Goal: Information Seeking & Learning: Find contact information

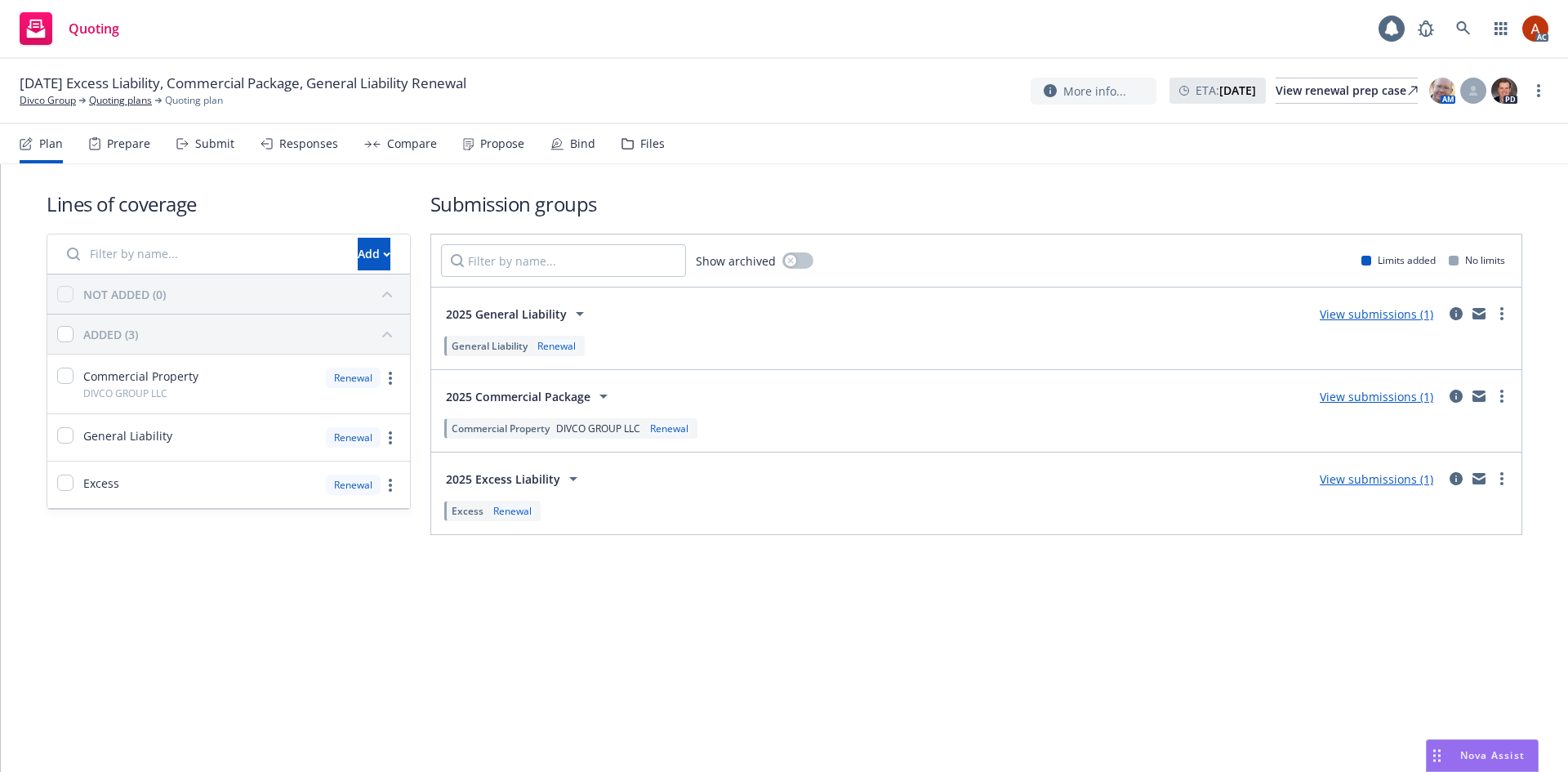
click at [122, 148] on div "Prepare" at bounding box center [129, 143] width 44 height 13
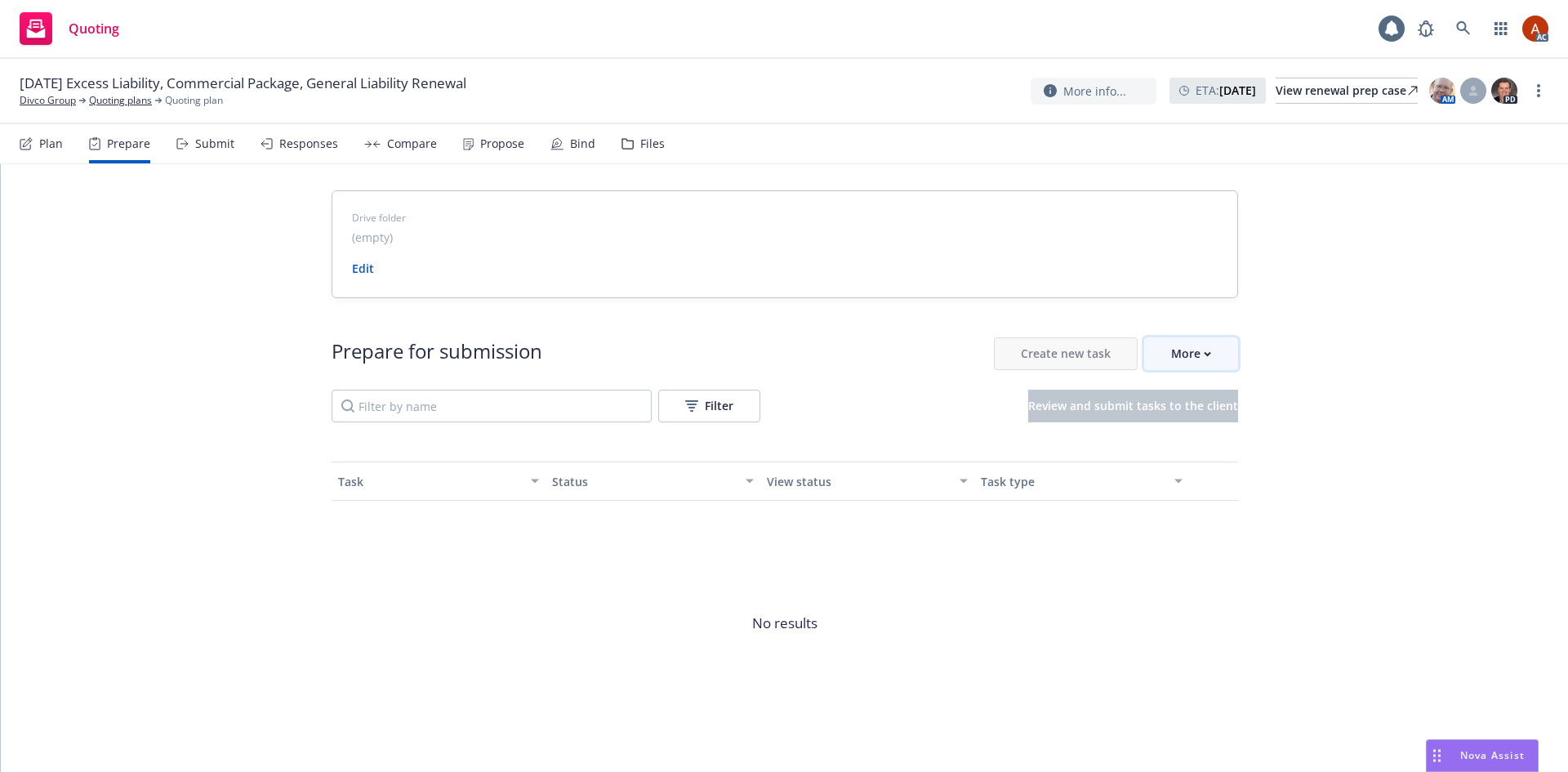
click at [1175, 354] on div "More" at bounding box center [1191, 353] width 40 height 31
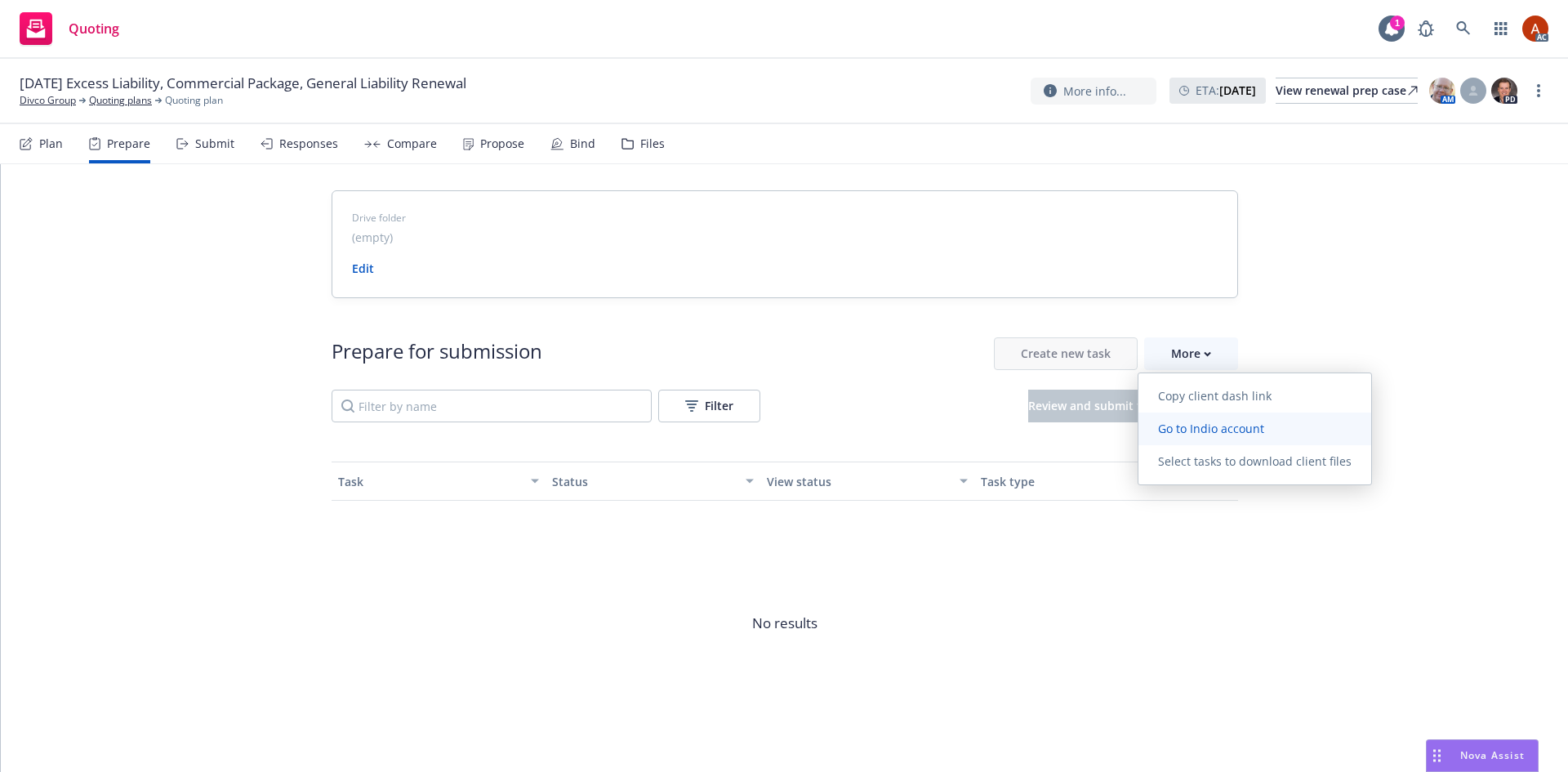
click at [1204, 437] on link "Go to Indio account" at bounding box center [1254, 428] width 232 height 33
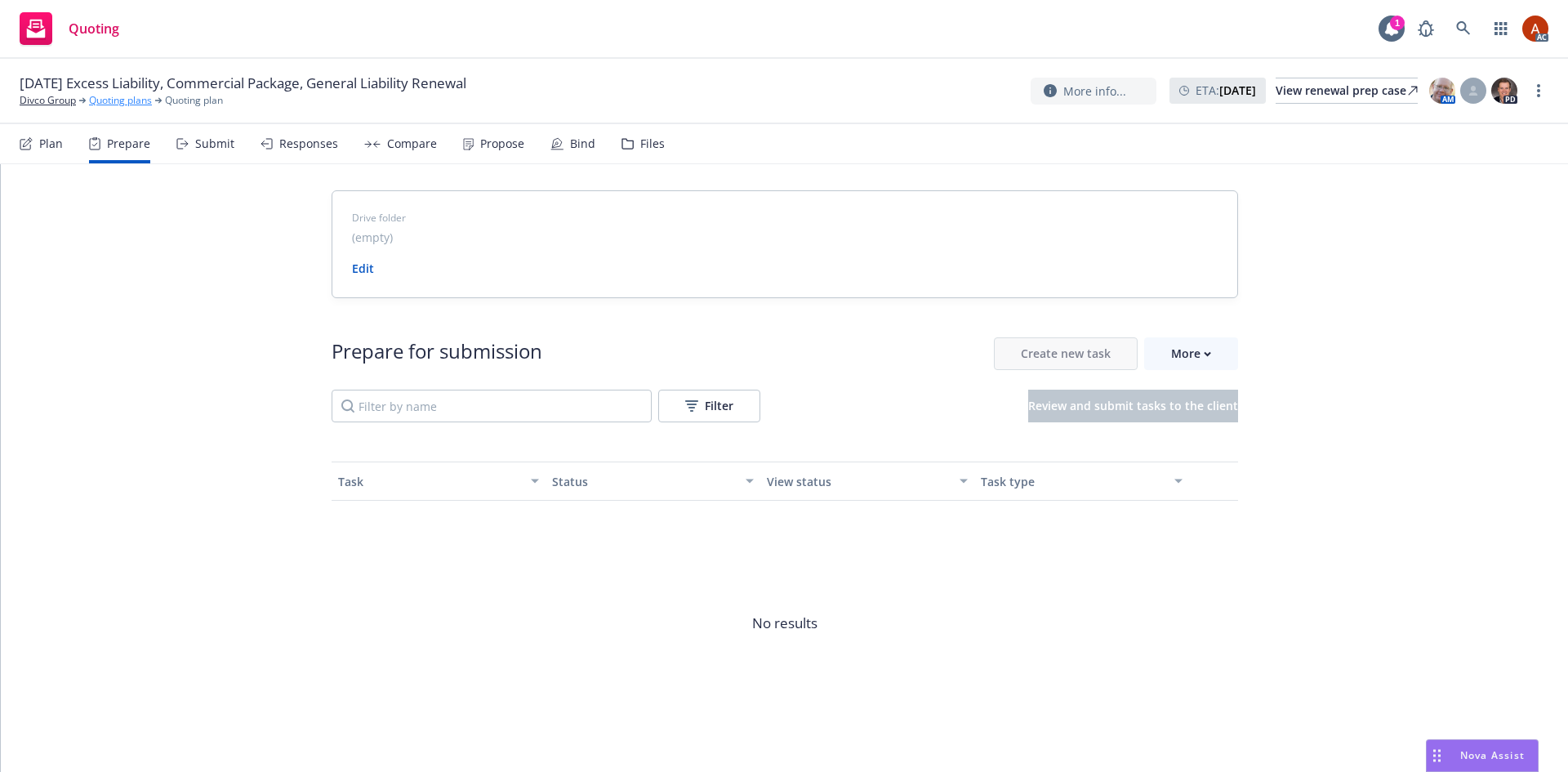
click at [122, 104] on link "Quoting plans" at bounding box center [120, 100] width 63 height 15
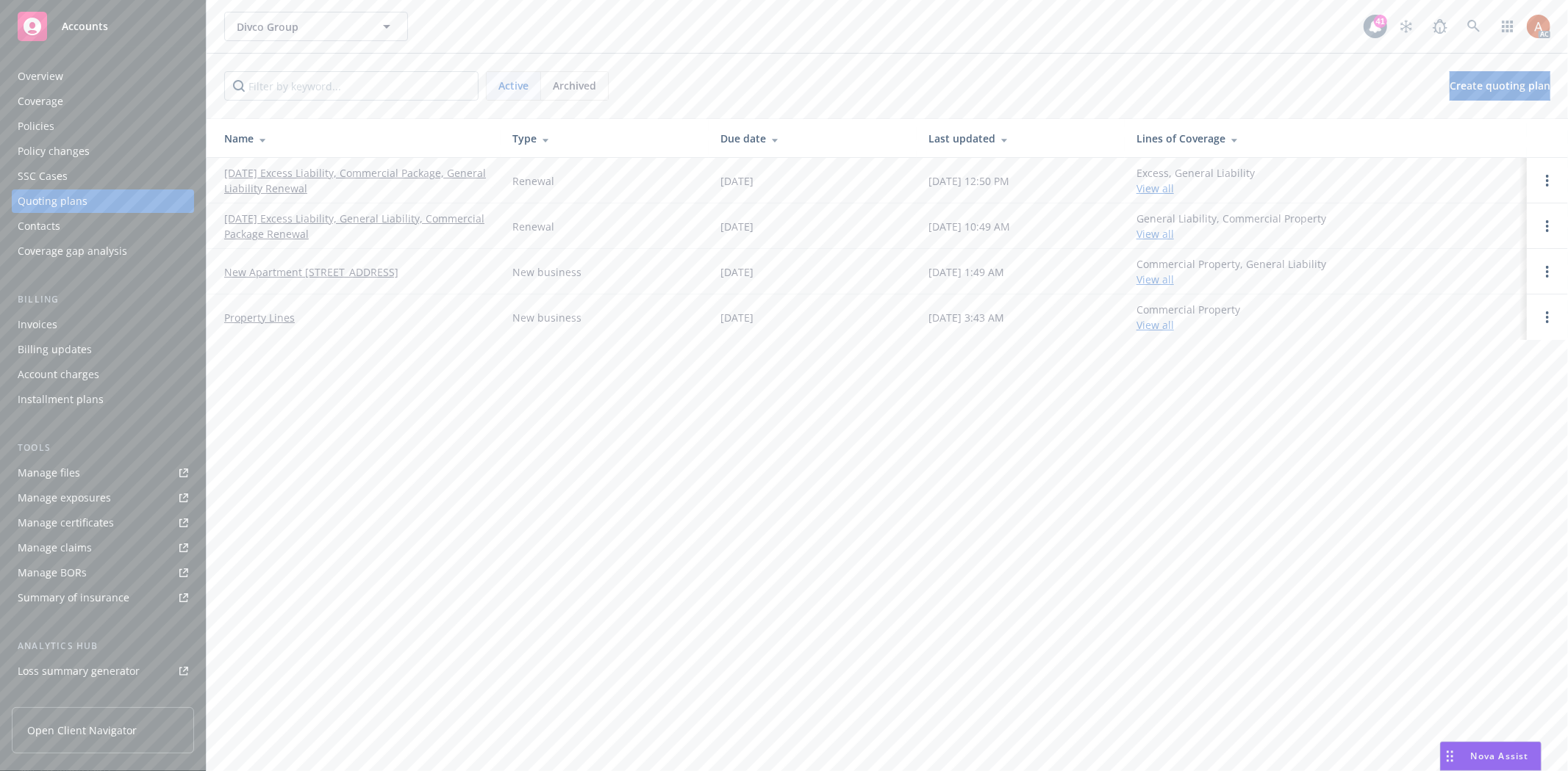
click at [39, 77] on div "Overview" at bounding box center [40, 76] width 46 height 23
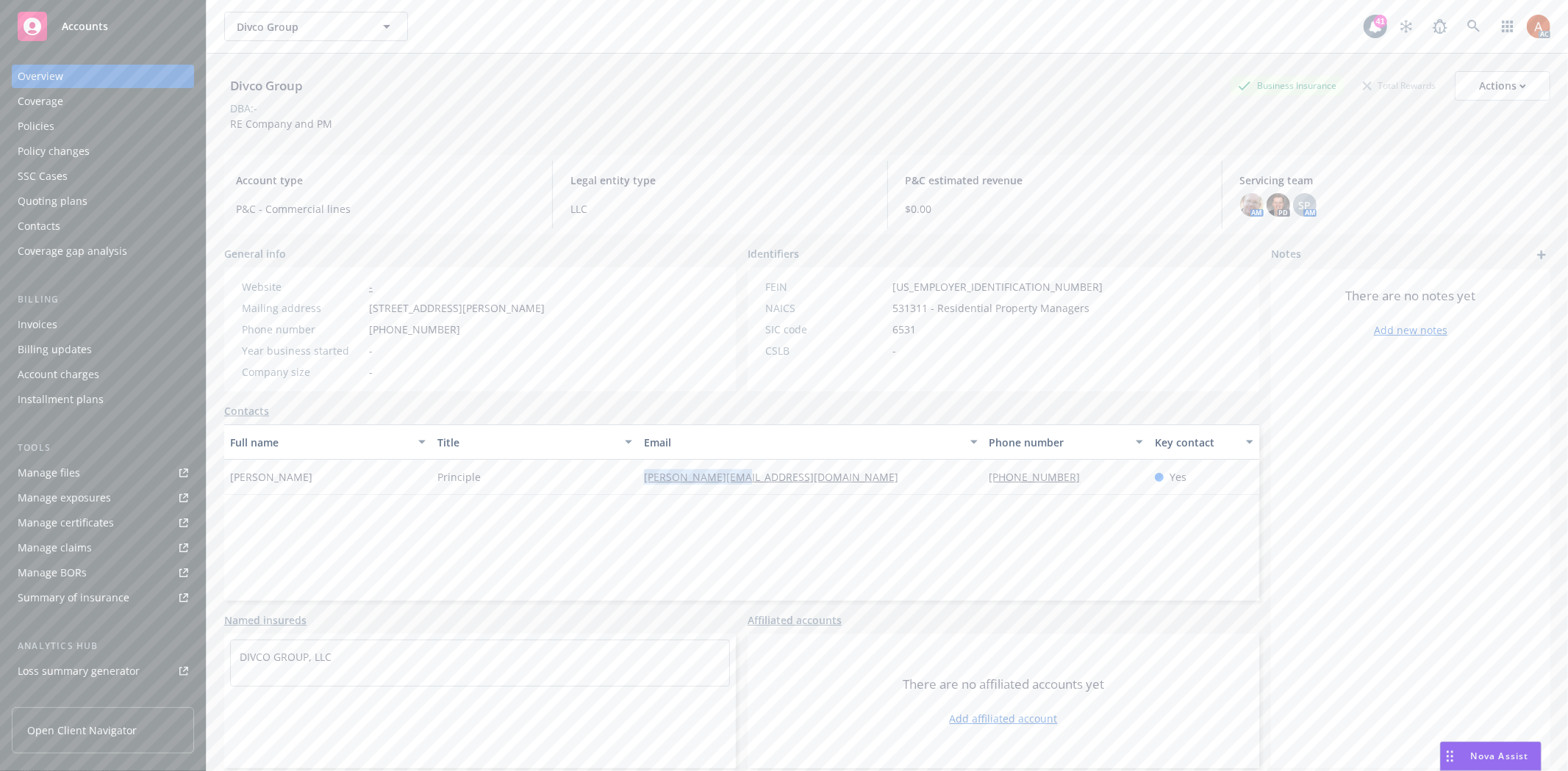
drag, startPoint x: 685, startPoint y: 482, endPoint x: 816, endPoint y: 481, distance: 131.0
click at [816, 481] on div "Patrick Szeto Principle patrick@amrci.com 415-867-8733 Yes" at bounding box center [742, 477] width 1035 height 35
copy div "patrick@amrci.com"
click at [588, 535] on div "Full name Title Email Phone number Key contact Patrick Szeto Principle patrick@…" at bounding box center [742, 512] width 1035 height 176
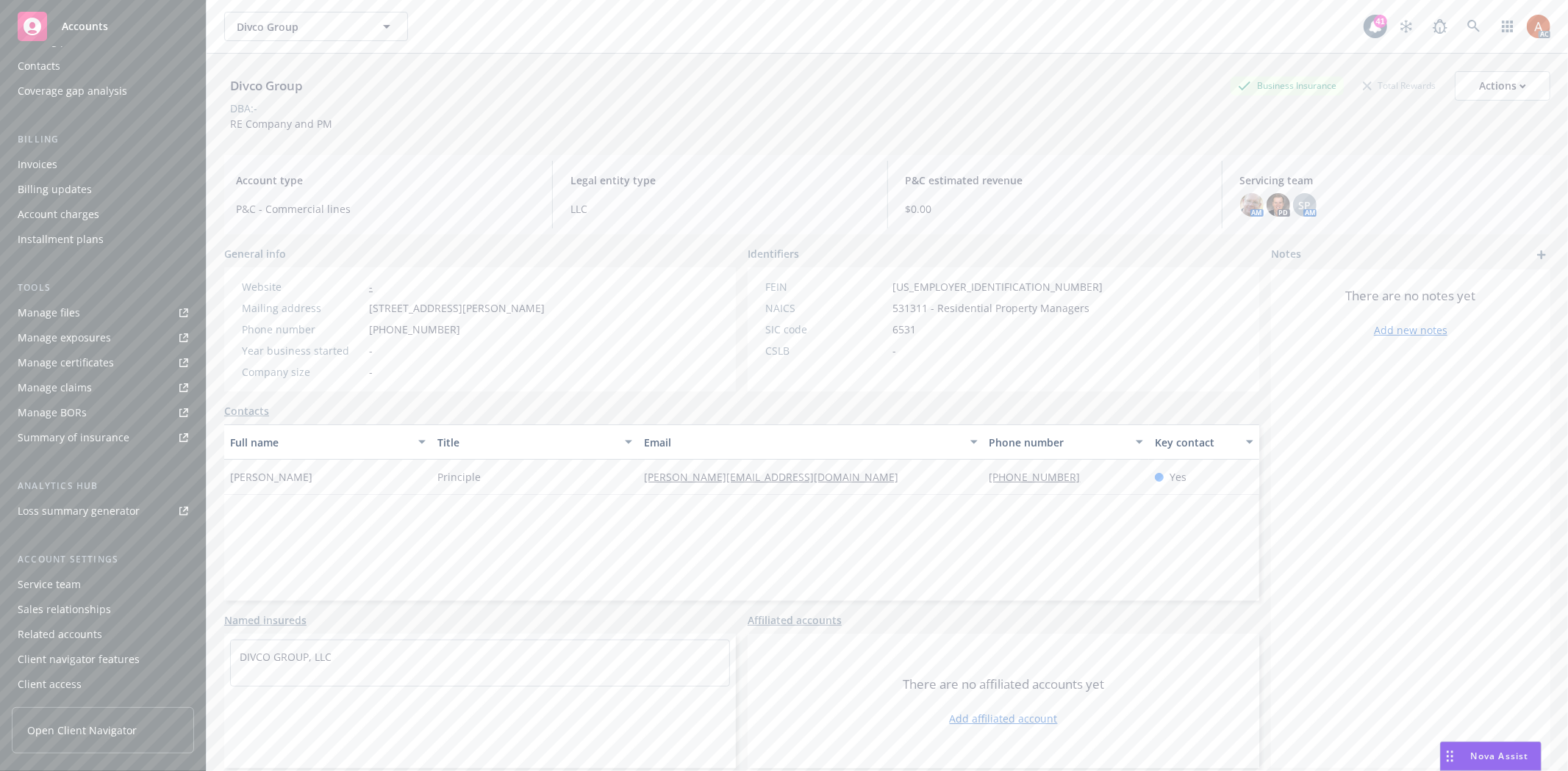
click at [52, 582] on div "Service team" at bounding box center [49, 584] width 63 height 23
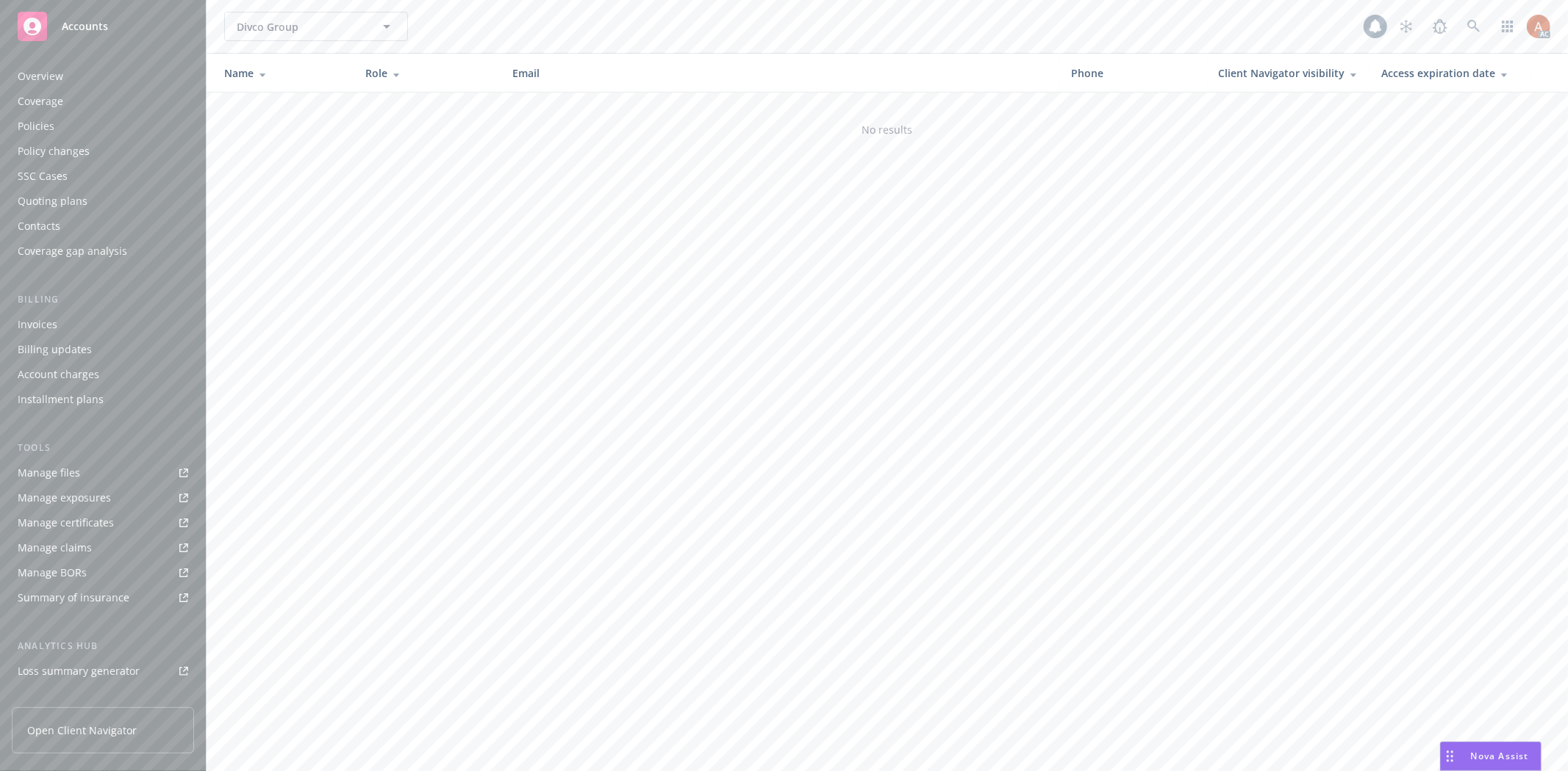
scroll to position [160, 0]
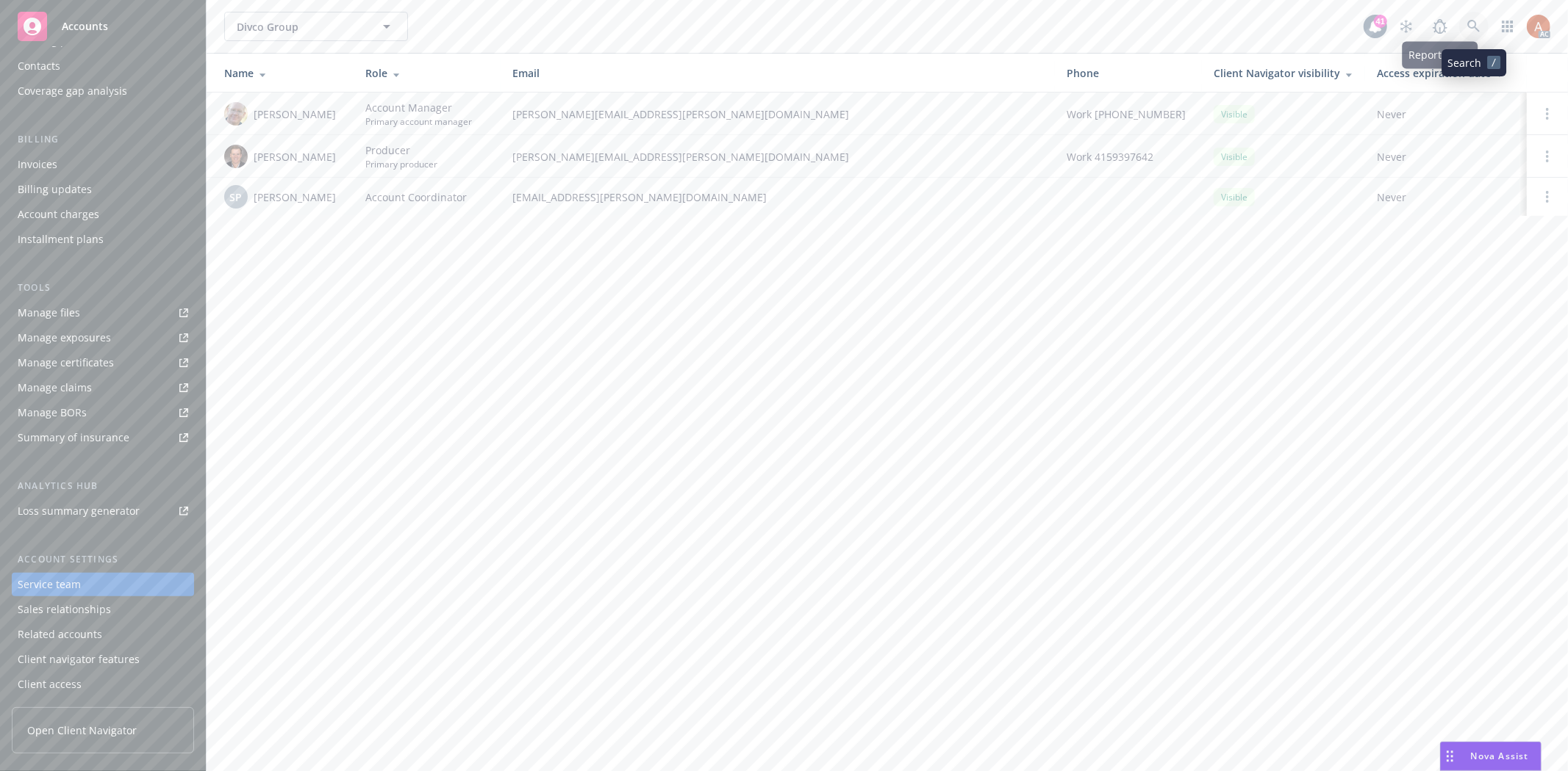
click at [1471, 23] on icon at bounding box center [1473, 26] width 13 height 13
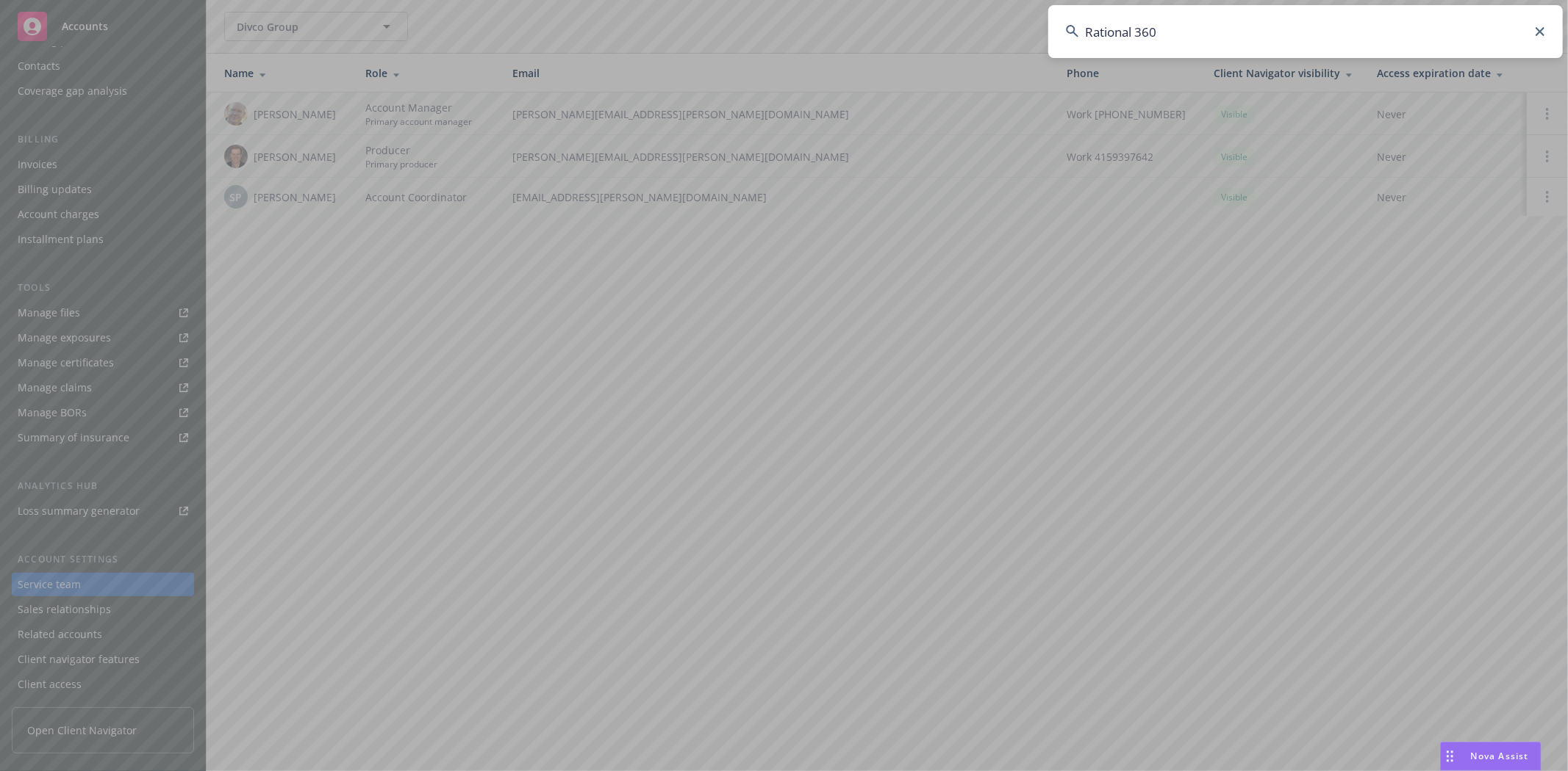
type input "Rational 360"
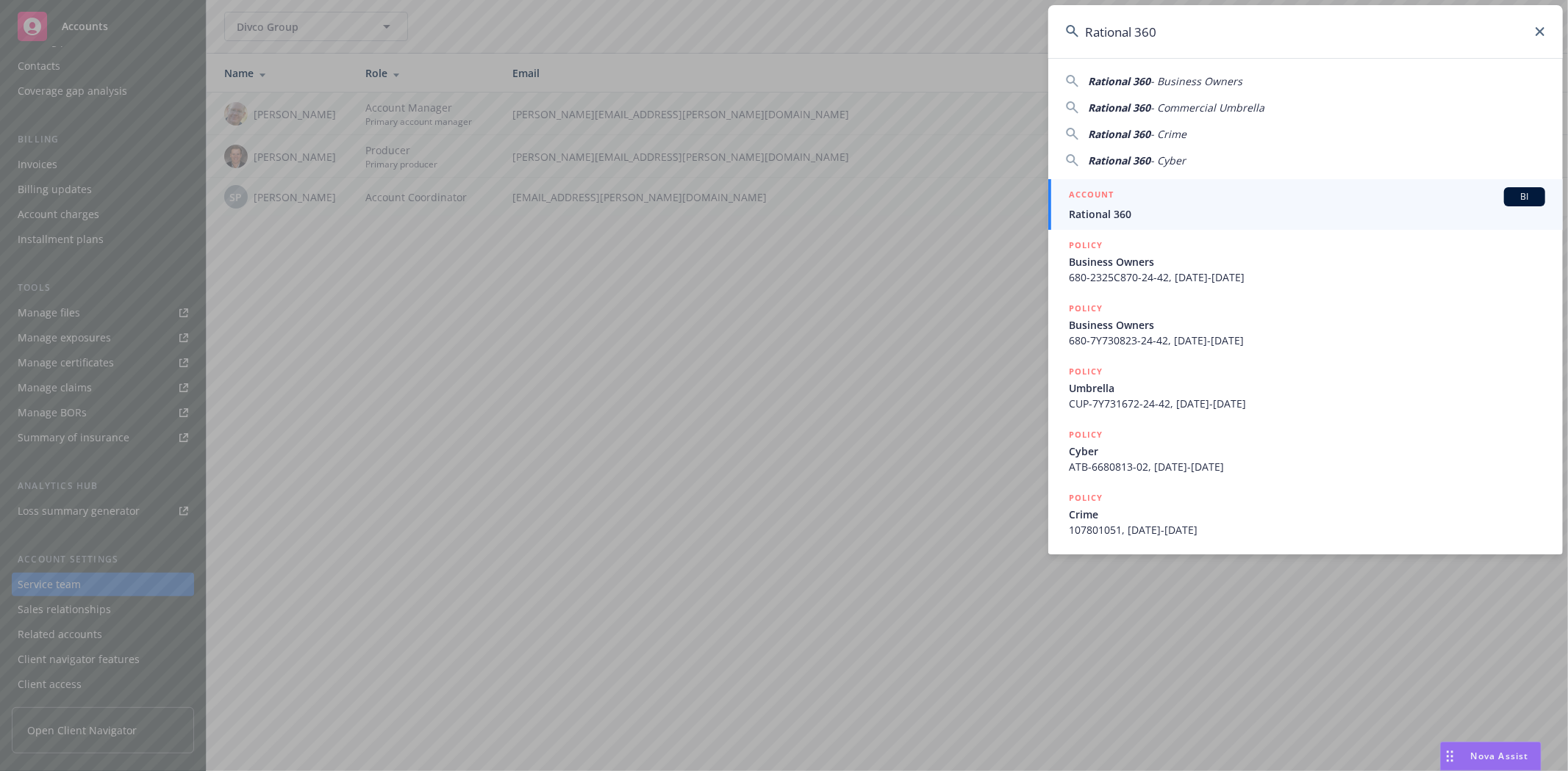
click at [1083, 193] on li "ACCOUNT BI Rational 360" at bounding box center [1306, 205] width 515 height 51
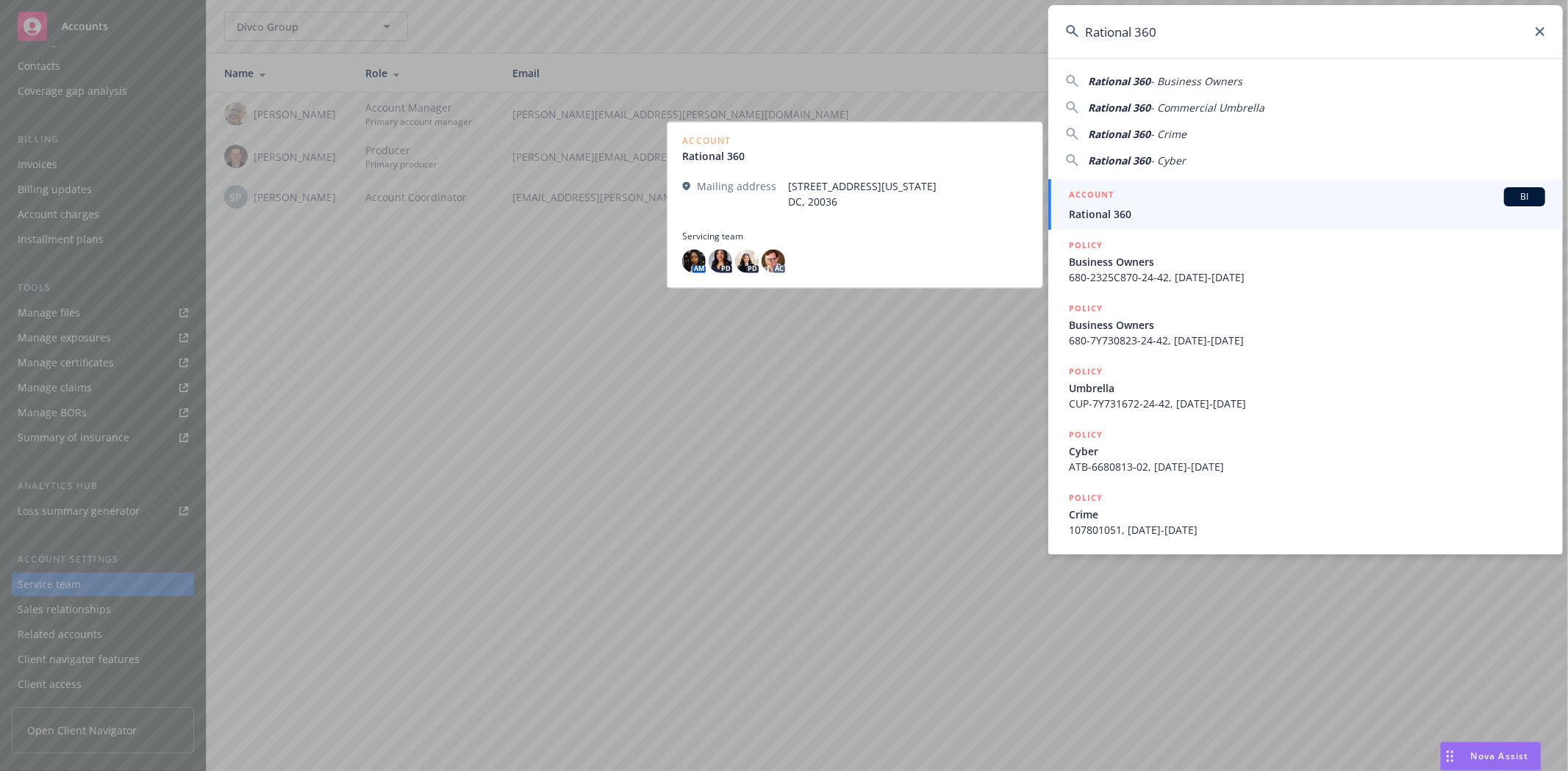
click at [1091, 196] on h5 "ACCOUNT" at bounding box center [1092, 197] width 45 height 18
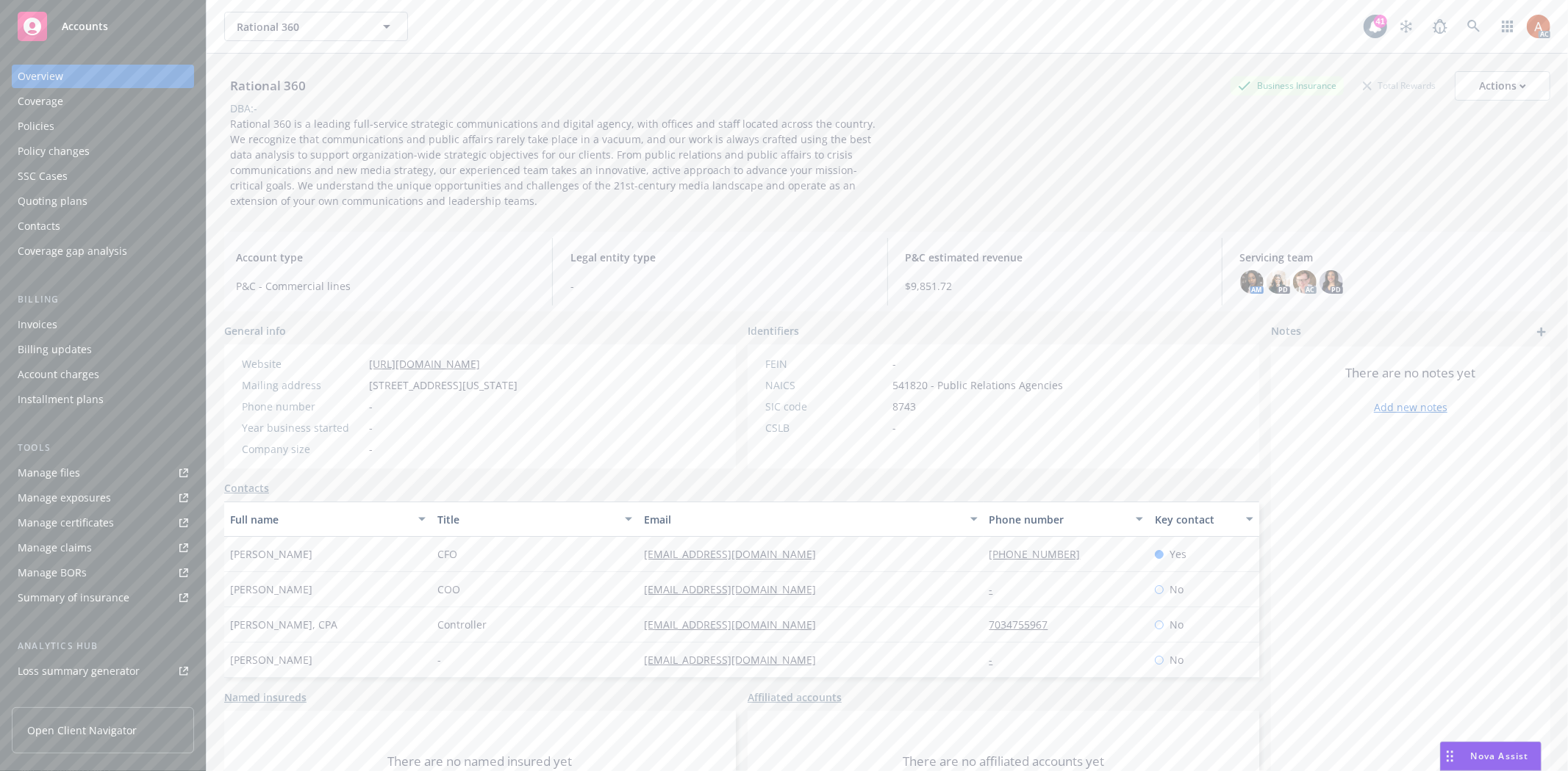
click at [49, 123] on div "Policies" at bounding box center [36, 126] width 37 height 23
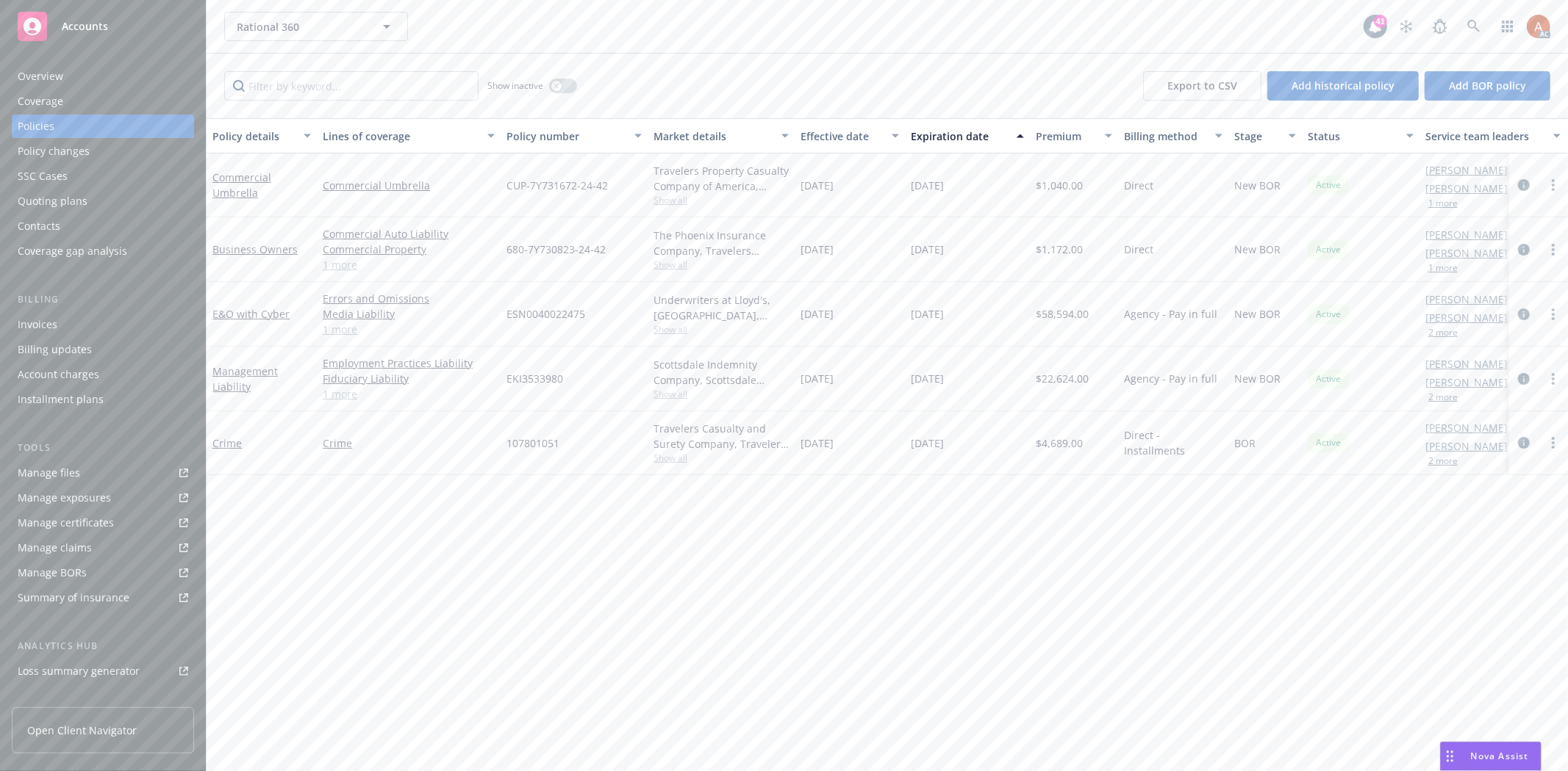
click at [337, 263] on link "1 more" at bounding box center [409, 264] width 172 height 15
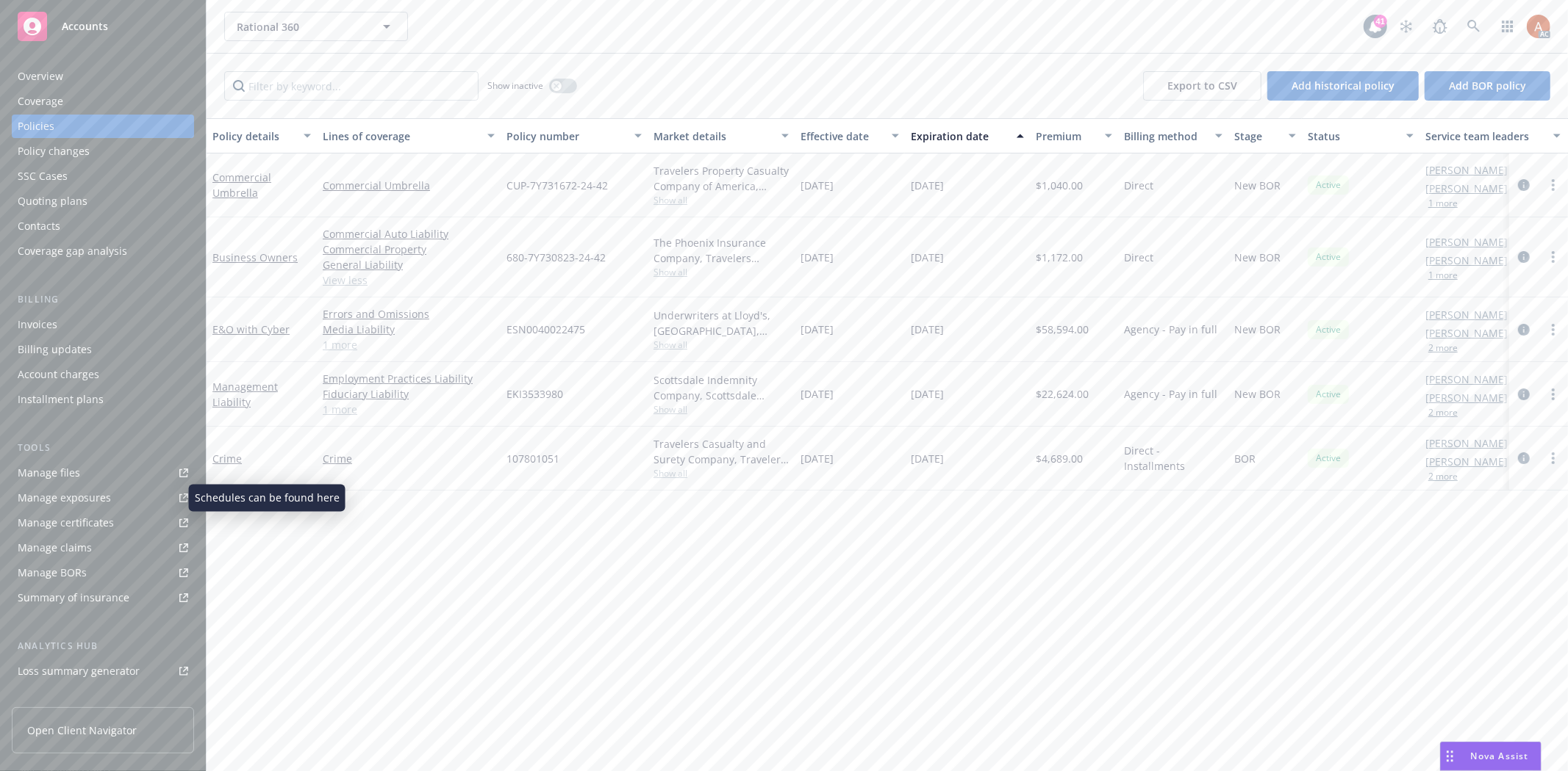
click at [84, 497] on div "Manage exposures" at bounding box center [64, 498] width 93 height 23
click at [1475, 25] on icon at bounding box center [1473, 26] width 13 height 13
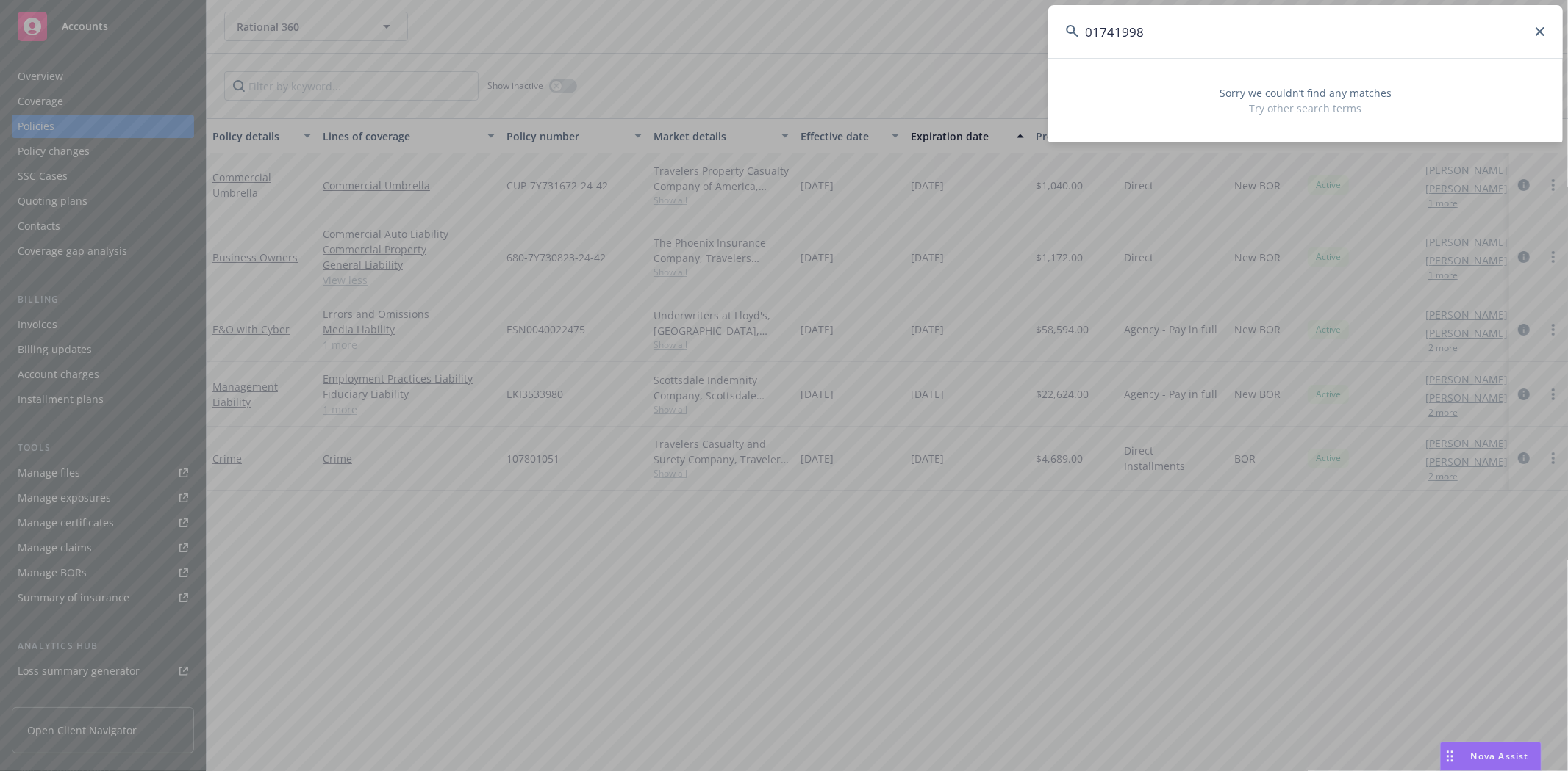
drag, startPoint x: 1157, startPoint y: 27, endPoint x: 988, endPoint y: 30, distance: 169.0
click at [988, 30] on div "01741998 Sorry we couldn’t find any matches Try other search terms" at bounding box center [784, 385] width 1568 height 771
paste input "Divco Group"
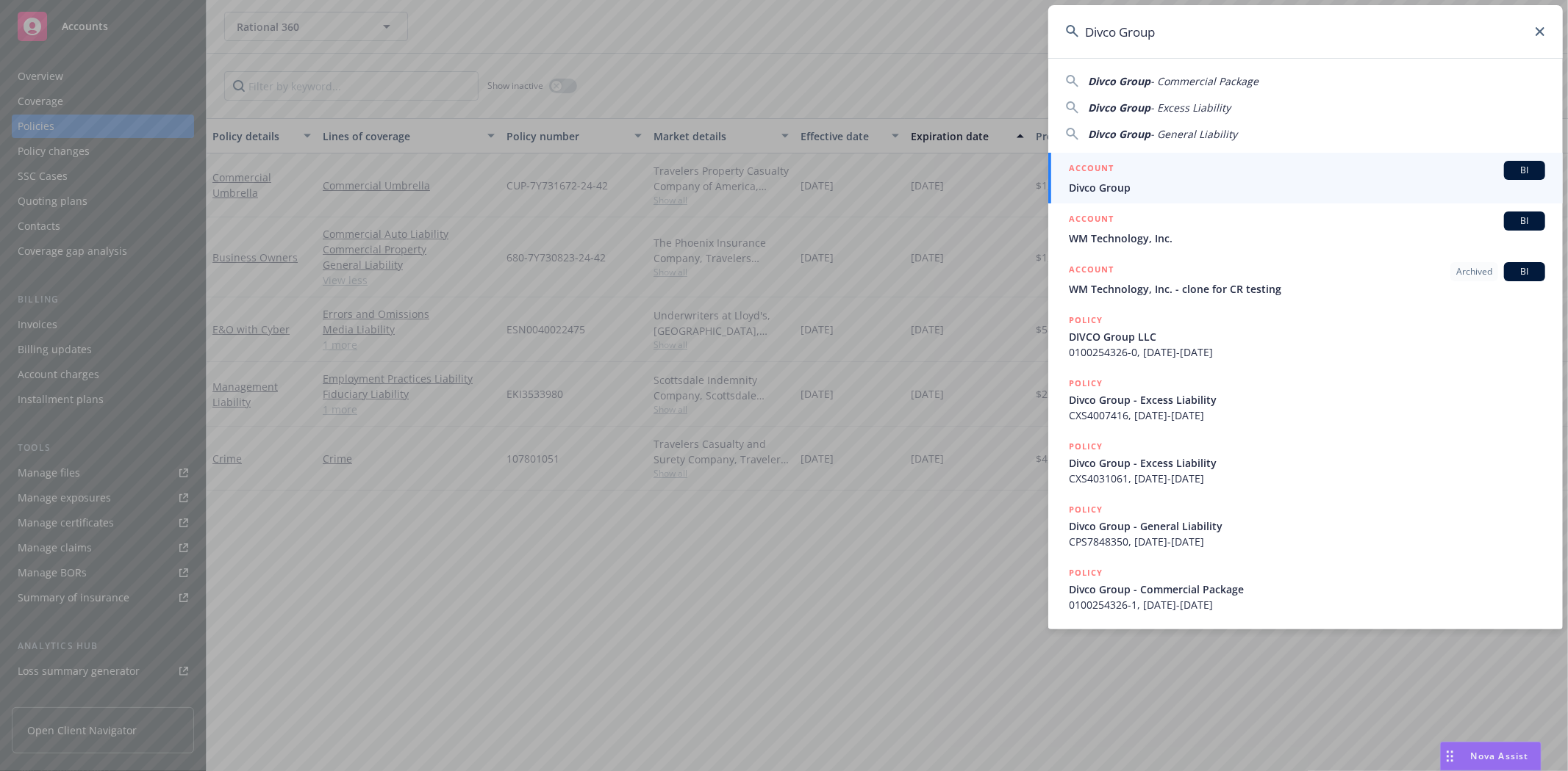
type input "Divco Group"
click at [1086, 172] on li "ACCOUNT BI Divco Group" at bounding box center [1306, 178] width 515 height 51
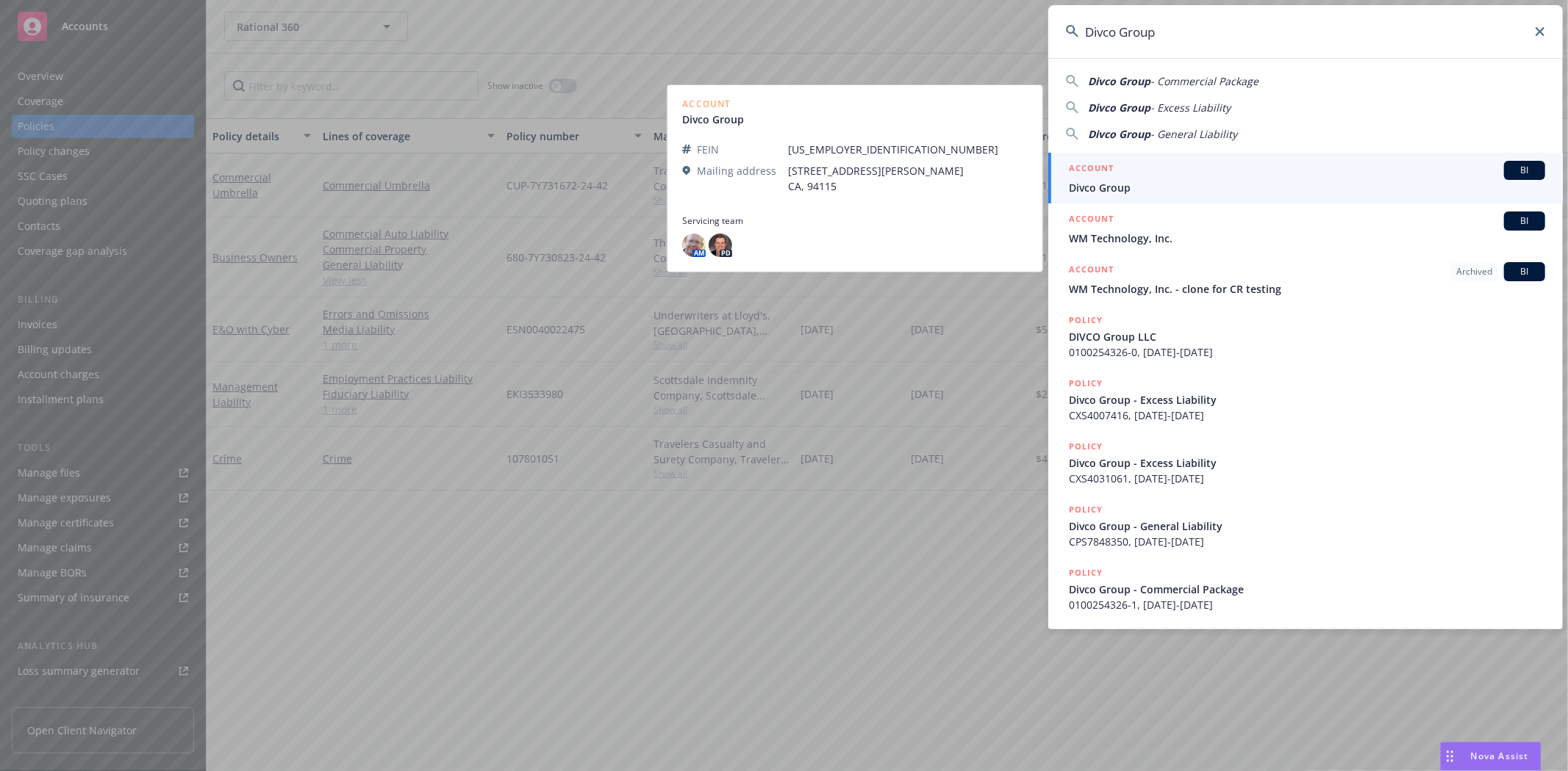
click at [1086, 172] on h5 "ACCOUNT" at bounding box center [1092, 170] width 45 height 18
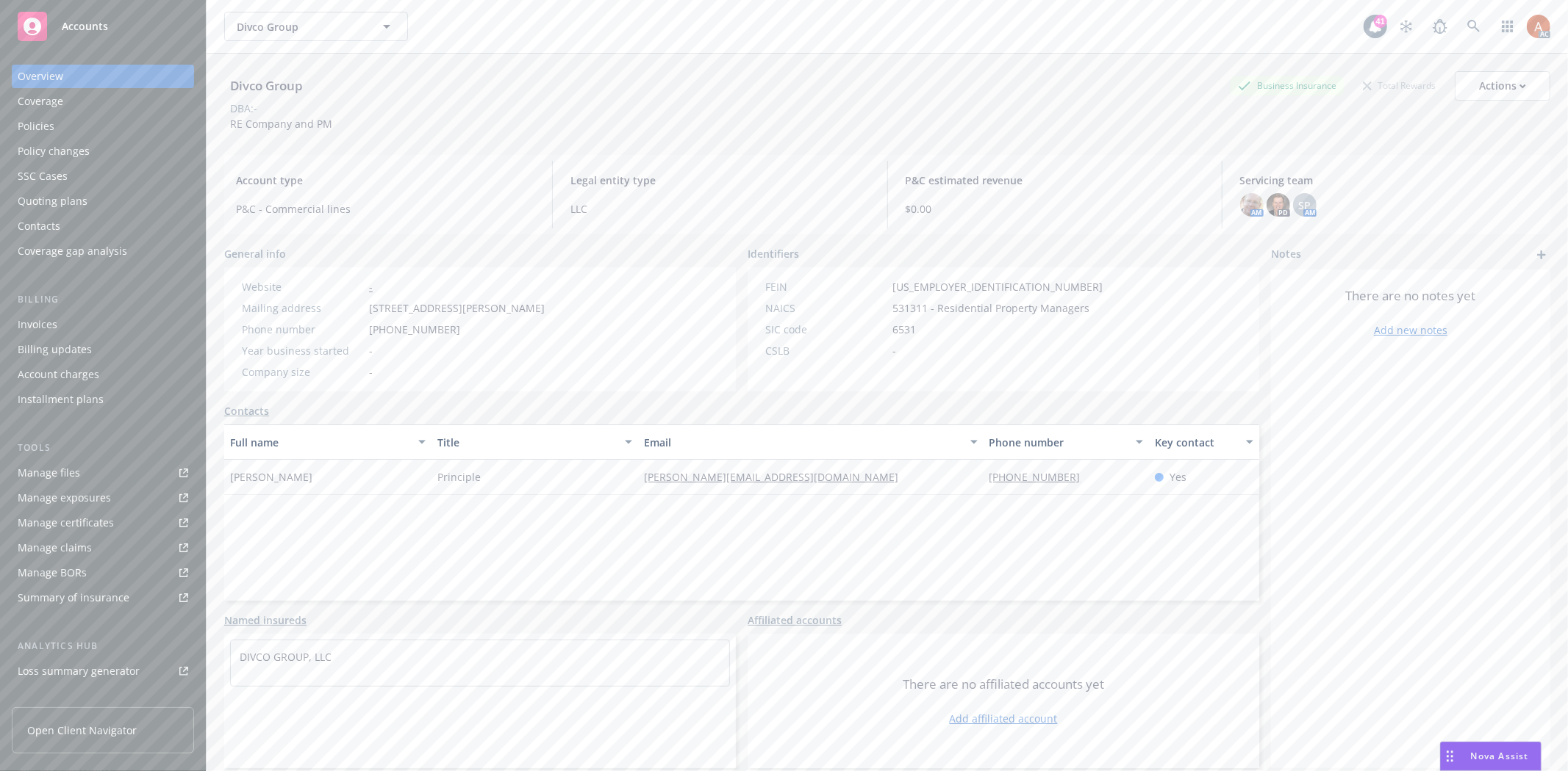
click at [37, 132] on div "Policies" at bounding box center [36, 126] width 37 height 23
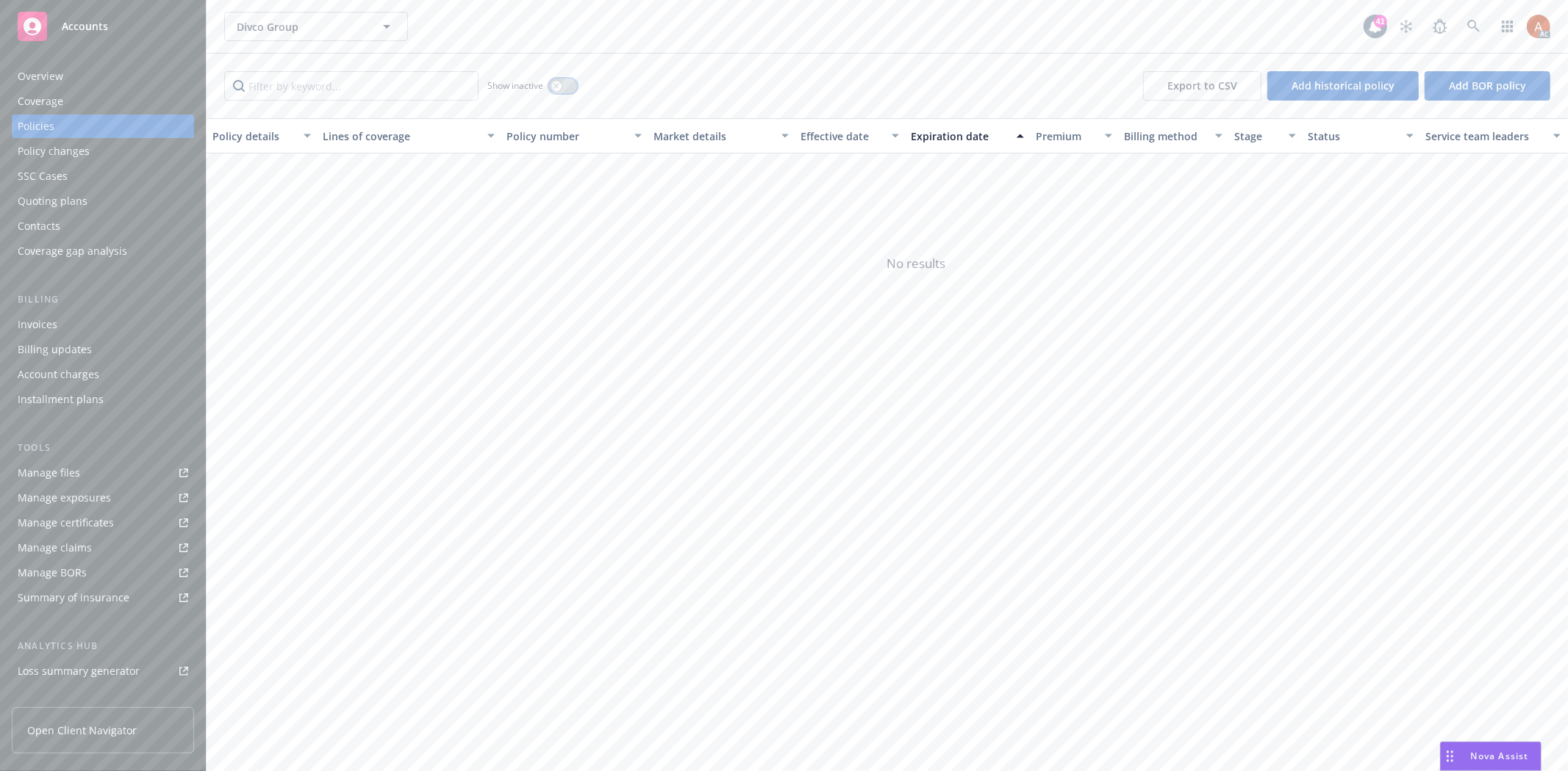
click at [557, 83] on icon "button" at bounding box center [556, 86] width 6 height 6
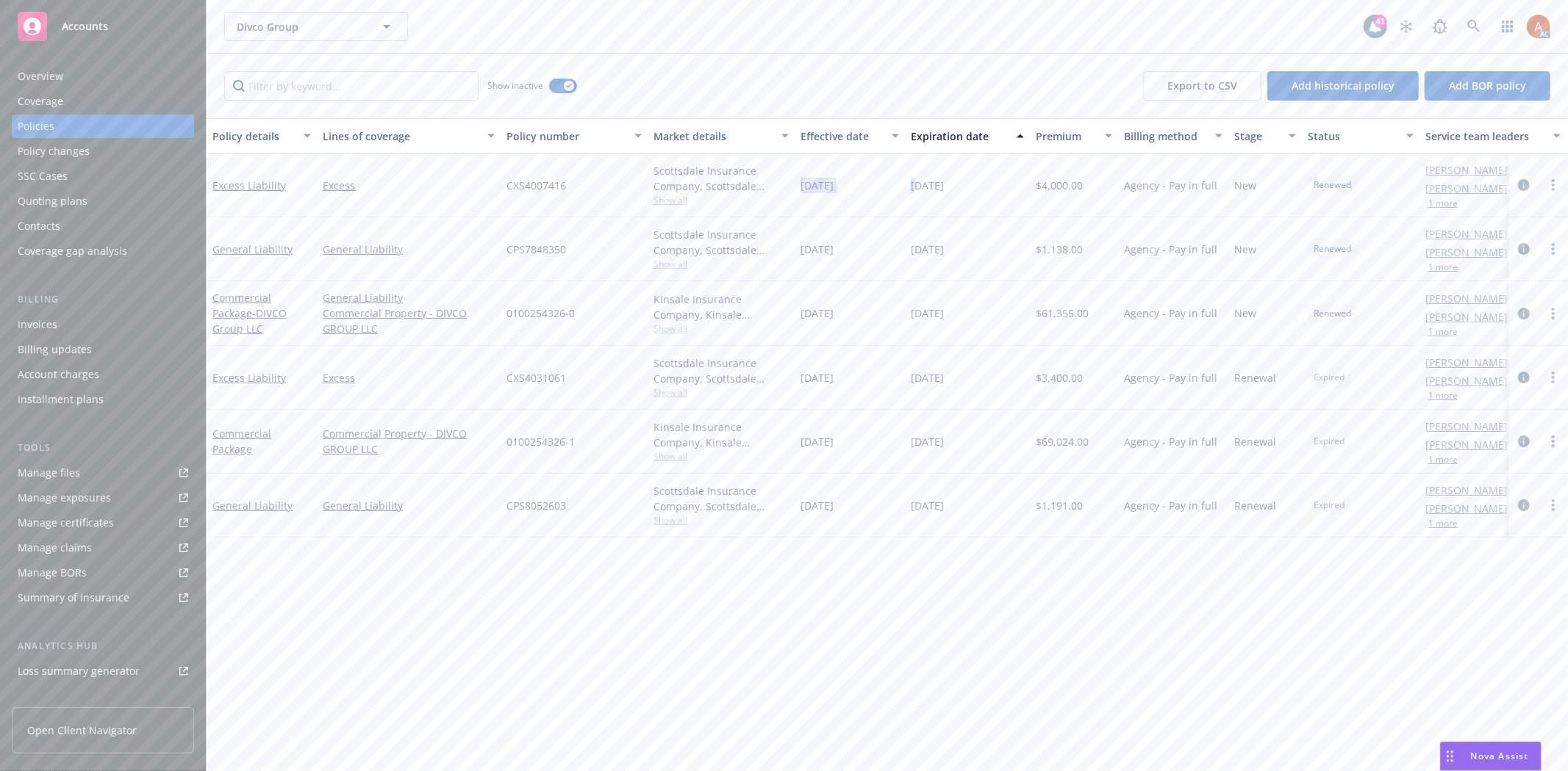
drag, startPoint x: 827, startPoint y: 179, endPoint x: 915, endPoint y: 179, distance: 88.0
click at [915, 179] on div "Excess Liability Excess CXS4007416 Scottsdale Insurance Company, Scottsdale Ins…" at bounding box center [915, 186] width 1419 height 64
drag, startPoint x: 798, startPoint y: 263, endPoint x: 1000, endPoint y: 253, distance: 202.2
click at [1000, 253] on div "General Liability General Liability CPS7848350 Scottsdale Insurance Company, Sc…" at bounding box center [915, 249] width 1419 height 64
drag, startPoint x: 814, startPoint y: 327, endPoint x: 976, endPoint y: 333, distance: 162.1
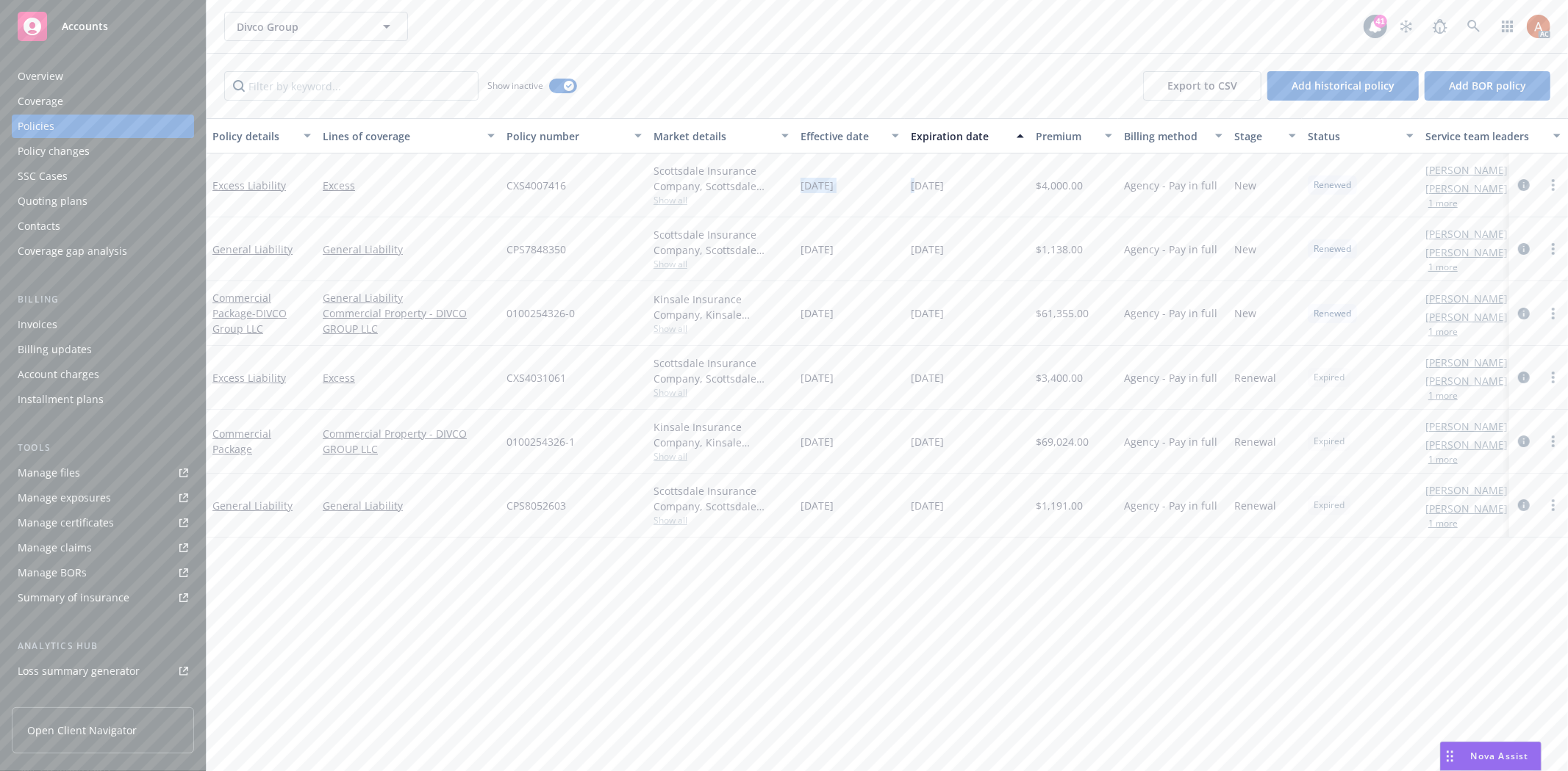
click at [976, 329] on div "Commercial Package - DIVCO Group LLC General Liability Commercial Property - DI…" at bounding box center [915, 314] width 1419 height 64
drag, startPoint x: 788, startPoint y: 397, endPoint x: 954, endPoint y: 401, distance: 166.0
click at [958, 397] on div "Excess Liability Excess CXS4031061 Scottsdale Insurance Company, Scottsdale Ins…" at bounding box center [915, 378] width 1419 height 64
drag, startPoint x: 838, startPoint y: 451, endPoint x: 913, endPoint y: 487, distance: 83.2
click at [943, 468] on div "Commercial Package Commercial Property - DIVCO GROUP LLC 0100254326-1 Kinsale I…" at bounding box center [915, 442] width 1419 height 64
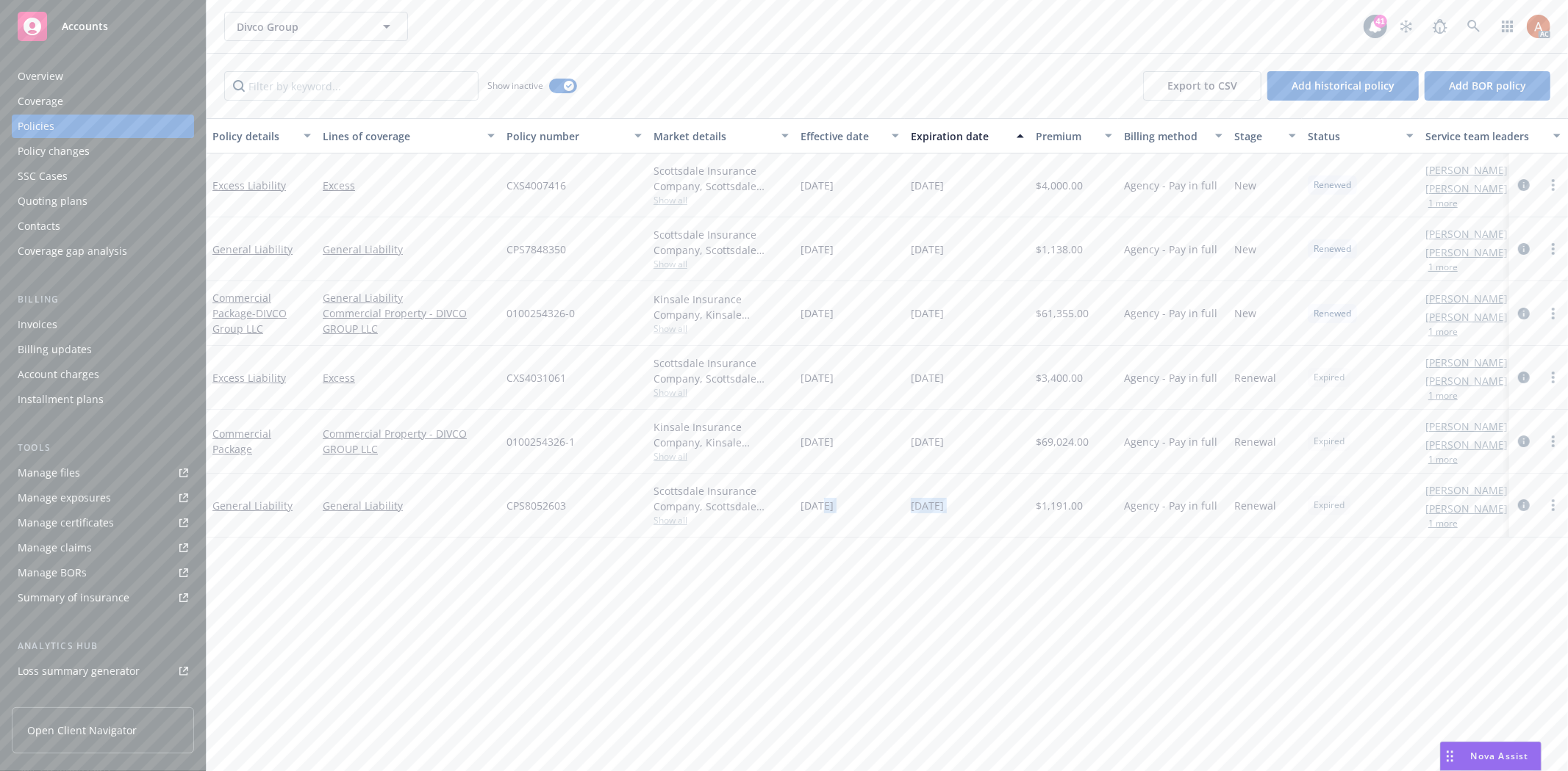
drag, startPoint x: 819, startPoint y: 517, endPoint x: 1038, endPoint y: 520, distance: 219.0
click at [1038, 520] on div "General Liability General Liability CPS8052603 Scottsdale Insurance Company, Sc…" at bounding box center [915, 506] width 1419 height 64
click at [958, 606] on div "Policy details Lines of coverage Policy number Market details Effective date Ex…" at bounding box center [887, 444] width 1361 height 653
click at [1566, 473] on div at bounding box center [1538, 442] width 59 height 64
click at [718, 623] on div "Policy details Lines of coverage Policy number Market details Effective date Ex…" at bounding box center [887, 444] width 1361 height 653
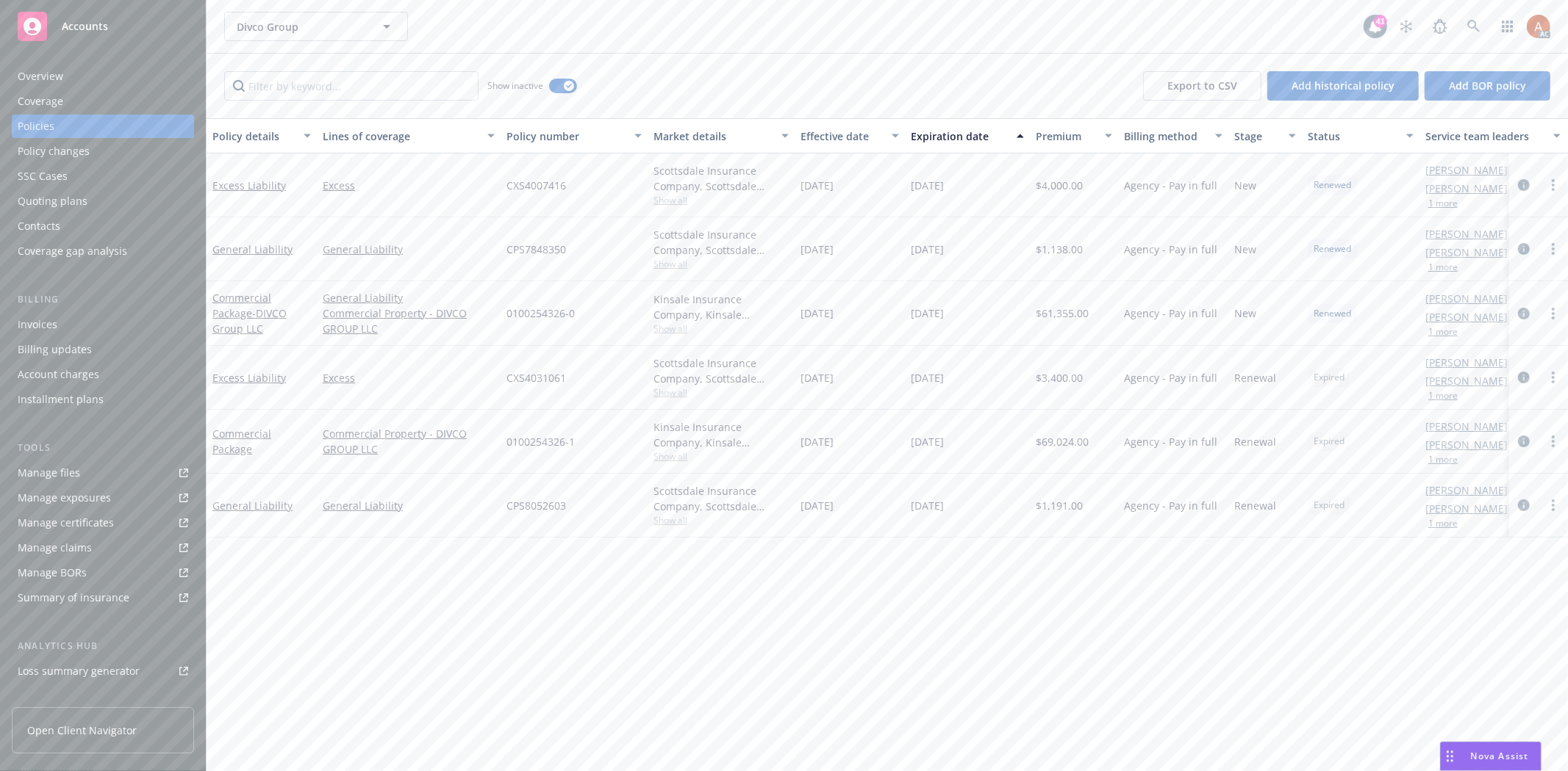
click at [41, 80] on div "Overview" at bounding box center [40, 76] width 46 height 23
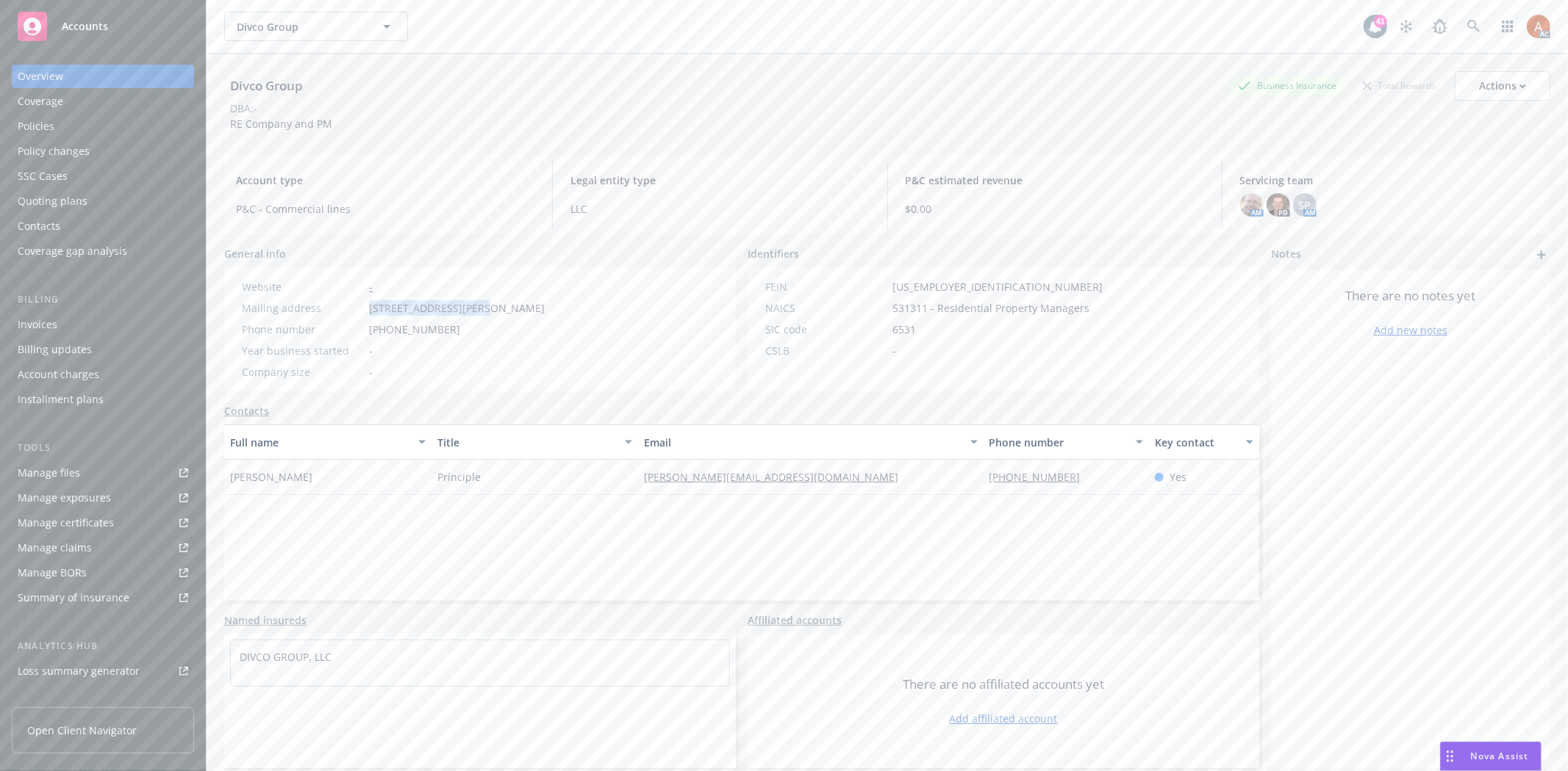
copy div "1489, WEBSTER ST #233"
drag, startPoint x: 362, startPoint y: 303, endPoint x: 484, endPoint y: 309, distance: 122.1
click at [484, 309] on div "Mailing address 1489, WEBSTER ST #233, SAN FRANCISCO, CA, 94115" at bounding box center [393, 307] width 315 height 15
click at [551, 321] on div "Website - Mailing address 1489, WEBSTER ST #233, SAN FRANCISCO, CA, 94115 Phone…" at bounding box center [393, 329] width 315 height 101
drag, startPoint x: 493, startPoint y: 306, endPoint x: 565, endPoint y: 304, distance: 72.0
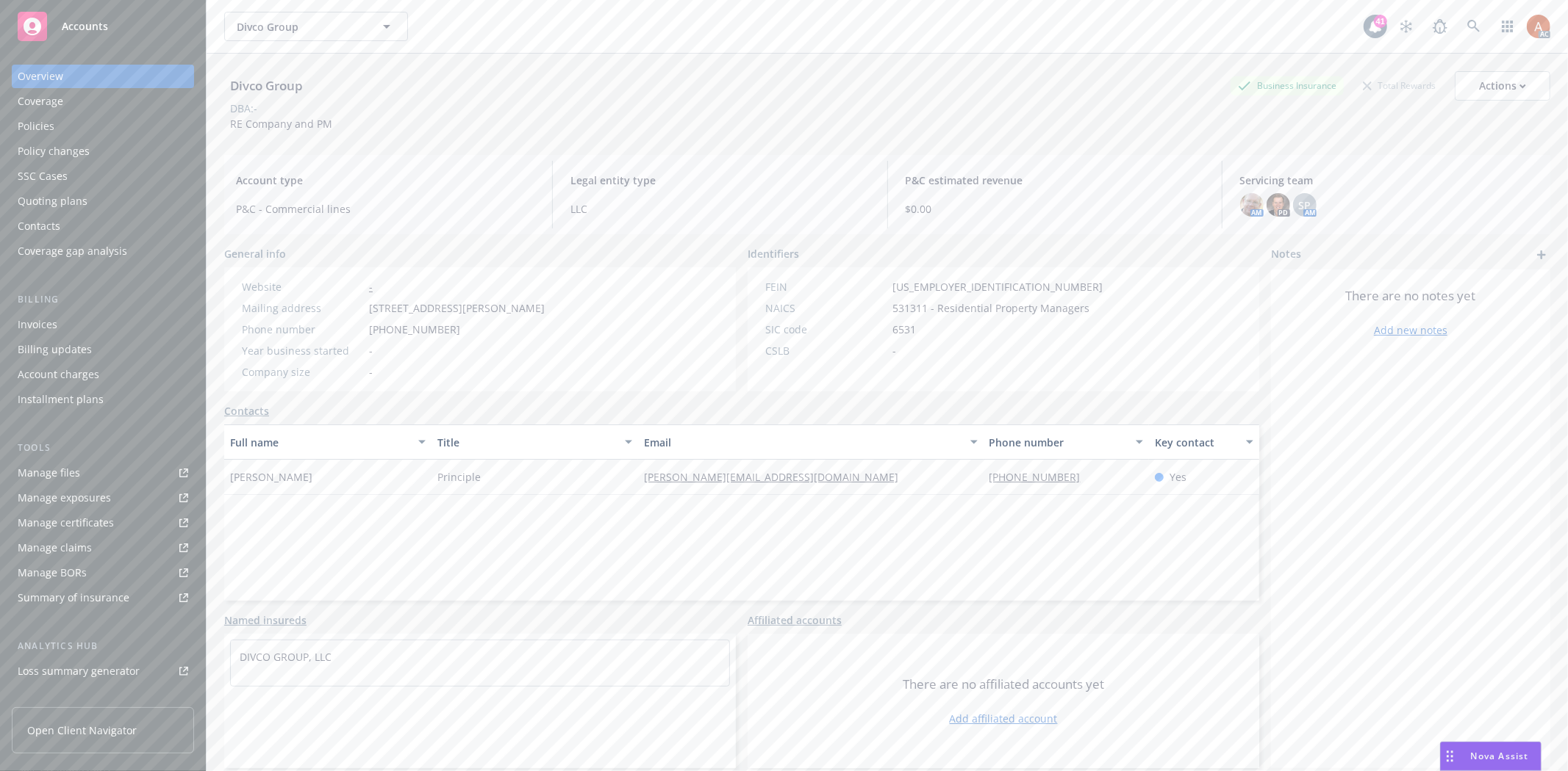
click at [544, 304] on span "1489, WEBSTER ST #233, SAN FRANCISCO, CA, 94115" at bounding box center [457, 307] width 176 height 15
copy span "SAN FRANCISCO"
click at [551, 363] on div "Website - Mailing address 1489, WEBSTER ST #233, SAN FRANCISCO, CA, 94115 Phone…" at bounding box center [393, 329] width 315 height 101
click at [544, 310] on span "1489, WEBSTER ST #233, SAN FRANCISCO, CA, 94115" at bounding box center [457, 307] width 176 height 15
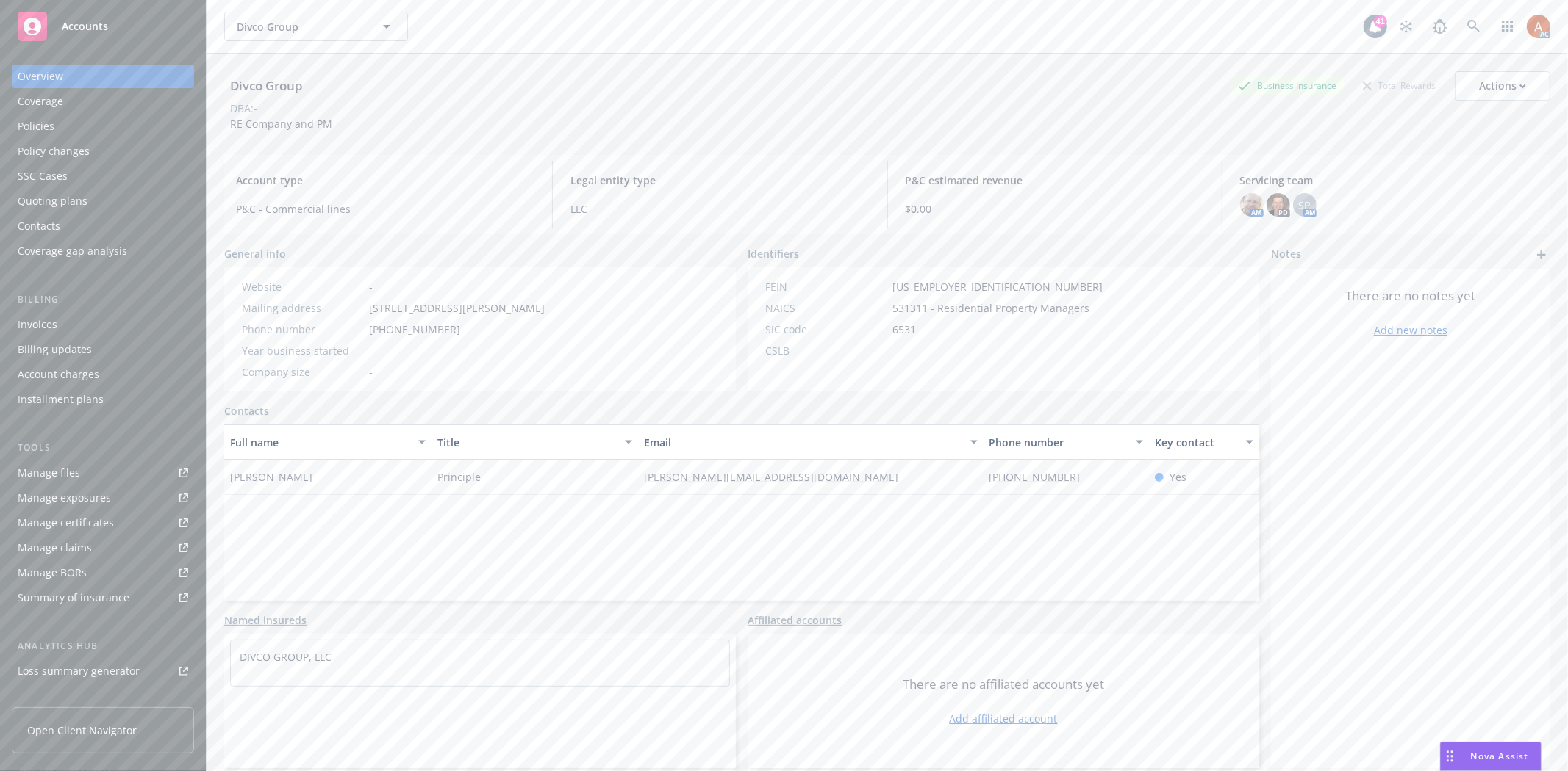
copy span "94115"
click at [544, 308] on span "1489, WEBSTER ST #233, SAN FRANCISCO, CA, 94115" at bounding box center [457, 307] width 176 height 15
copy span "CA"
drag, startPoint x: 228, startPoint y: 471, endPoint x: 325, endPoint y: 475, distance: 97.1
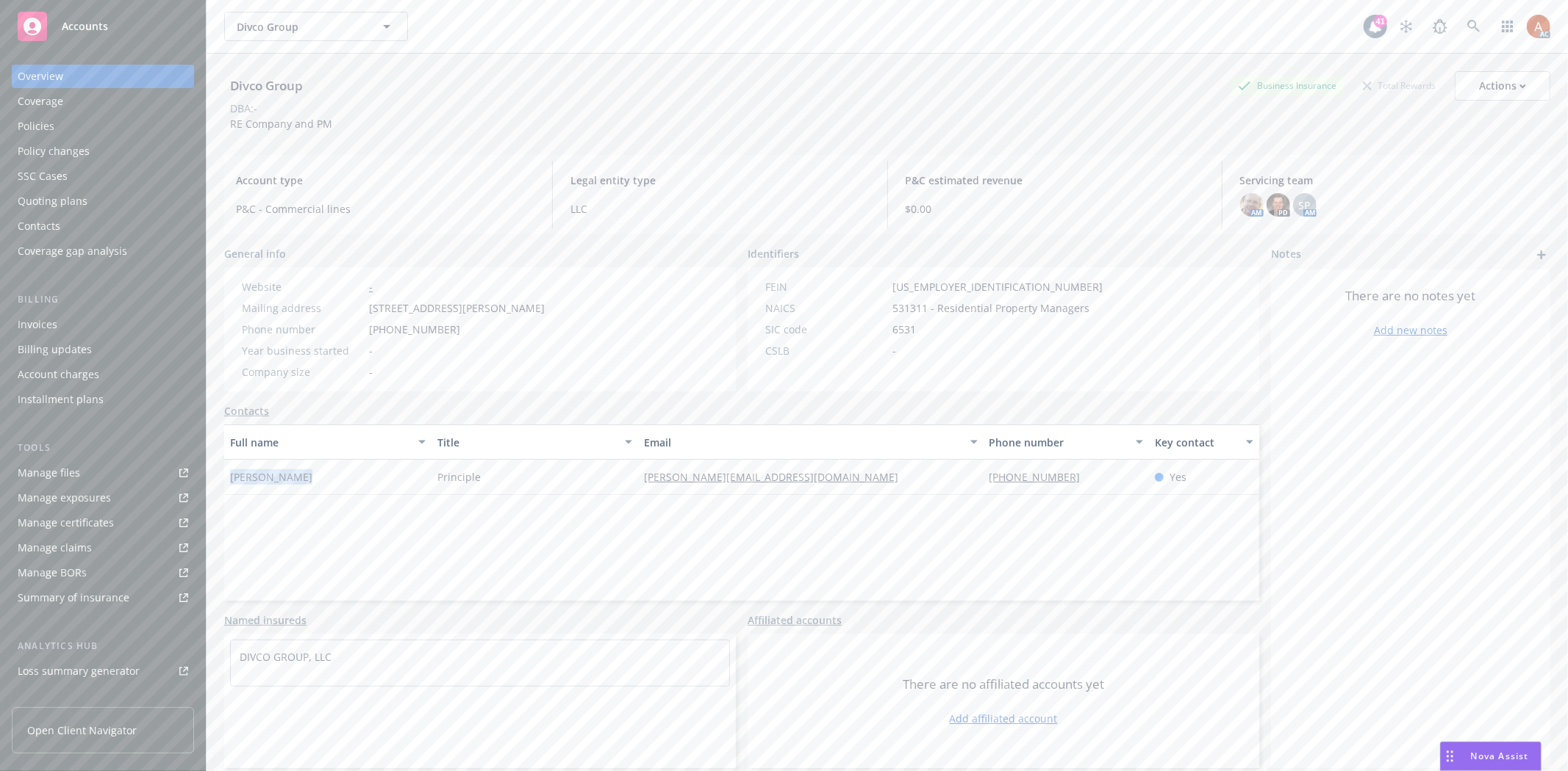
click at [325, 475] on div "[PERSON_NAME]" at bounding box center [328, 477] width 207 height 35
copy span "[PERSON_NAME]"
drag, startPoint x: 431, startPoint y: 473, endPoint x: 493, endPoint y: 475, distance: 62.0
click at [493, 475] on div "Principle" at bounding box center [535, 477] width 207 height 35
copy span "Principle"
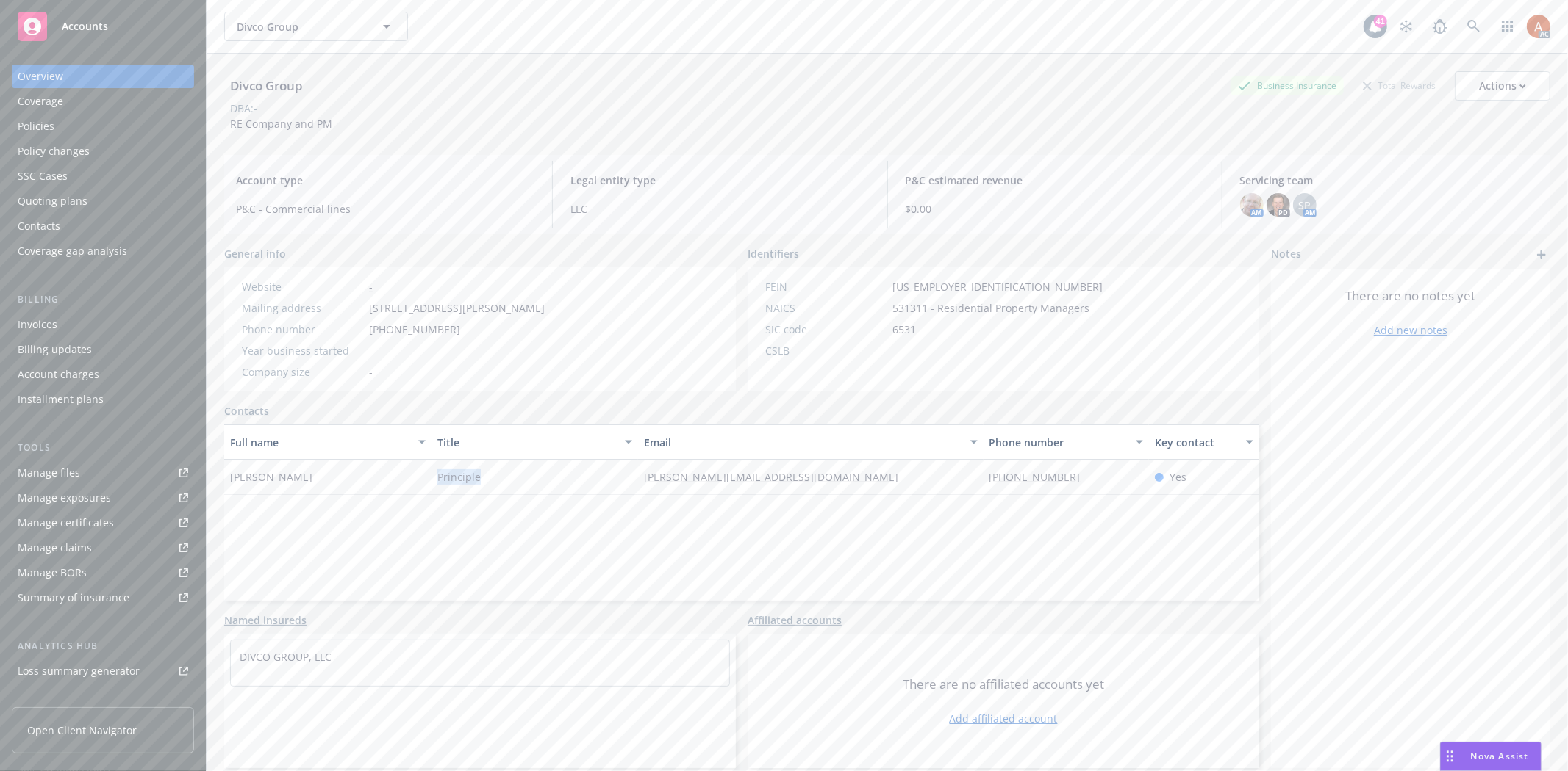
click at [52, 473] on div "Manage files" at bounding box center [49, 473] width 63 height 23
click at [463, 383] on div "Website - Mailing address 1489, WEBSTER ST #233, SAN FRANCISCO, CA, 94115 Phone…" at bounding box center [393, 329] width 338 height 124
click at [85, 493] on div "Manage exposures" at bounding box center [64, 498] width 93 height 23
click at [41, 122] on div "Policies" at bounding box center [36, 126] width 37 height 23
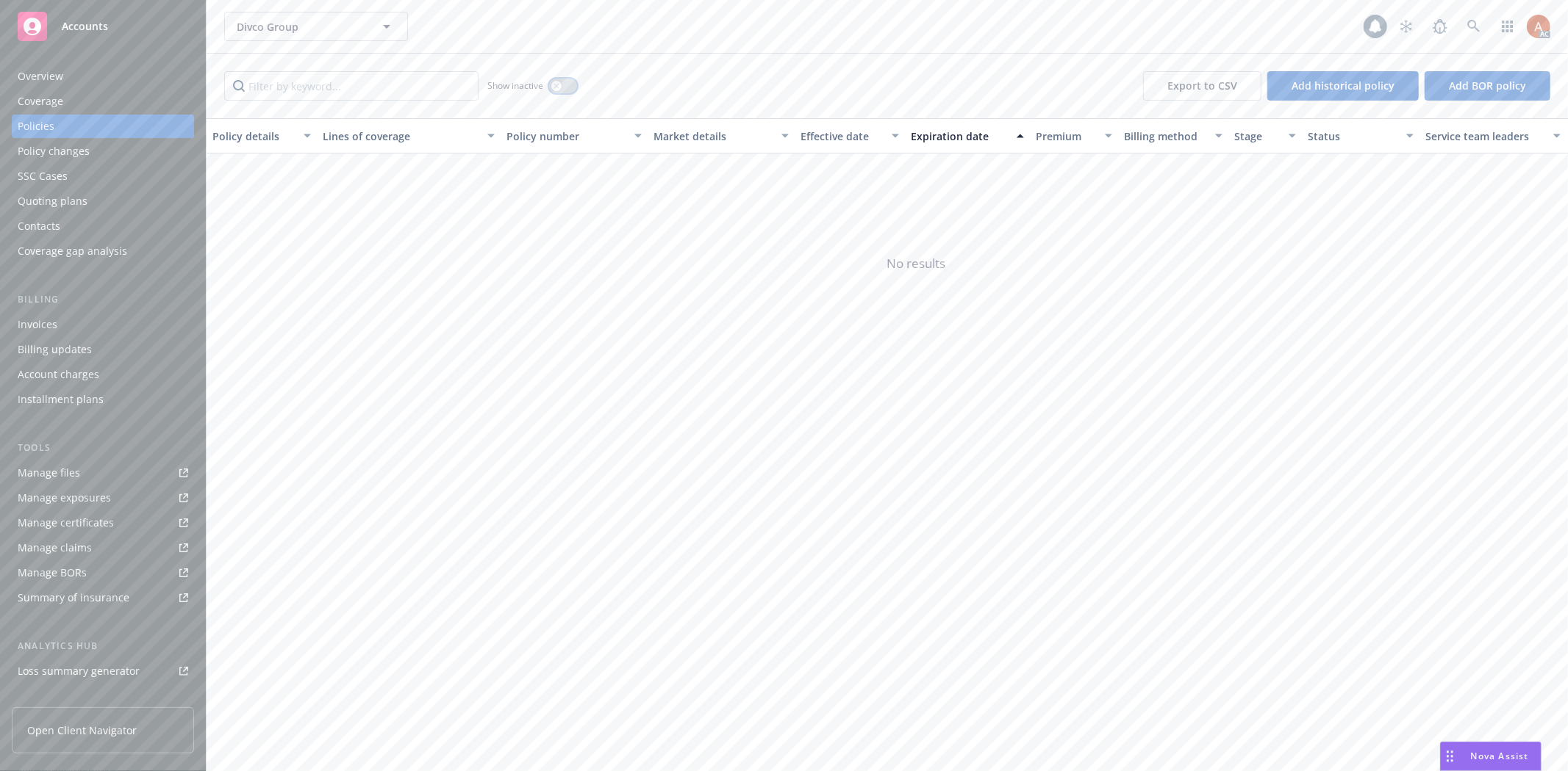
click at [557, 86] on icon "button" at bounding box center [556, 86] width 5 height 5
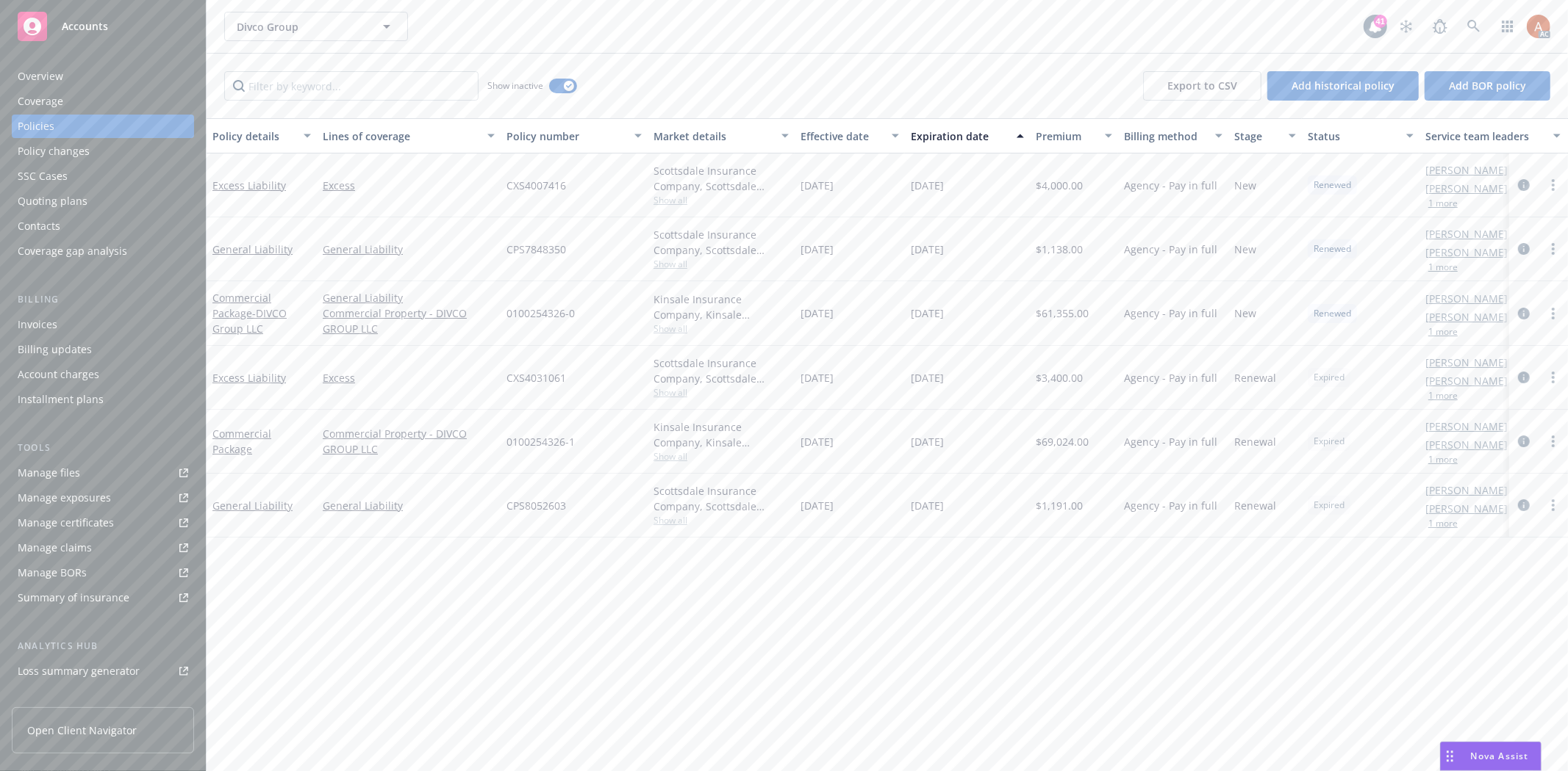
drag, startPoint x: 817, startPoint y: 440, endPoint x: 1062, endPoint y: 439, distance: 245.0
click at [1062, 439] on div "Commercial Package Commercial Property - DIVCO GROUP LLC 0100254326-1 Kinsale I…" at bounding box center [915, 442] width 1419 height 64
click at [1526, 440] on icon "circleInformation" at bounding box center [1523, 441] width 12 height 12
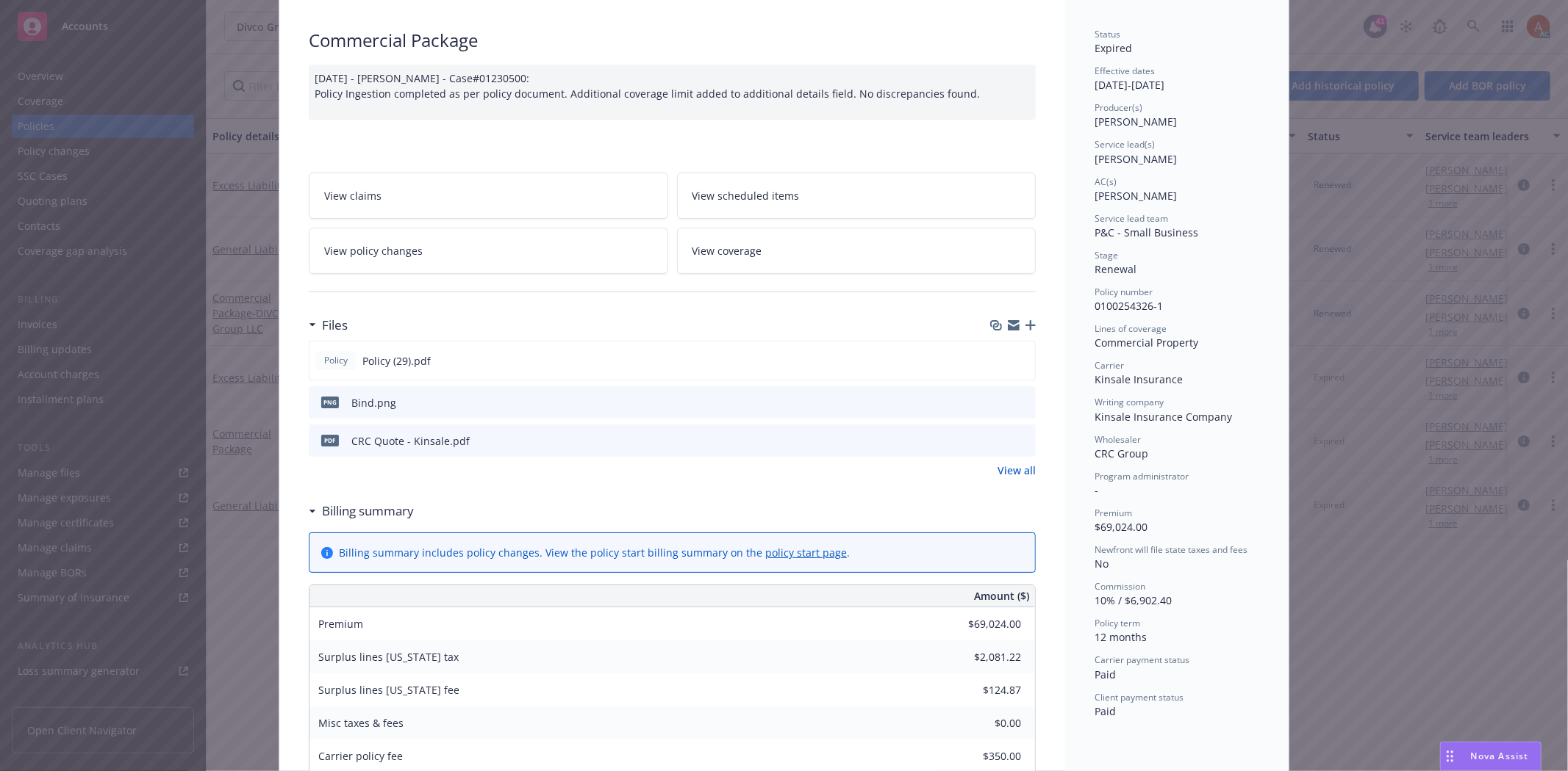
scroll to position [163, 0]
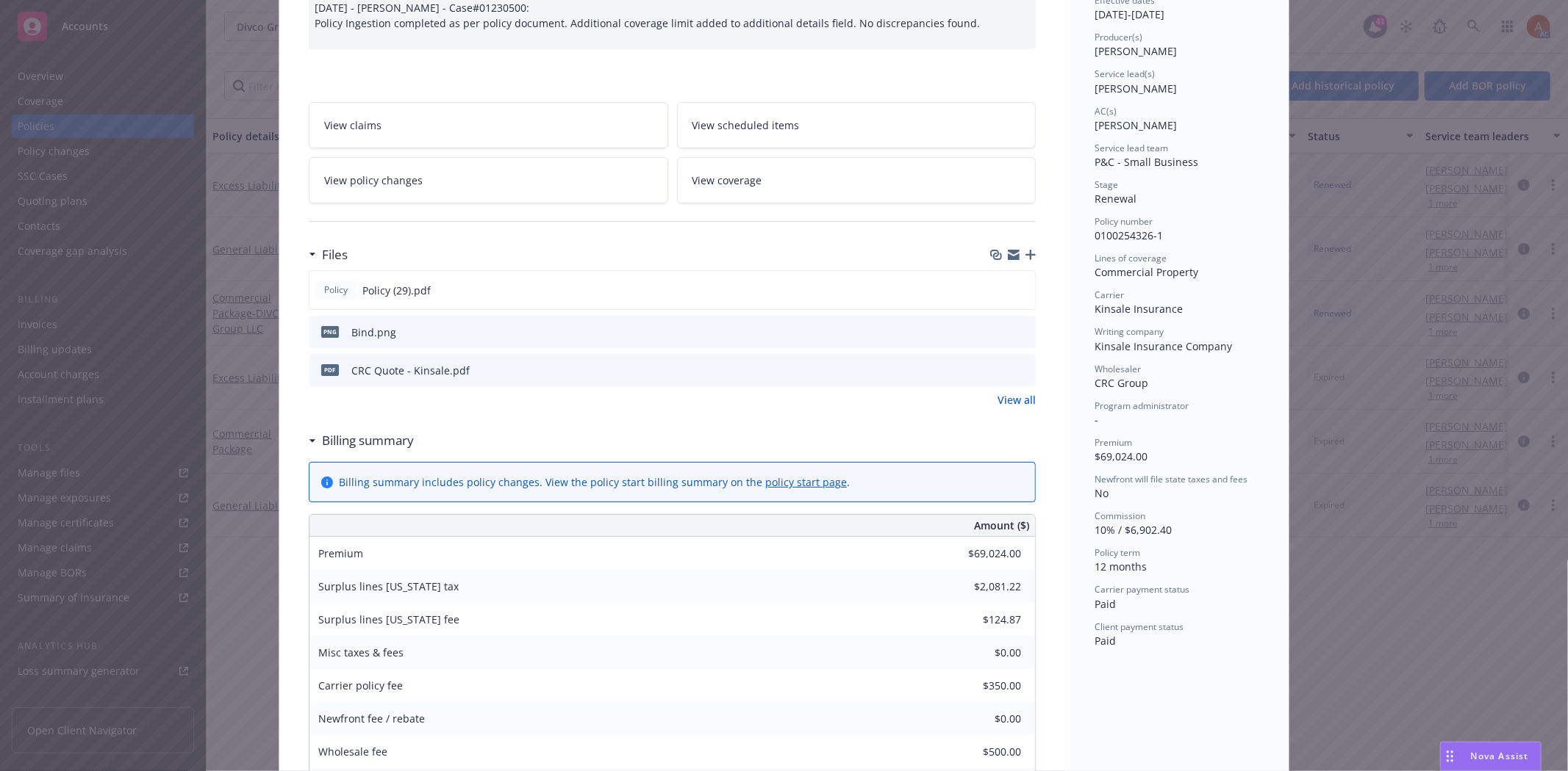
click at [1017, 397] on link "View all" at bounding box center [1016, 399] width 38 height 15
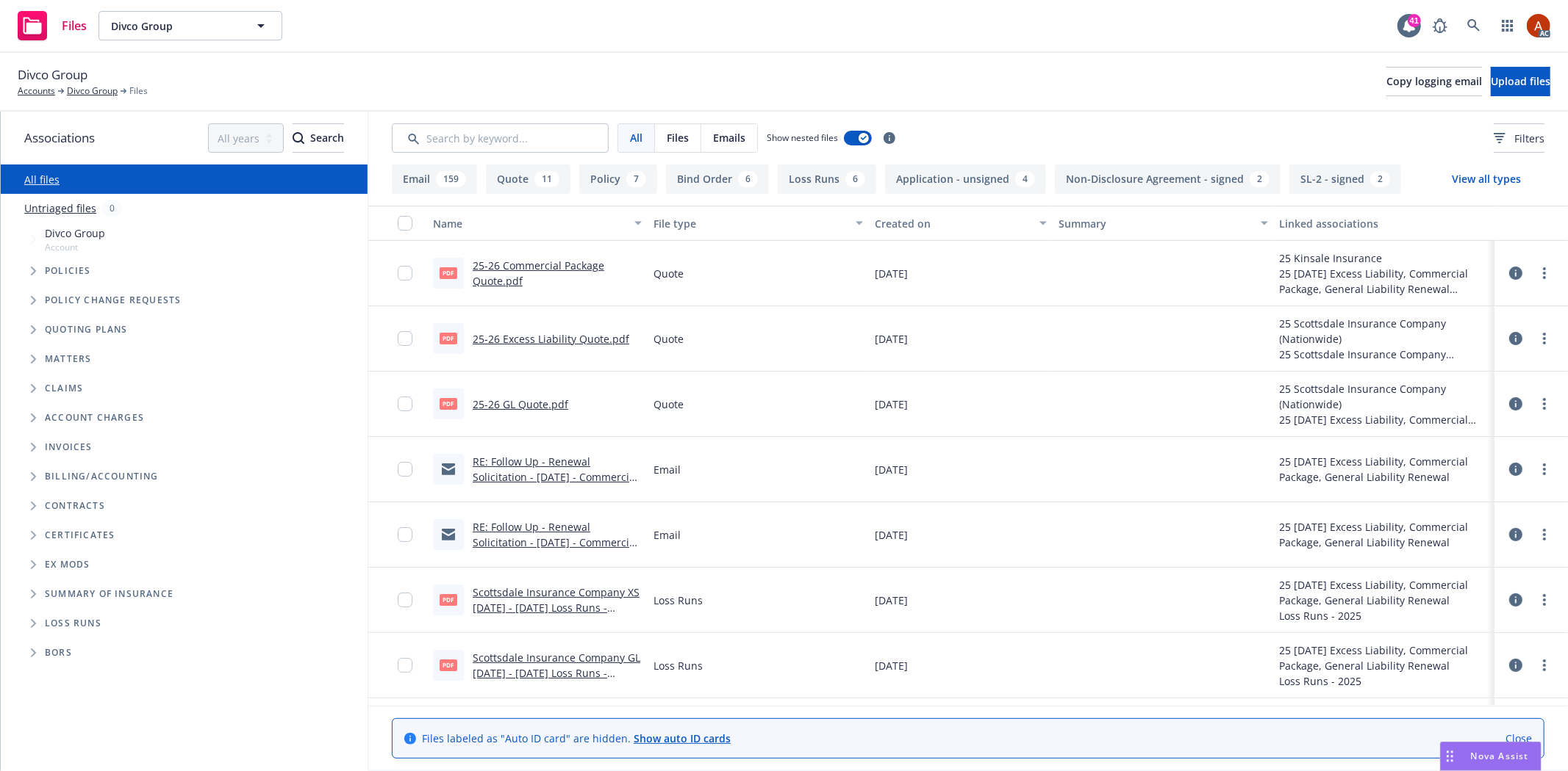
click at [946, 181] on button "Application - unsigned 4" at bounding box center [965, 179] width 161 height 29
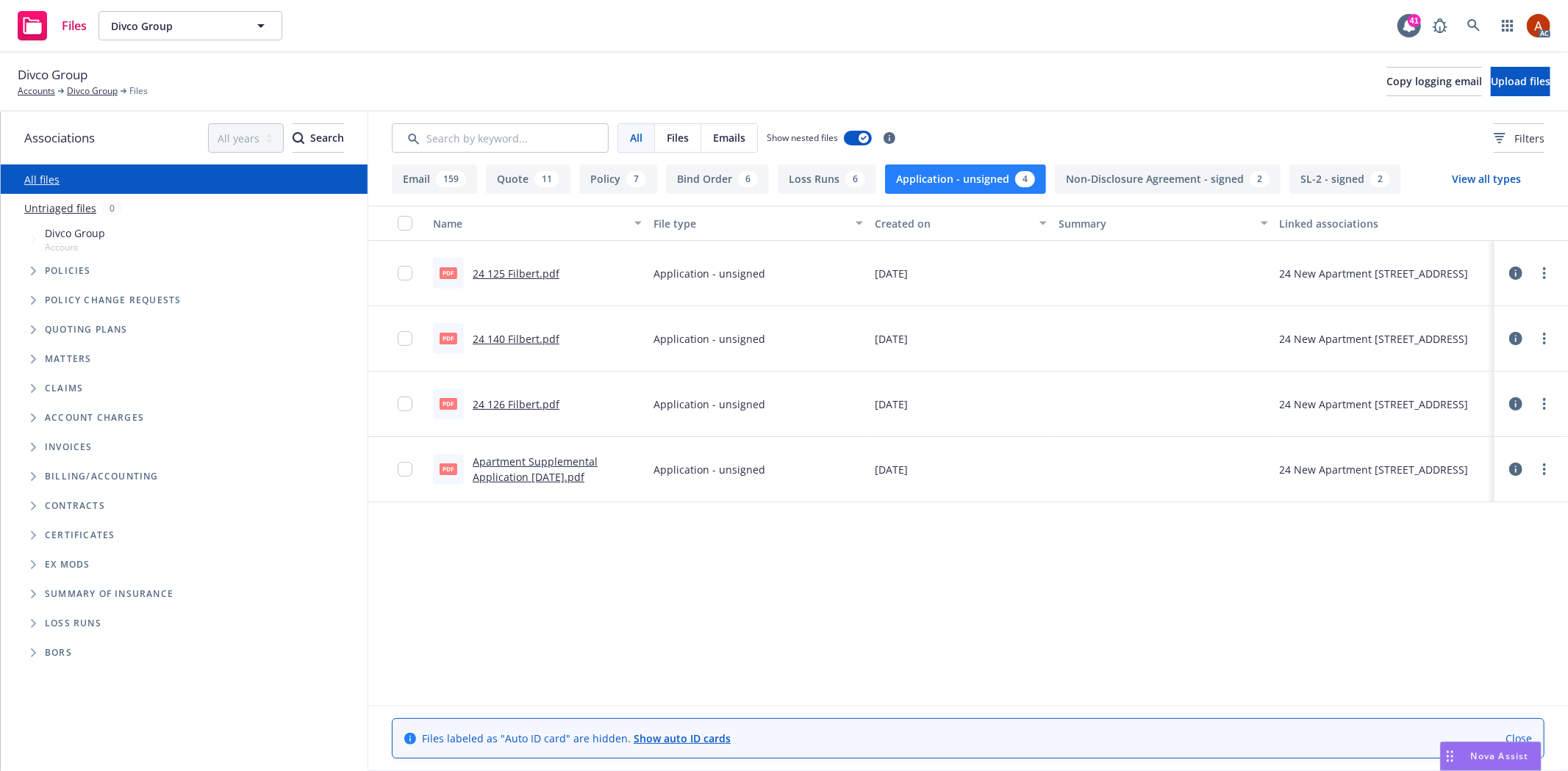
click at [535, 461] on link "Apartment Supplemental Application 2-26-24.pdf" at bounding box center [535, 469] width 125 height 29
click at [505, 343] on link "24 140 Filbert.pdf" at bounding box center [516, 339] width 87 height 14
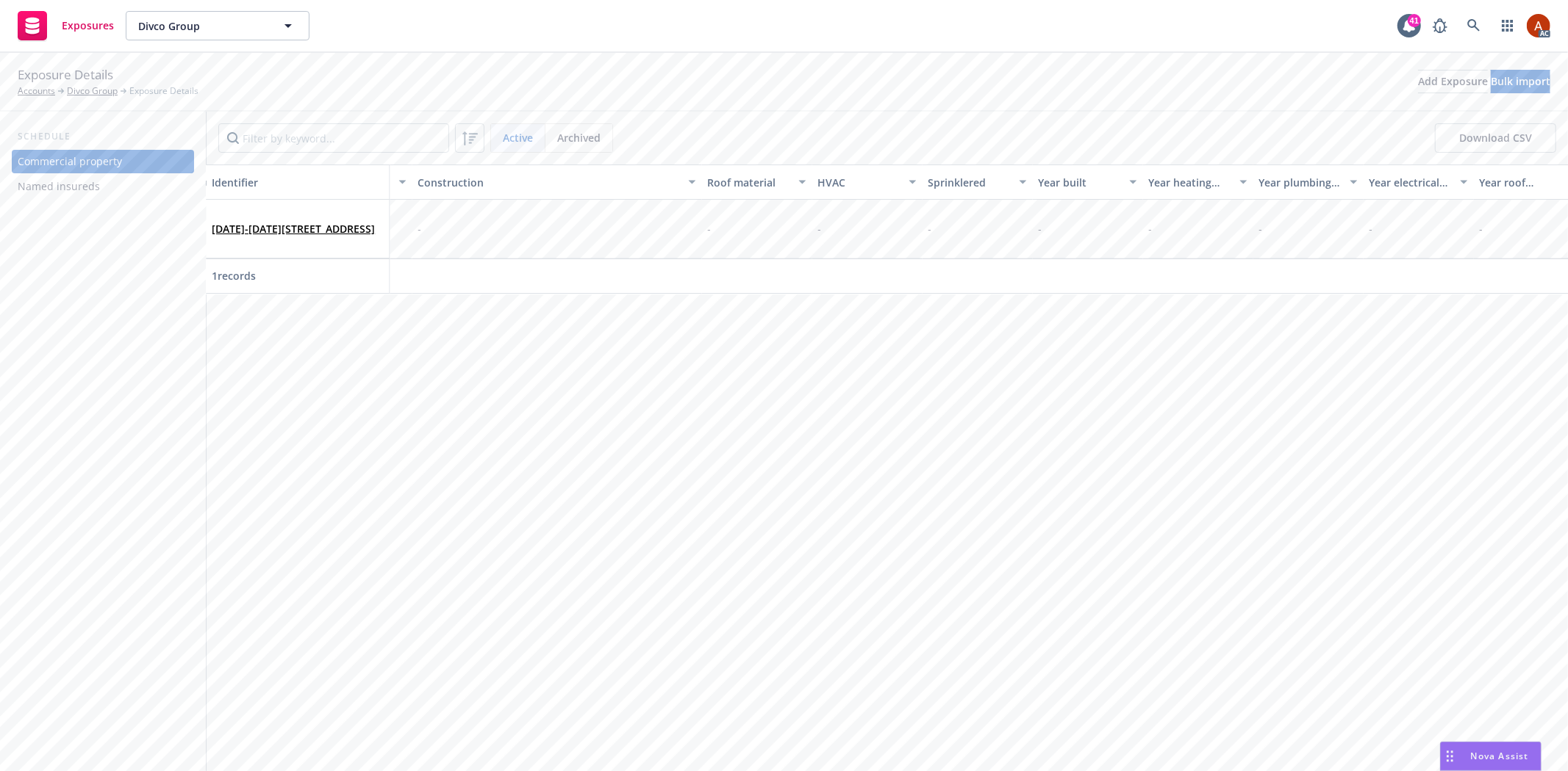
scroll to position [0, 2879]
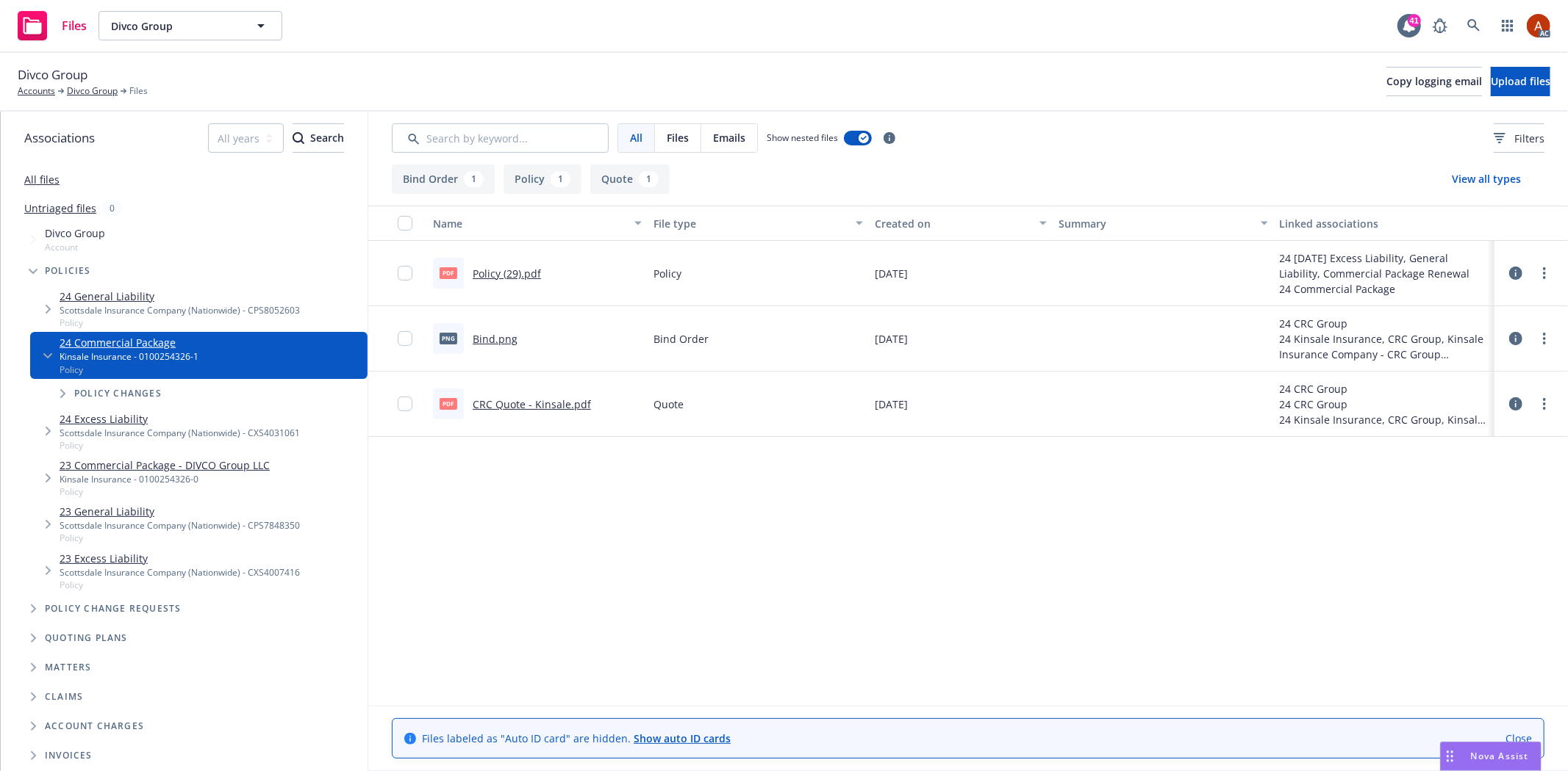
click at [505, 272] on link "Policy (29).pdf" at bounding box center [507, 274] width 68 height 14
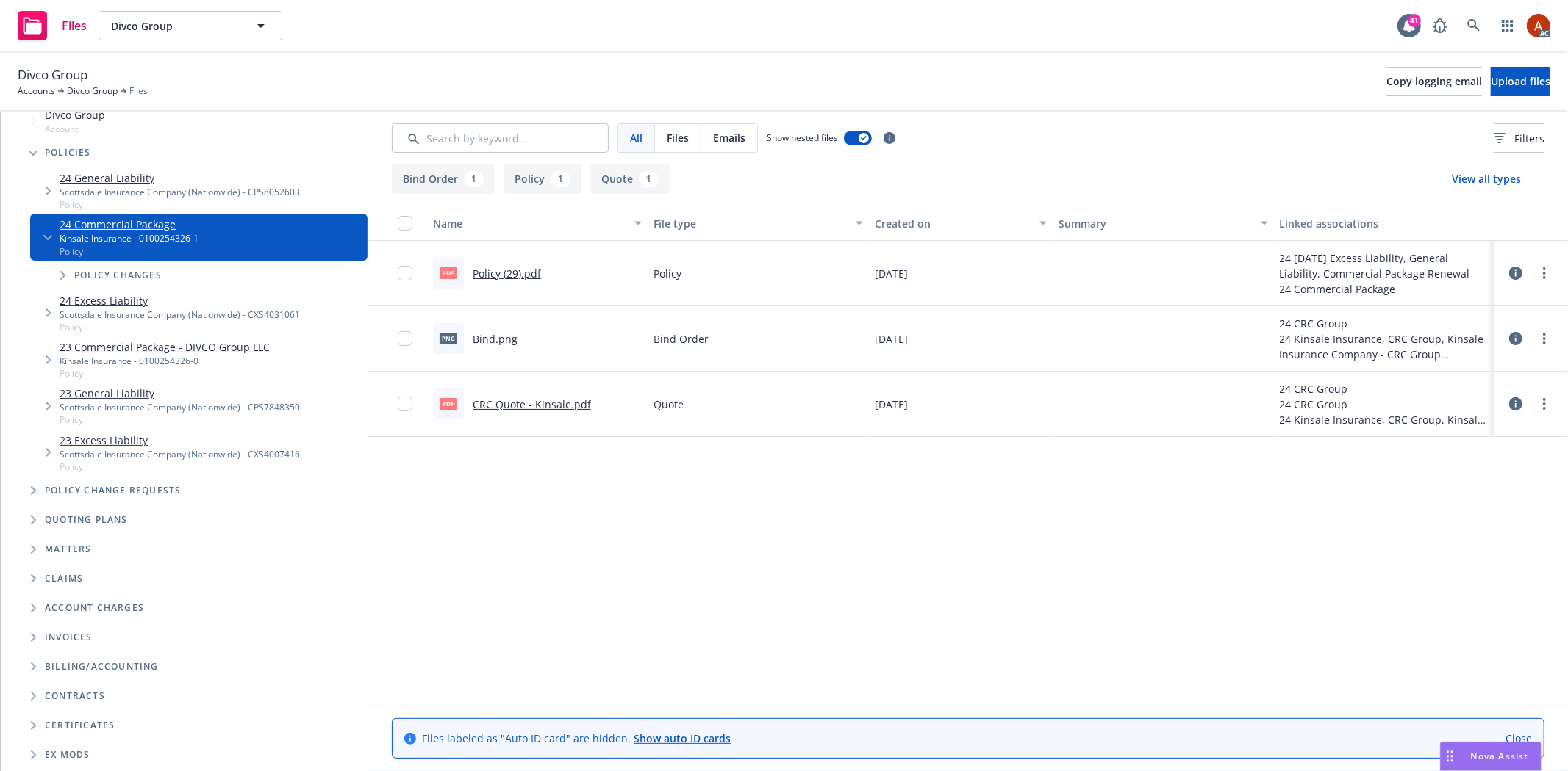
scroll to position [205, 0]
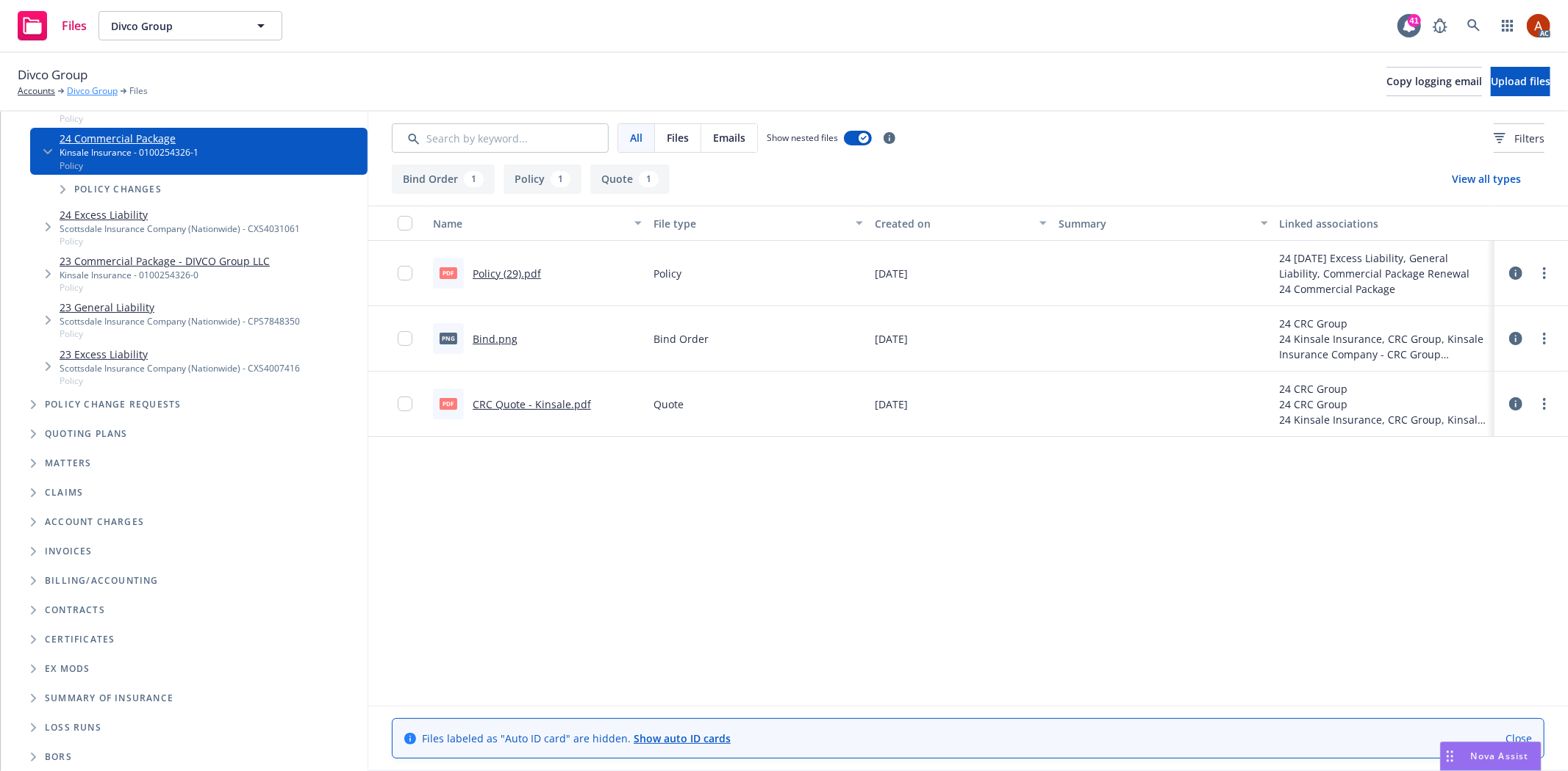
click at [94, 85] on link "Divco Group" at bounding box center [92, 91] width 51 height 13
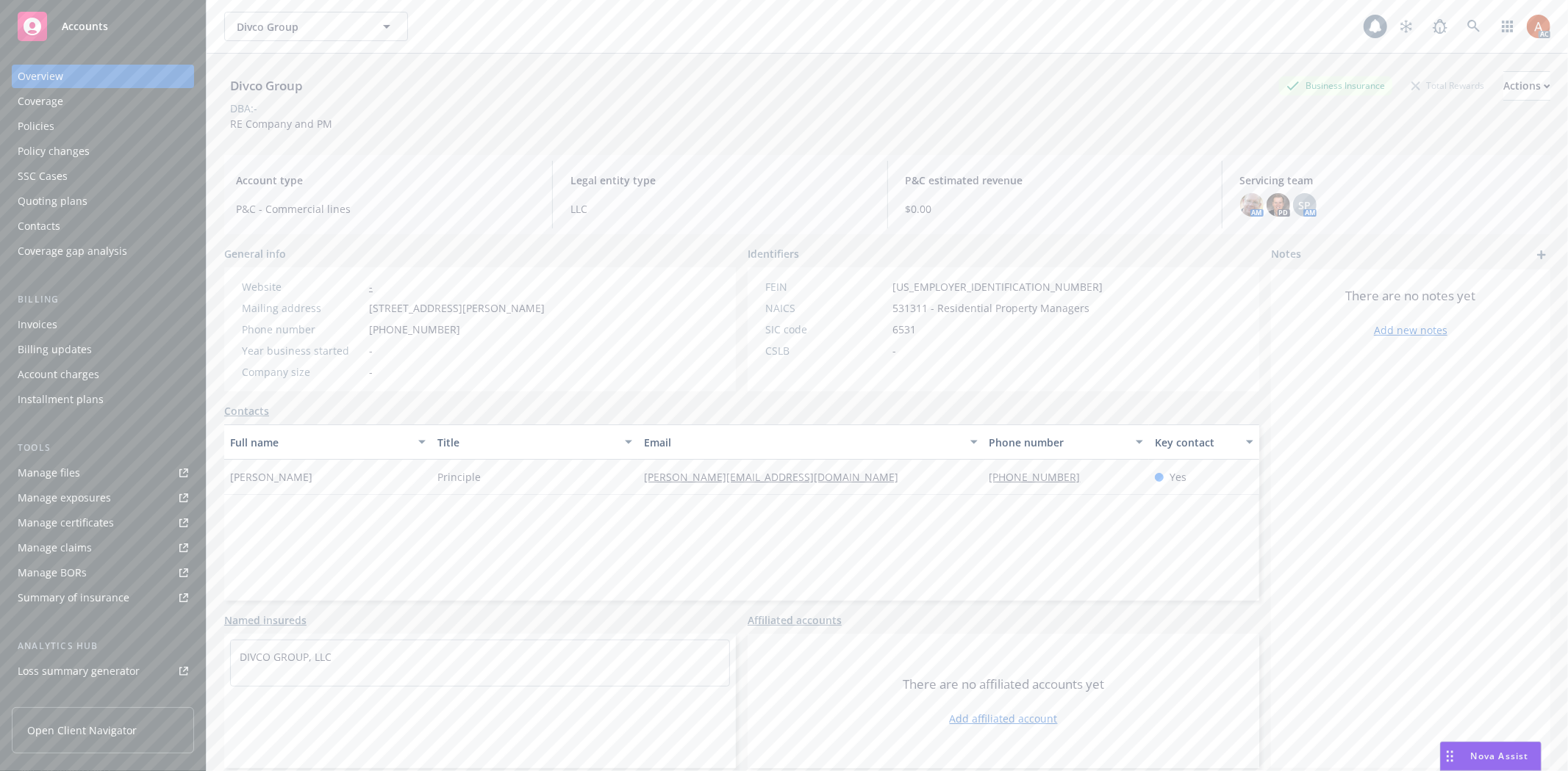
scroll to position [160, 0]
click at [24, 581] on div "Service team" at bounding box center [49, 584] width 63 height 23
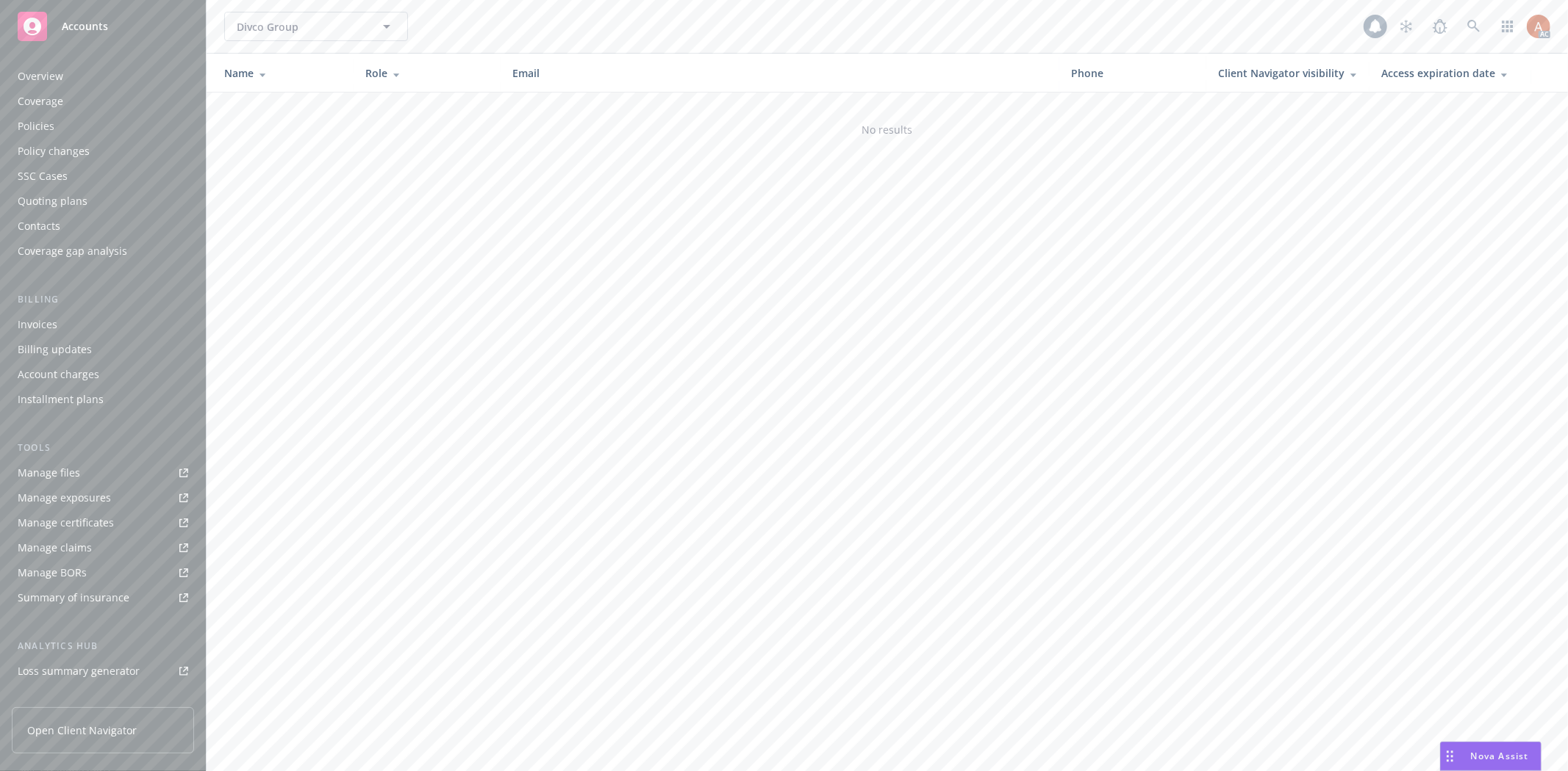
scroll to position [160, 0]
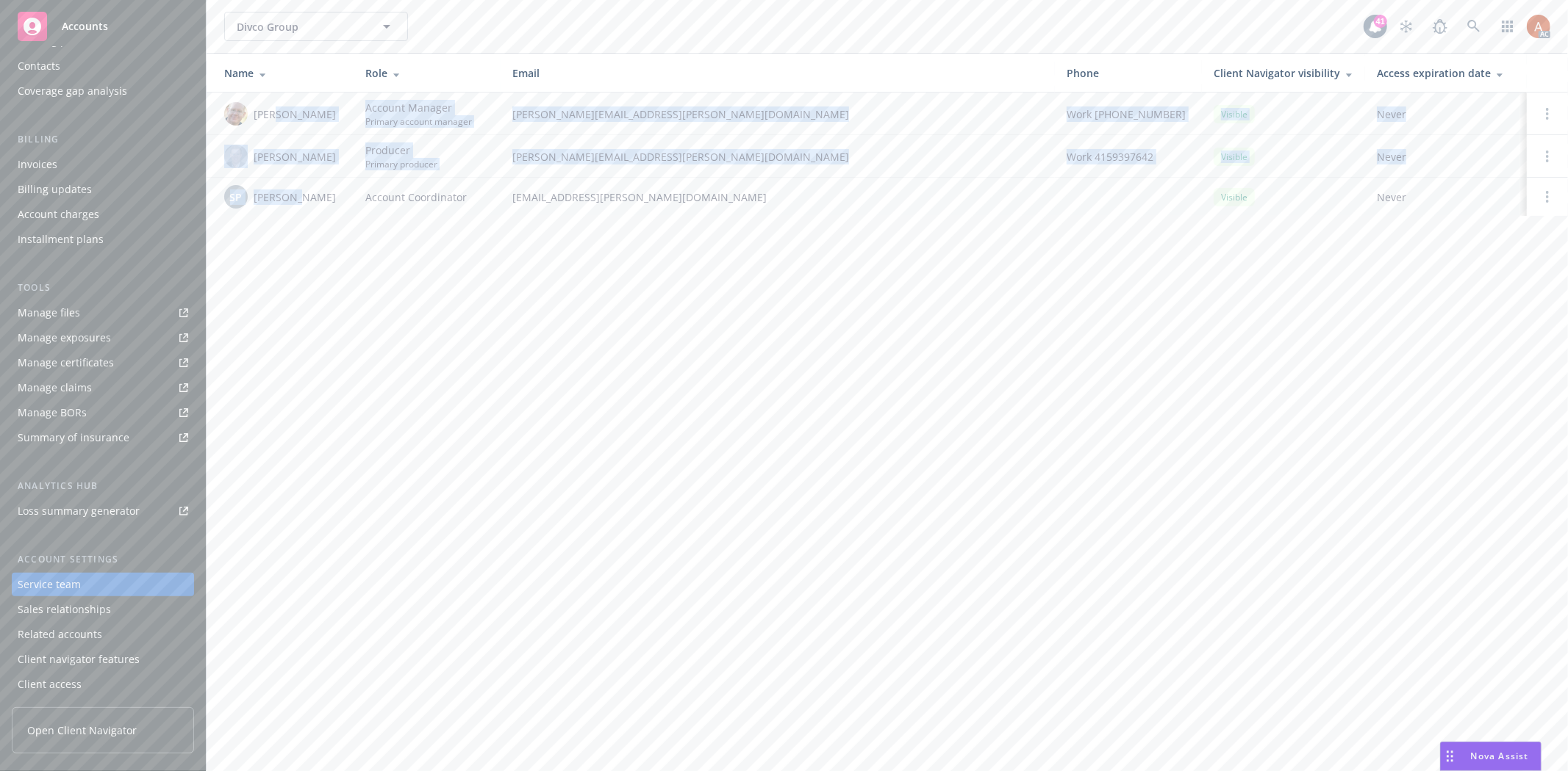
drag, startPoint x: 275, startPoint y: 115, endPoint x: 294, endPoint y: 197, distance: 84.2
click at [294, 197] on tbody "James Seagle Account Manager Primary account manager james.seagle@newfront.com …" at bounding box center [887, 155] width 1361 height 123
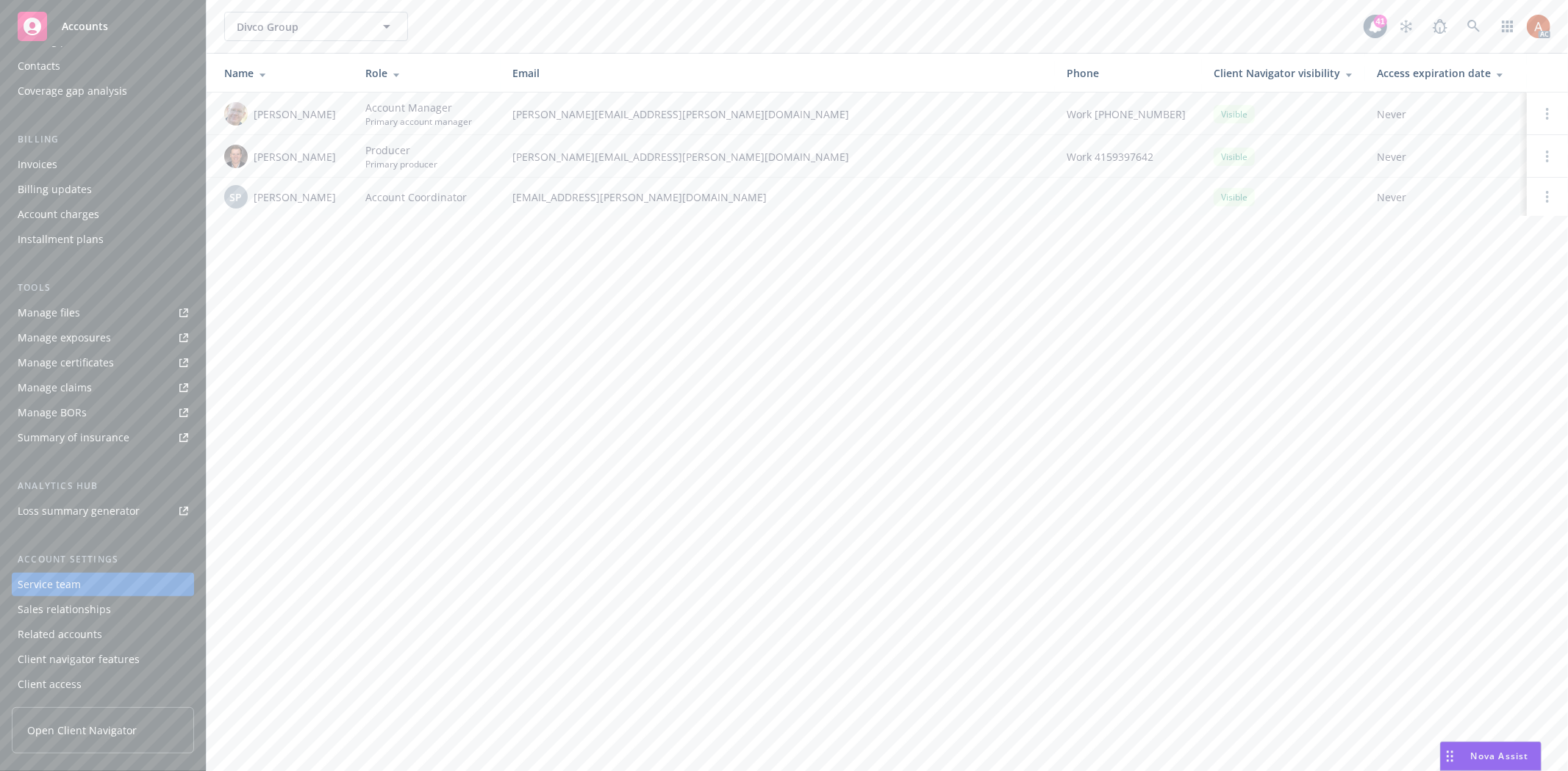
click at [308, 267] on div "Divco Group Divco Group 41 AC Name Role Email Phone Client Navigator visibility…" at bounding box center [887, 385] width 1361 height 771
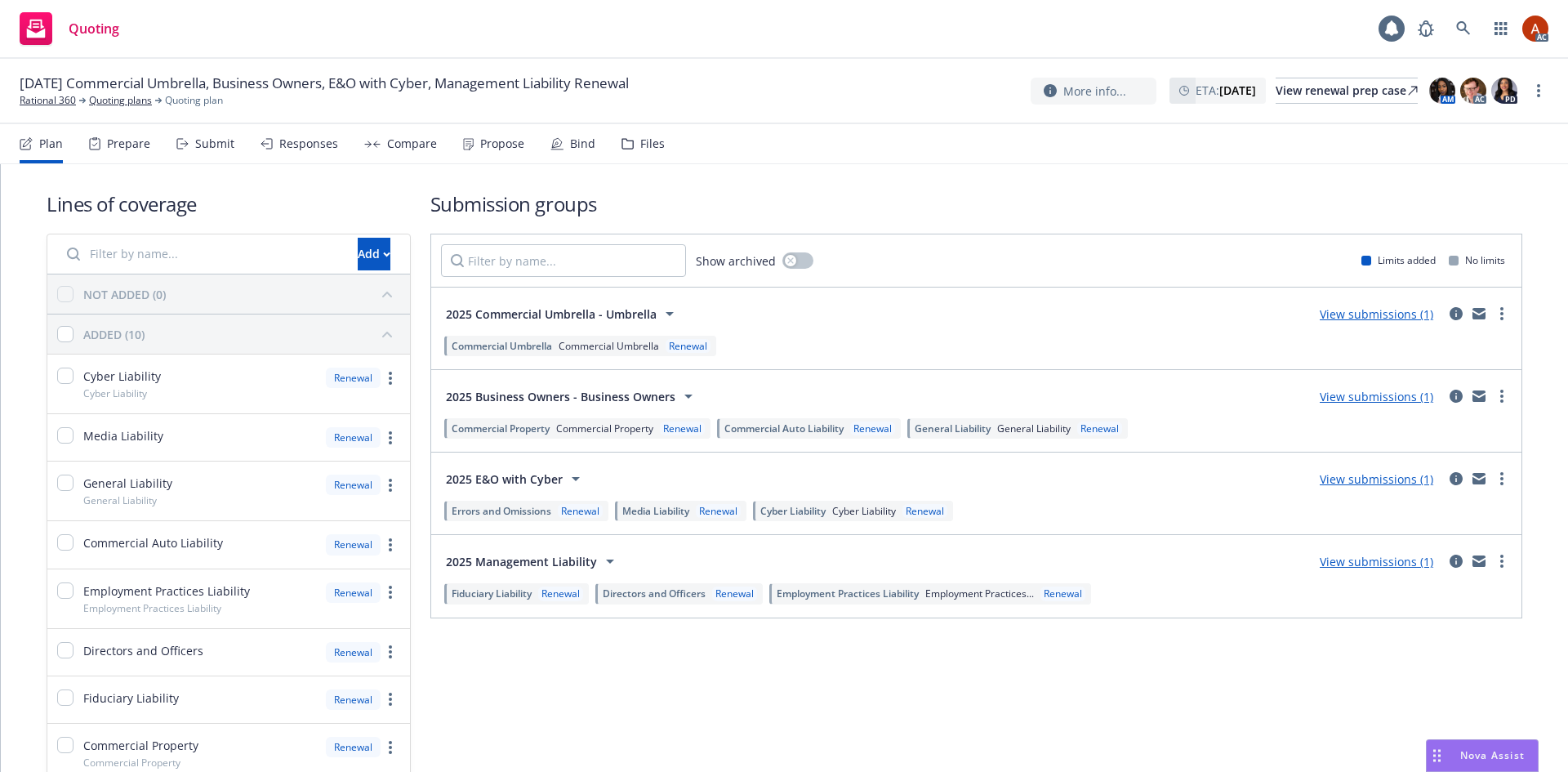
click at [121, 147] on div "Prepare" at bounding box center [129, 143] width 44 height 13
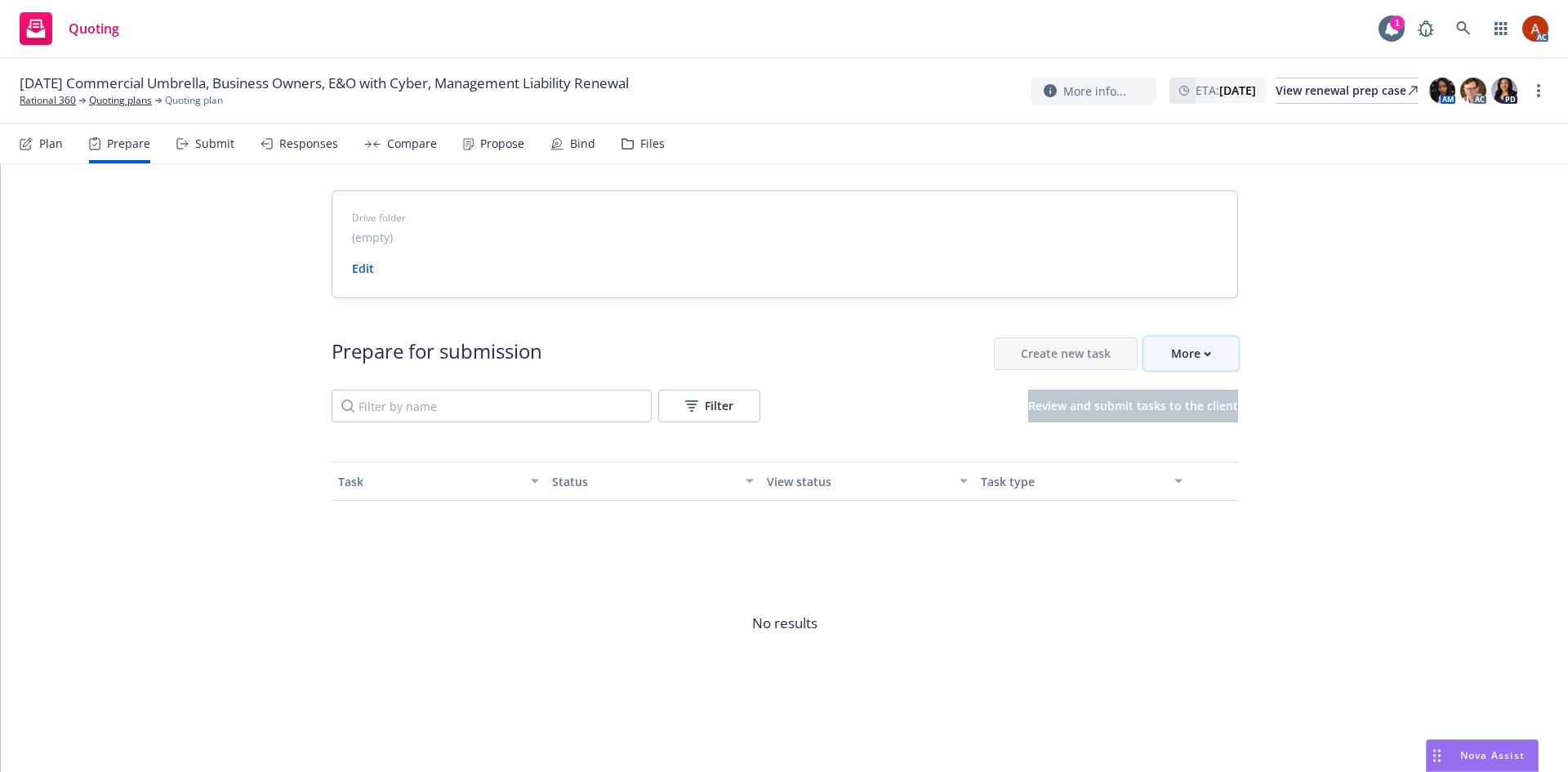
click at [1179, 345] on div "More" at bounding box center [1191, 353] width 40 height 31
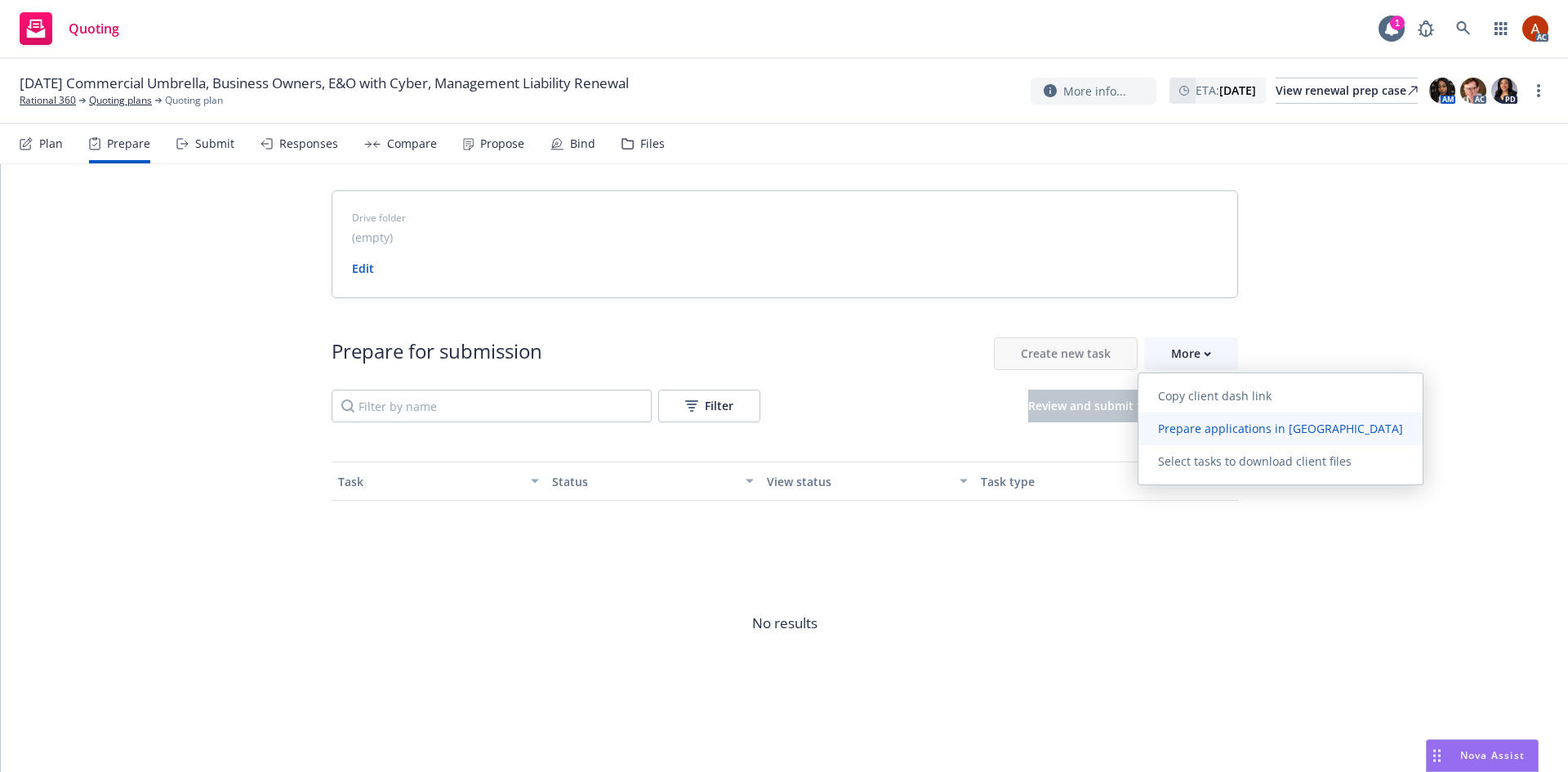
click at [1208, 432] on span "Prepare applications in [GEOGRAPHIC_DATA]" at bounding box center [1280, 429] width 284 height 16
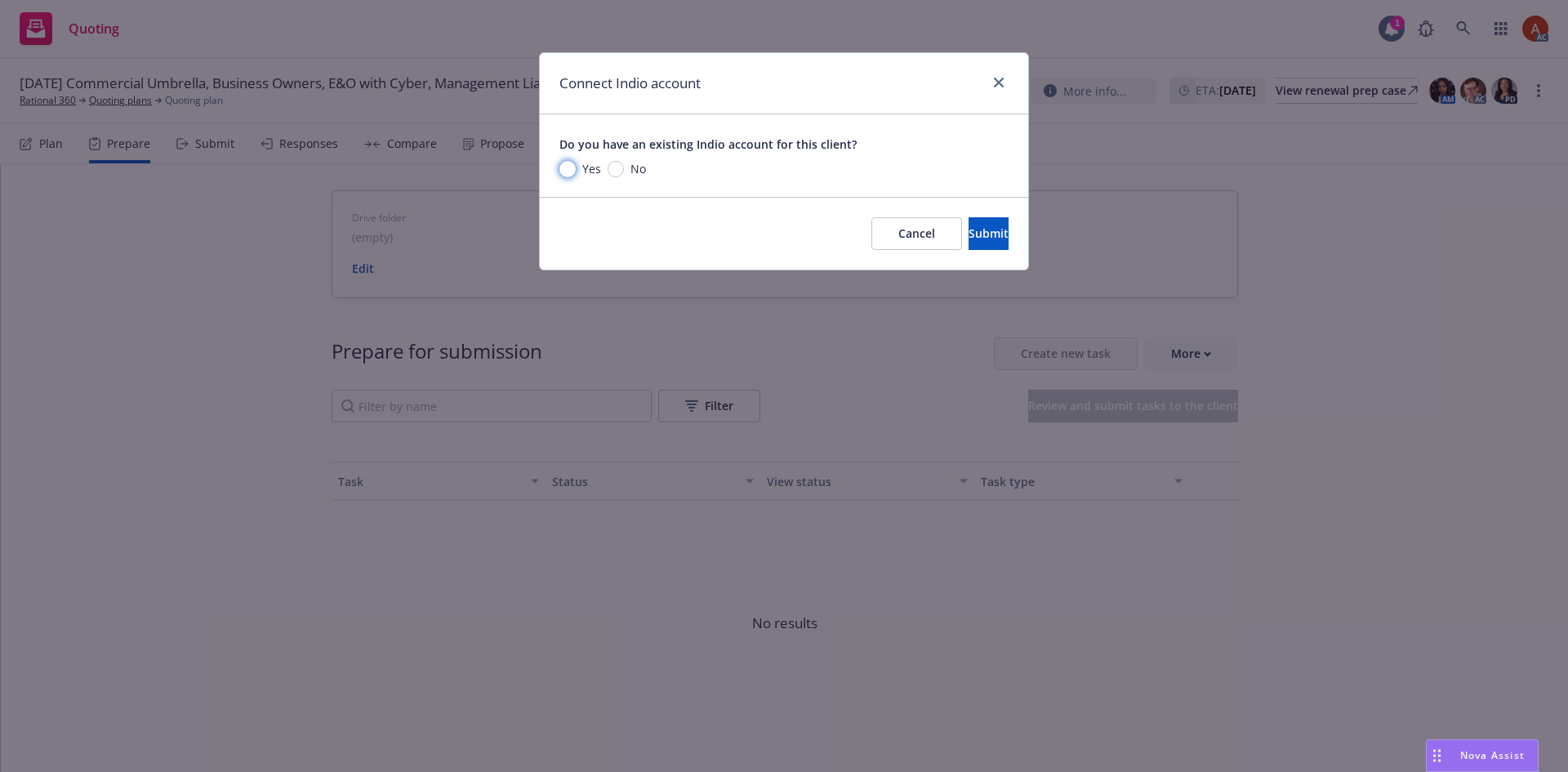
click at [567, 168] on input "Yes" at bounding box center [567, 169] width 16 height 16
radio input "true"
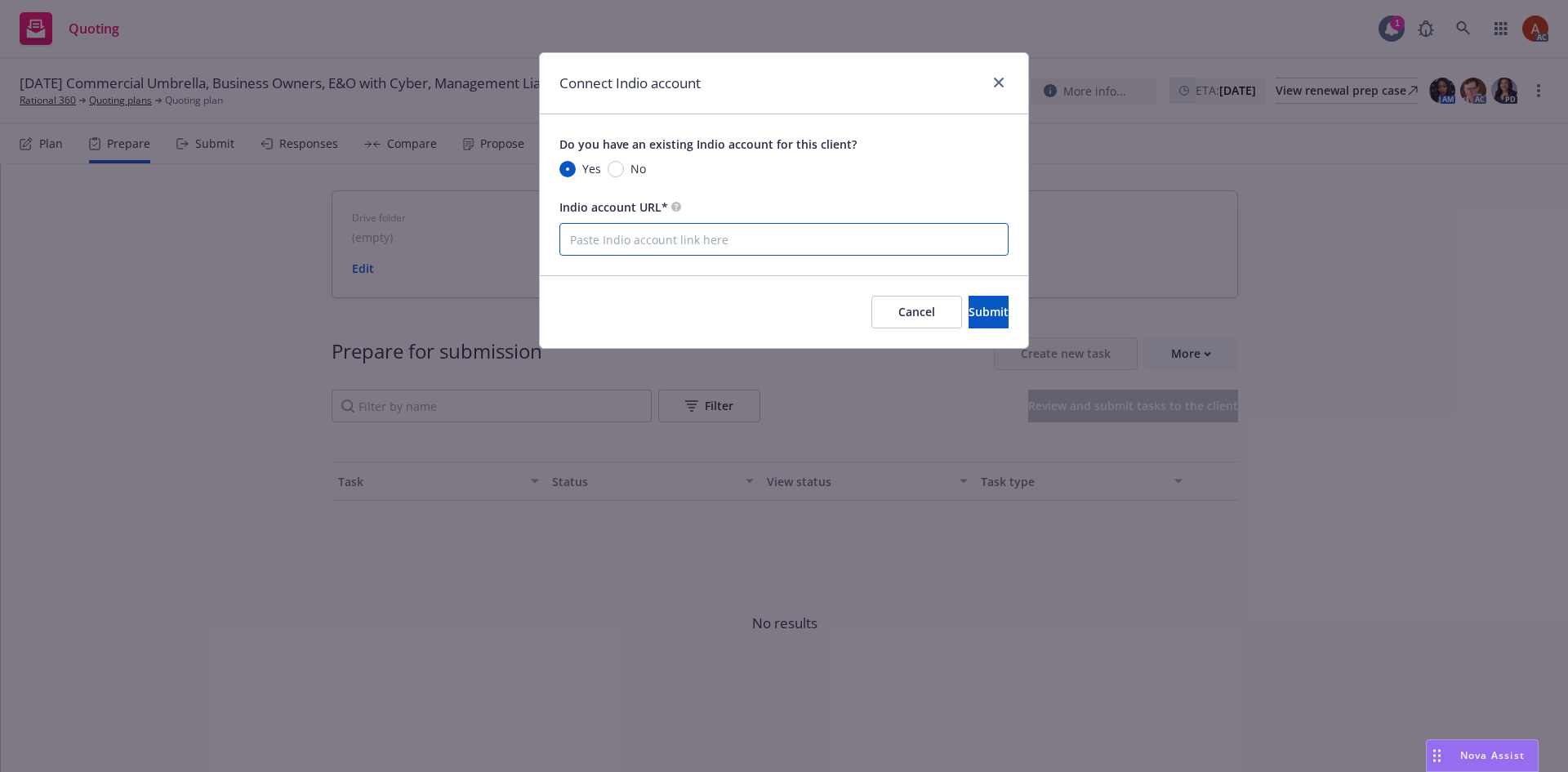
click at [623, 246] on input "Indio account URL*" at bounding box center [784, 238] width 449 height 33
paste input "NOT_ALLOWED"
type input "NOT_ALLOWED"
drag, startPoint x: 735, startPoint y: 247, endPoint x: 518, endPoint y: 241, distance: 217.1
click at [518, 241] on div "Connect Indio account Do you have an existing Indio account for this client? Ye…" at bounding box center [784, 386] width 1568 height 772
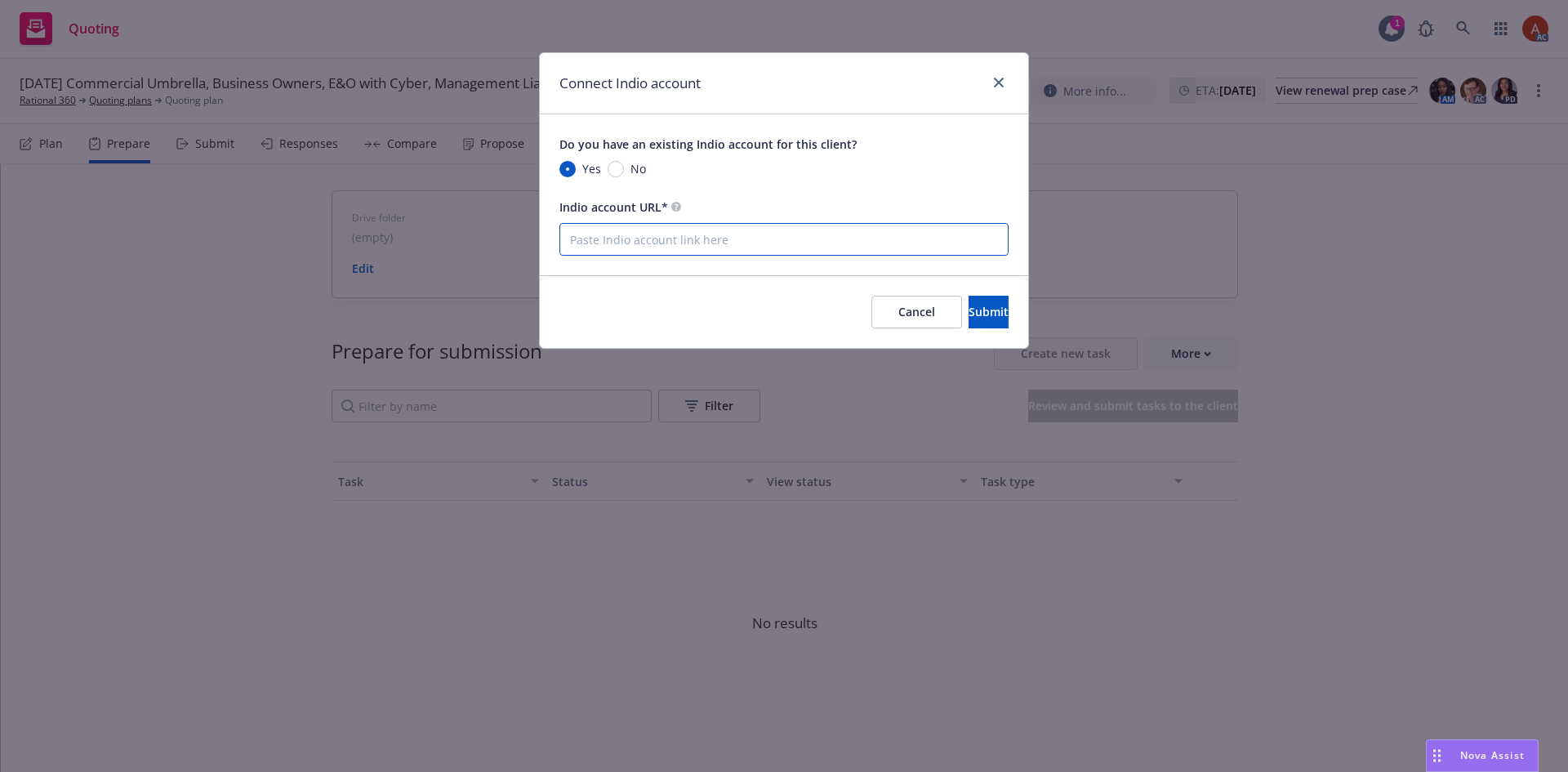
click at [688, 249] on input "Indio account URL*" at bounding box center [784, 238] width 449 height 33
paste input "NOT_ALLOWED"
type input "NOT_ALLOWED"
click at [899, 317] on span "Cancel" at bounding box center [917, 312] width 37 height 16
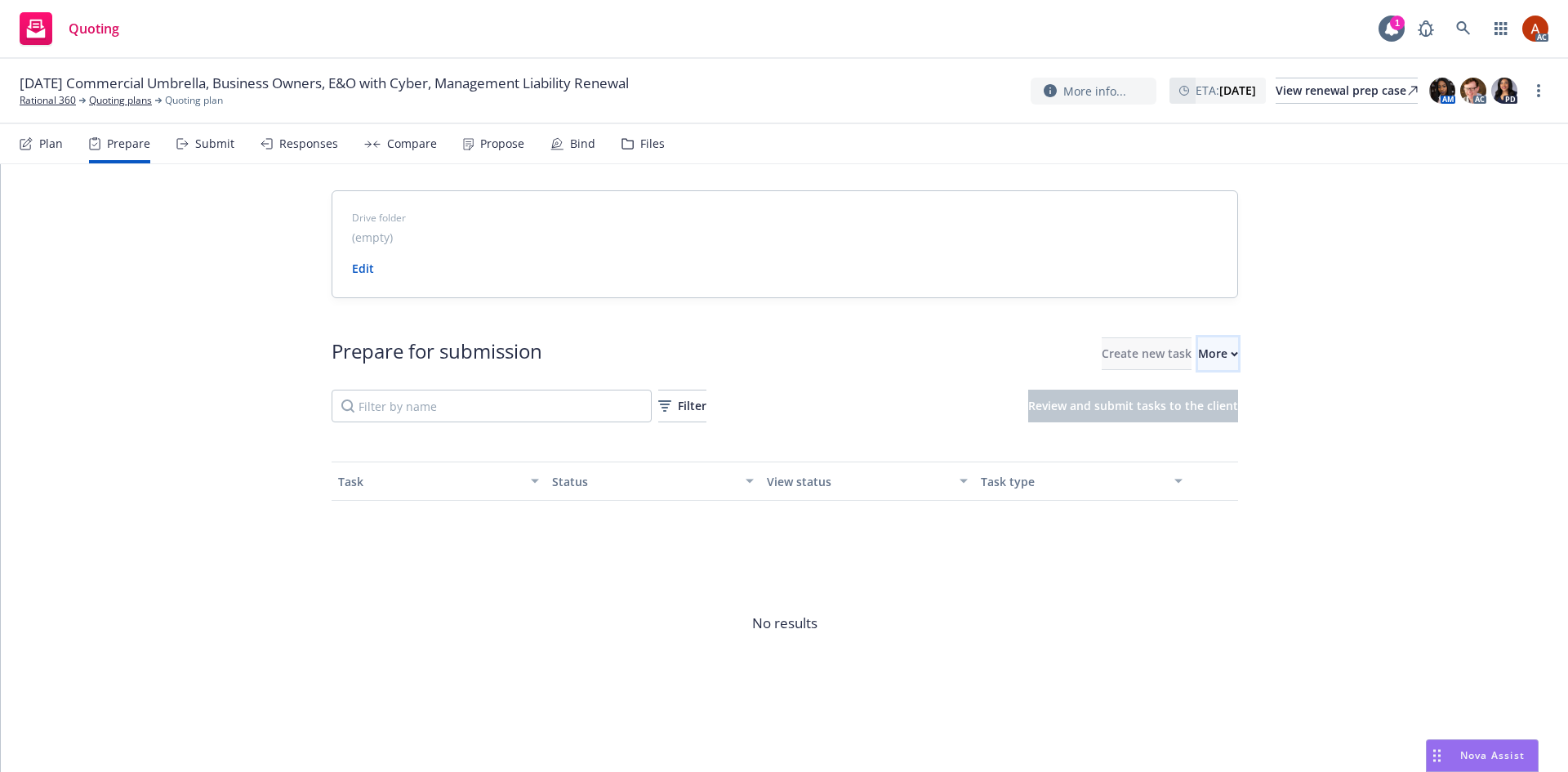
drag, startPoint x: 1172, startPoint y: 348, endPoint x: 1181, endPoint y: 362, distance: 16.6
click at [1198, 348] on div "More" at bounding box center [1217, 353] width 40 height 31
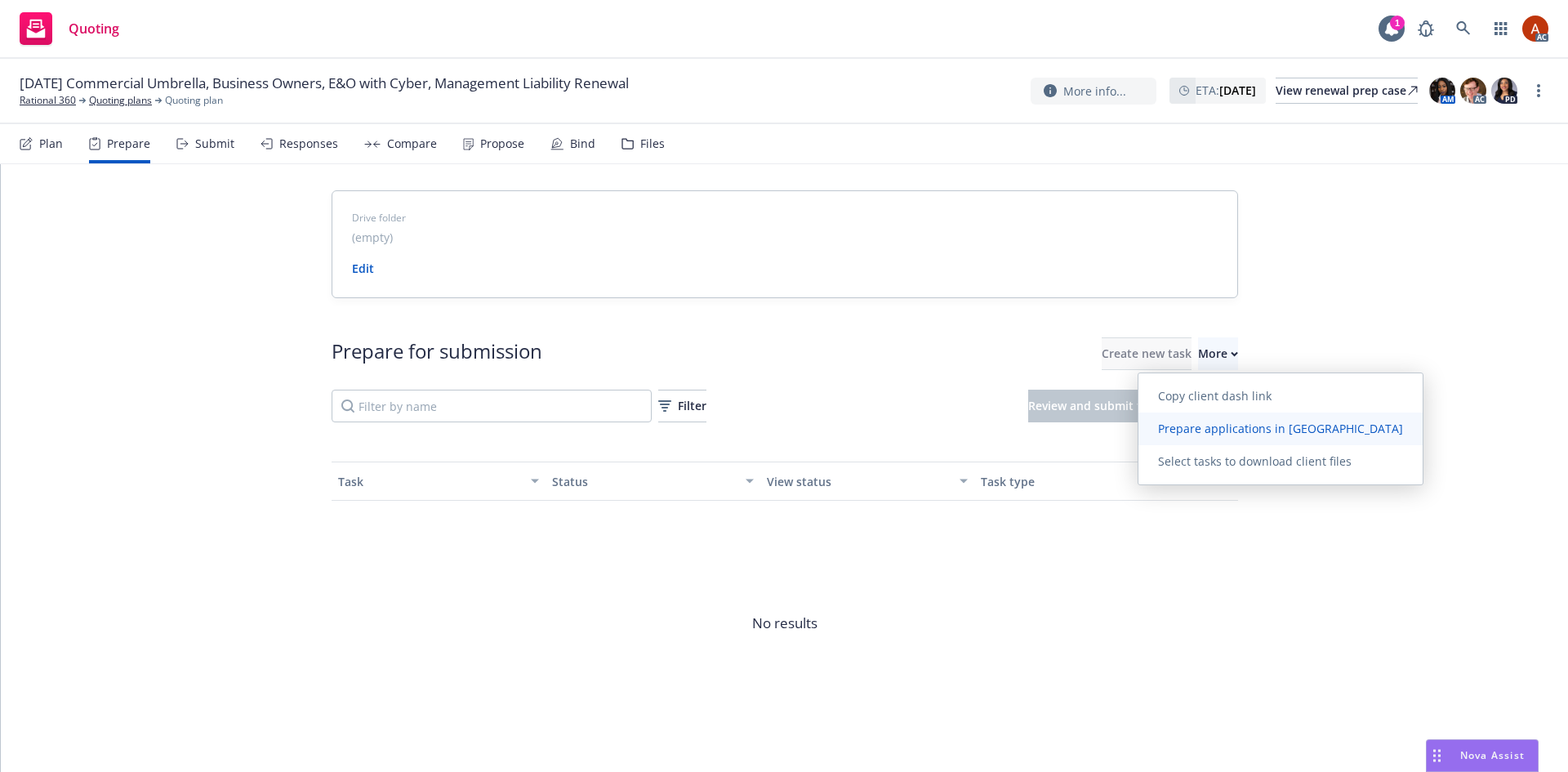
click at [1205, 437] on link "Prepare applications in Indio" at bounding box center [1280, 428] width 284 height 33
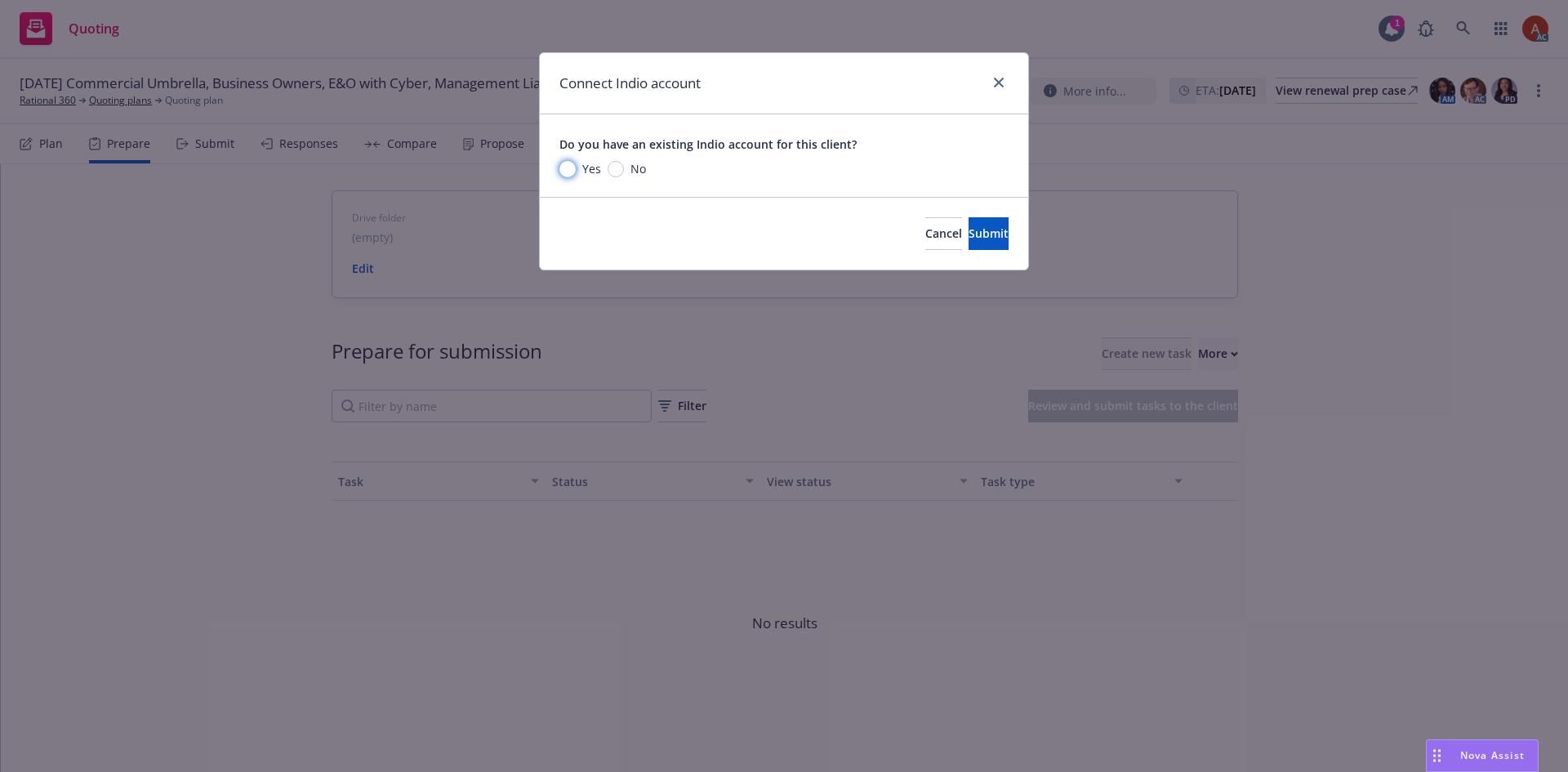
drag, startPoint x: 572, startPoint y: 171, endPoint x: 597, endPoint y: 195, distance: 34.7
click at [572, 171] on input "Yes" at bounding box center [567, 169] width 16 height 16
radio input "true"
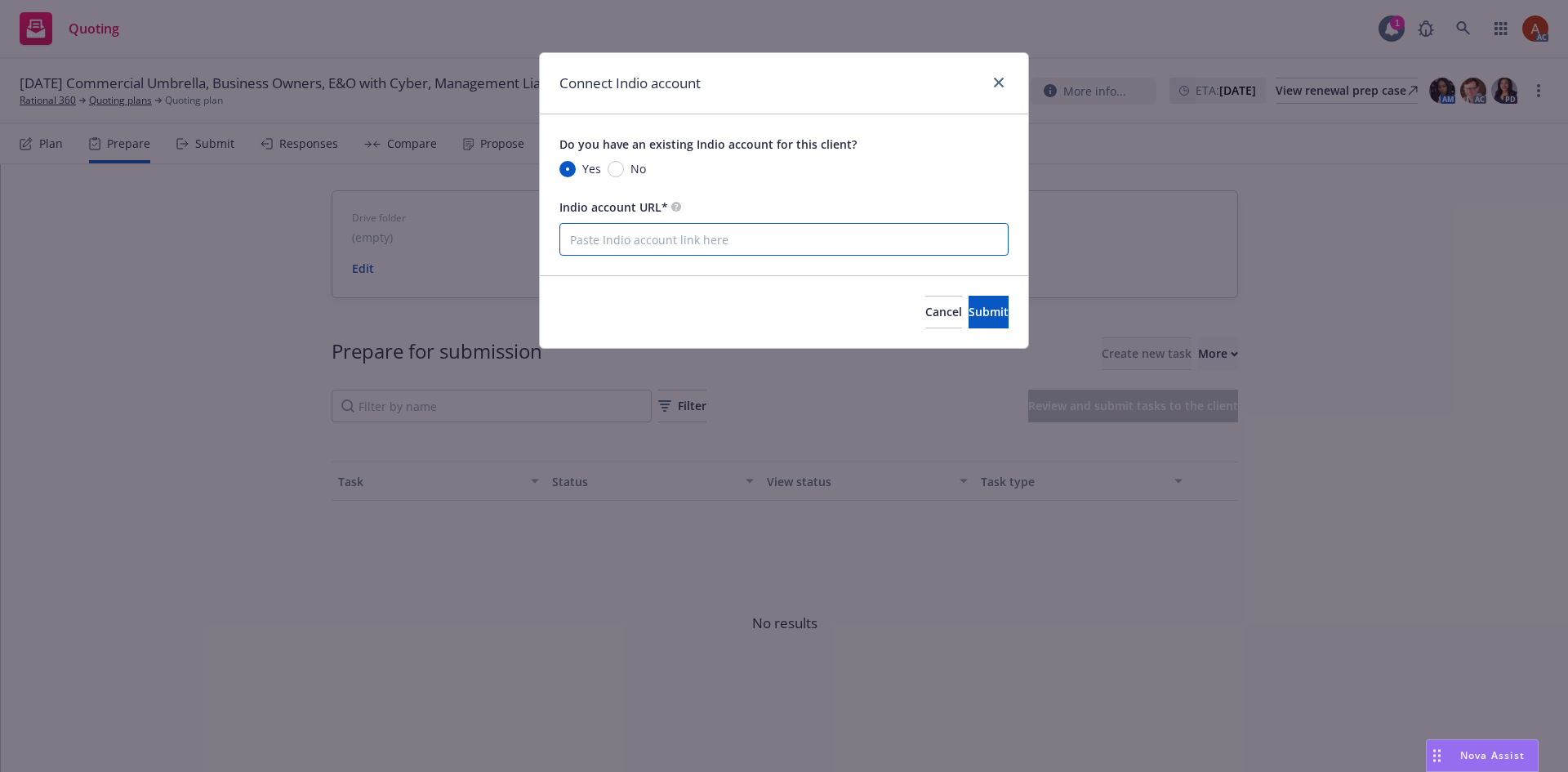
click at [614, 245] on input "Indio account URL*" at bounding box center [784, 238] width 449 height 33
paste input "https://newfront.useindio.com/accounts/5243730/submissions"
type input "https://newfront.useindio.com/accounts/5243730/submissions"
click at [968, 312] on span "Submit" at bounding box center [988, 312] width 40 height 16
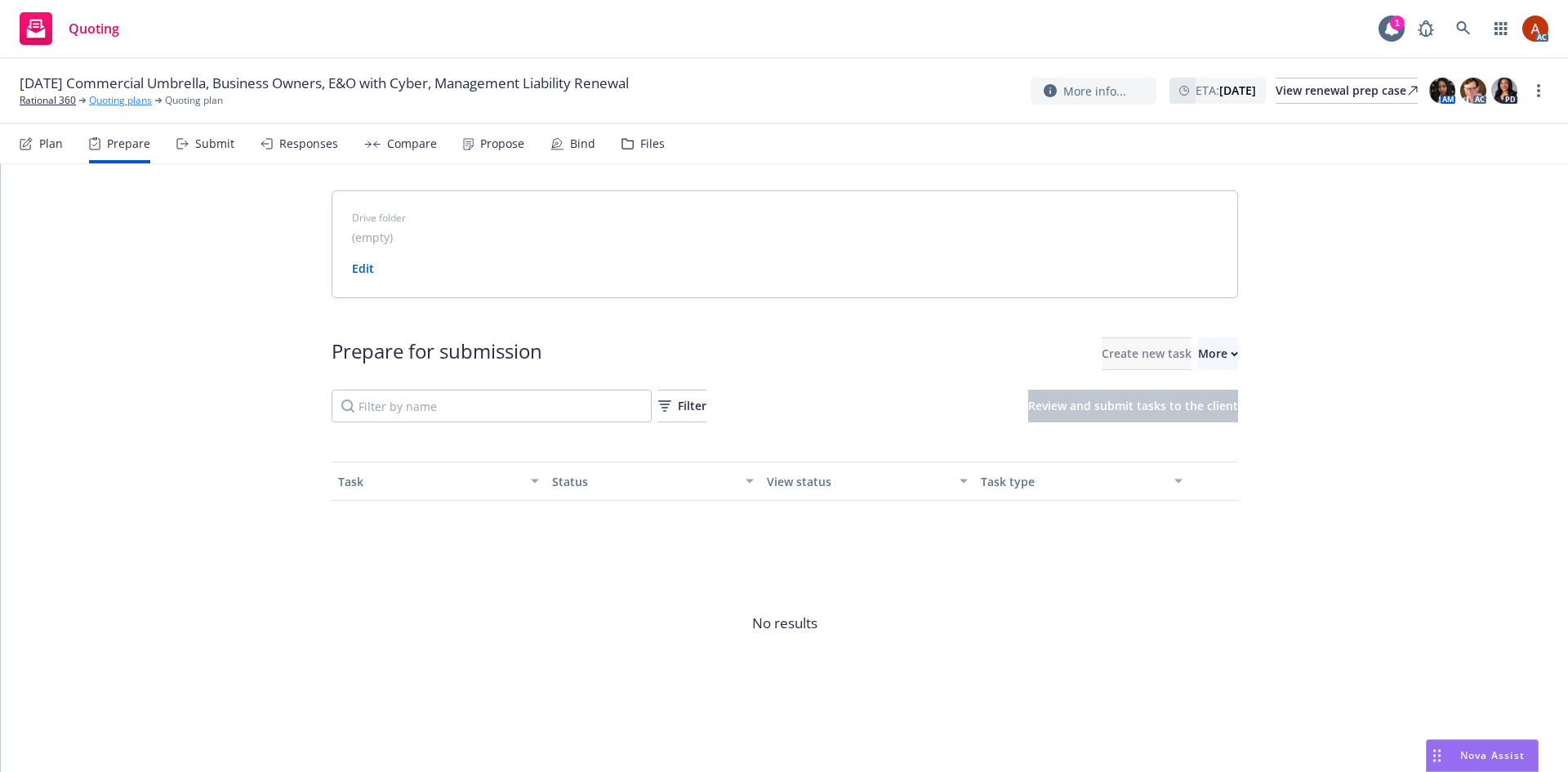
click at [122, 102] on link "Quoting plans" at bounding box center [120, 100] width 63 height 15
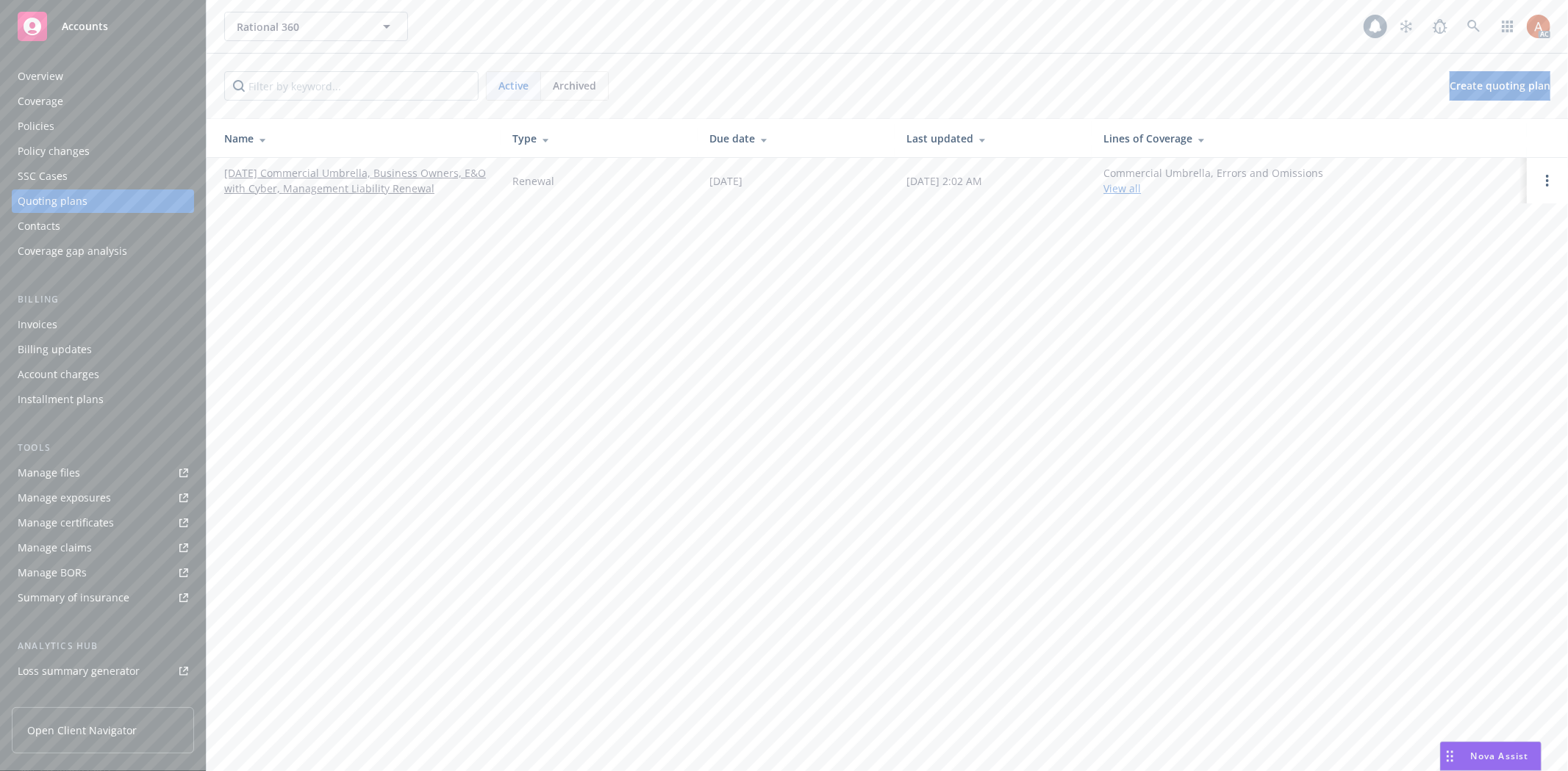
click at [50, 80] on div "Overview" at bounding box center [40, 76] width 46 height 23
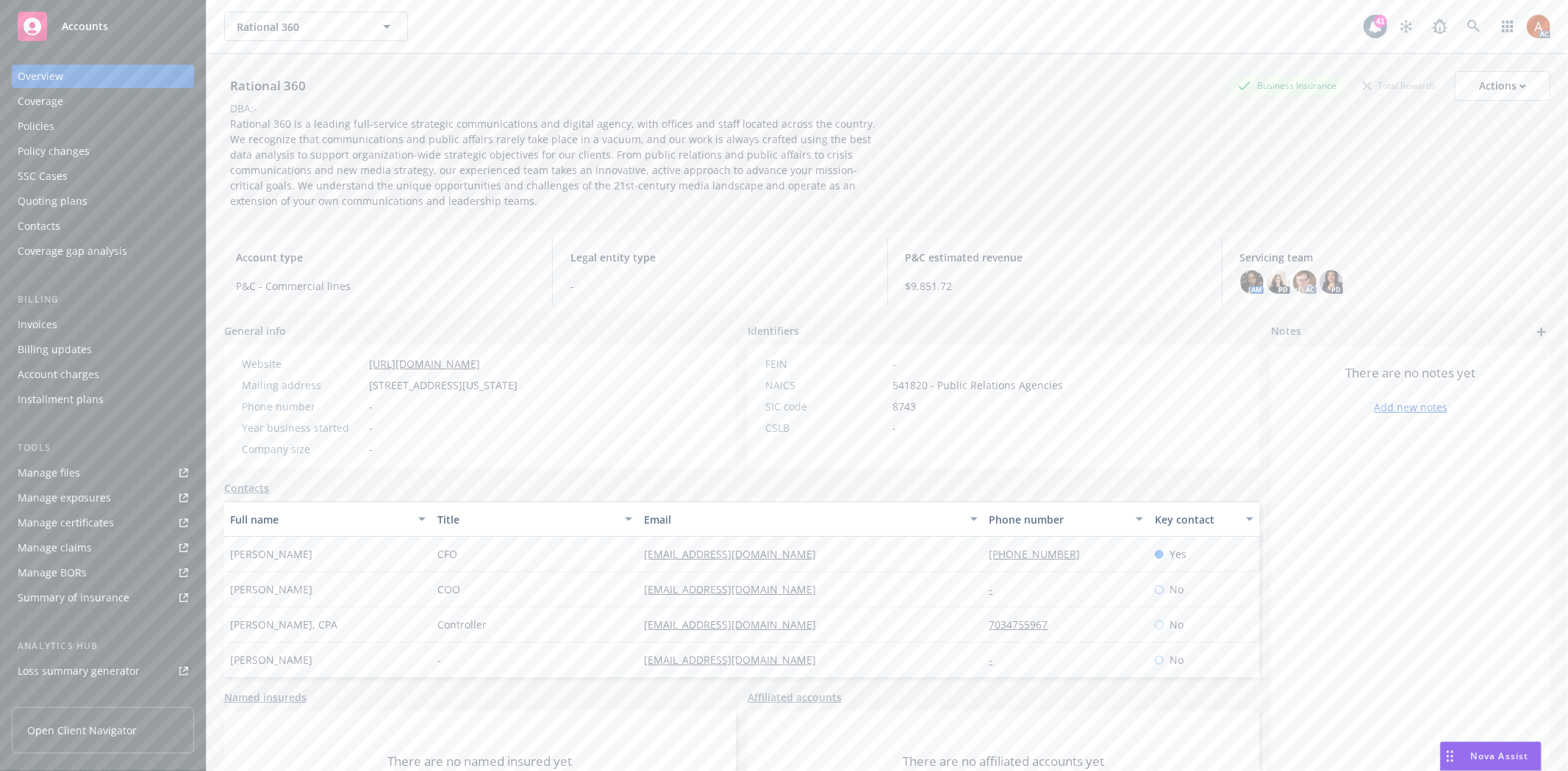
drag, startPoint x: 363, startPoint y: 385, endPoint x: 596, endPoint y: 395, distance: 233.2
click at [535, 395] on div "Website [URL][DOMAIN_NAME] Mailing address [STREET_ADDRESS][US_STATE] Phone num…" at bounding box center [380, 406] width 311 height 124
click at [524, 457] on div "Company size -" at bounding box center [380, 448] width 288 height 15
drag, startPoint x: 367, startPoint y: 387, endPoint x: 473, endPoint y: 383, distance: 106.1
click at [473, 383] on div "Mailing address [STREET_ADDRESS][US_STATE]" at bounding box center [380, 385] width 288 height 15
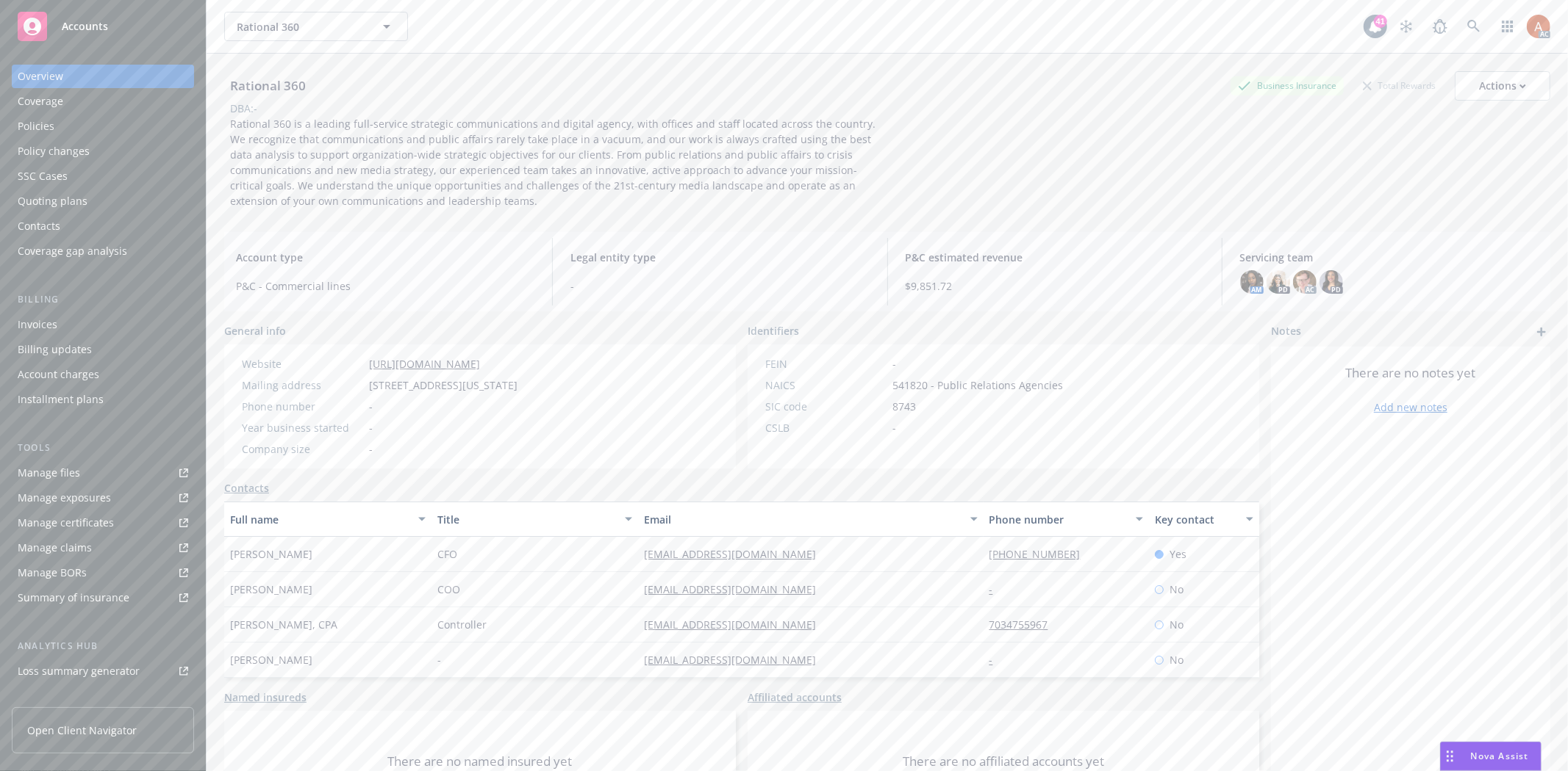
click at [468, 439] on div "Website https://rational360.com/ Mailing address 1828 L St NW, Ste 640, Washing…" at bounding box center [380, 406] width 288 height 101
drag, startPoint x: 367, startPoint y: 382, endPoint x: 472, endPoint y: 386, distance: 105.1
click at [472, 386] on div "Mailing address 1828 L St NW, Ste 640, Washington, DC, 20036" at bounding box center [380, 385] width 288 height 15
copy span "1828 L St NW, Ste 640"
click at [507, 407] on div "Phone number -" at bounding box center [380, 406] width 288 height 15
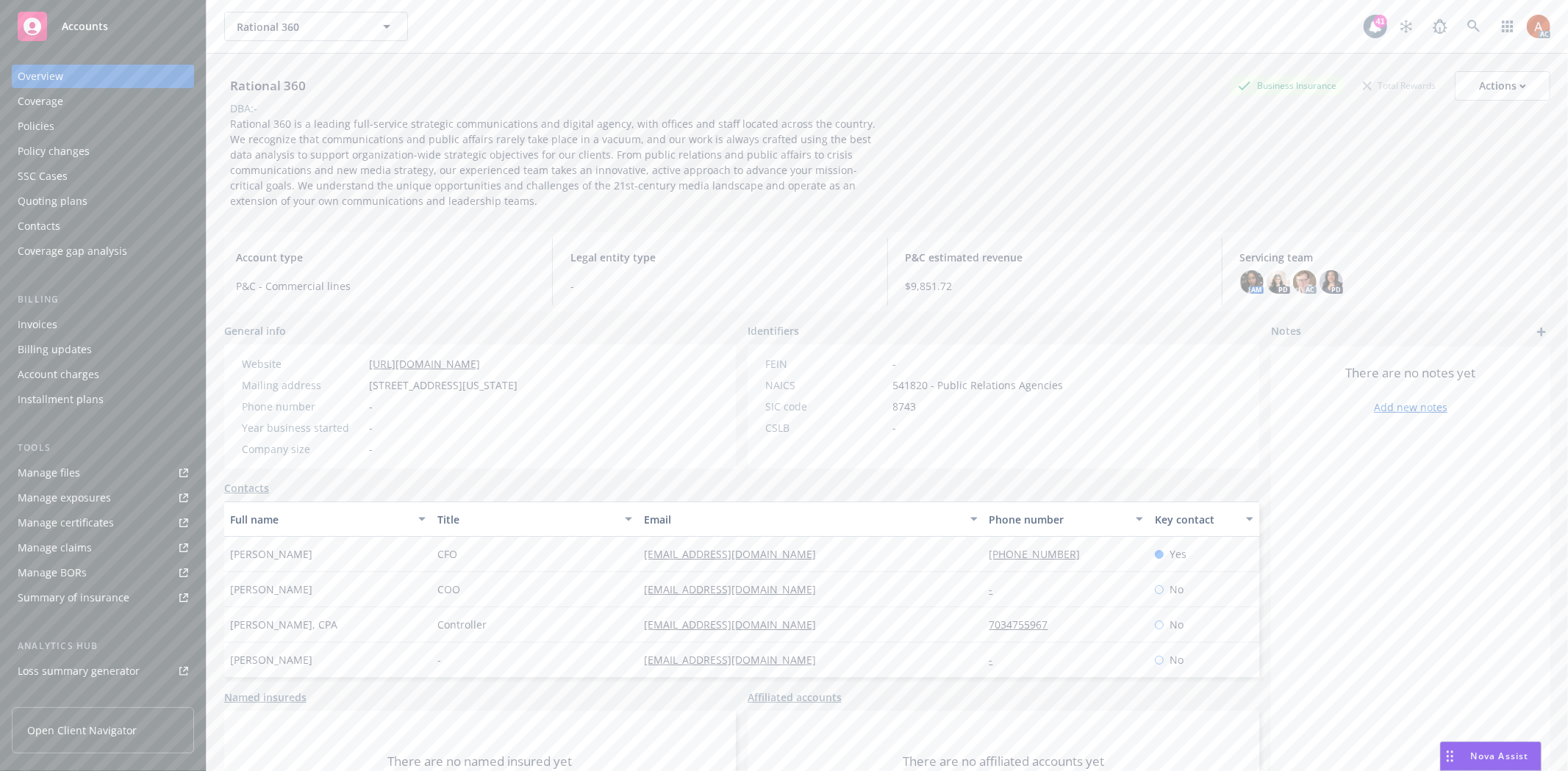
click at [487, 387] on span "1828 L St NW, Ste 640, Washington, DC, 20036" at bounding box center [443, 385] width 148 height 15
copy span "Washington"
click at [659, 380] on div "Website https://rational360.com/ Mailing address 1828 L St NW, Ste 640, Washing…" at bounding box center [480, 406] width 511 height 124
click at [893, 387] on span "541820 - Public Relations Agencies" at bounding box center [977, 385] width 171 height 15
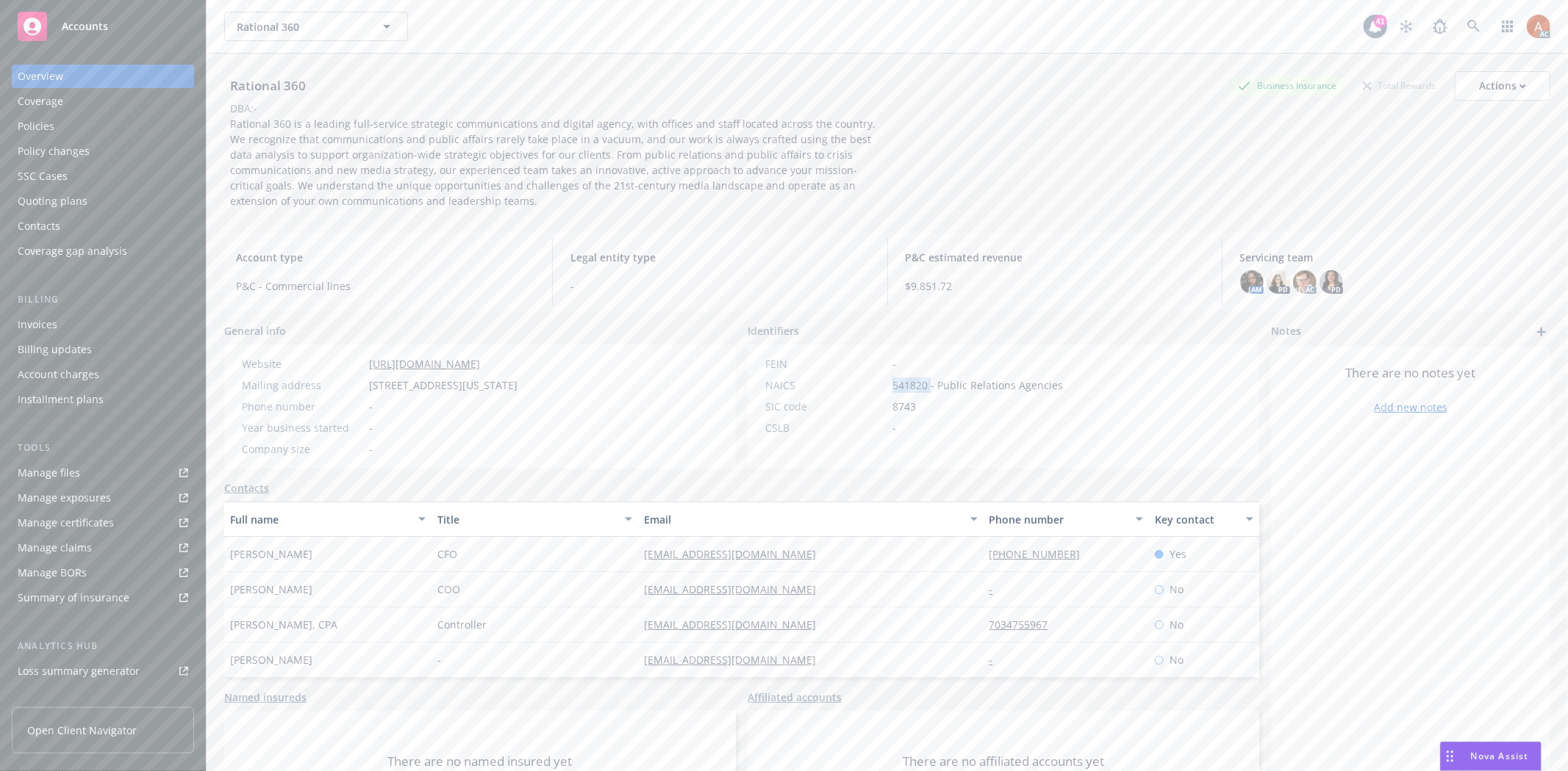
click at [893, 387] on span "541820 - Public Relations Agencies" at bounding box center [977, 385] width 171 height 15
copy span "541820"
click at [965, 420] on div "CSLB -" at bounding box center [914, 427] width 309 height 15
drag, startPoint x: 226, startPoint y: 552, endPoint x: 336, endPoint y: 558, distance: 110.2
click at [336, 558] on div "[PERSON_NAME]" at bounding box center [328, 554] width 207 height 35
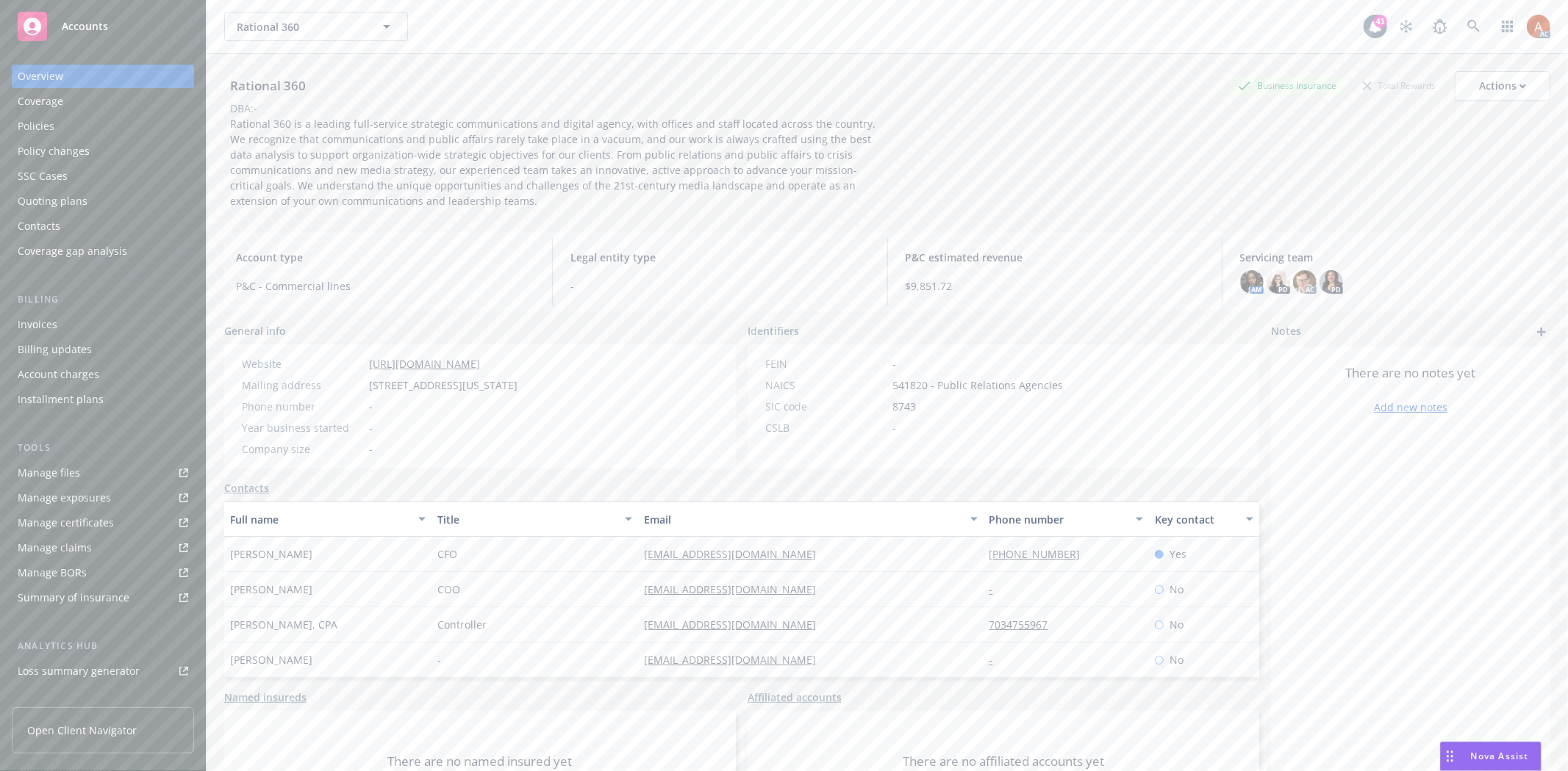
copy span "[PERSON_NAME]"
drag, startPoint x: 511, startPoint y: 549, endPoint x: 541, endPoint y: 552, distance: 30.1
click at [524, 551] on div "CFO" at bounding box center [535, 554] width 207 height 35
click at [437, 549] on span "CFO" at bounding box center [447, 554] width 20 height 15
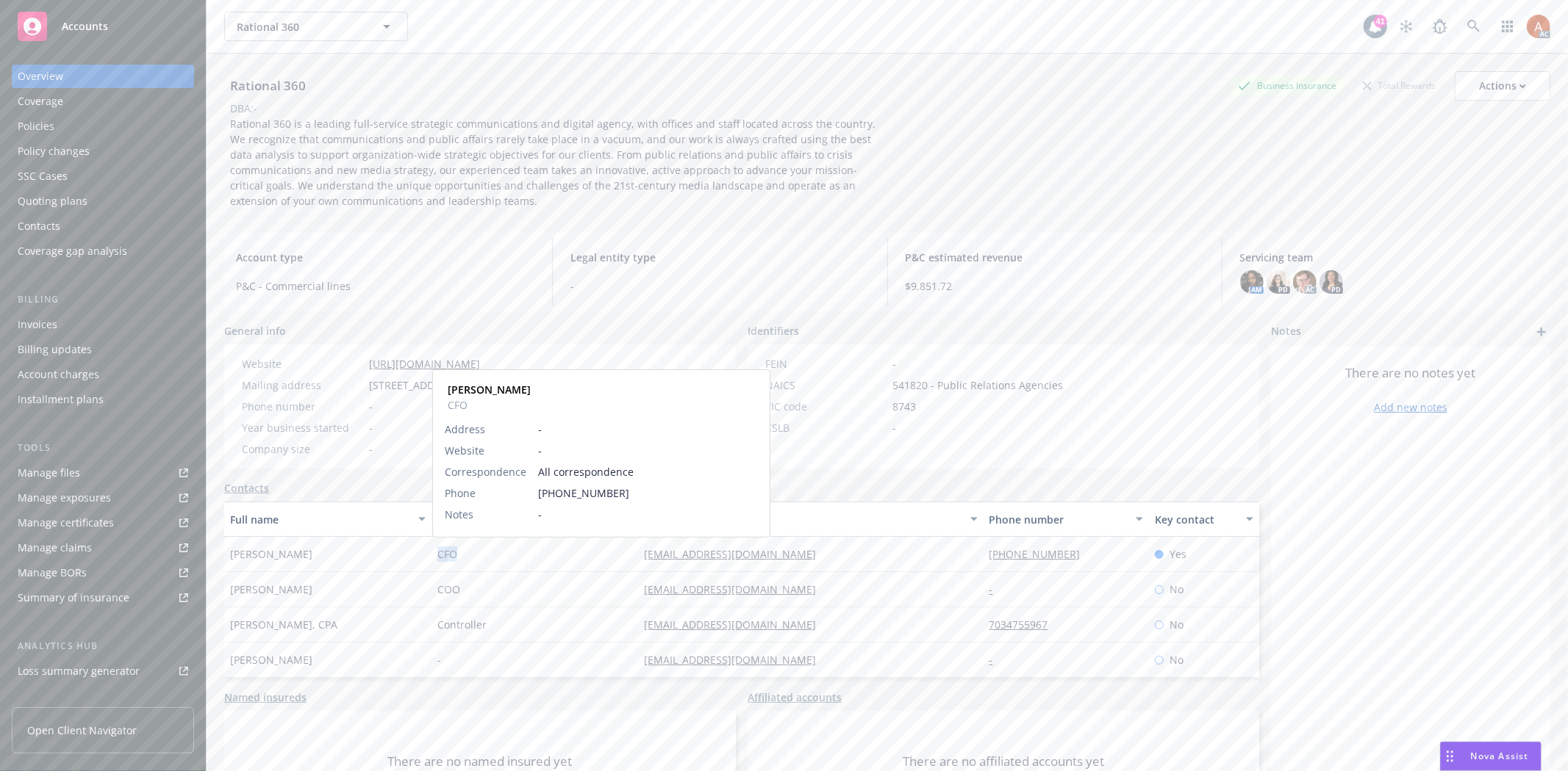
copy span "CFO"
click at [600, 555] on div "CFO" at bounding box center [535, 554] width 207 height 35
drag, startPoint x: 640, startPoint y: 560, endPoint x: 814, endPoint y: 560, distance: 174.0
click at [814, 560] on div "Chloe Thornhill CFO chloethornhill@rational360.com 202-445-4894 Yes" at bounding box center [742, 554] width 1035 height 35
click at [958, 564] on div "[EMAIL_ADDRESS][DOMAIN_NAME]" at bounding box center [811, 554] width 345 height 35
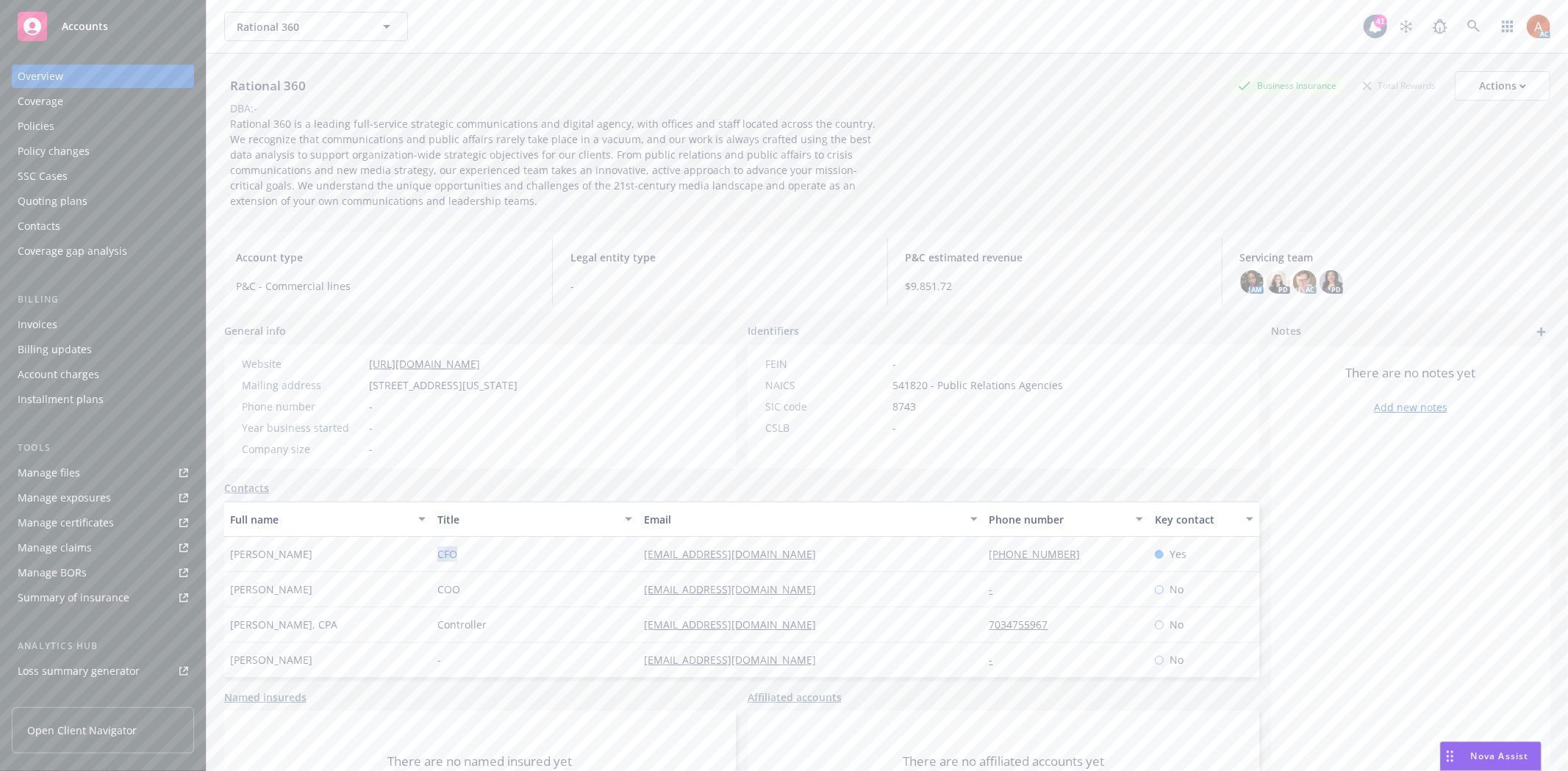
drag, startPoint x: 985, startPoint y: 551, endPoint x: 1055, endPoint y: 560, distance: 70.6
click at [1055, 560] on div "Chloe Thornhill CFO chloethornhill@rational360.com 202-445-4894 Yes" at bounding box center [742, 554] width 1035 height 35
copy div "202-445-4894"
drag, startPoint x: 611, startPoint y: 556, endPoint x: 842, endPoint y: 565, distance: 231.2
click at [843, 564] on div "Chloe Thornhill CFO chloethornhill@rational360.com 202-445-4894 Yes" at bounding box center [742, 554] width 1035 height 35
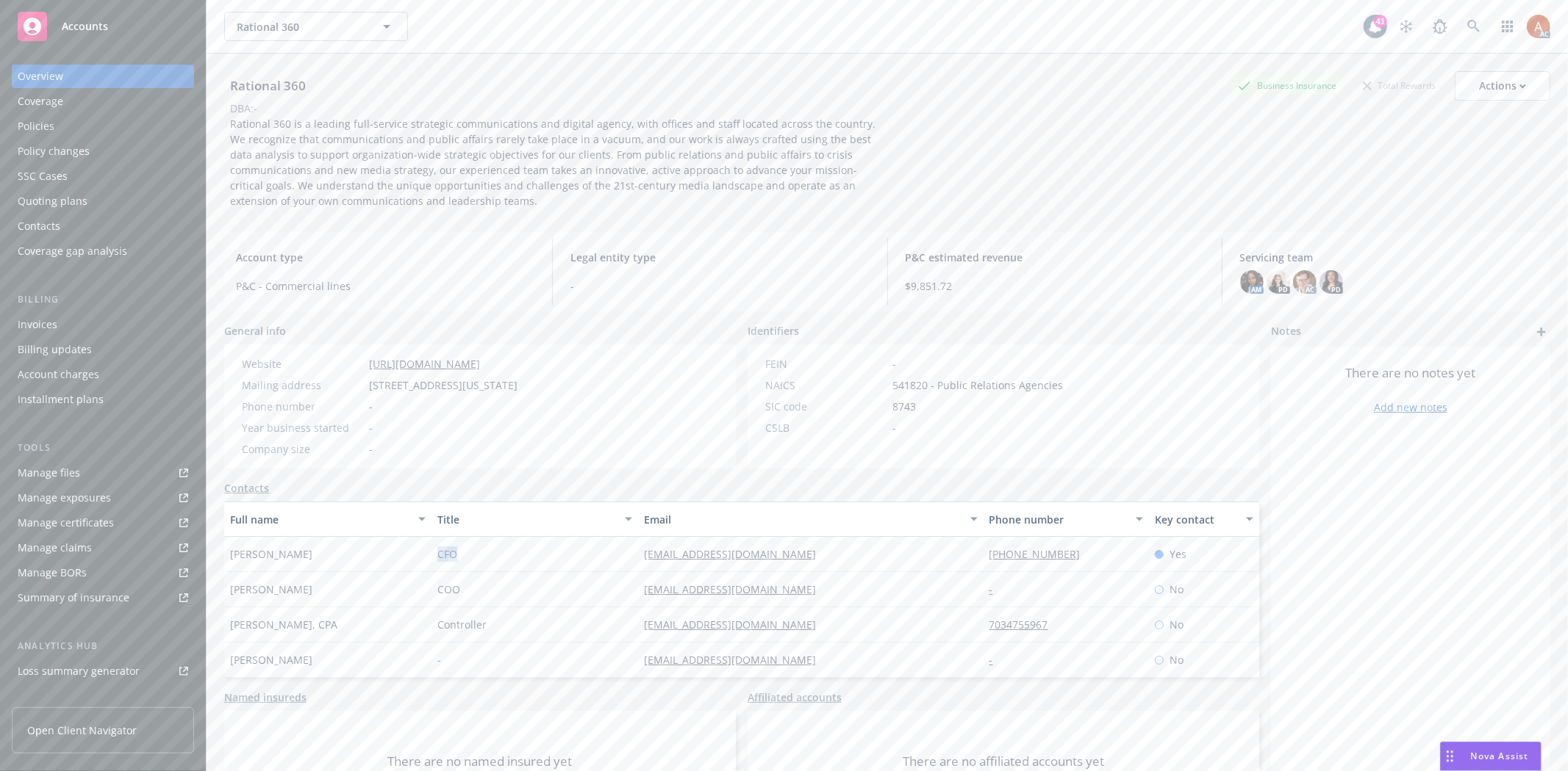
copy div "chloethornhill@rational360.com"
drag, startPoint x: 590, startPoint y: 589, endPoint x: 614, endPoint y: 597, distance: 25.3
click at [590, 589] on div "COO" at bounding box center [535, 590] width 207 height 35
drag, startPoint x: 616, startPoint y: 593, endPoint x: 792, endPoint y: 600, distance: 176.1
click at [792, 600] on div "Erika Zios COO erikazois@rational360.com - No" at bounding box center [742, 590] width 1035 height 35
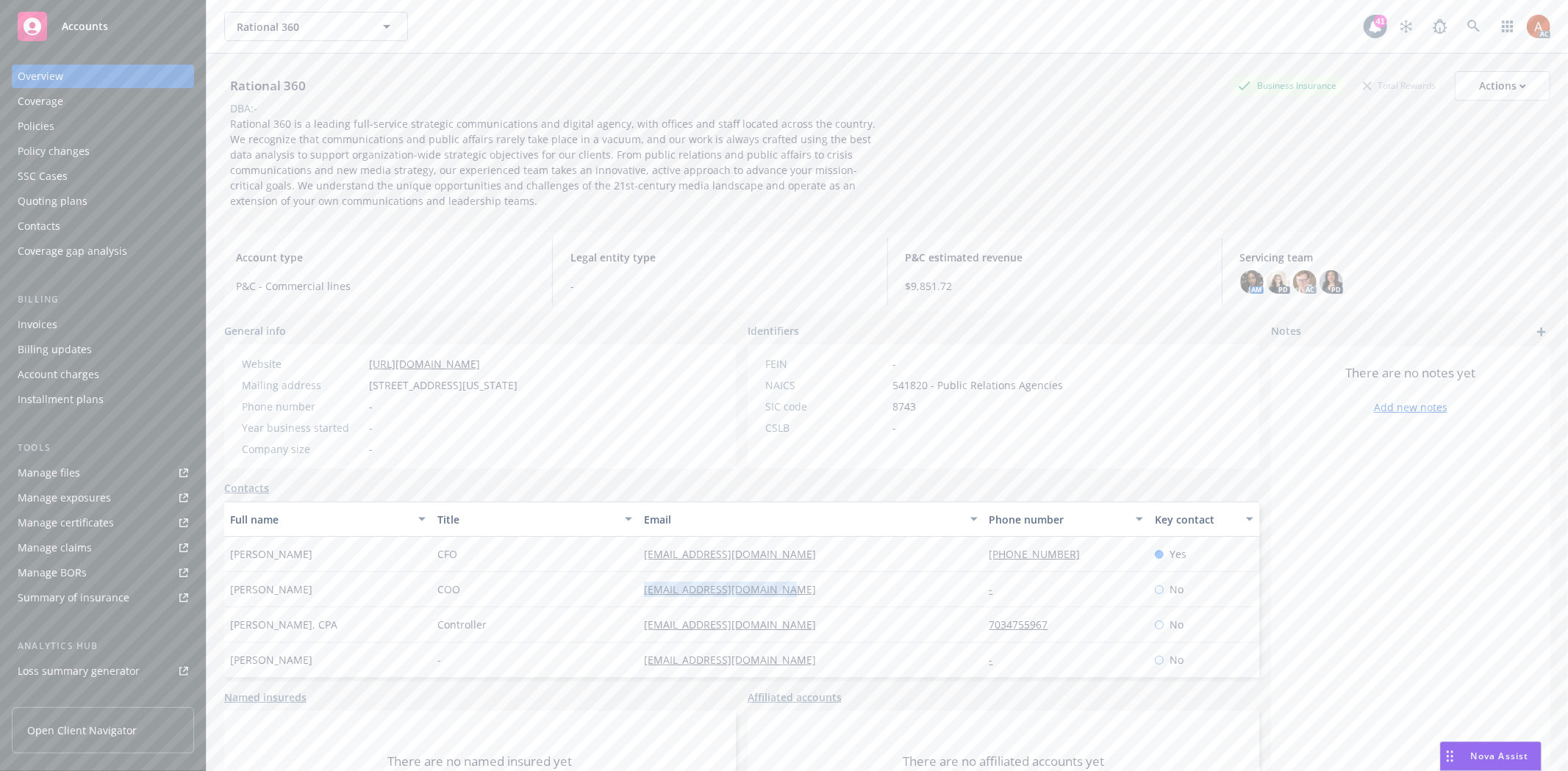
copy div "erikazois@rational360.com"
click at [64, 582] on div "Service team" at bounding box center [49, 584] width 63 height 23
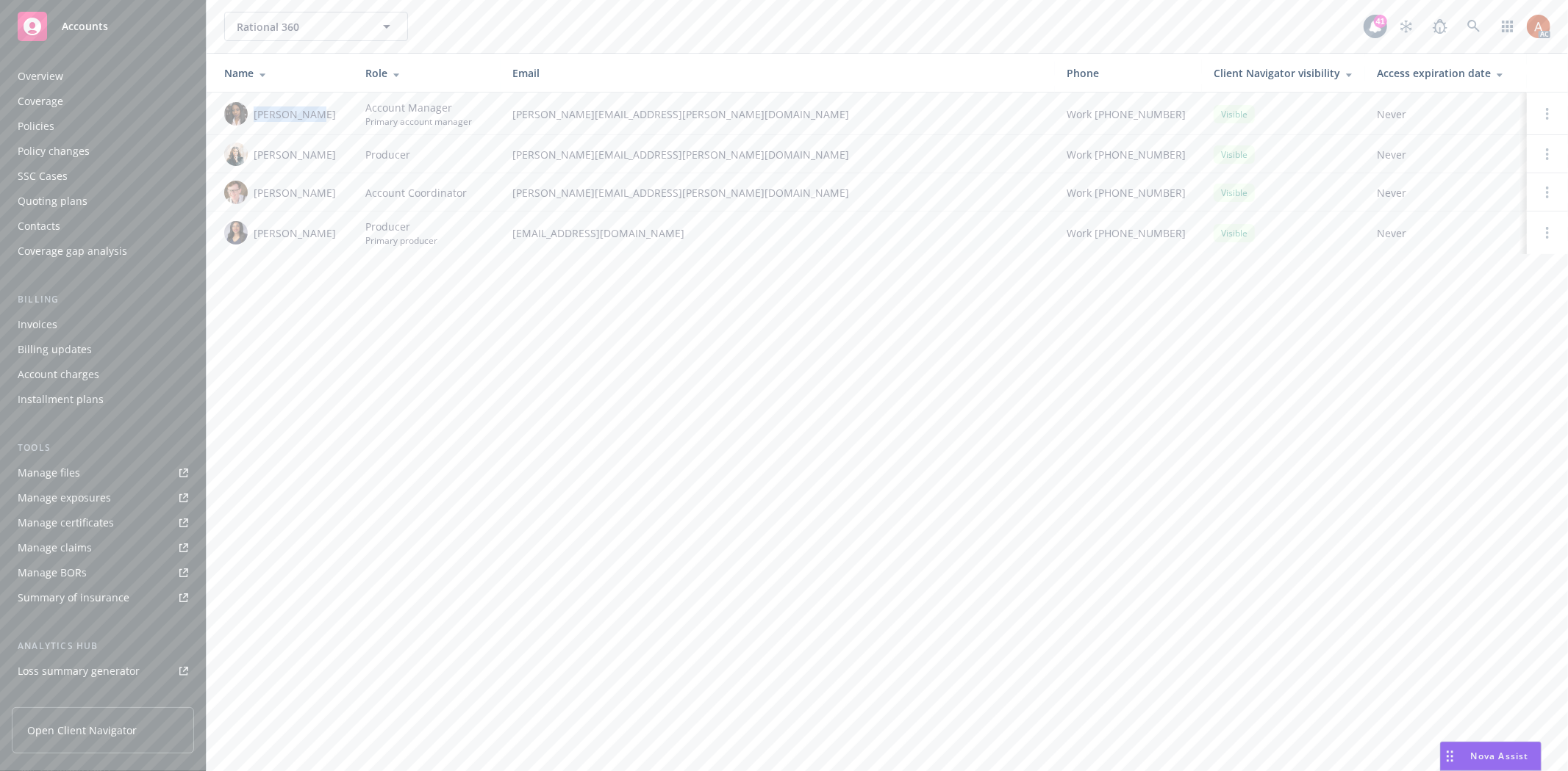
drag, startPoint x: 254, startPoint y: 115, endPoint x: 322, endPoint y: 115, distance: 68.0
click at [322, 115] on div "Ashley Mack" at bounding box center [283, 113] width 118 height 23
copy span "Ashley Mack"
drag, startPoint x: 295, startPoint y: 145, endPoint x: 283, endPoint y: 130, distance: 19.2
click at [295, 145] on div "Cicely Scott" at bounding box center [283, 155] width 118 height 23
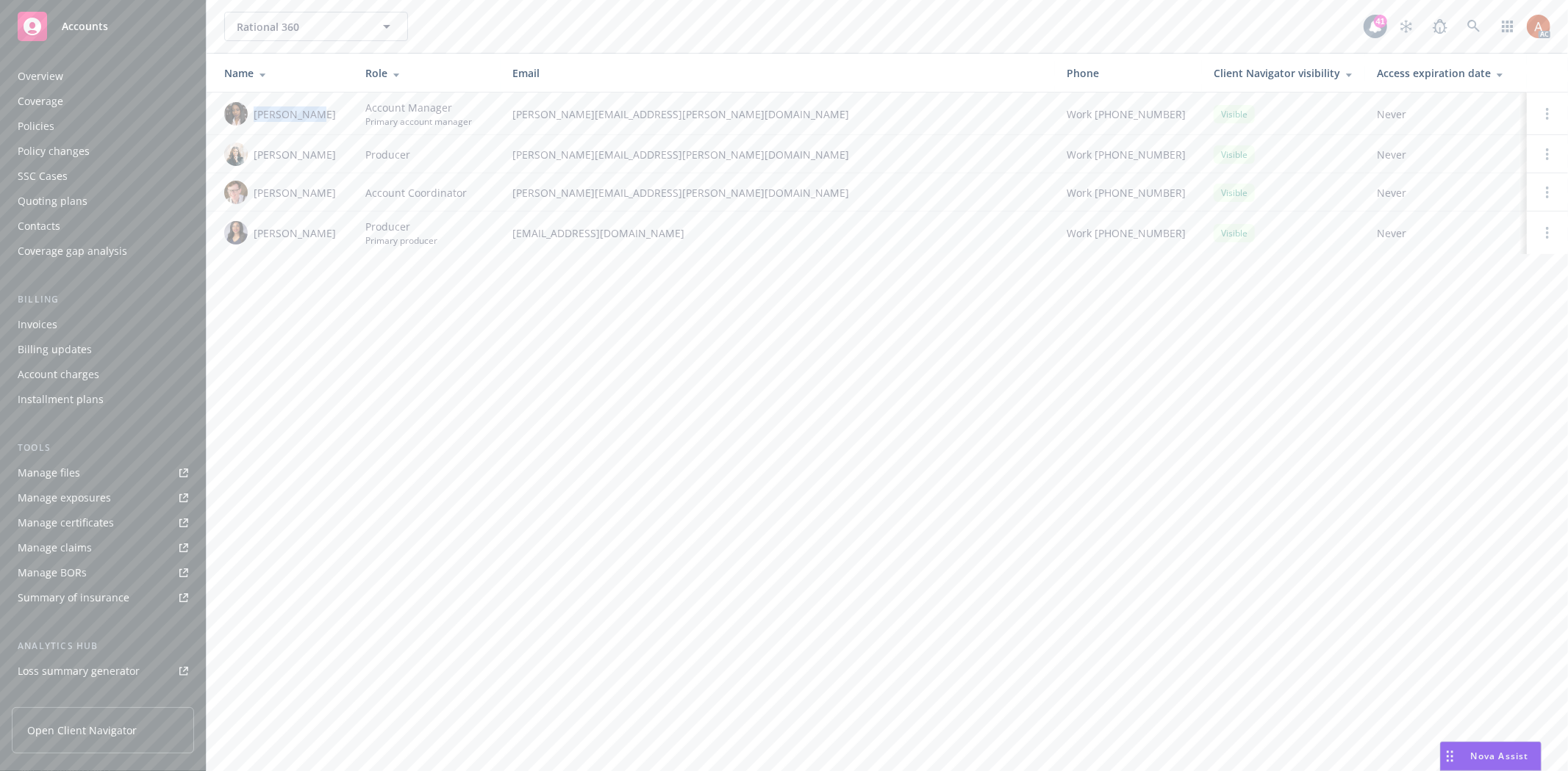
drag, startPoint x: 254, startPoint y: 113, endPoint x: 321, endPoint y: 118, distance: 67.2
click at [321, 118] on div "Ashley Mack" at bounding box center [283, 113] width 118 height 23
copy span "Ashley Mack"
drag, startPoint x: 511, startPoint y: 111, endPoint x: 657, endPoint y: 113, distance: 146.0
click at [657, 113] on span "ashley.mack@newfront.com" at bounding box center [778, 113] width 531 height 15
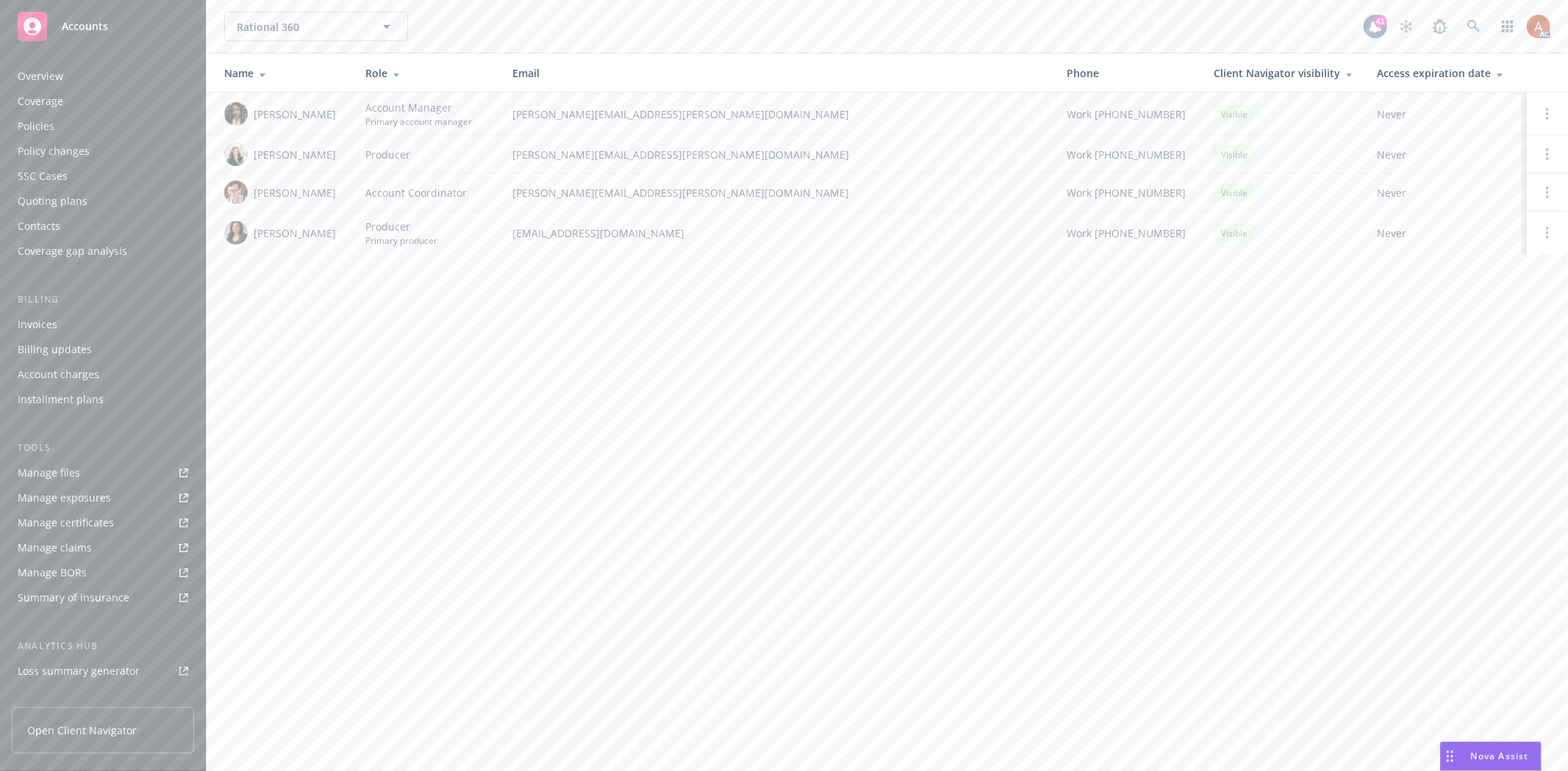
drag, startPoint x: 540, startPoint y: 365, endPoint x: 495, endPoint y: 321, distance: 62.9
click at [540, 365] on div "Rational 360 Rational 360 41 AC Name Role Email Phone Client Navigator visibili…" at bounding box center [887, 385] width 1361 height 771
drag, startPoint x: 252, startPoint y: 230, endPoint x: 333, endPoint y: 234, distance: 81.1
click at [333, 234] on div "Ivoree Jordan" at bounding box center [283, 233] width 118 height 23
click at [68, 208] on div "Quoting plans" at bounding box center [53, 201] width 70 height 23
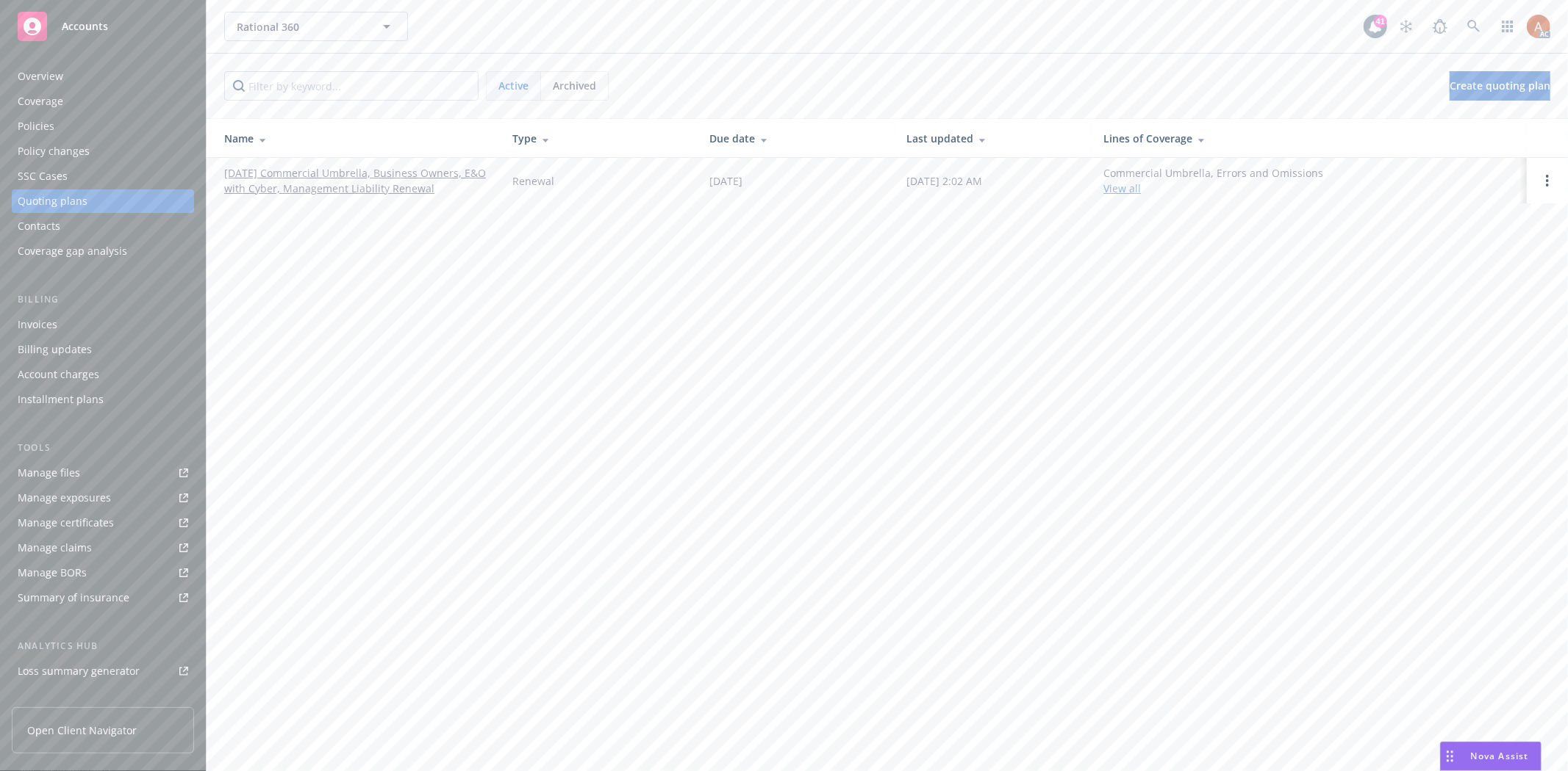
drag, startPoint x: 217, startPoint y: 167, endPoint x: 449, endPoint y: 193, distance: 233.5
click at [449, 193] on td "10/01/25 Commercial Umbrella, Business Owners, E&O with Cyber, Management Liabi…" at bounding box center [353, 180] width 294 height 46
click at [44, 119] on div "Policies" at bounding box center [36, 126] width 37 height 23
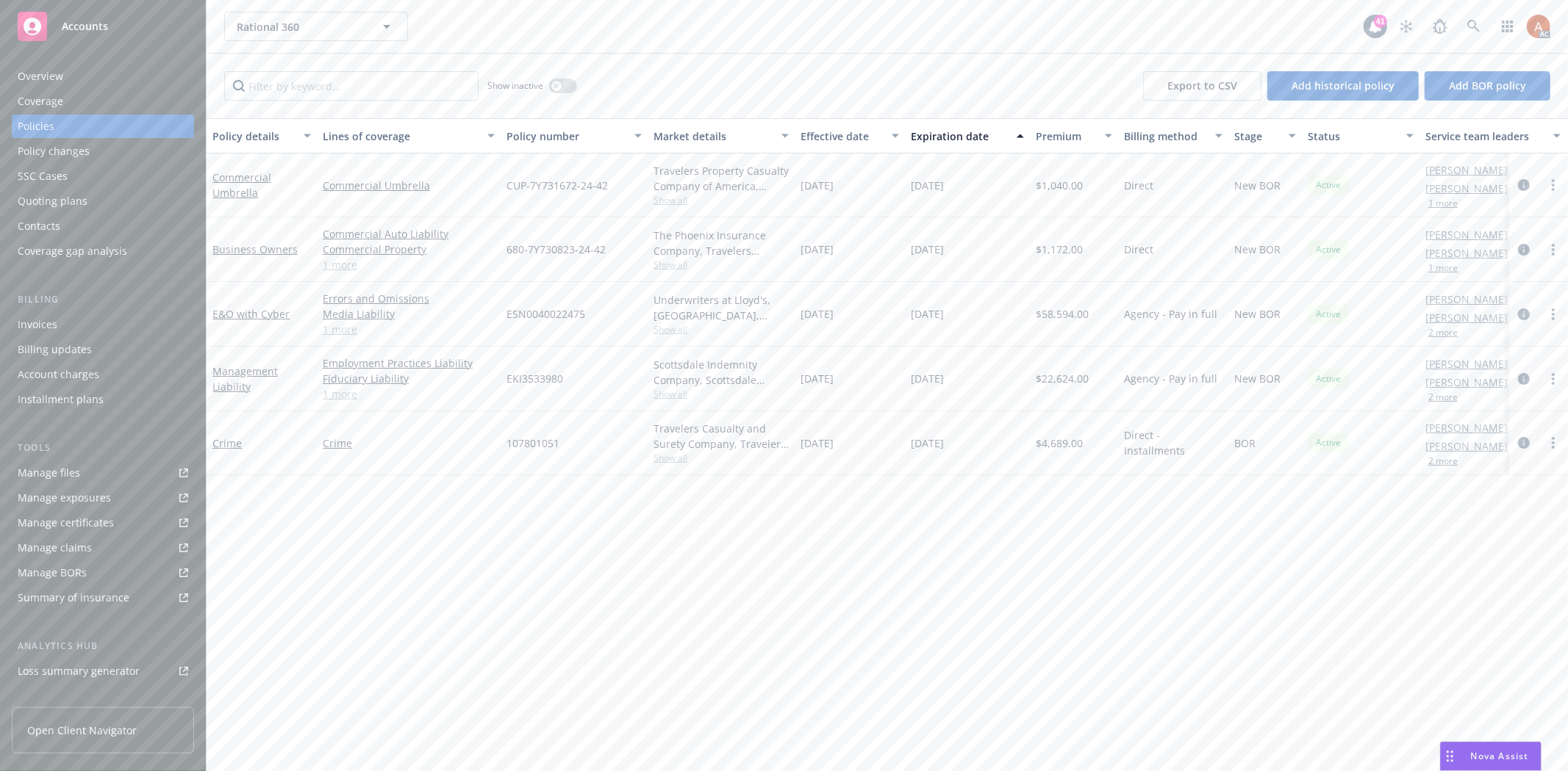
drag, startPoint x: 806, startPoint y: 246, endPoint x: 736, endPoint y: 276, distance: 76.2
click at [1017, 247] on div "Business Owners Commercial Auto Liability Commercial Property General Liability…" at bounding box center [915, 249] width 1419 height 64
click at [341, 262] on link "1 more" at bounding box center [409, 264] width 172 height 15
click at [669, 271] on span "Show all" at bounding box center [721, 272] width 135 height 13
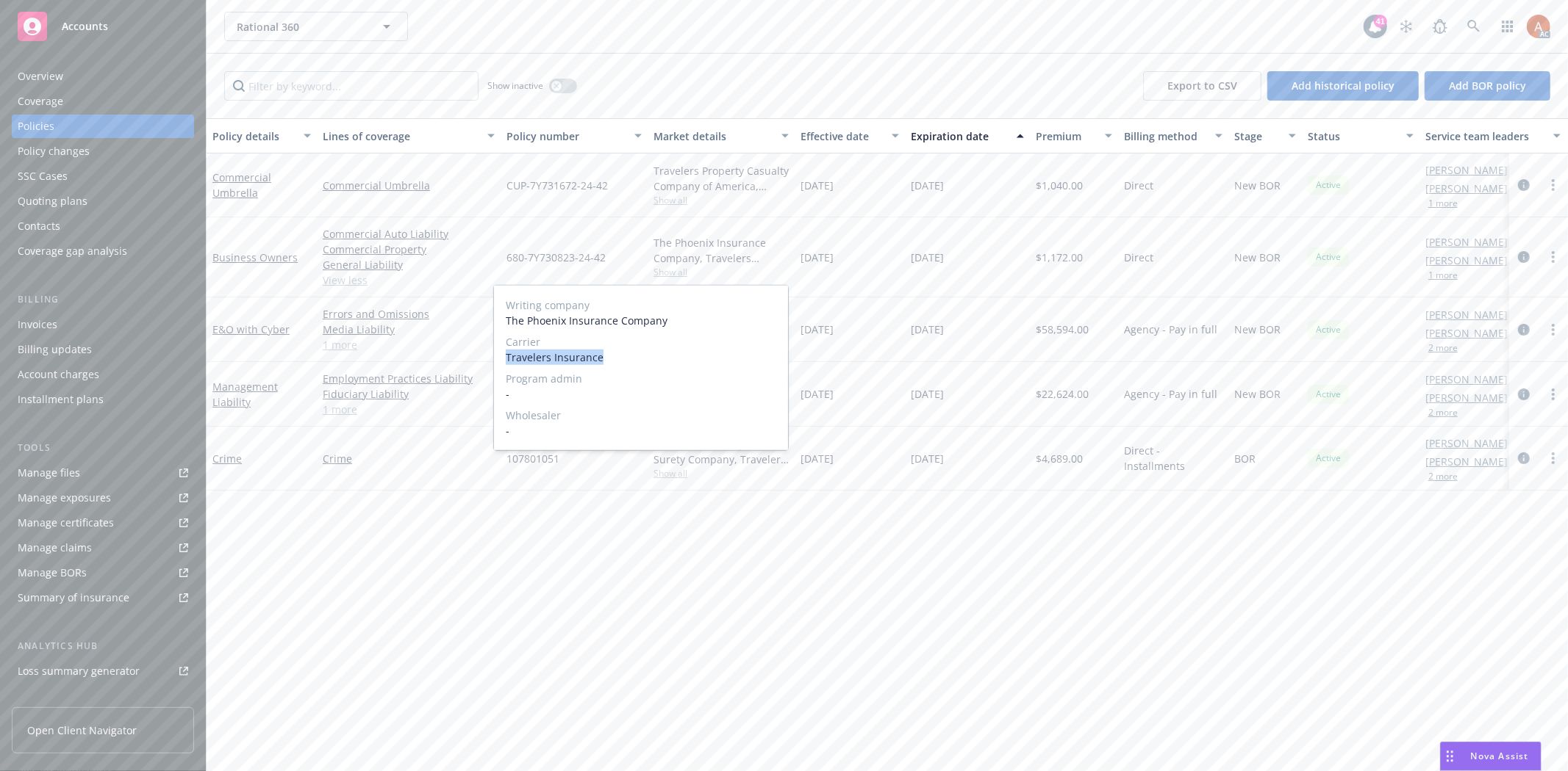
drag, startPoint x: 561, startPoint y: 353, endPoint x: 622, endPoint y: 354, distance: 61.0
click at [622, 354] on div "Writing company The Phoenix Insurance Company Carrier Travelers Insurance Progr…" at bounding box center [641, 368] width 294 height 164
click at [575, 224] on div "680-7Y730823-24-42" at bounding box center [574, 257] width 147 height 80
drag, startPoint x: 503, startPoint y: 255, endPoint x: 620, endPoint y: 255, distance: 117.0
click at [620, 255] on div "680-7Y730823-24-42" at bounding box center [574, 257] width 147 height 80
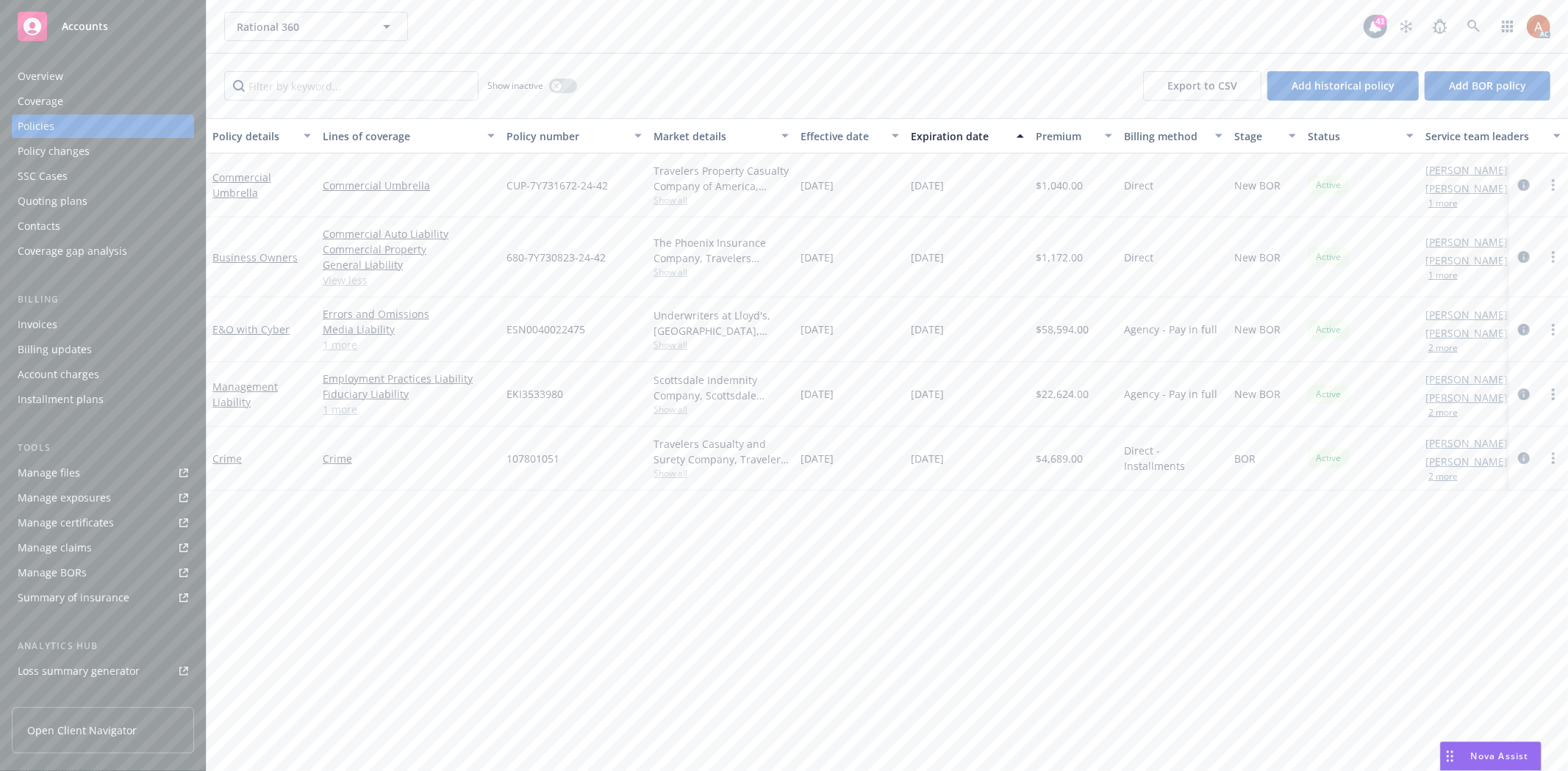
click at [1052, 257] on span "$1,172.00" at bounding box center [1059, 257] width 47 height 15
drag, startPoint x: 817, startPoint y: 258, endPoint x: 861, endPoint y: 258, distance: 44.0
click at [861, 258] on div "Business Owners Commercial Auto Liability Commercial Property General Liability…" at bounding box center [915, 257] width 1419 height 80
drag, startPoint x: 880, startPoint y: 289, endPoint x: 803, endPoint y: 247, distance: 87.7
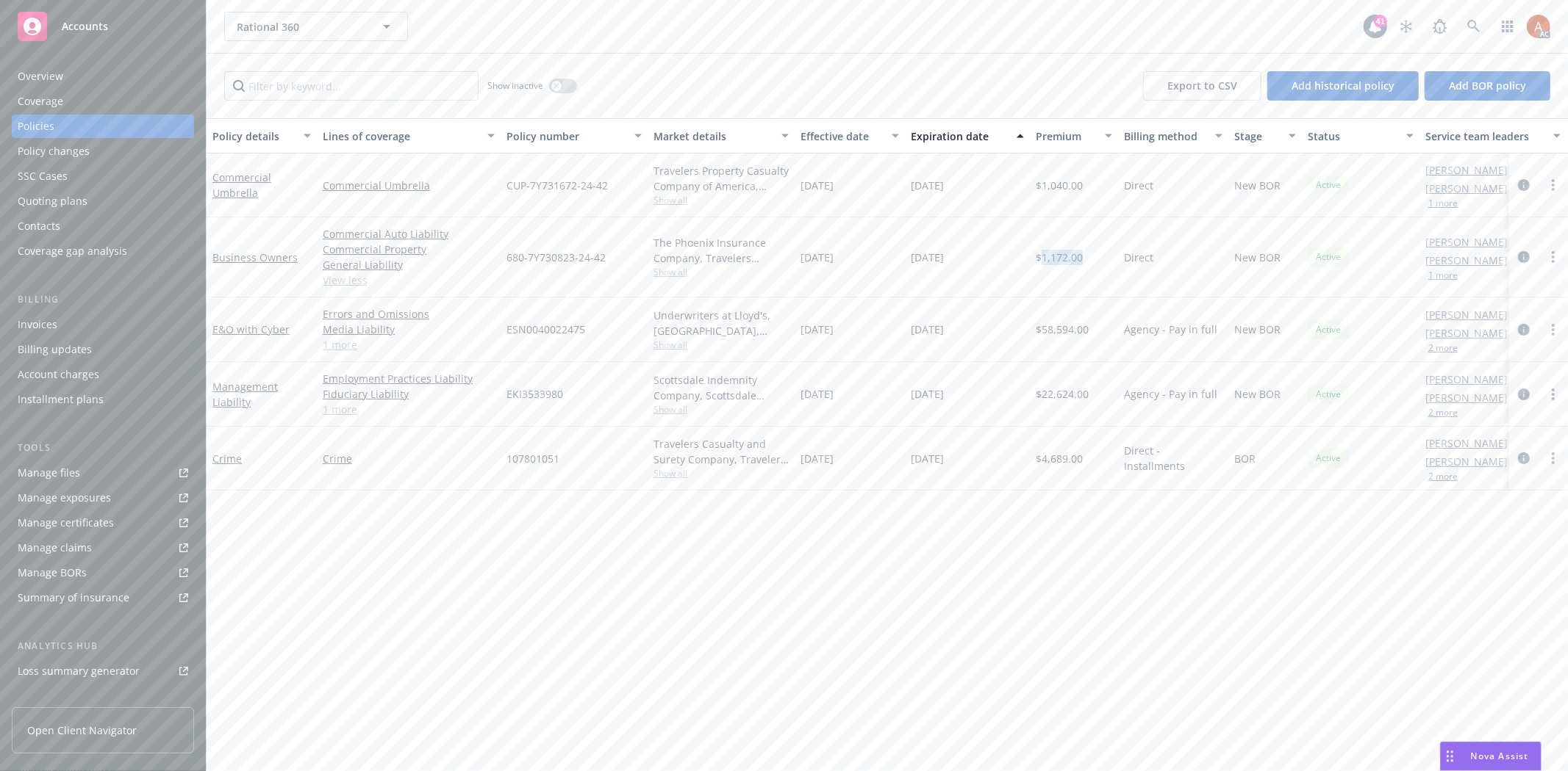
click at [879, 289] on div "10/01/2024" at bounding box center [849, 257] width 110 height 80
click at [836, 294] on div "10/01/2024" at bounding box center [849, 257] width 110 height 80
drag, startPoint x: 830, startPoint y: 258, endPoint x: 863, endPoint y: 261, distance: 33.1
click at [863, 260] on div "10/01/2024" at bounding box center [849, 257] width 110 height 80
drag, startPoint x: 910, startPoint y: 254, endPoint x: 975, endPoint y: 258, distance: 65.1
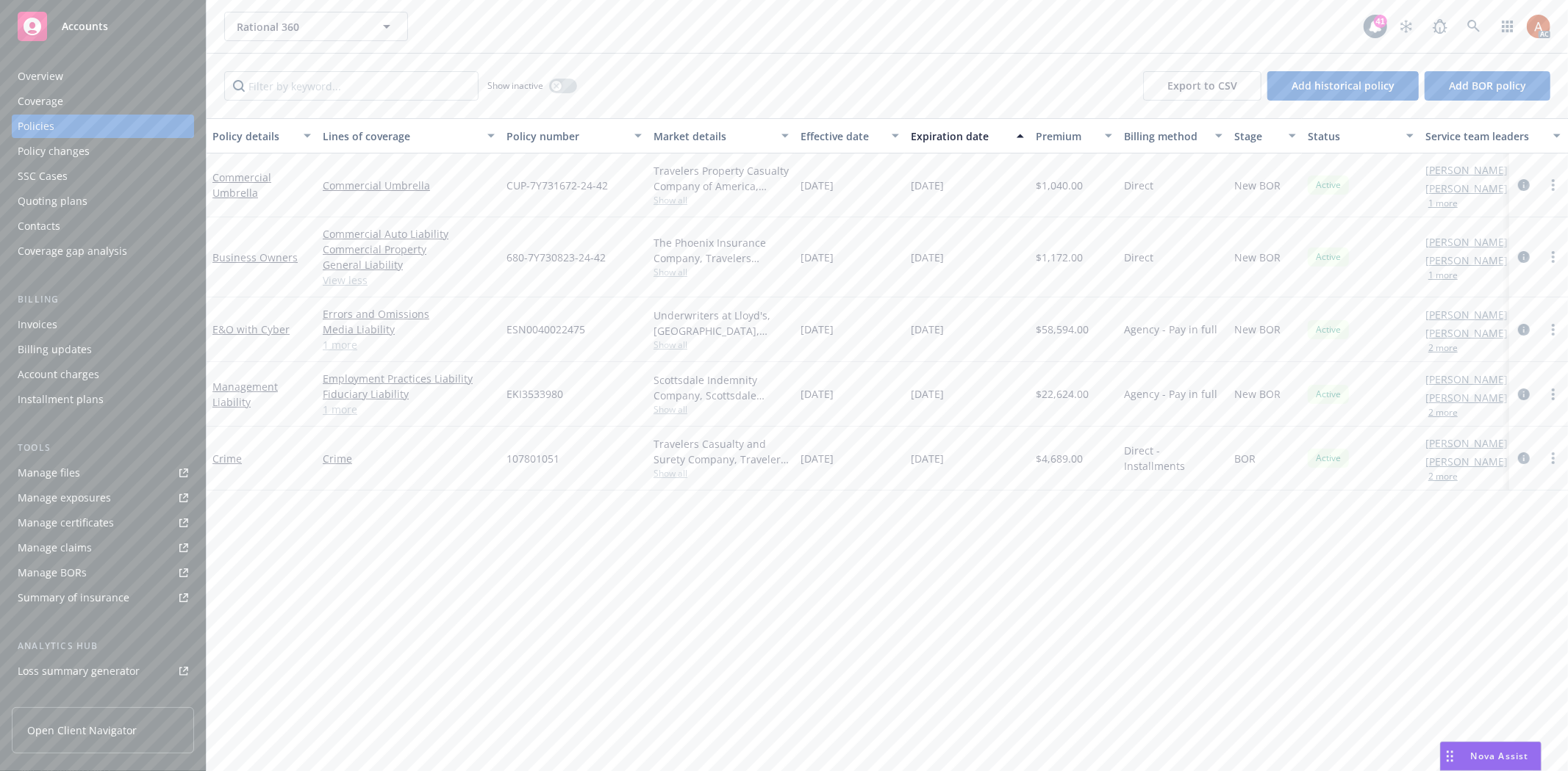
click at [975, 258] on div "10/01/2025" at bounding box center [967, 257] width 125 height 80
drag, startPoint x: 502, startPoint y: 181, endPoint x: 615, endPoint y: 189, distance: 113.3
click at [615, 189] on div "CUP-7Y731672-24-42" at bounding box center [574, 186] width 147 height 64
click at [669, 206] on span "Show all" at bounding box center [721, 200] width 135 height 13
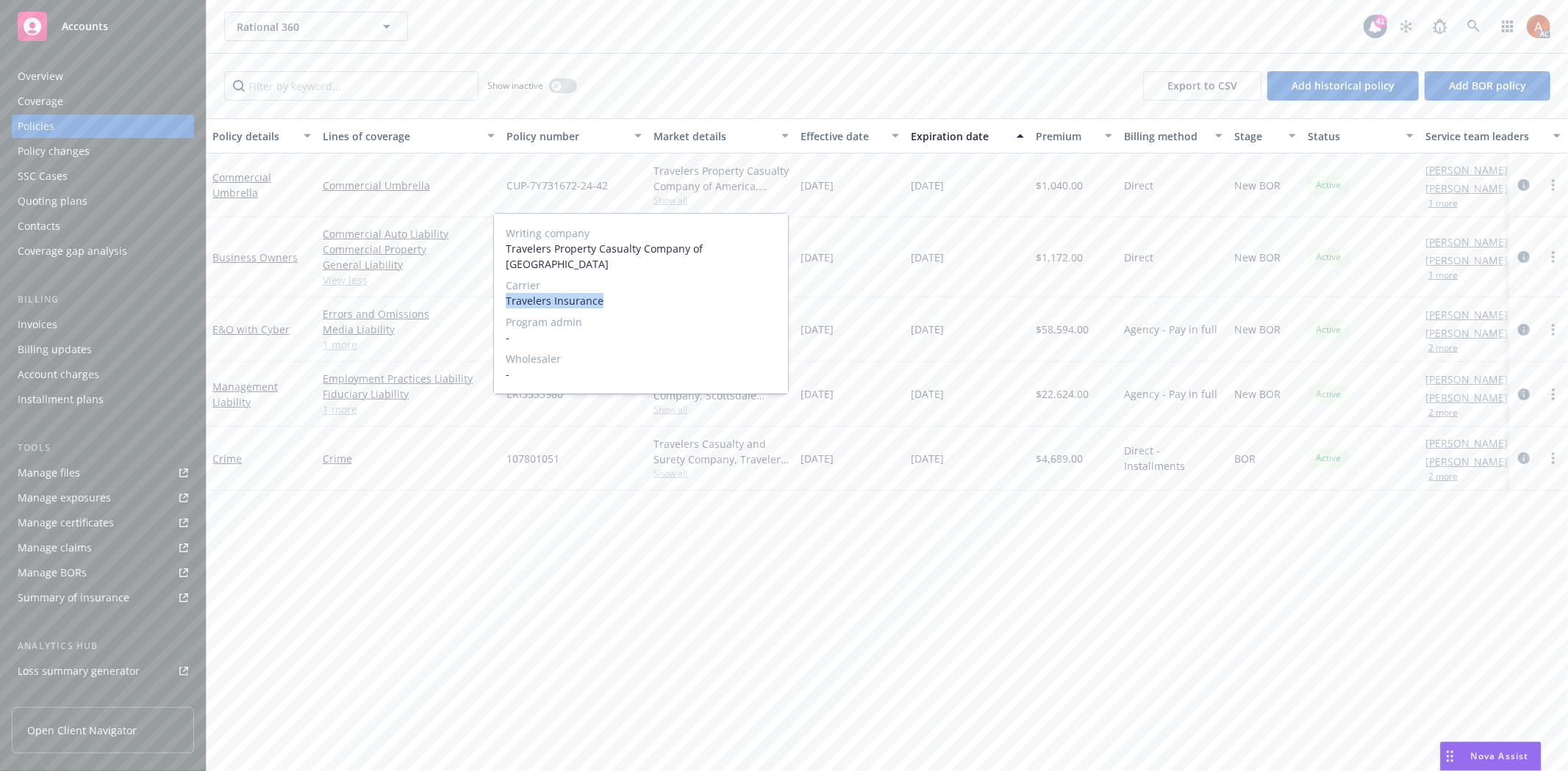
drag, startPoint x: 503, startPoint y: 281, endPoint x: 621, endPoint y: 290, distance: 118.3
click at [621, 290] on div "Writing company Travelers Property Casualty Company of America Carrier Traveler…" at bounding box center [641, 303] width 294 height 180
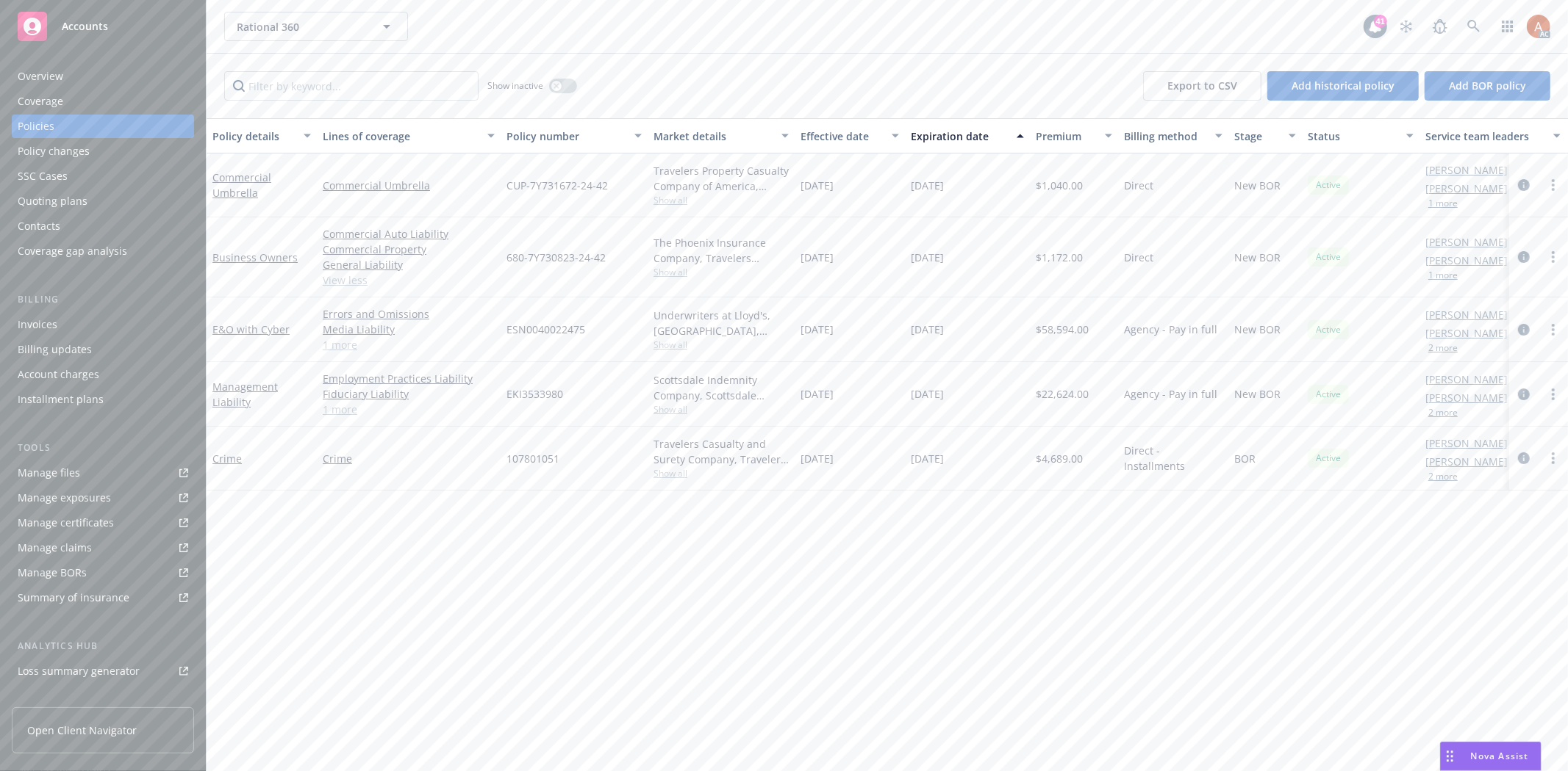
click at [830, 217] on div "10/01/2024" at bounding box center [849, 257] width 110 height 80
click at [1067, 180] on span "$1,040.00" at bounding box center [1059, 185] width 47 height 15
click at [561, 83] on div "button" at bounding box center [557, 86] width 11 height 11
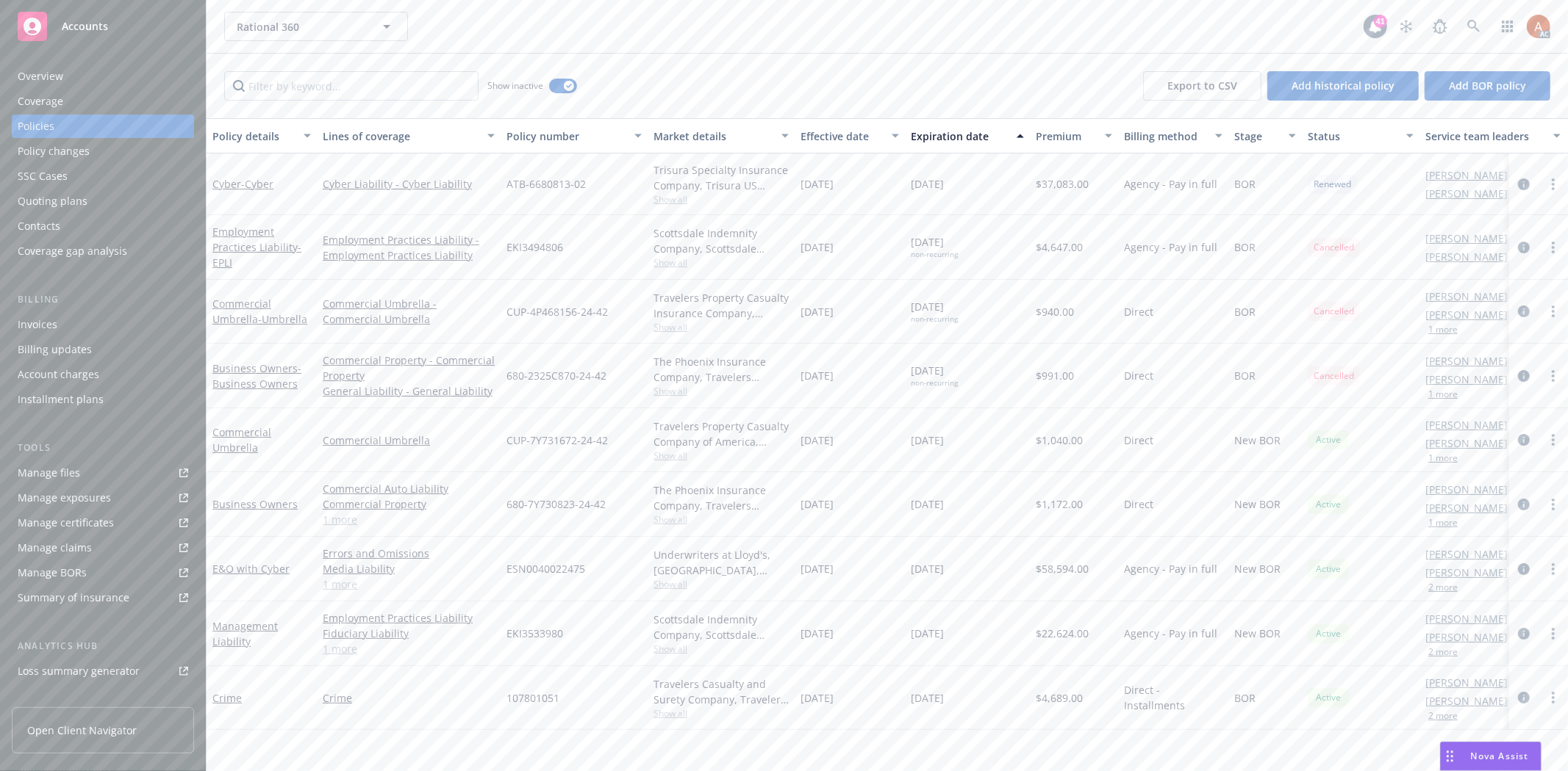
click at [829, 139] on div "Effective date" at bounding box center [842, 136] width 82 height 15
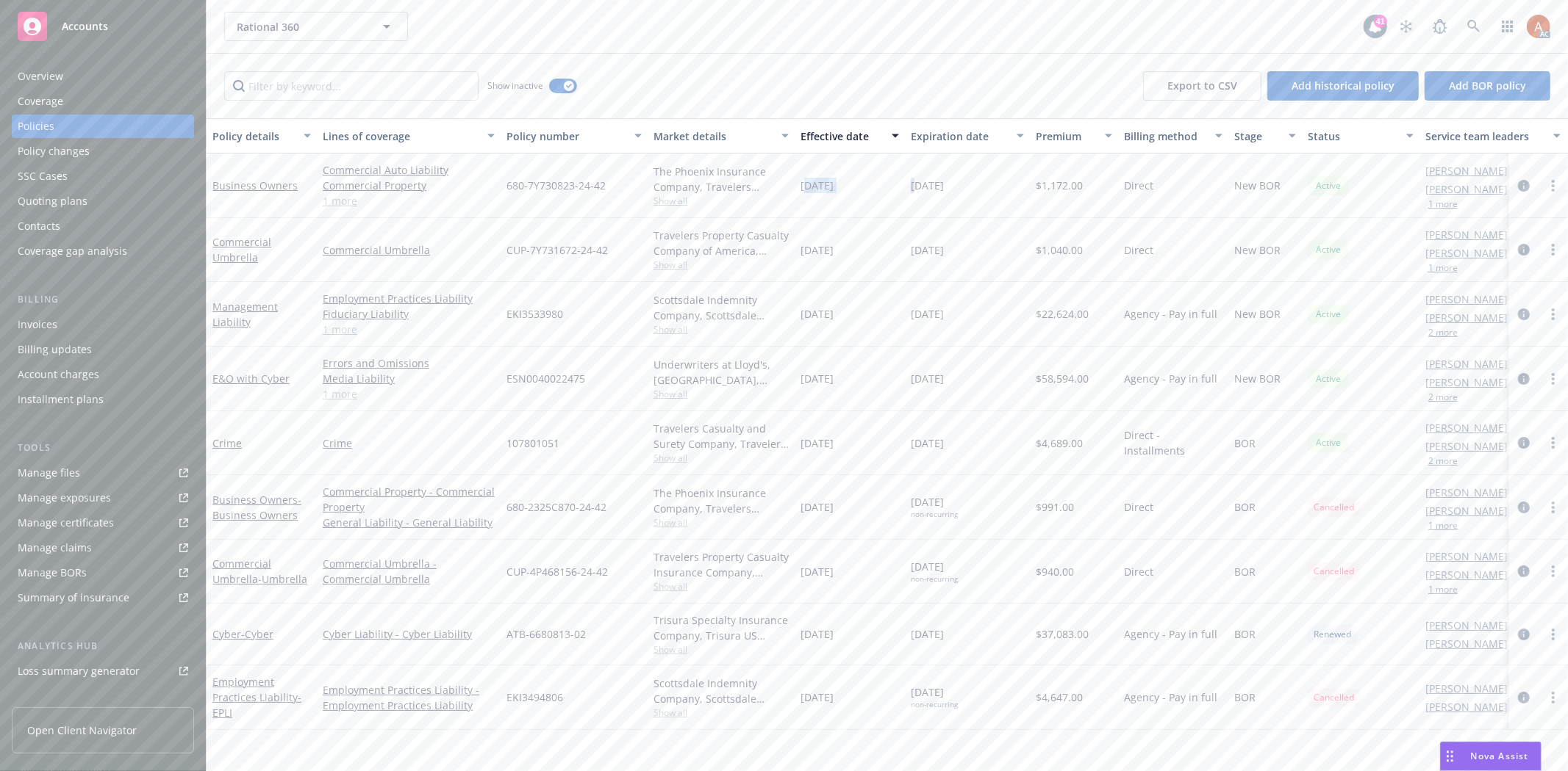
drag, startPoint x: 863, startPoint y: 192, endPoint x: 875, endPoint y: 232, distance: 41.8
click at [920, 197] on div "Business Owners Commercial Auto Liability Commercial Property General Liability…" at bounding box center [915, 186] width 1419 height 64
drag, startPoint x: 828, startPoint y: 251, endPoint x: 950, endPoint y: 291, distance: 128.4
click at [1041, 267] on div "Commercial Umbrella Commercial Umbrella CUP-7Y731672-24-42 Travelers Property C…" at bounding box center [915, 250] width 1419 height 64
drag, startPoint x: 814, startPoint y: 333, endPoint x: 898, endPoint y: 680, distance: 357.0
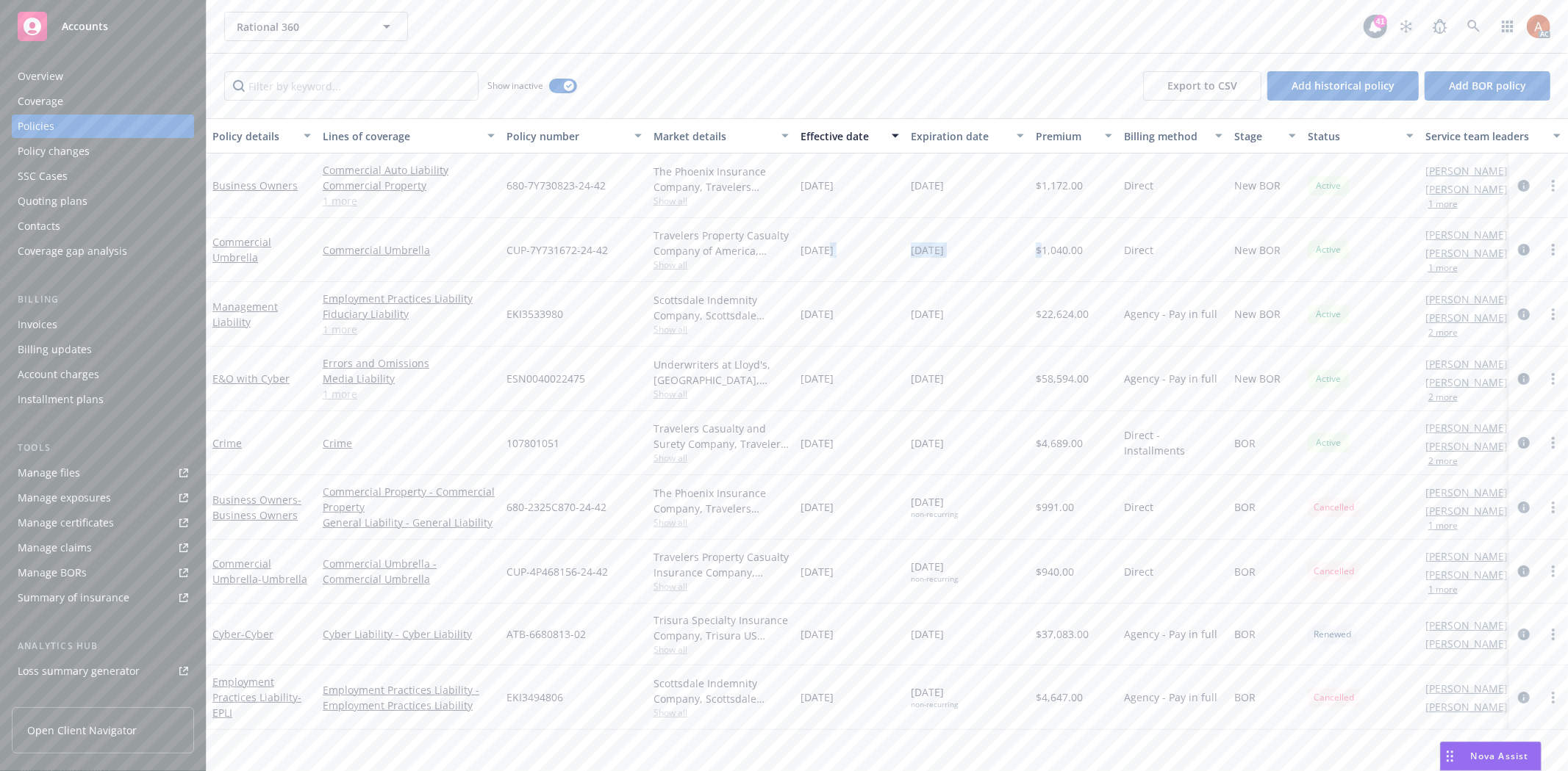
click at [898, 680] on div "Business Owners Commercial Auto Liability Commercial Property General Liability…" at bounding box center [915, 418] width 1419 height 529
click at [873, 329] on div "07/15/2024" at bounding box center [849, 314] width 110 height 64
click at [878, 324] on div "07/15/2024" at bounding box center [849, 314] width 110 height 64
click at [350, 333] on link "1 more" at bounding box center [409, 329] width 172 height 15
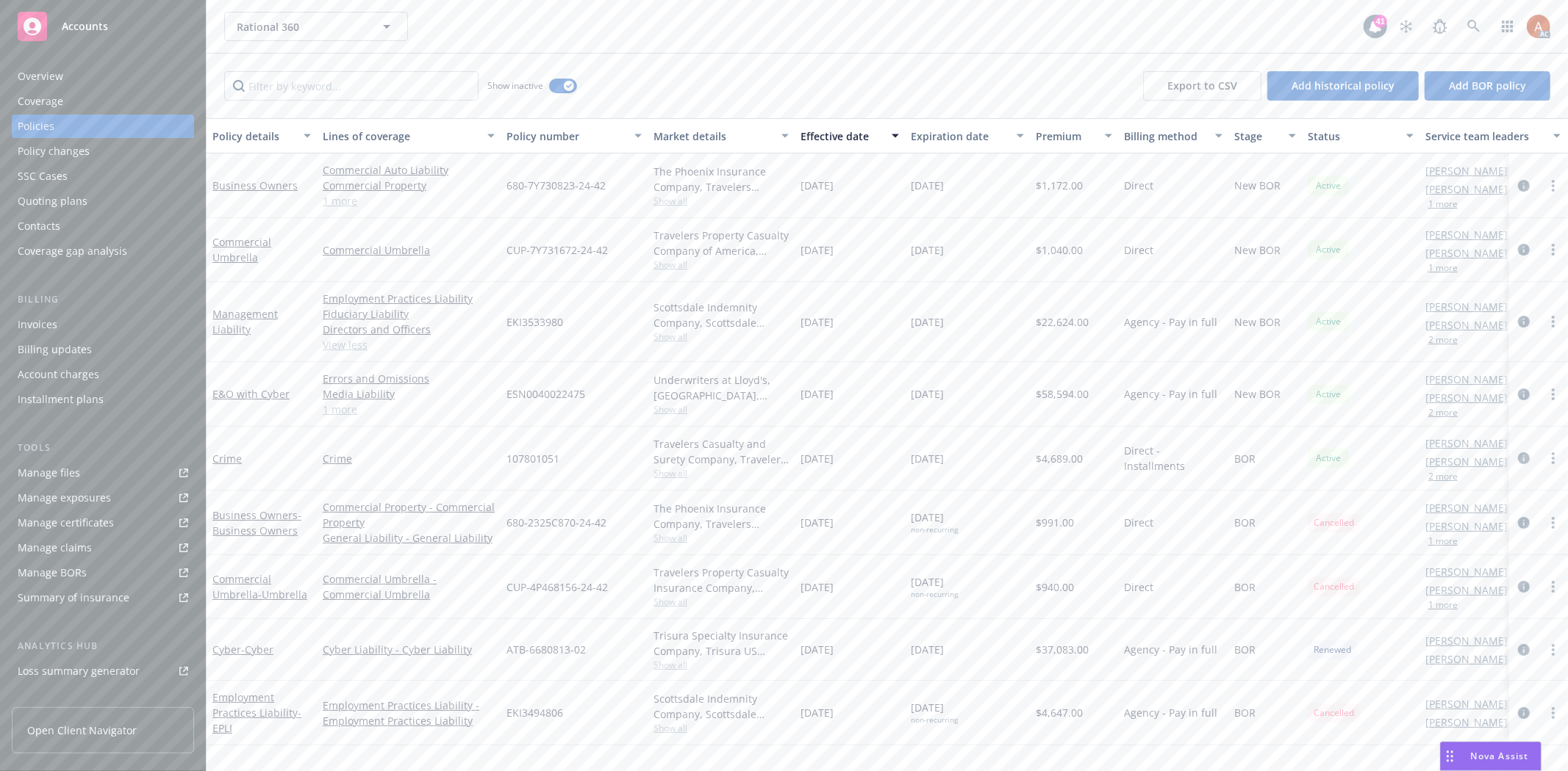
click at [834, 527] on span "04/30/2024" at bounding box center [817, 522] width 33 height 15
click at [675, 535] on span "Show all" at bounding box center [721, 538] width 135 height 13
drag, startPoint x: 500, startPoint y: 623, endPoint x: 619, endPoint y: 626, distance: 119.0
click at [619, 626] on div "Writing company The Phoenix Insurance Company Carrier Travelers Insurance Progr…" at bounding box center [641, 634] width 294 height 164
click at [603, 518] on span "680-2325C870-24-42" at bounding box center [557, 522] width 100 height 15
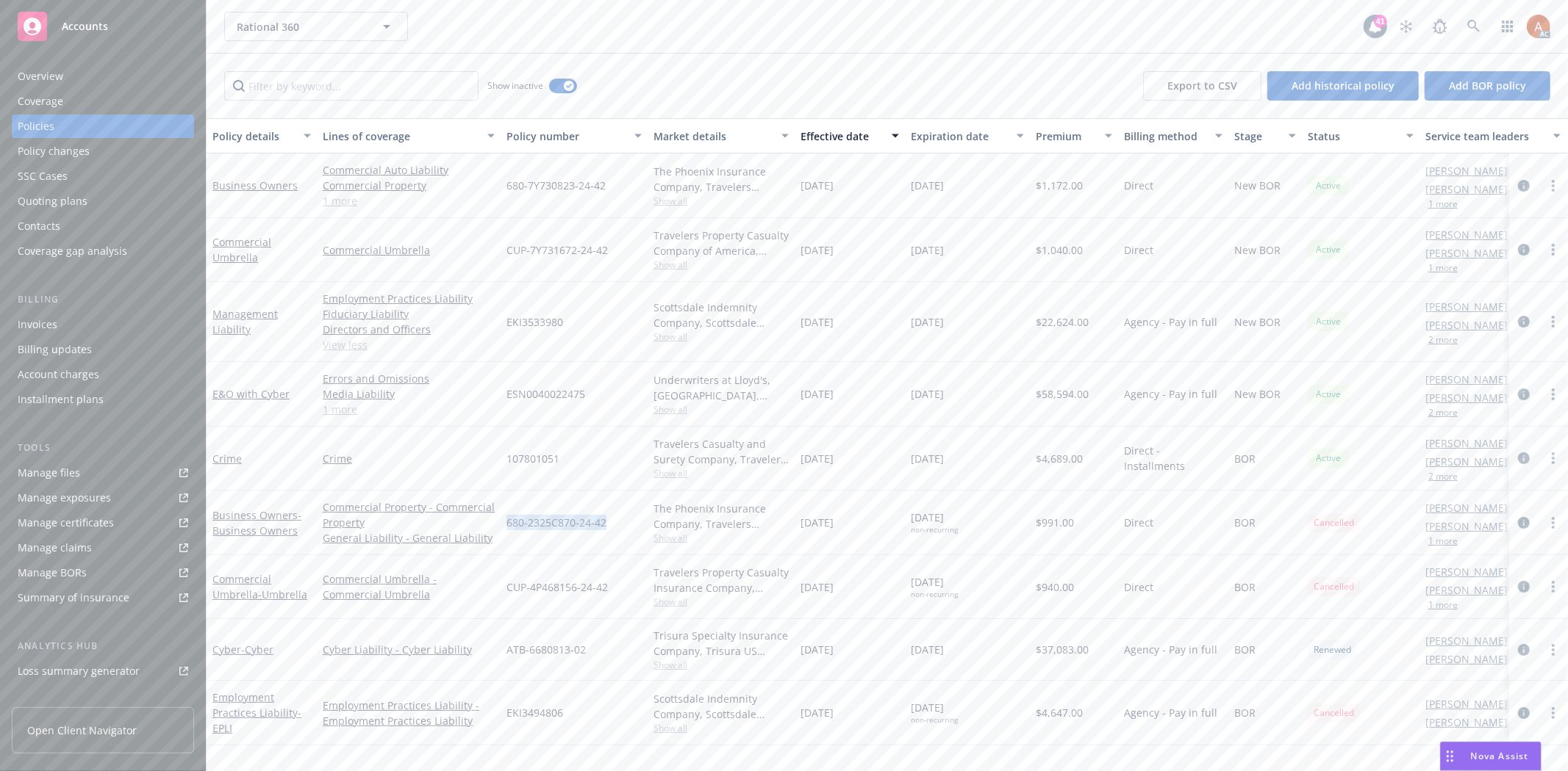
drag, startPoint x: 590, startPoint y: 520, endPoint x: 641, endPoint y: 520, distance: 51.0
click at [641, 520] on div "680-2325C870-24-42" at bounding box center [574, 523] width 147 height 64
click at [1049, 519] on span "$991.00" at bounding box center [1055, 522] width 38 height 15
drag, startPoint x: 797, startPoint y: 519, endPoint x: 873, endPoint y: 522, distance: 76.1
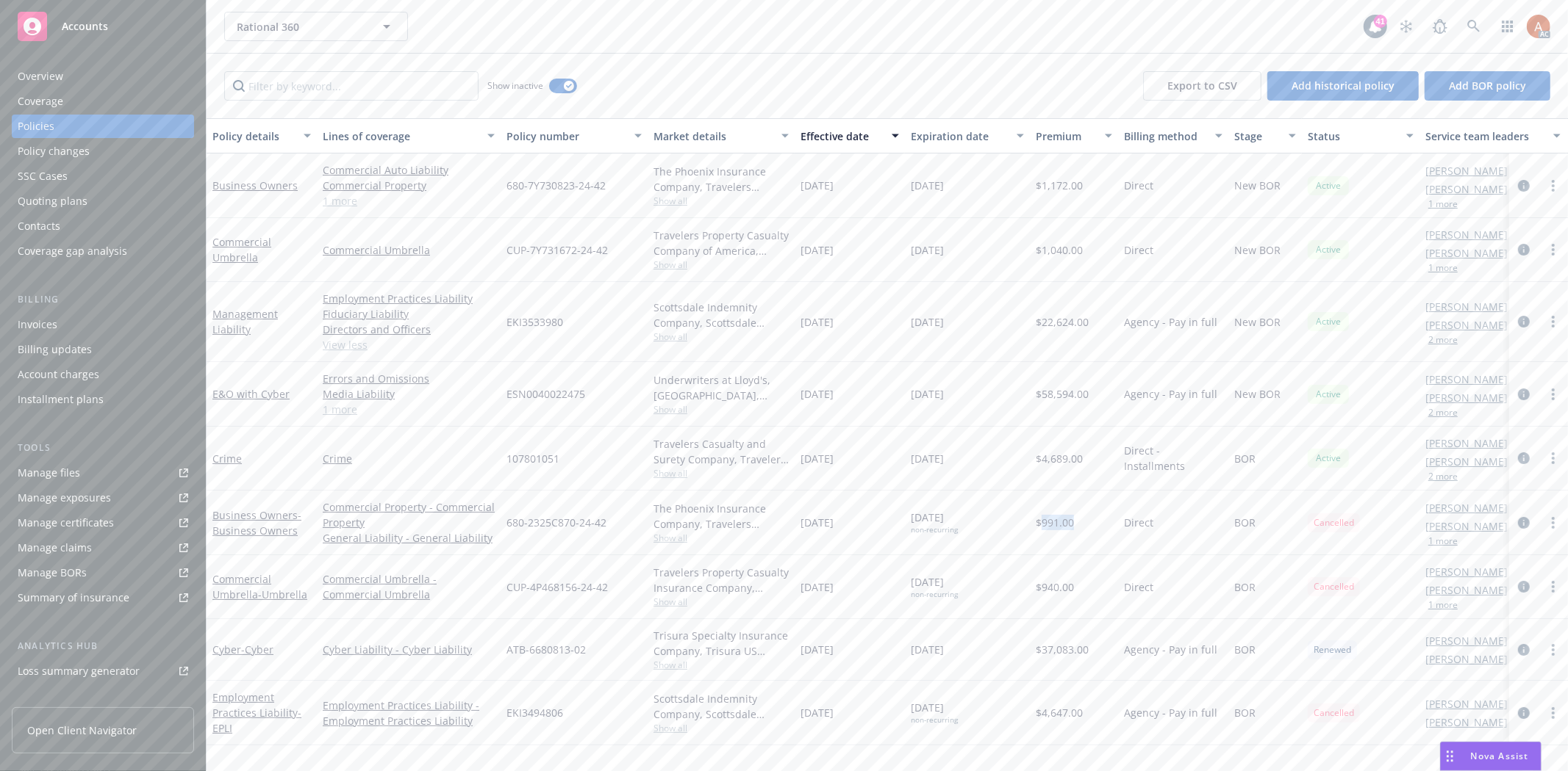
click at [873, 522] on div "04/30/2024" at bounding box center [849, 523] width 110 height 64
drag, startPoint x: 906, startPoint y: 515, endPoint x: 980, endPoint y: 519, distance: 74.1
click at [980, 519] on div "10/01/2024 non-recurring" at bounding box center [967, 523] width 125 height 64
click at [672, 542] on span "Show all" at bounding box center [721, 538] width 135 height 13
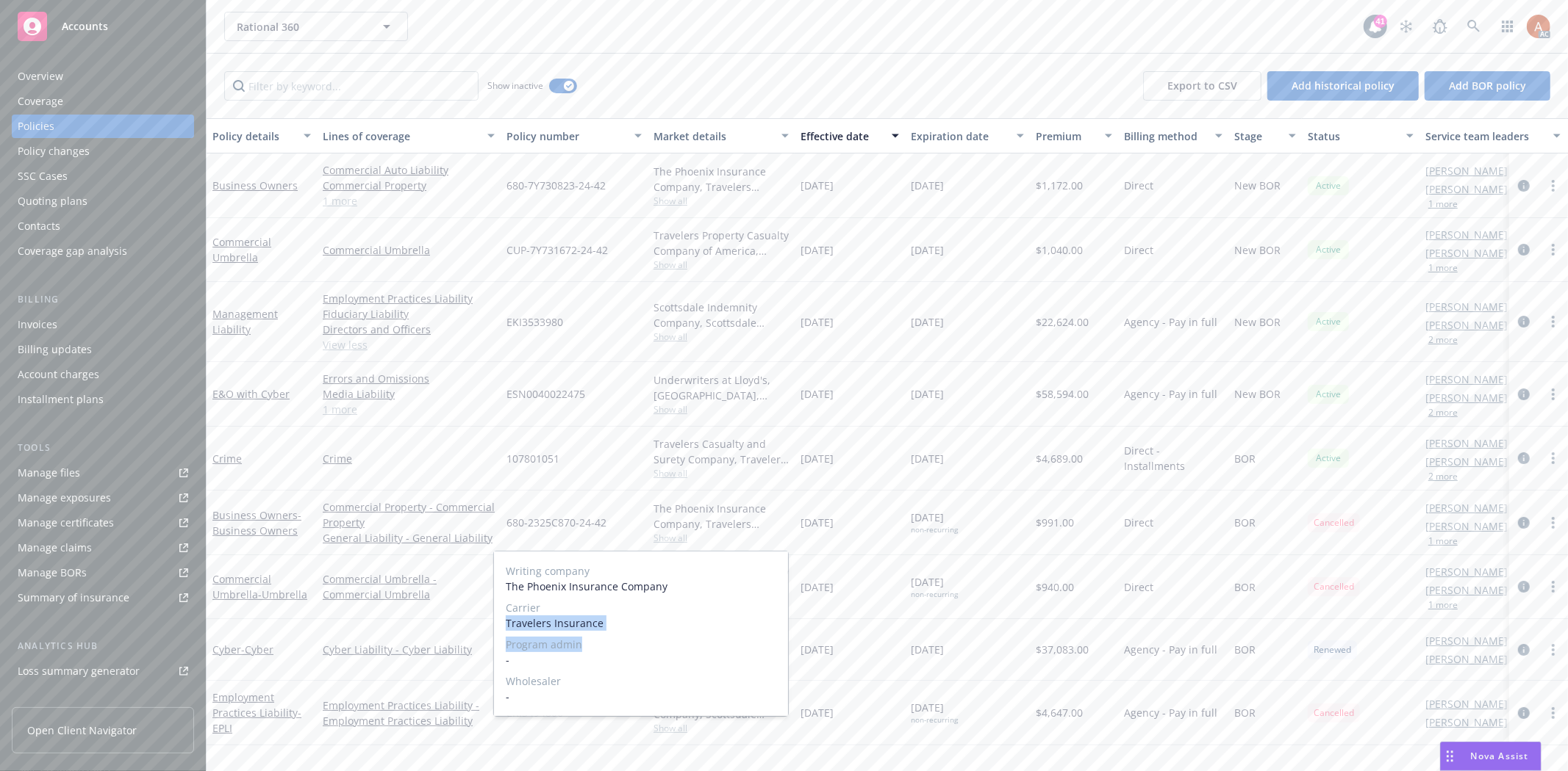
drag, startPoint x: 502, startPoint y: 623, endPoint x: 657, endPoint y: 627, distance: 155.1
click at [651, 635] on div "Writing company The Phoenix Insurance Company Carrier Travelers Insurance Progr…" at bounding box center [641, 634] width 294 height 164
click at [620, 493] on div "680-2325C870-24-42" at bounding box center [574, 523] width 147 height 64
drag, startPoint x: 502, startPoint y: 590, endPoint x: 611, endPoint y: 590, distance: 109.0
click at [611, 590] on div "CUP-4P468156-24-42" at bounding box center [574, 588] width 147 height 64
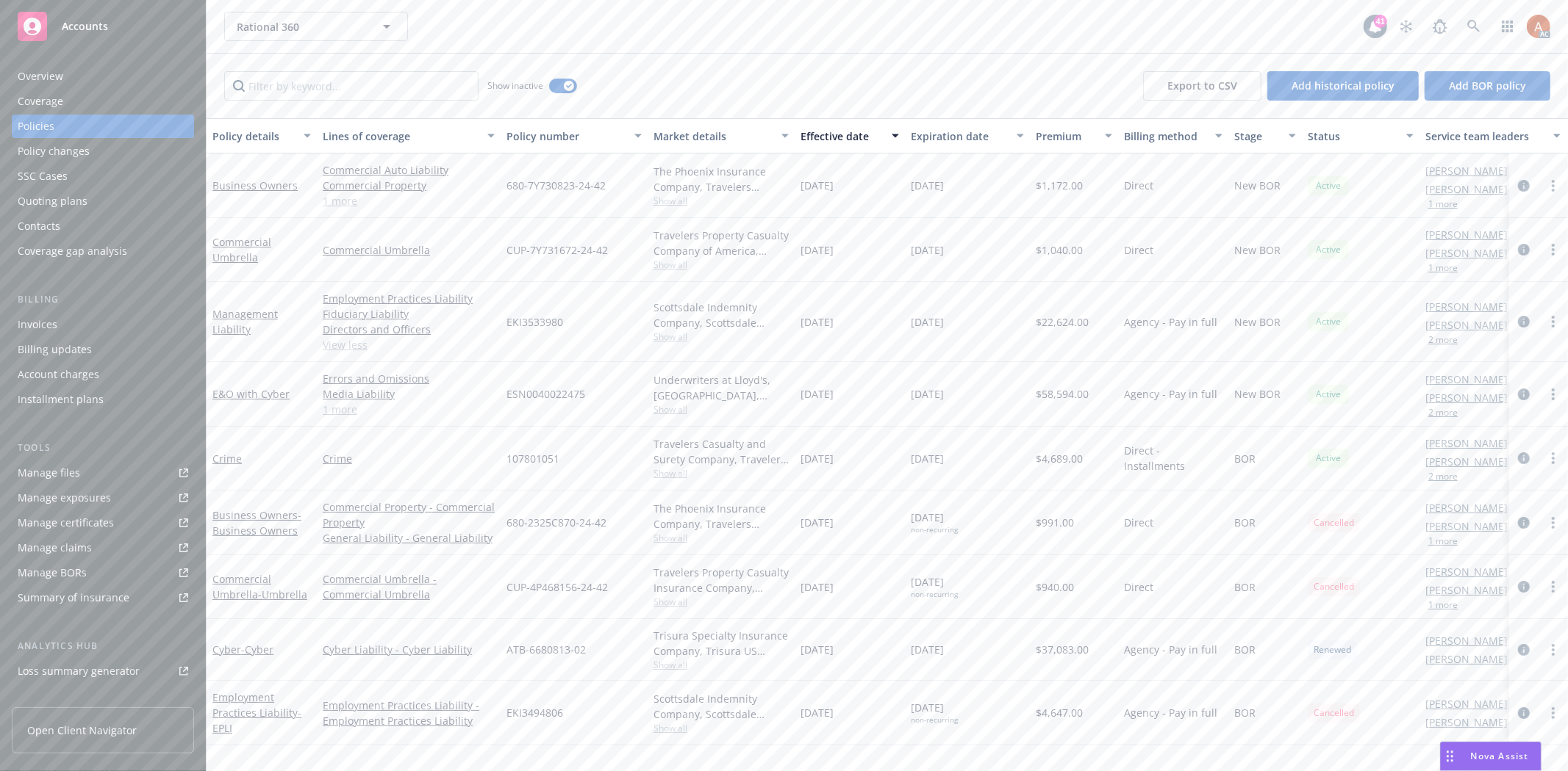
click at [671, 608] on span "Show all" at bounding box center [721, 602] width 135 height 13
drag, startPoint x: 502, startPoint y: 497, endPoint x: 618, endPoint y: 503, distance: 116.2
click at [618, 503] on div "Writing company Travelers Property Casualty Insurance Company Carrier Travelers…" at bounding box center [641, 507] width 294 height 164
drag, startPoint x: 993, startPoint y: 551, endPoint x: 1024, endPoint y: 524, distance: 41.1
click at [998, 549] on div "10/01/2024 non-recurring" at bounding box center [967, 523] width 125 height 64
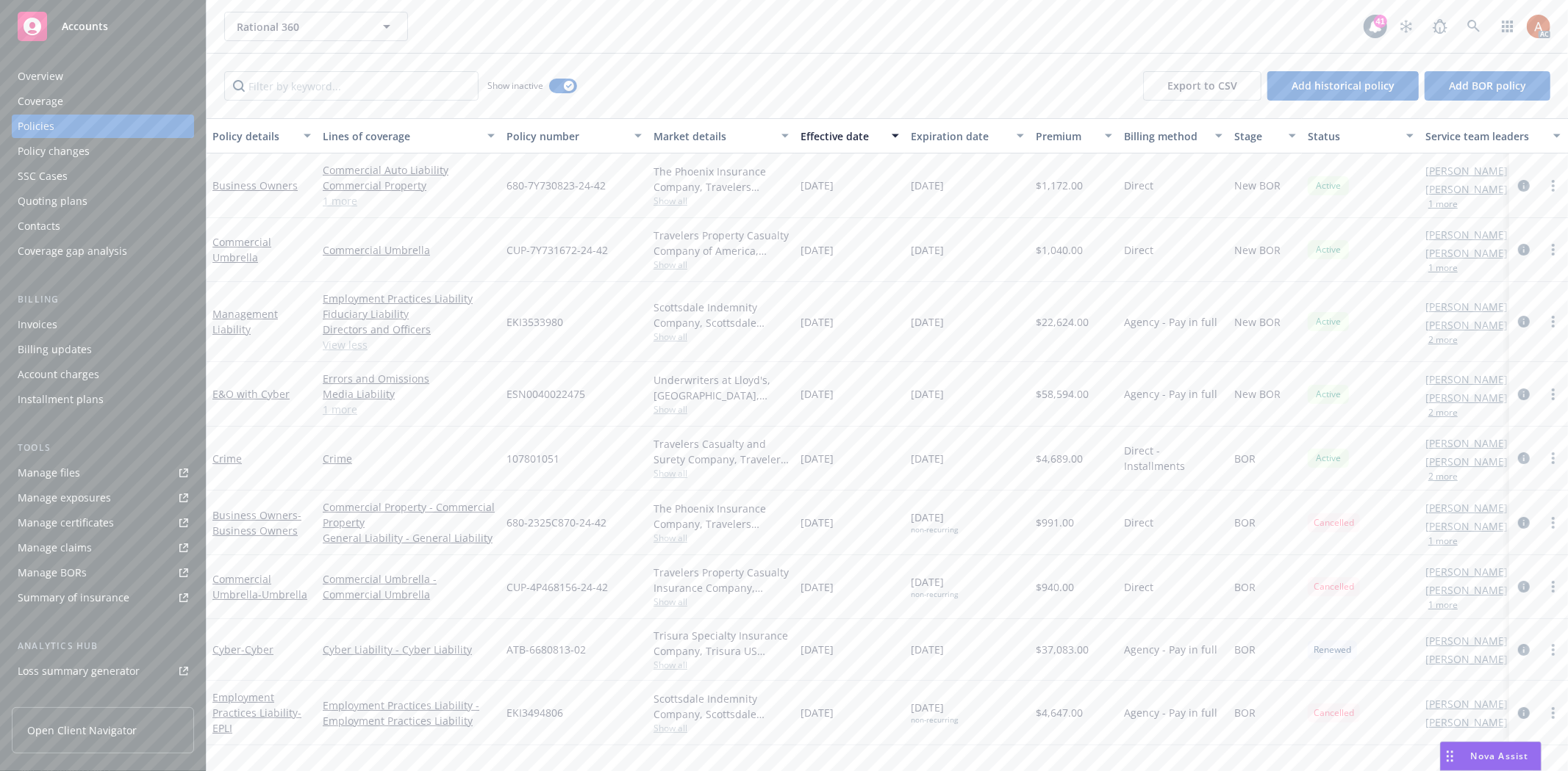
click at [1055, 524] on span "$991.00" at bounding box center [1055, 522] width 38 height 15
click at [1155, 582] on div "Direct" at bounding box center [1173, 588] width 110 height 64
click at [1053, 591] on span "$940.00" at bounding box center [1055, 587] width 38 height 15
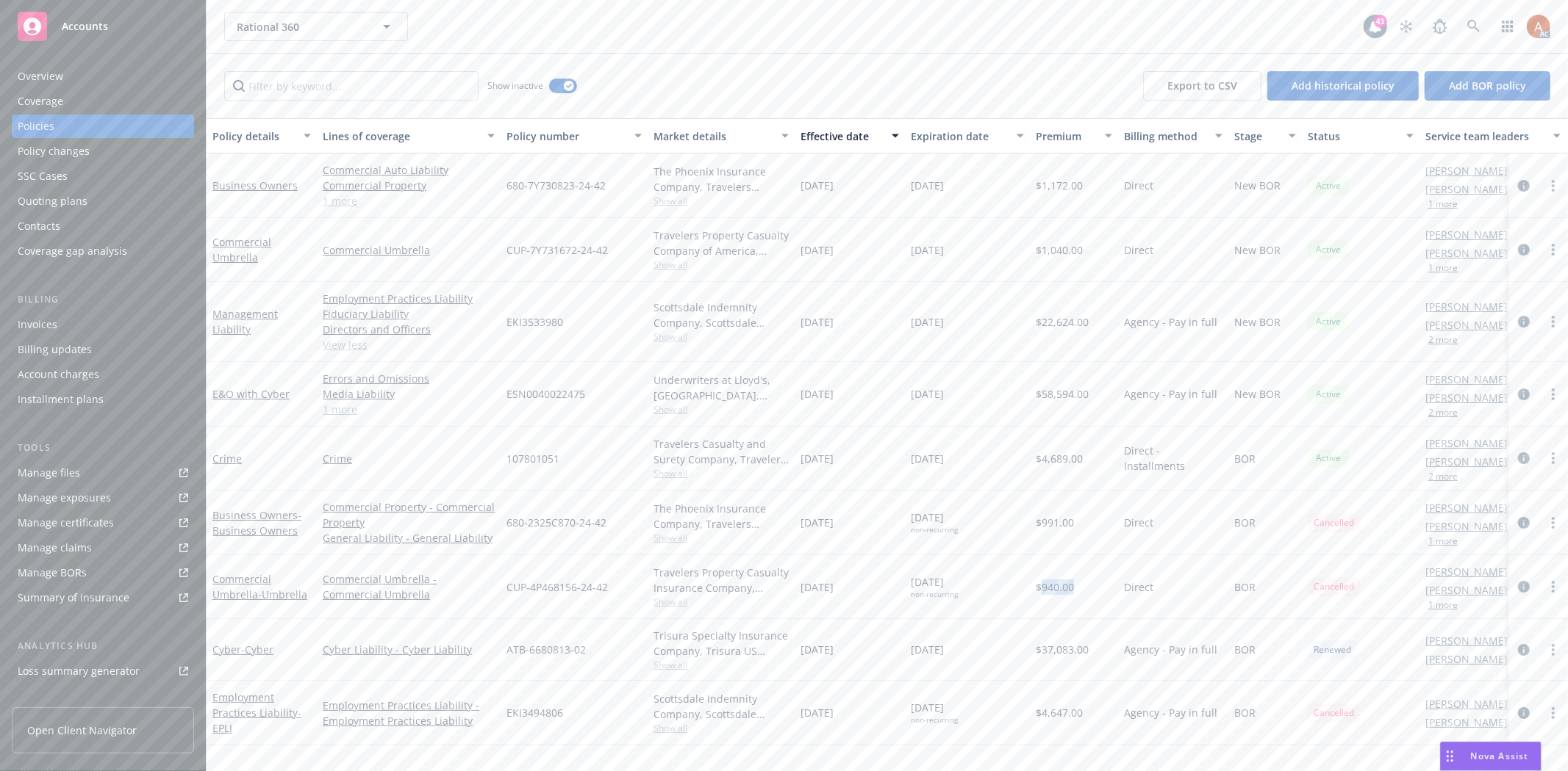
click at [1053, 591] on span "$940.00" at bounding box center [1055, 587] width 38 height 15
drag, startPoint x: 798, startPoint y: 182, endPoint x: 958, endPoint y: 180, distance: 160.0
click at [958, 180] on div "Business Owners Commercial Auto Liability Commercial Property General Liability…" at bounding box center [915, 186] width 1419 height 64
drag, startPoint x: 520, startPoint y: 186, endPoint x: 561, endPoint y: 230, distance: 60.1
click at [553, 193] on div "Business Owners Commercial Auto Liability Commercial Property General Liability…" at bounding box center [915, 186] width 1419 height 64
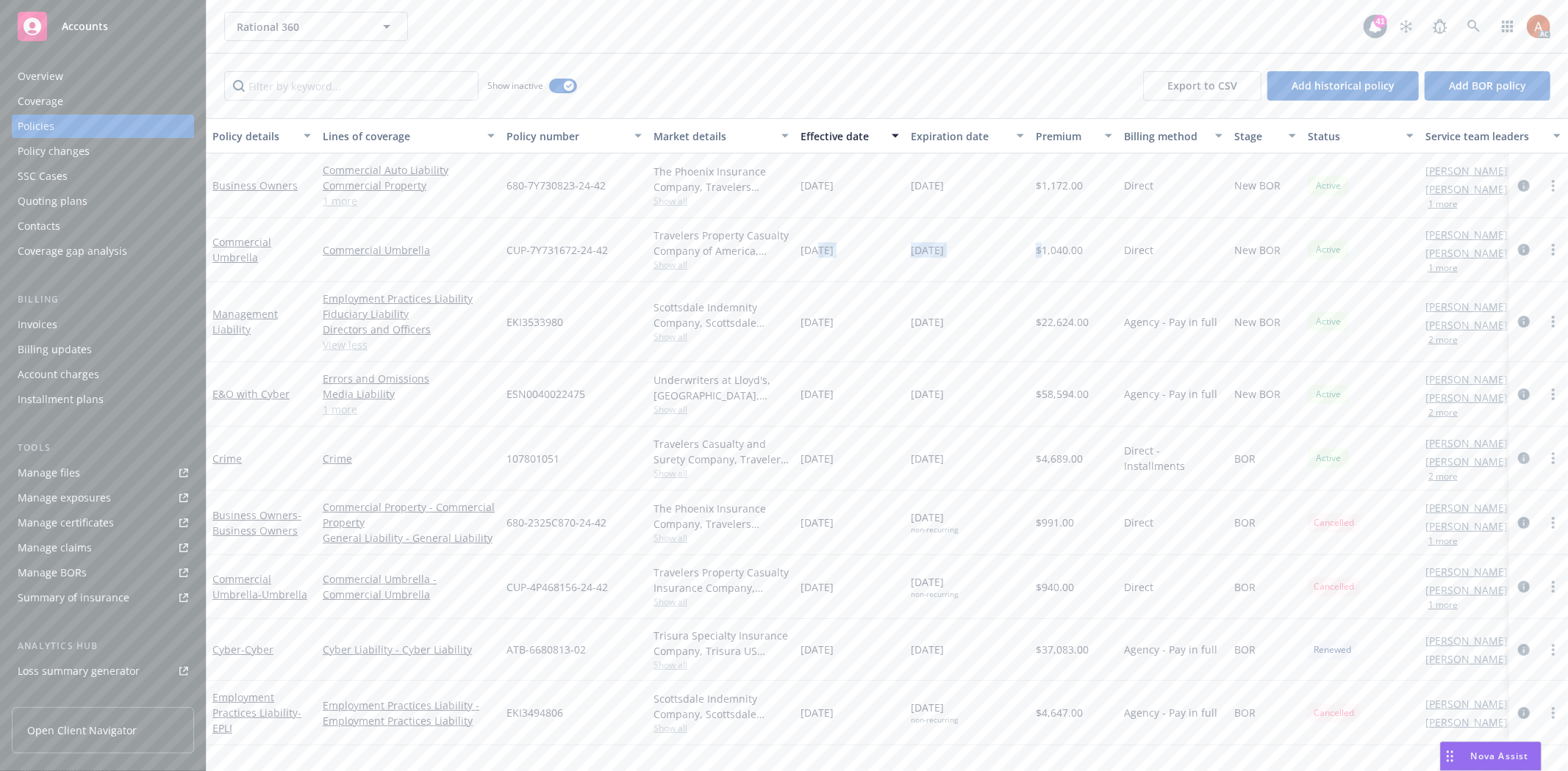
drag, startPoint x: 855, startPoint y: 257, endPoint x: 1044, endPoint y: 259, distance: 189.0
click at [1044, 259] on div "Commercial Umbrella Commercial Umbrella CUP-7Y731672-24-42 Travelers Property C…" at bounding box center [915, 250] width 1419 height 64
click at [505, 242] on div "CUP-7Y731672-24-42" at bounding box center [574, 250] width 147 height 64
drag, startPoint x: 513, startPoint y: 252, endPoint x: 597, endPoint y: 253, distance: 84.0
click at [597, 253] on div "CUP-7Y731672-24-42" at bounding box center [574, 250] width 147 height 64
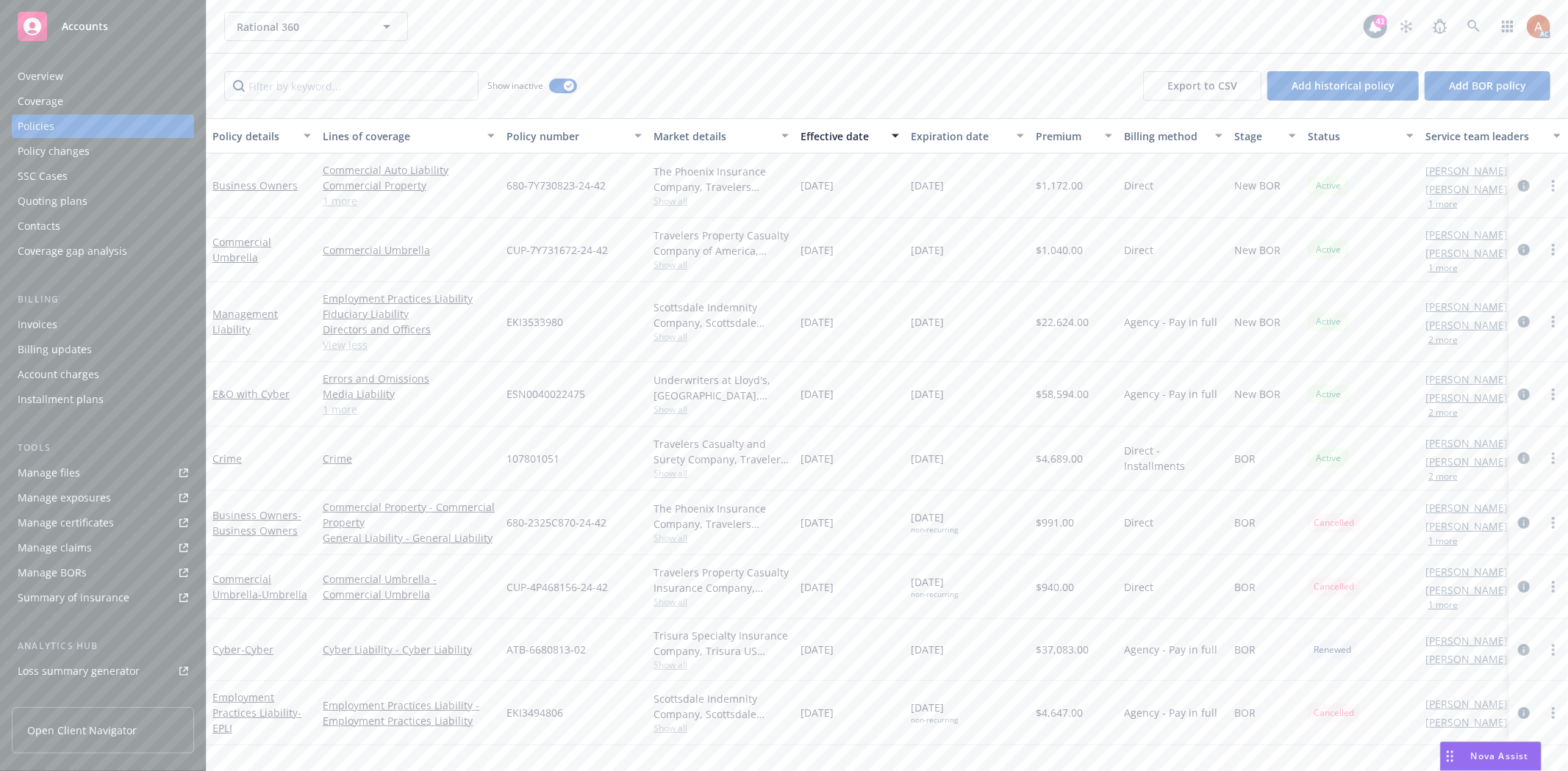
click at [572, 283] on div "EKI3533980" at bounding box center [574, 323] width 147 height 80
drag, startPoint x: 817, startPoint y: 524, endPoint x: 983, endPoint y: 522, distance: 166.0
click at [983, 522] on div "Business Owners - Business Owners Commercial Property - Commercial Property Gen…" at bounding box center [915, 523] width 1419 height 64
click at [838, 561] on div "04/30/2024" at bounding box center [849, 588] width 110 height 64
drag, startPoint x: 814, startPoint y: 586, endPoint x: 990, endPoint y: 588, distance: 176.0
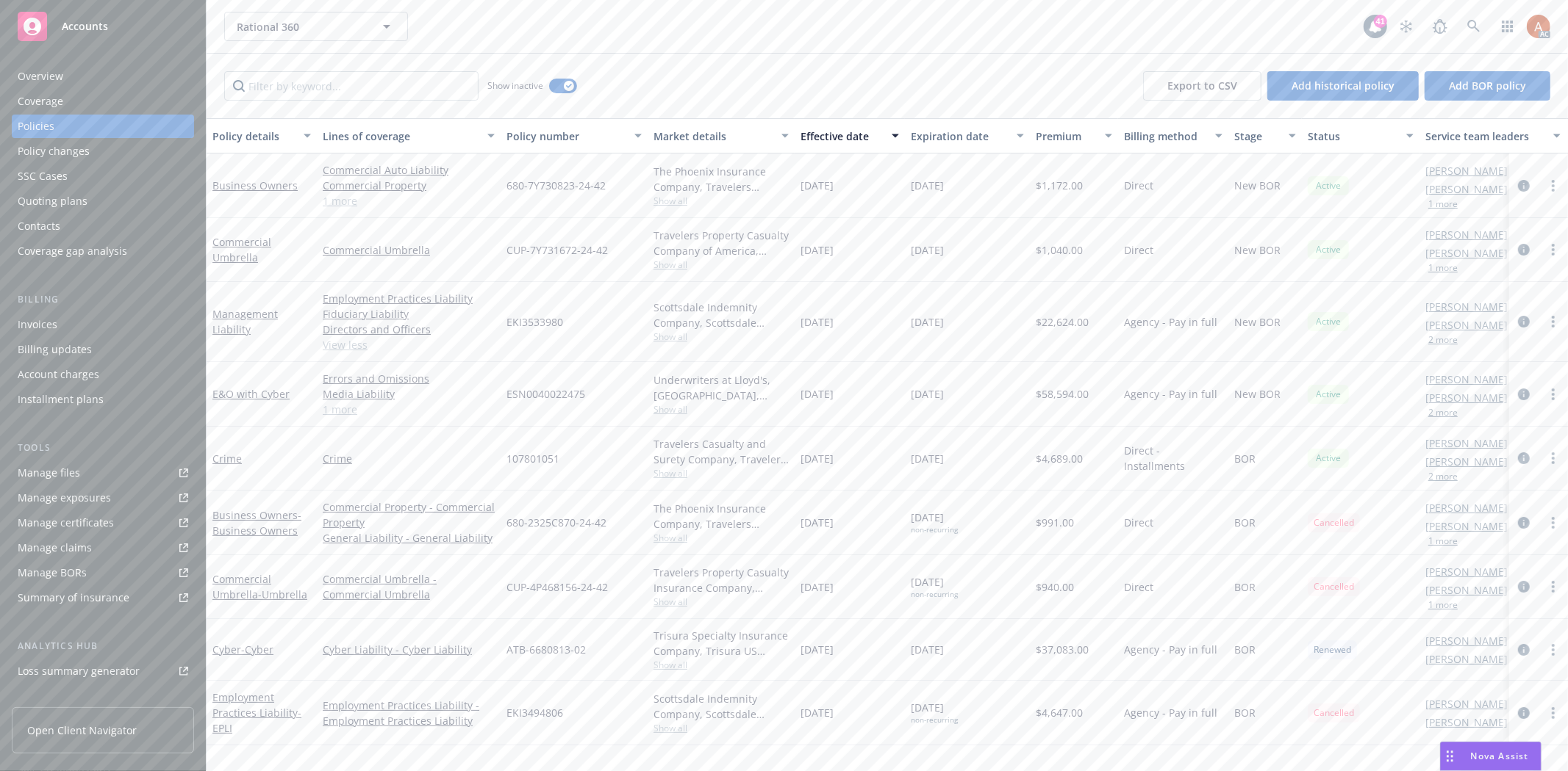
click at [990, 588] on div "Commercial Umbrella - Umbrella Commercial Umbrella - Commercial Umbrella CUP-4P…" at bounding box center [915, 588] width 1419 height 64
click at [1033, 586] on div "$940.00" at bounding box center [1074, 588] width 89 height 64
click at [55, 591] on div "Service team" at bounding box center [49, 584] width 63 height 23
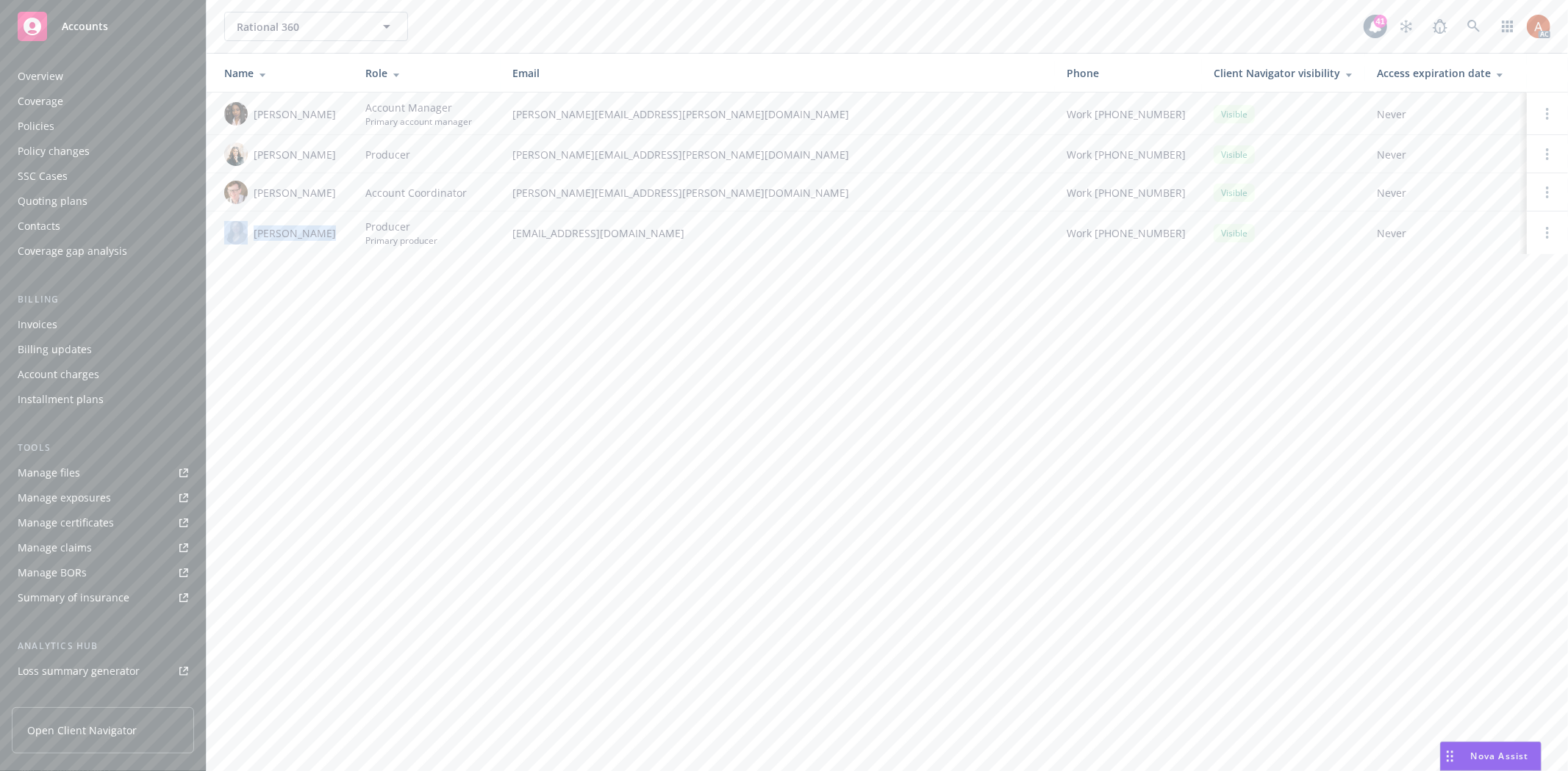
drag, startPoint x: 248, startPoint y: 236, endPoint x: 333, endPoint y: 296, distance: 104.0
click at [333, 233] on div "Ivoree Jordan" at bounding box center [283, 233] width 118 height 23
click at [341, 370] on div "Rational 360 Rational 360 41 AC Name Role Email Phone Client Navigator visibili…" at bounding box center [887, 385] width 1361 height 771
click at [466, 505] on div "Rational 360 Rational 360 41 AC Name Role Email Phone Client Navigator visibili…" at bounding box center [887, 385] width 1361 height 771
click at [28, 129] on div "Policies" at bounding box center [36, 126] width 37 height 23
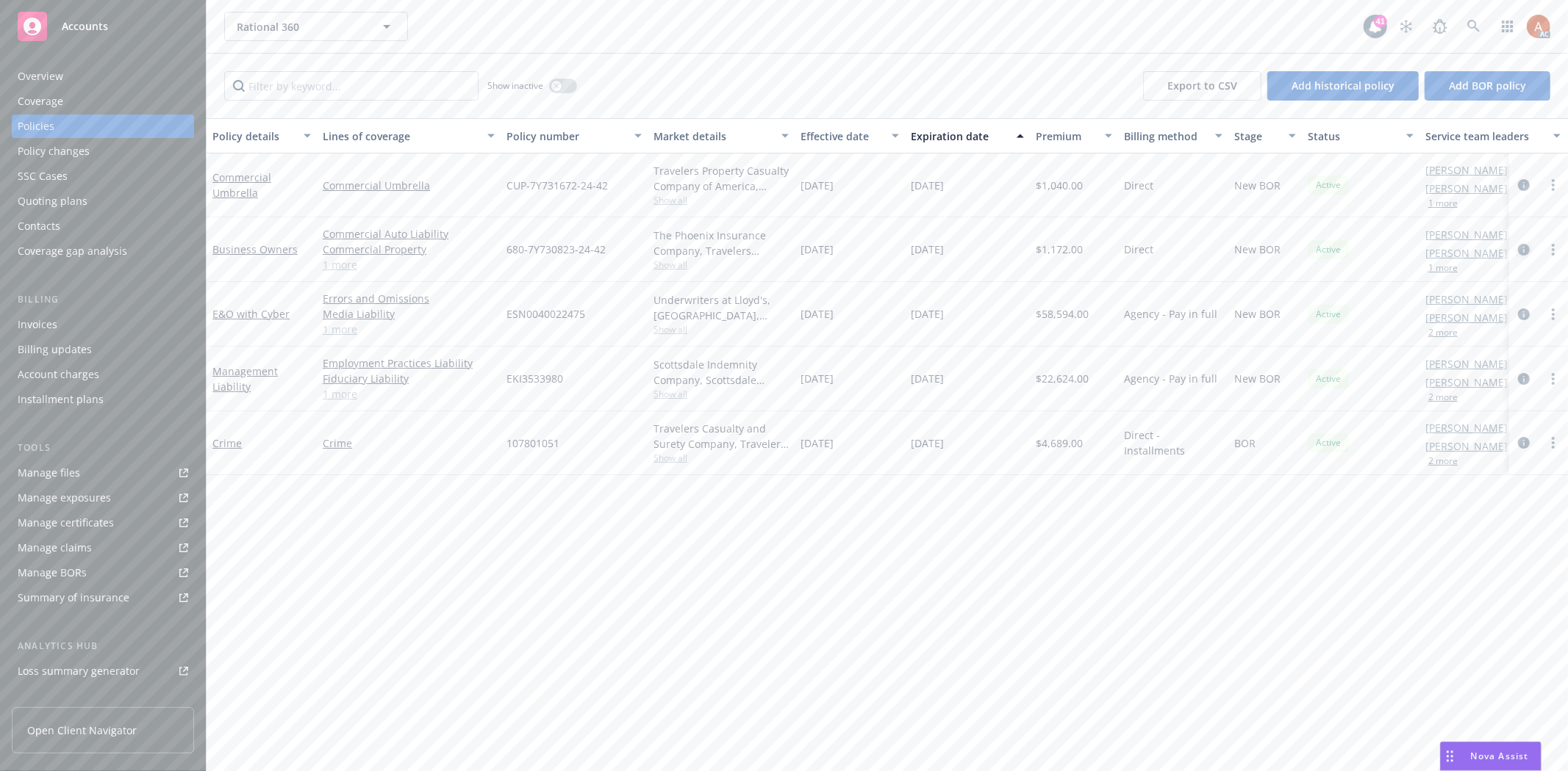
click at [1525, 246] on icon "circleInformation" at bounding box center [1523, 249] width 12 height 12
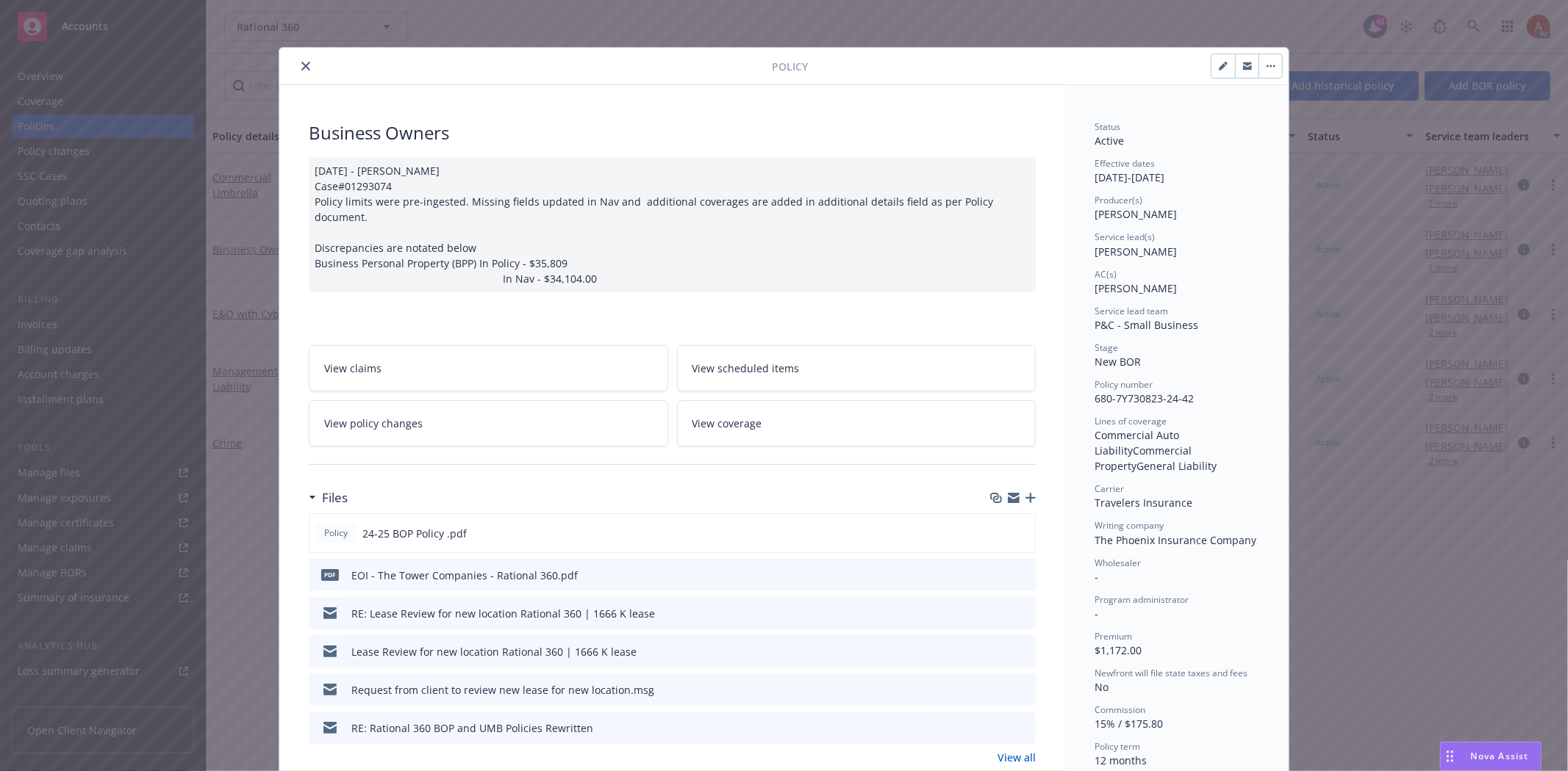
scroll to position [163, 0]
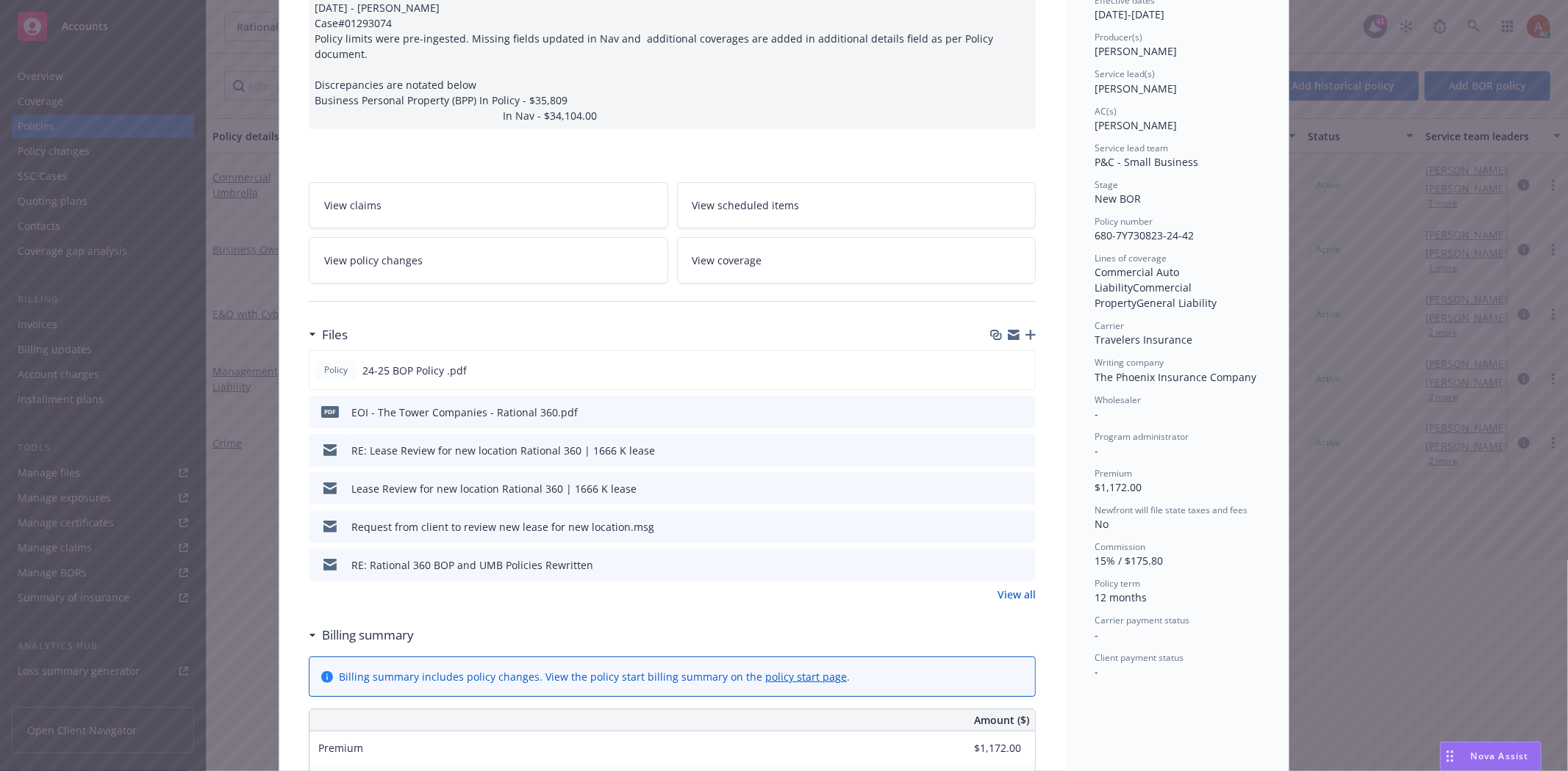
click at [1008, 587] on link "View all" at bounding box center [1016, 594] width 38 height 15
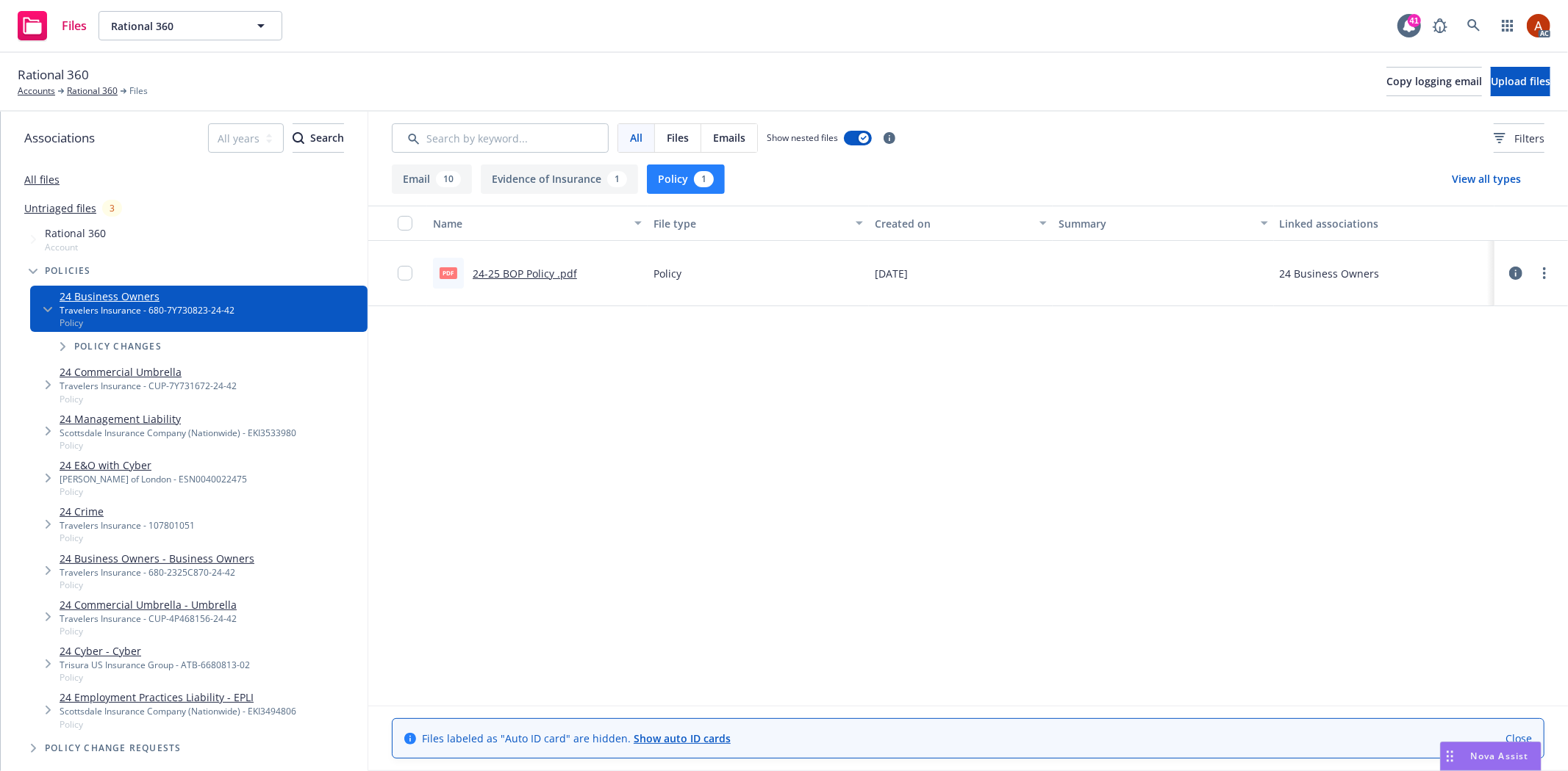
click at [510, 274] on link "24-25 BOP Policy .pdf" at bounding box center [525, 274] width 105 height 14
click at [98, 89] on link "Rational 360" at bounding box center [92, 91] width 51 height 13
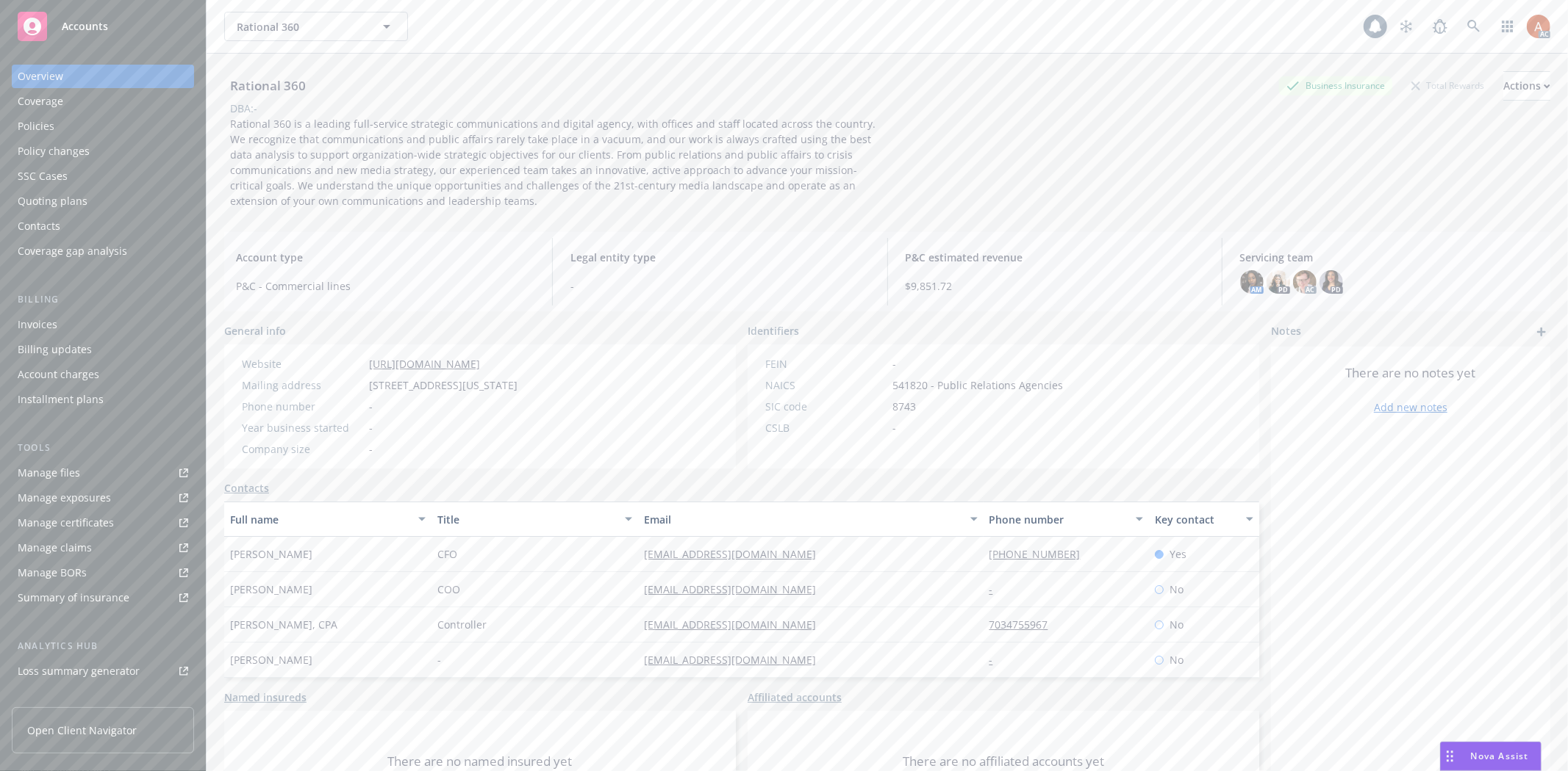
scroll to position [160, 0]
click at [64, 585] on div "Service team" at bounding box center [49, 584] width 63 height 23
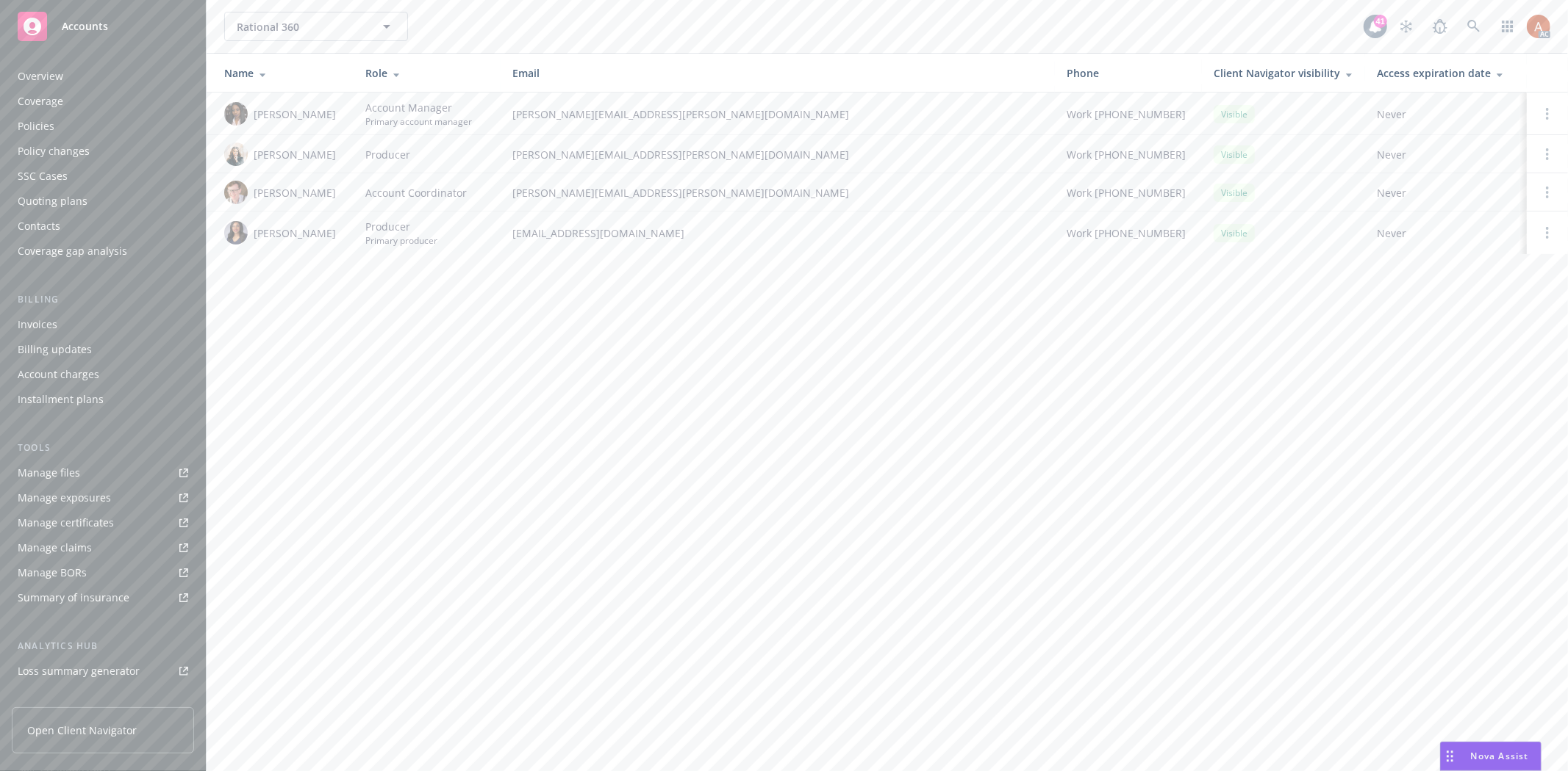
click at [38, 73] on div "Overview" at bounding box center [40, 76] width 46 height 23
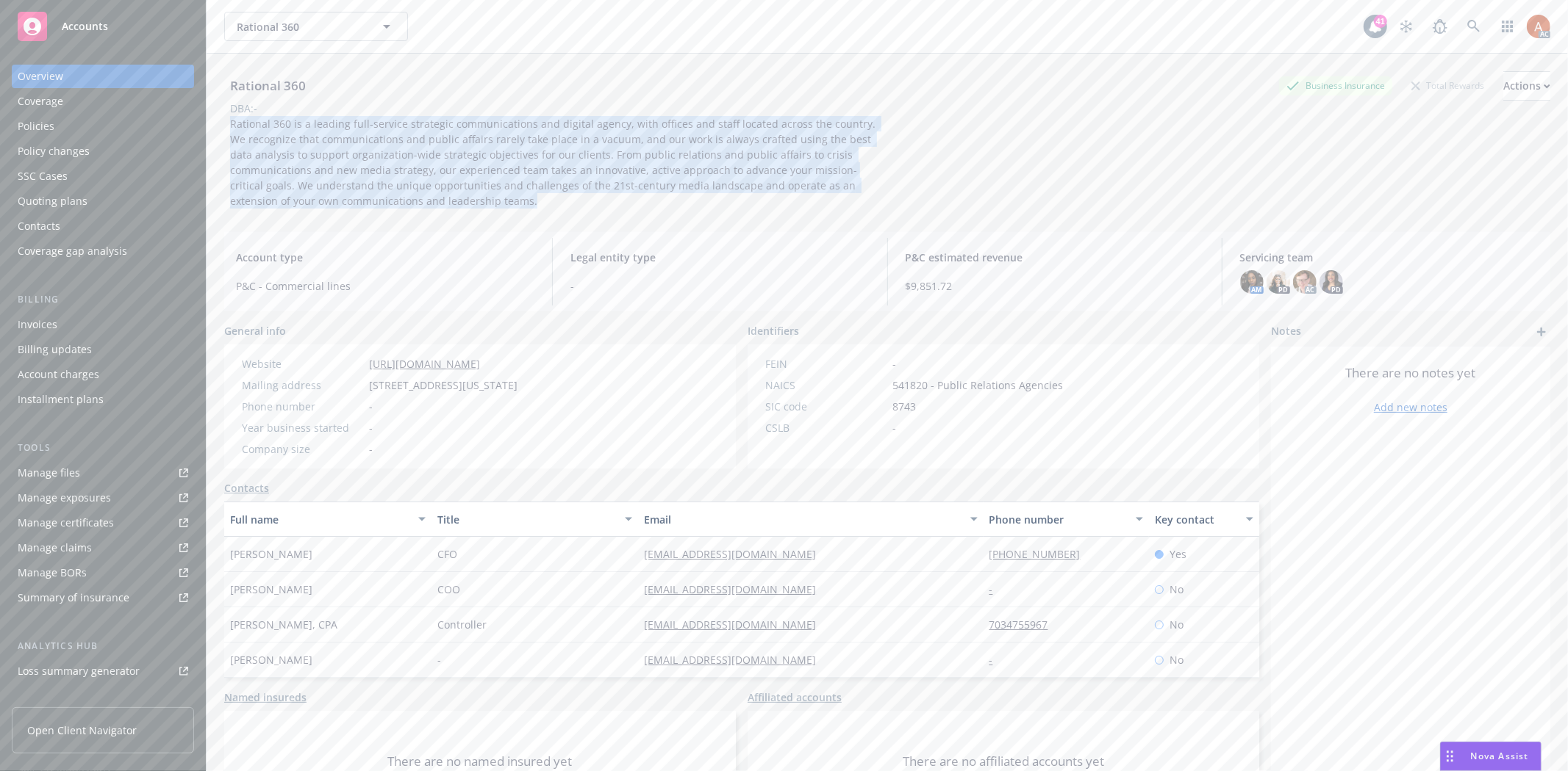
drag, startPoint x: 226, startPoint y: 122, endPoint x: 495, endPoint y: 215, distance: 284.6
click at [495, 215] on div "Rational 360 Business Insurance Total Rewards Actions DBA: - Rational 360 is a …" at bounding box center [888, 137] width 1327 height 167
copy span "Rational 360 is a leading full-service strategic communications and digital age…"
click at [68, 473] on div "Manage files" at bounding box center [49, 473] width 63 height 23
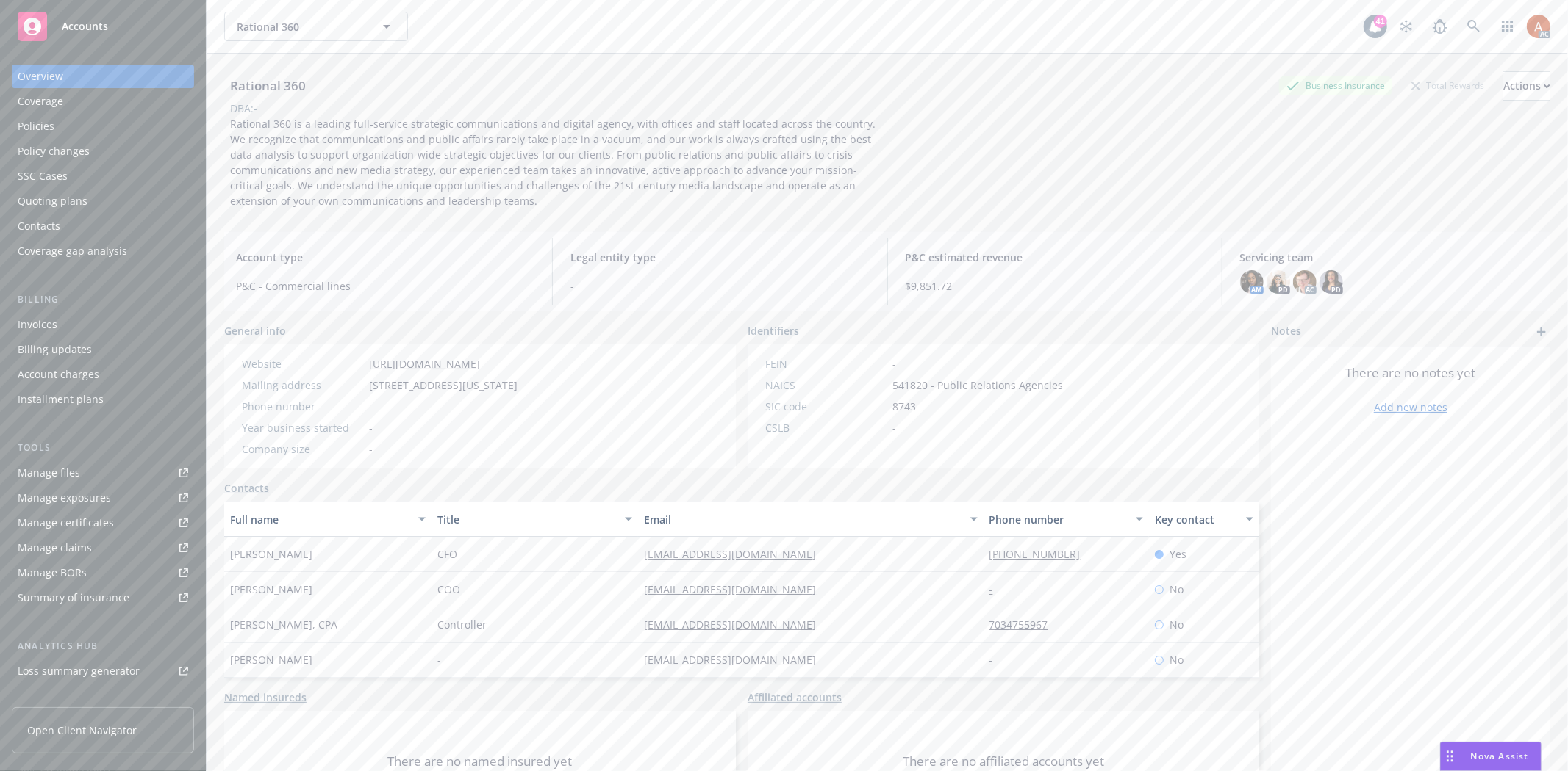
click at [656, 214] on div "Rational 360 Business Insurance Total Rewards Actions DBA: - Rational 360 is a …" at bounding box center [888, 137] width 1327 height 167
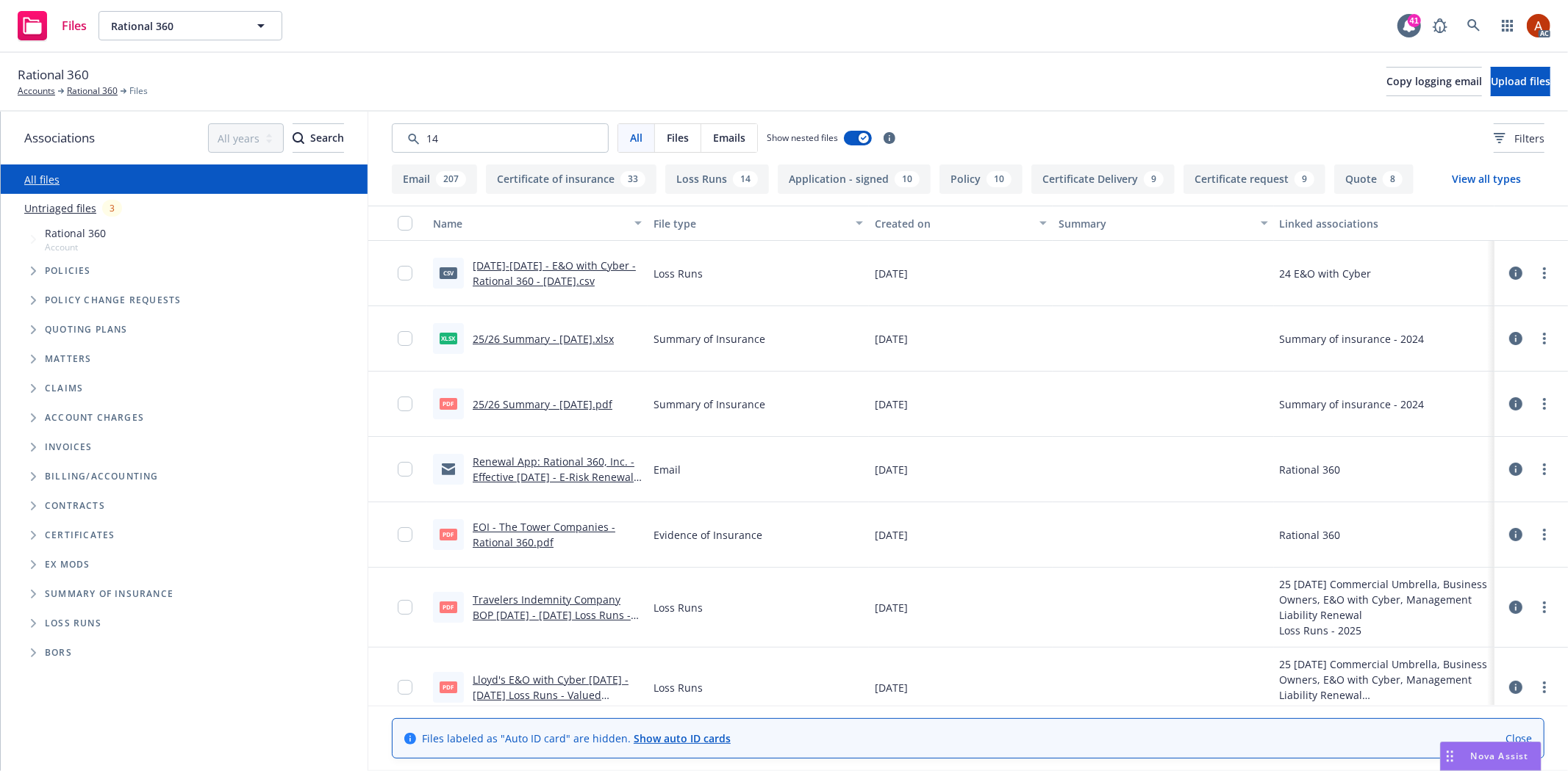
type input "140"
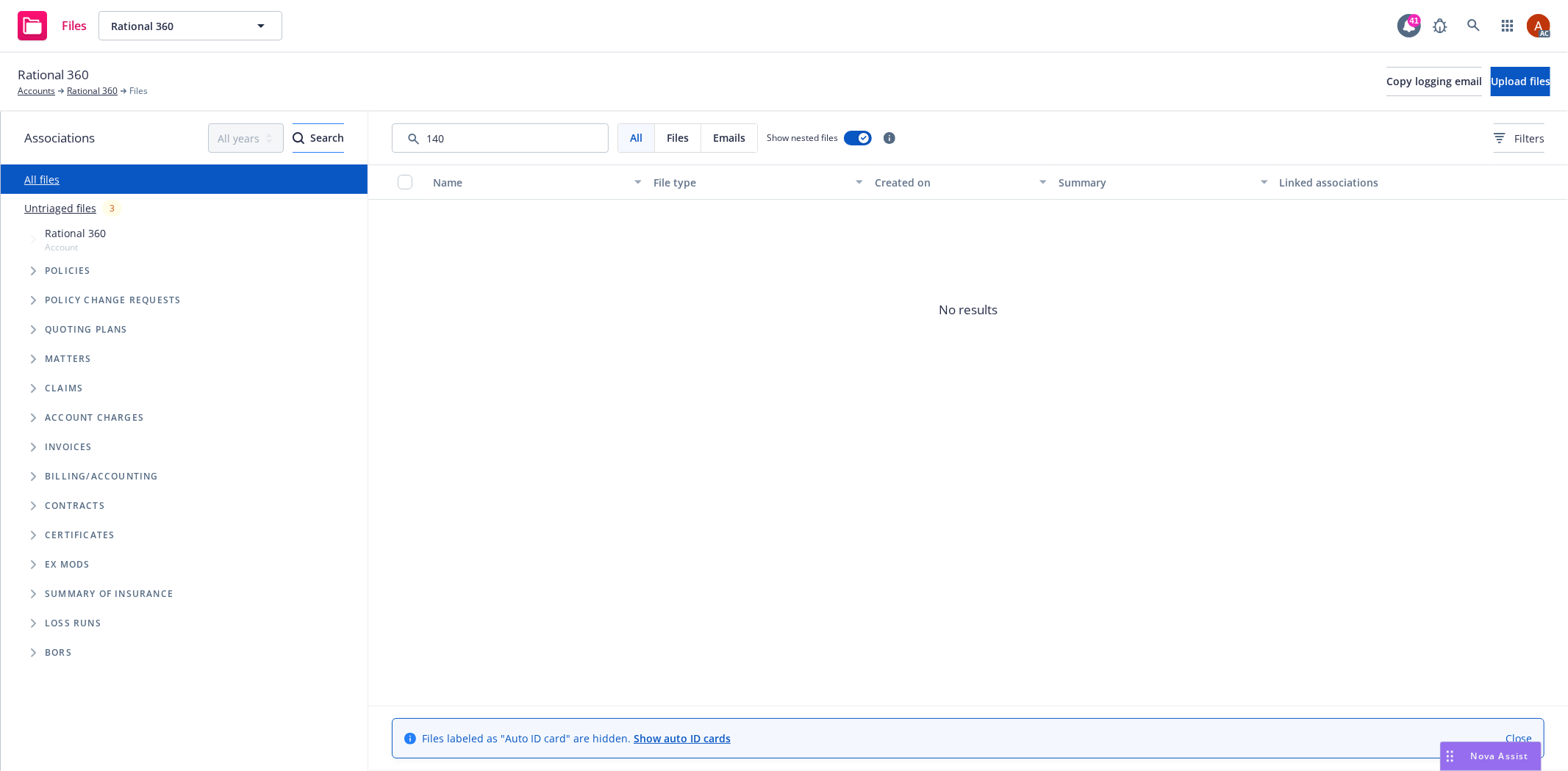
drag, startPoint x: 450, startPoint y: 133, endPoint x: 313, endPoint y: 130, distance: 137.0
click at [316, 133] on div "Associations All years 2027 2026 2025 2024 2023 2022 2021 2020 2019 2018 2017 2…" at bounding box center [784, 441] width 1567 height 659
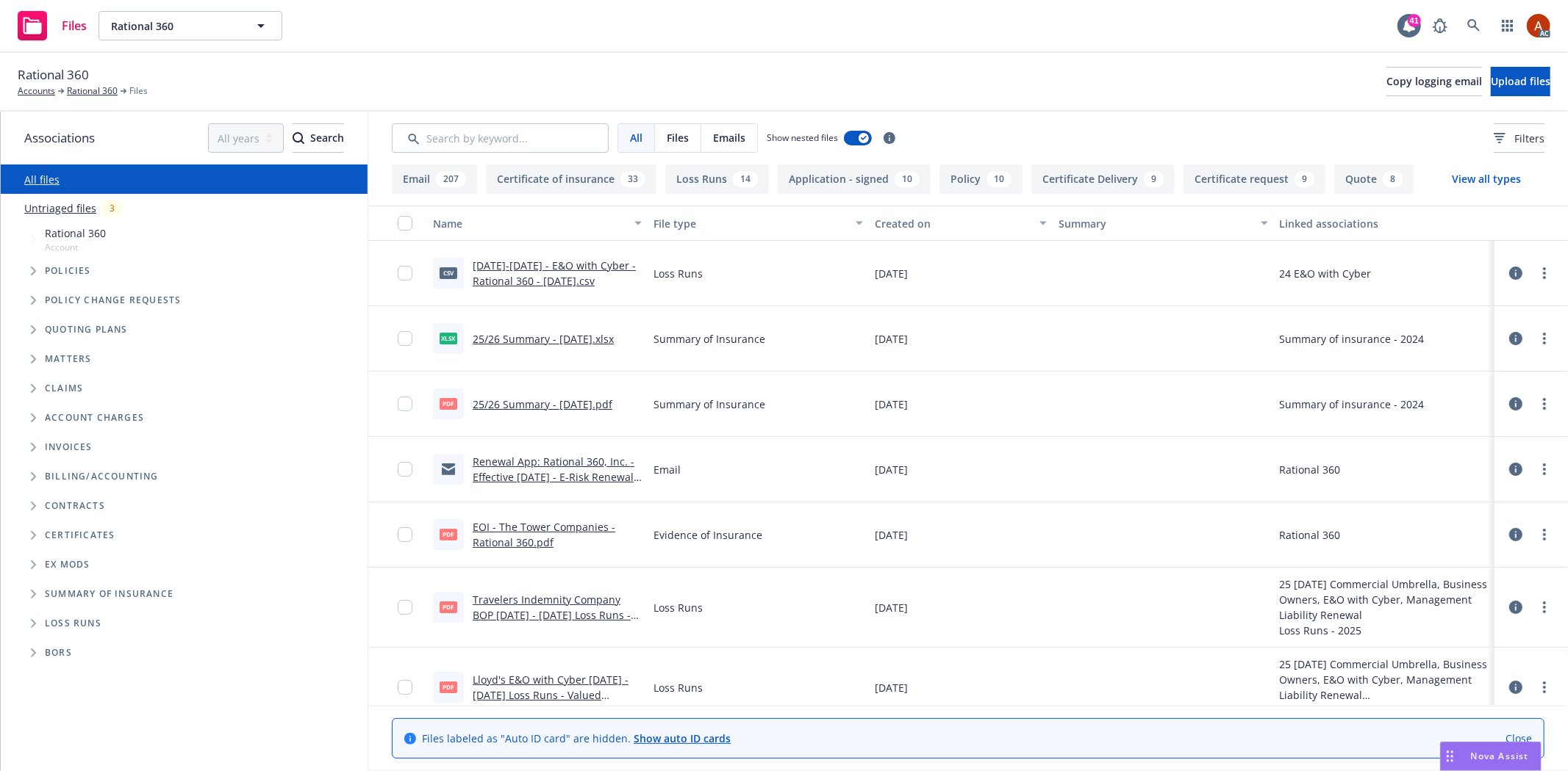
click at [796, 180] on button "Application - signed 10" at bounding box center [854, 179] width 153 height 29
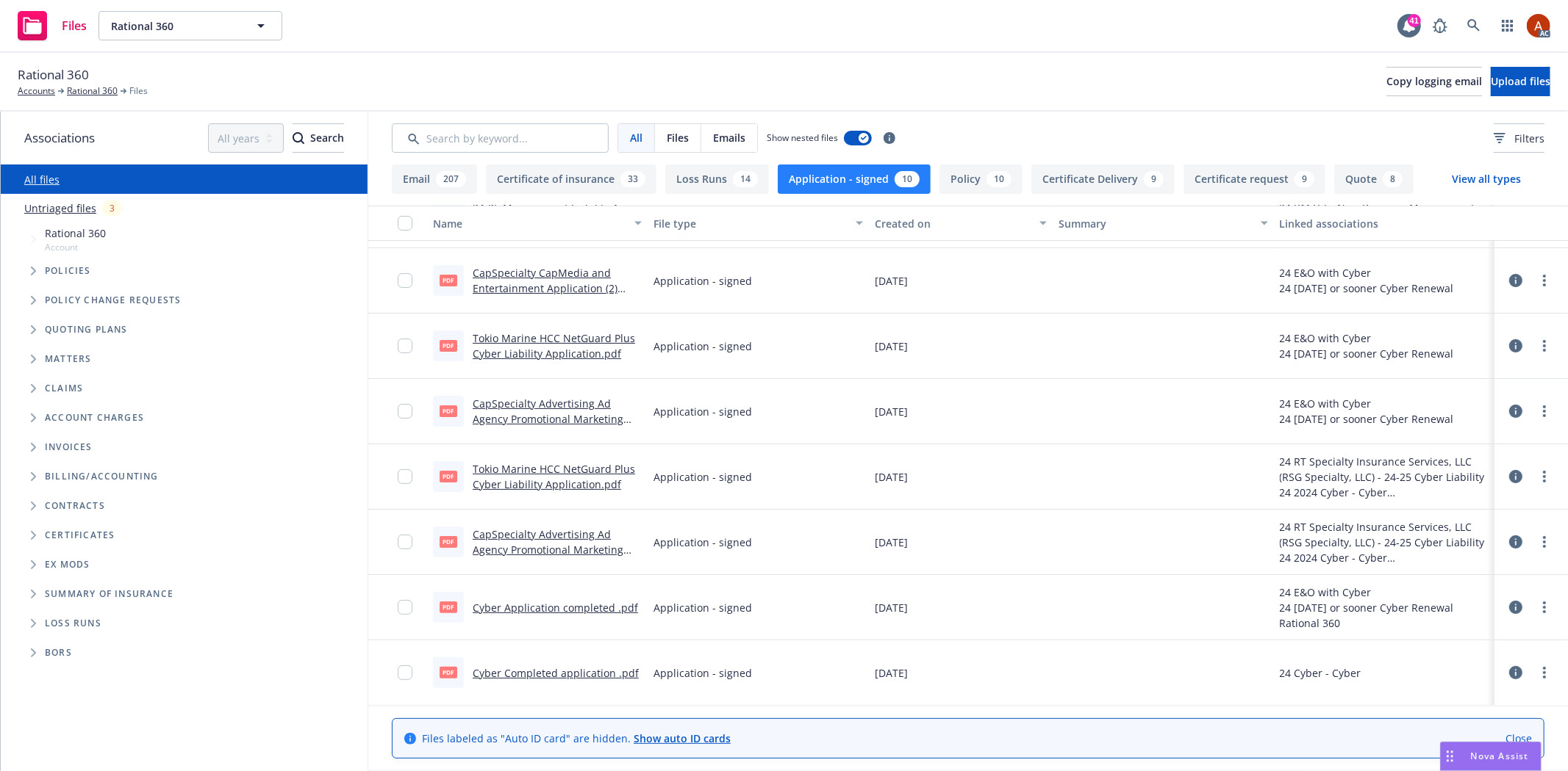
scroll to position [189, 0]
click at [839, 187] on button "Application - signed 10" at bounding box center [854, 179] width 153 height 29
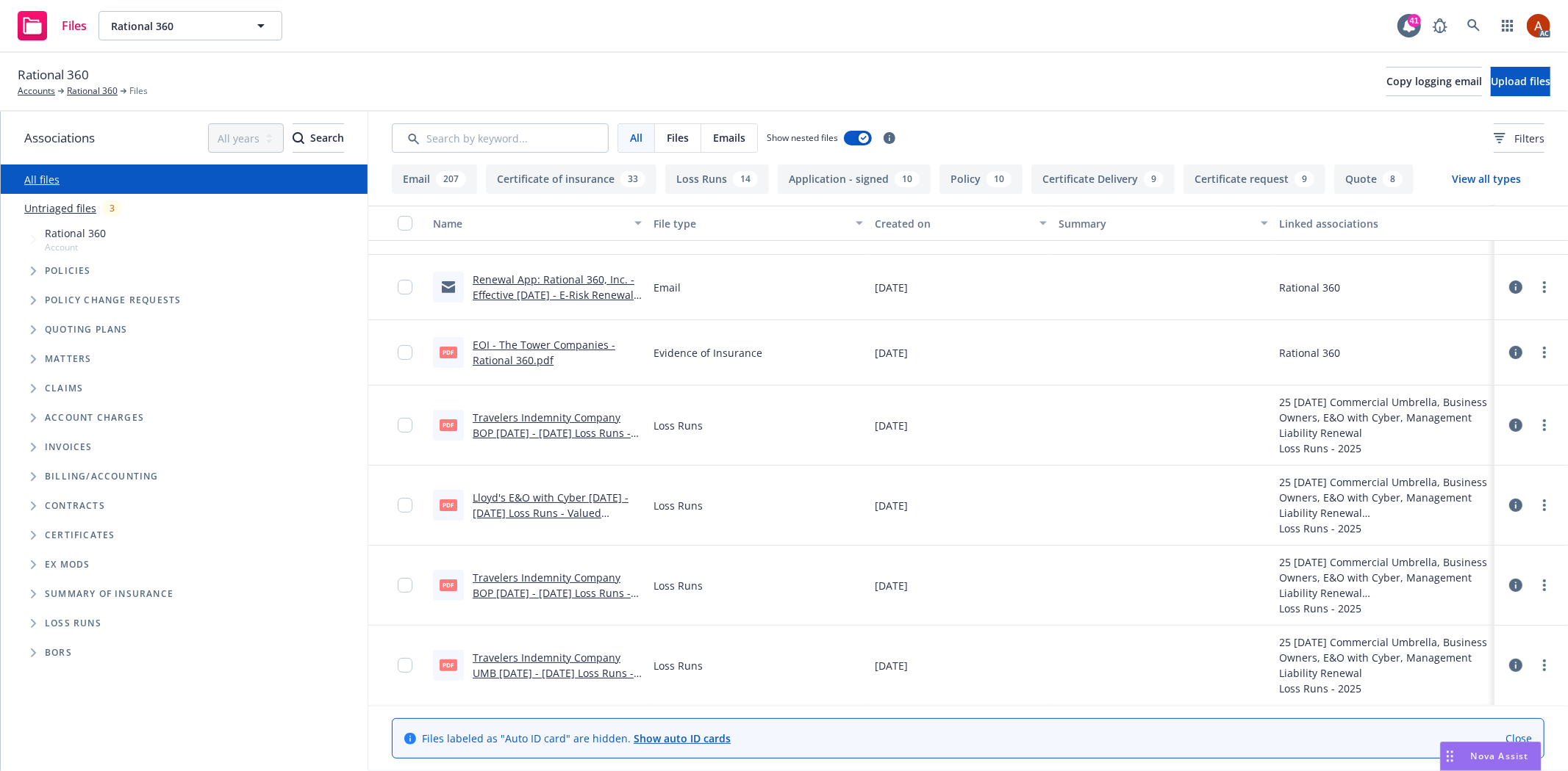
scroll to position [247, 0]
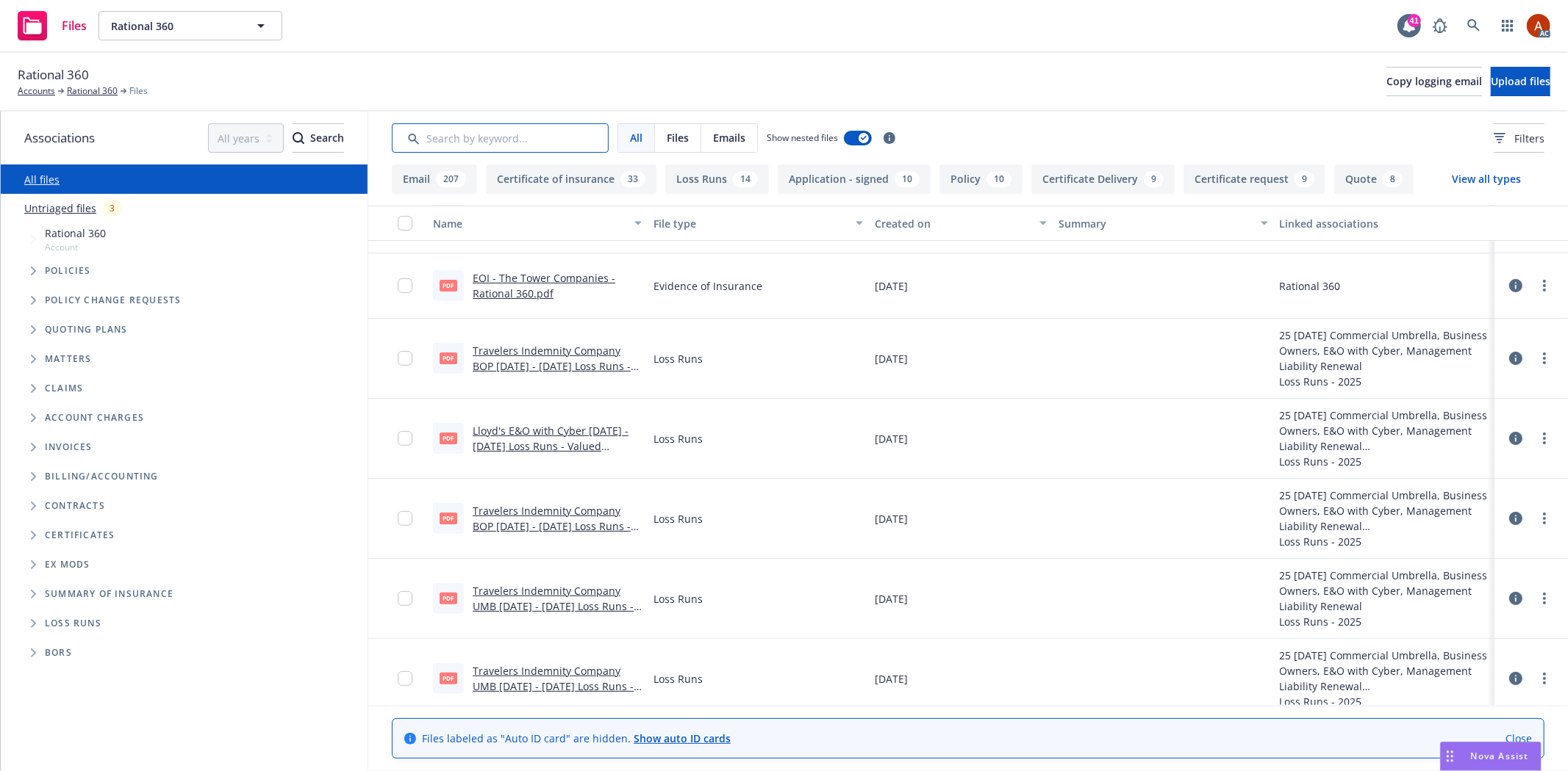
click at [482, 137] on input "Search by keyword..." at bounding box center [500, 138] width 217 height 29
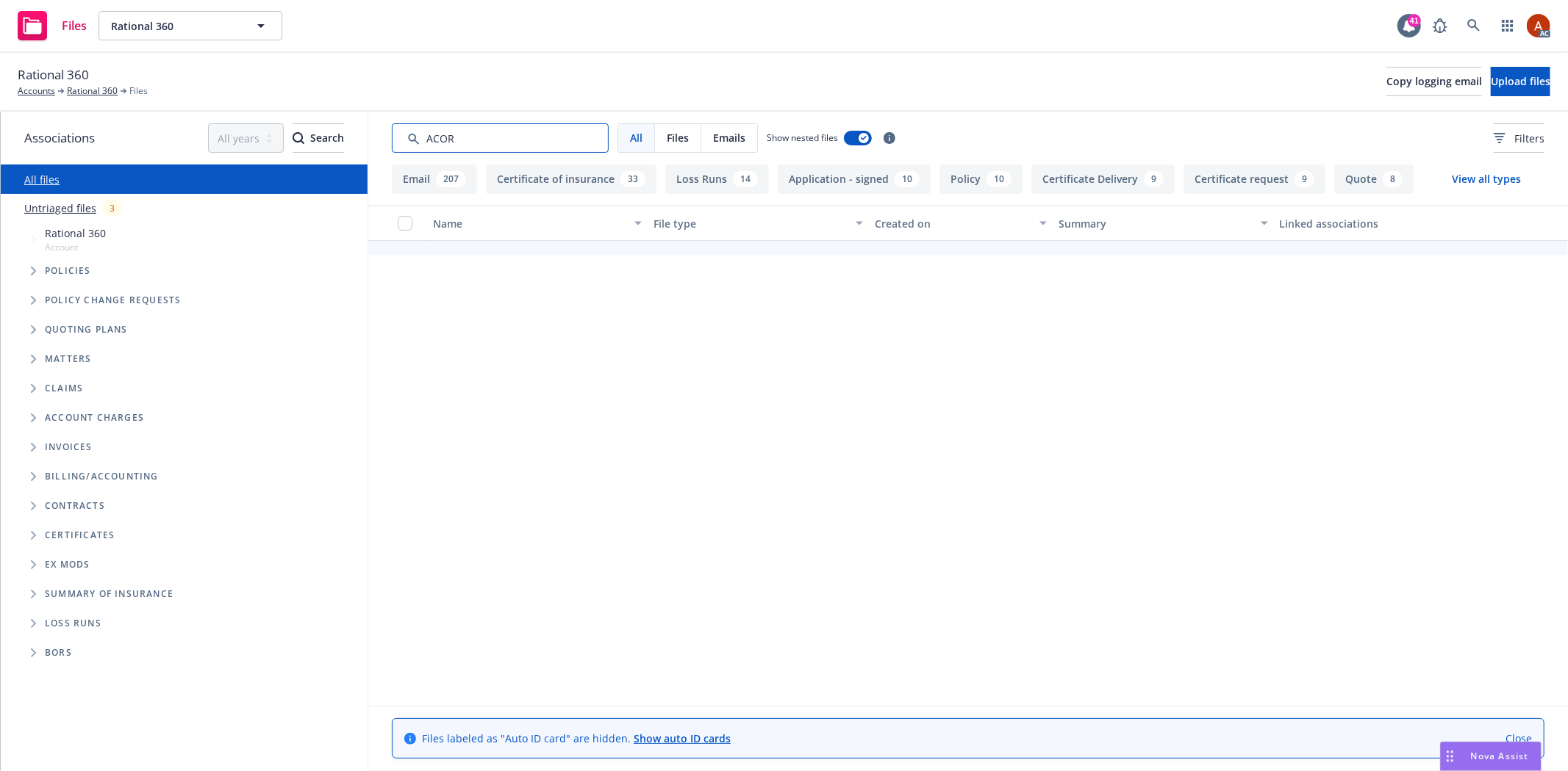
type input "[PERSON_NAME]"
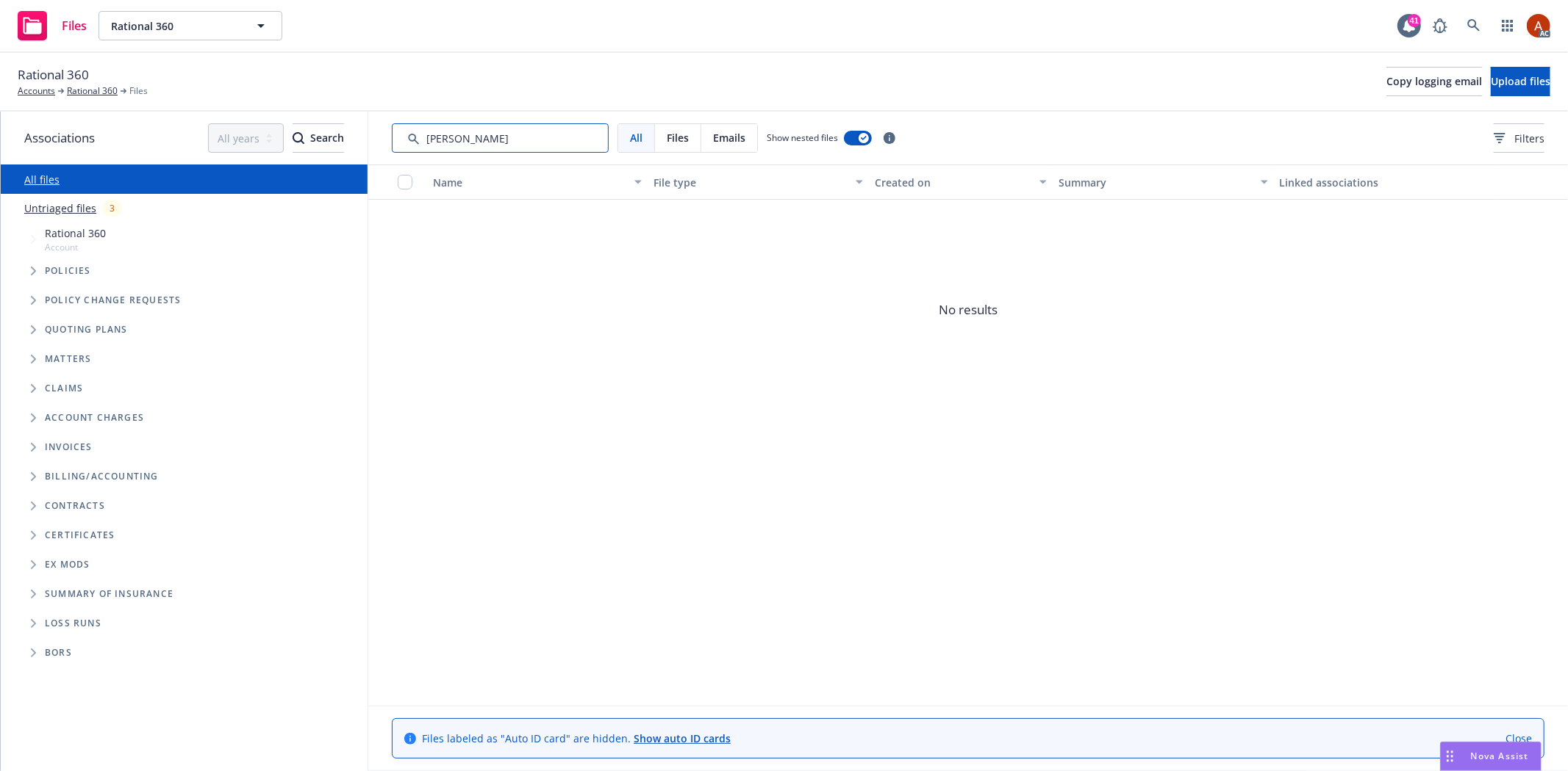
drag, startPoint x: 478, startPoint y: 147, endPoint x: 384, endPoint y: 134, distance: 94.9
click at [384, 134] on div "All Files Emails Show nested files Filters" at bounding box center [968, 138] width 1200 height 53
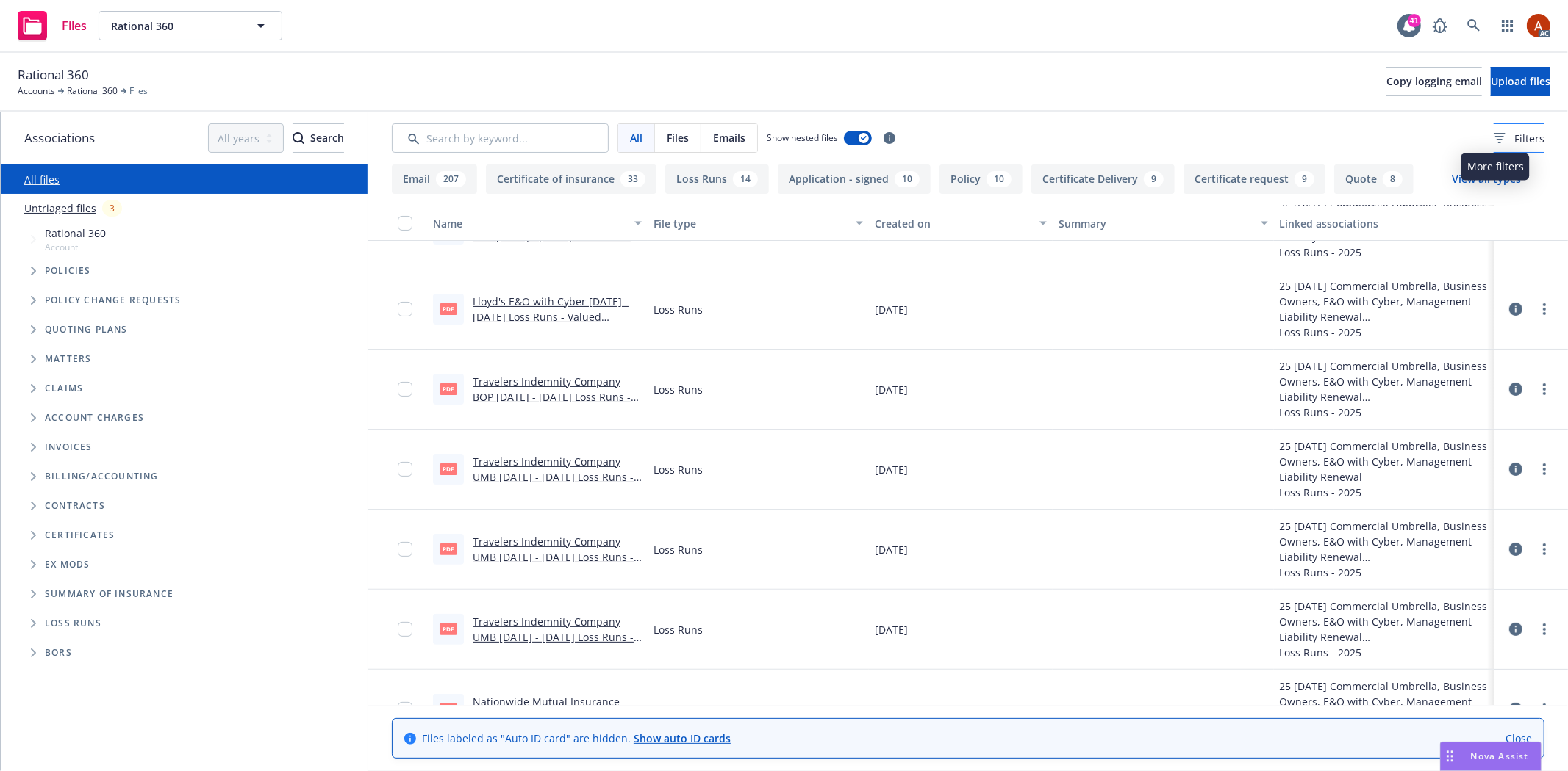
click at [1514, 137] on span "Filters" at bounding box center [1530, 138] width 30 height 15
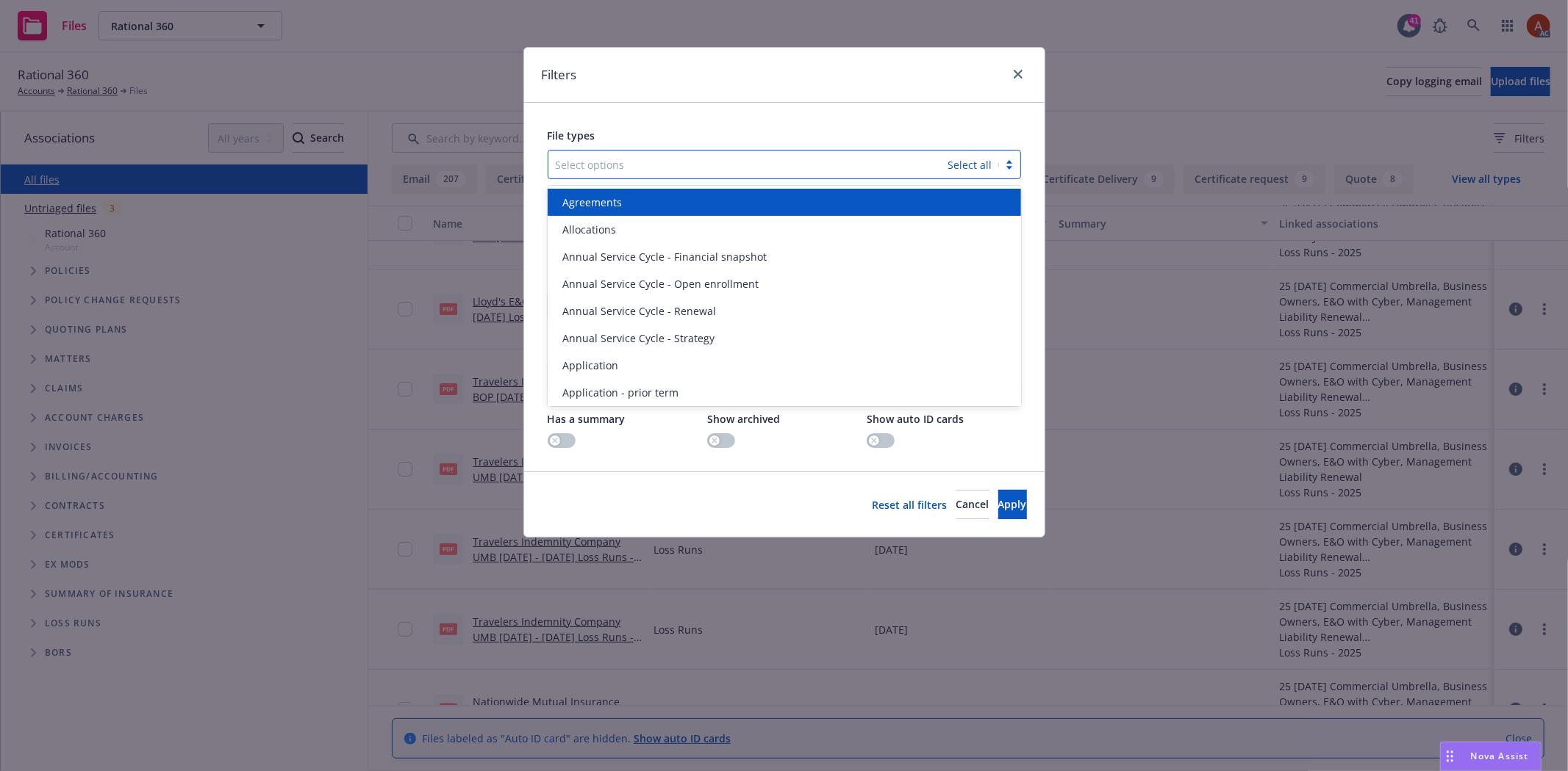
click at [631, 151] on div "Select options Select all" at bounding box center [785, 164] width 474 height 29
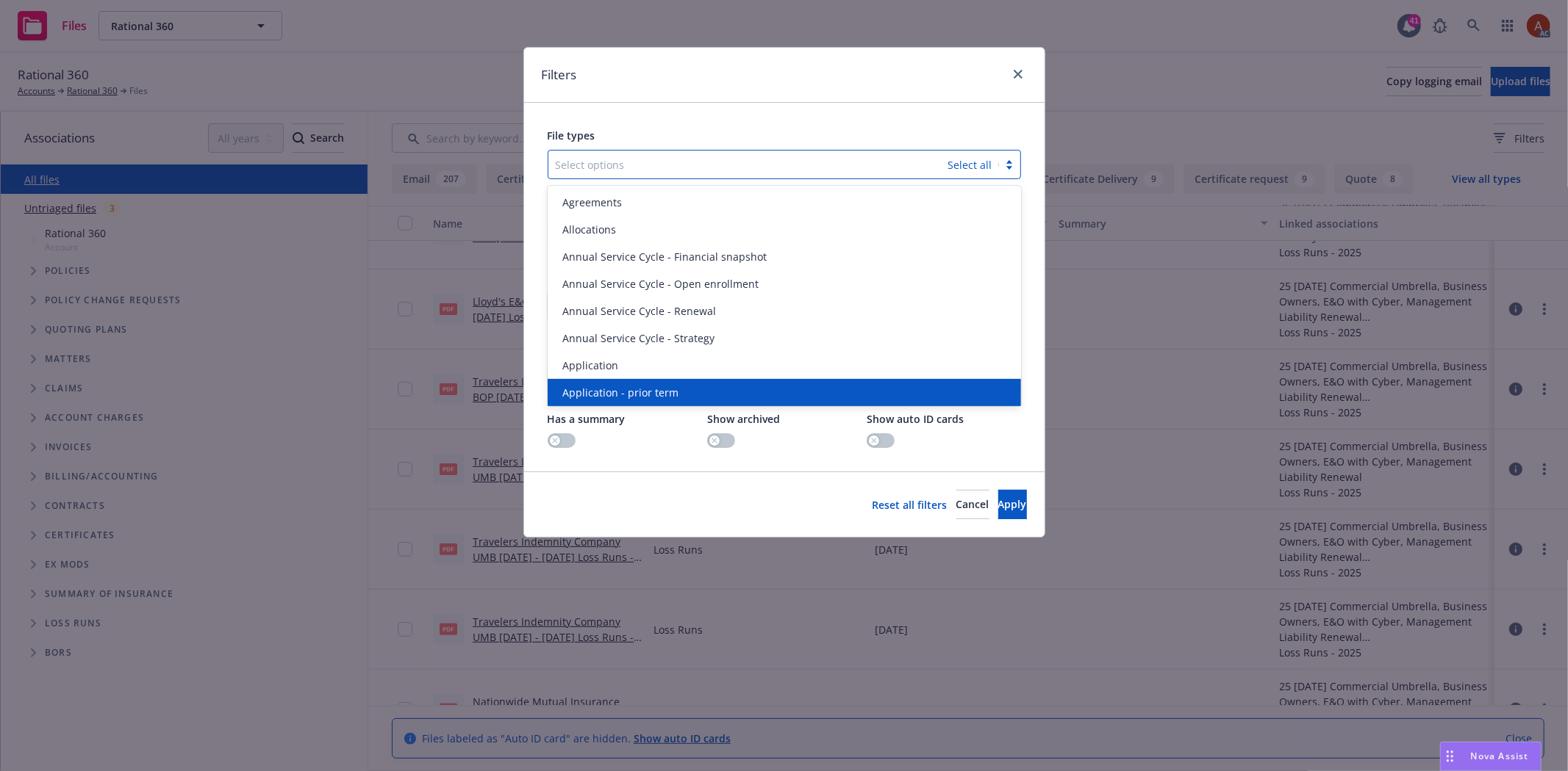
click at [612, 380] on div "Application - prior term" at bounding box center [785, 392] width 474 height 27
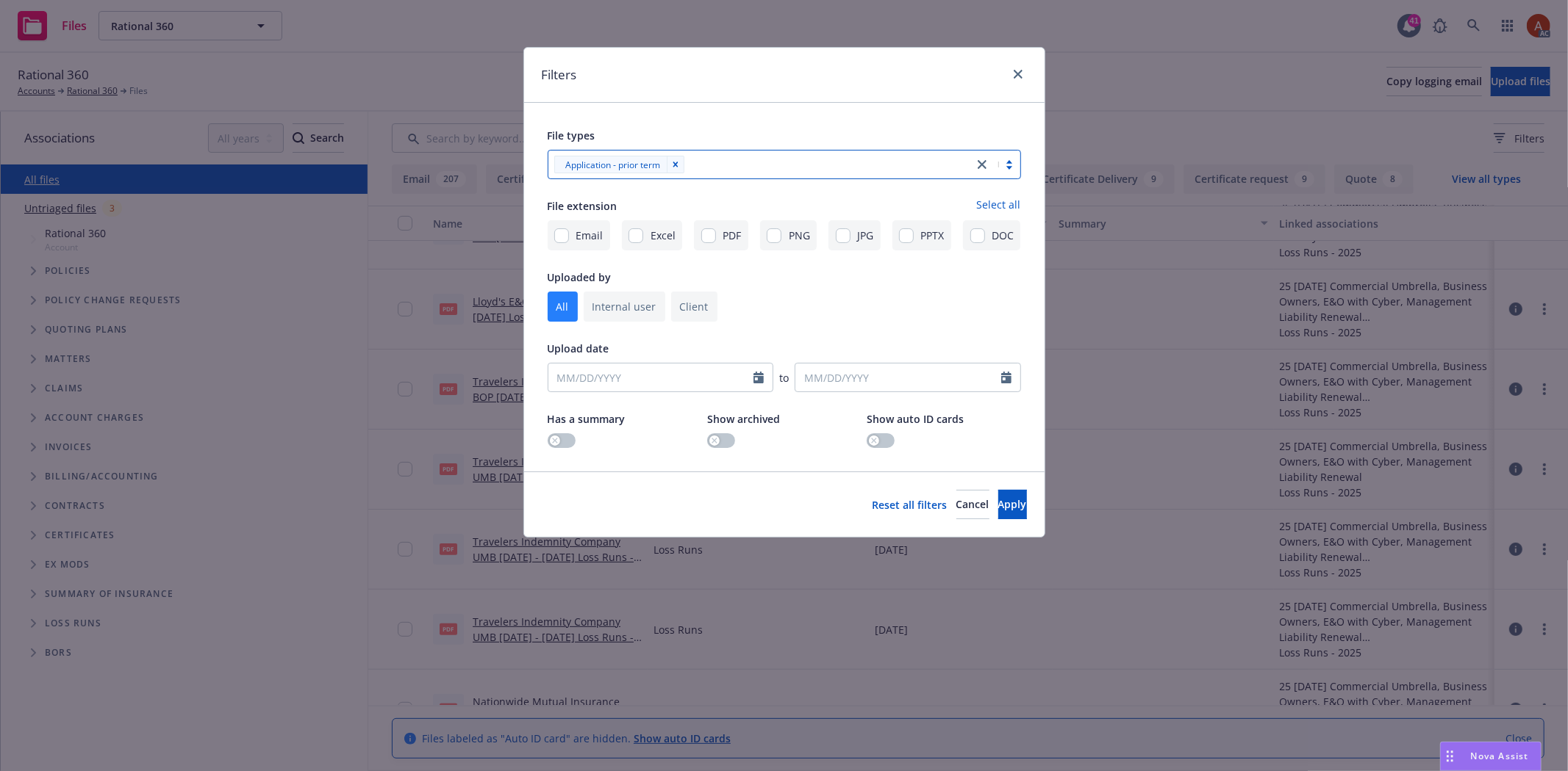
click at [728, 167] on div at bounding box center [828, 164] width 277 height 18
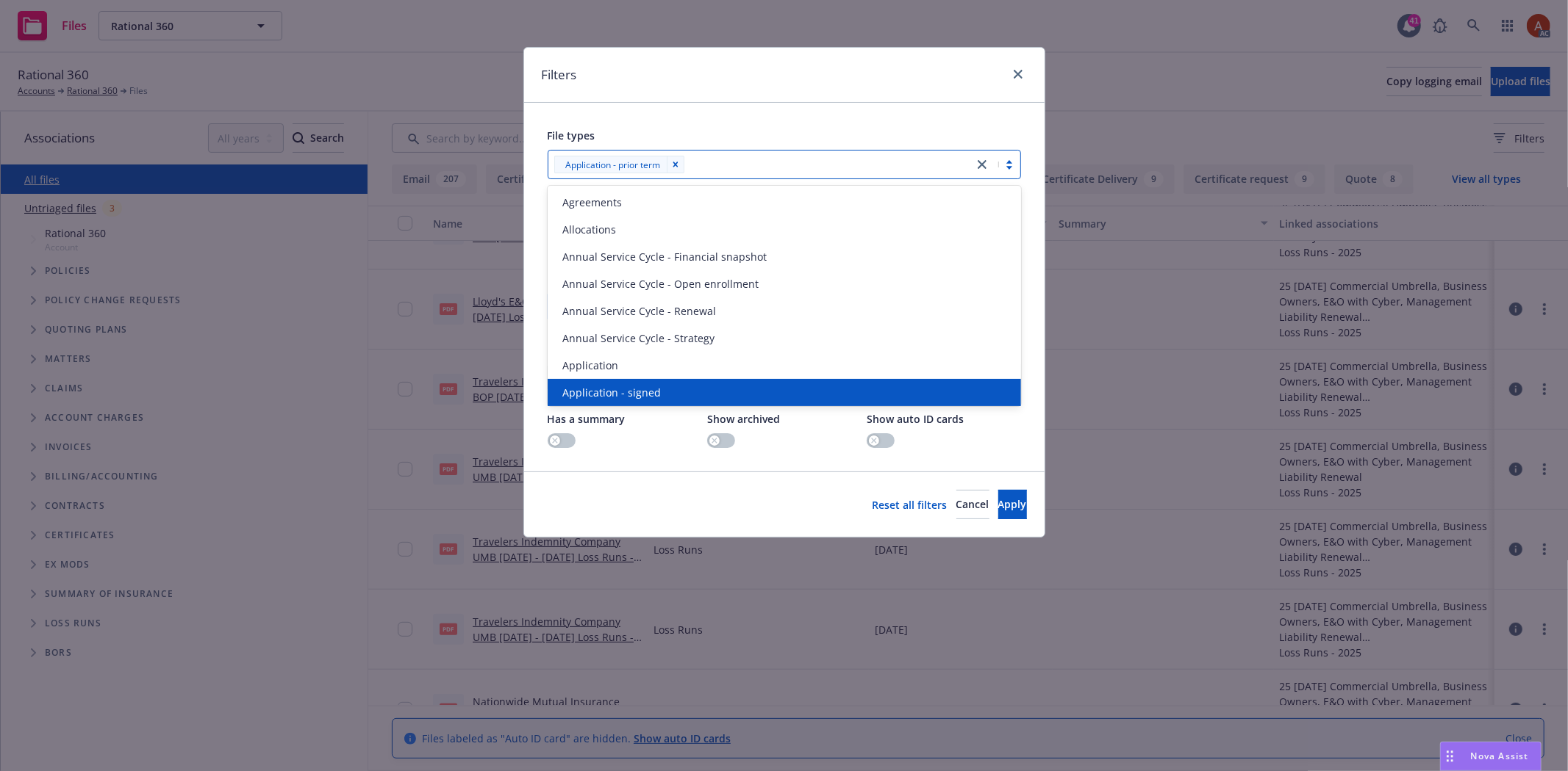
click at [657, 381] on div "Application - signed" at bounding box center [785, 392] width 474 height 27
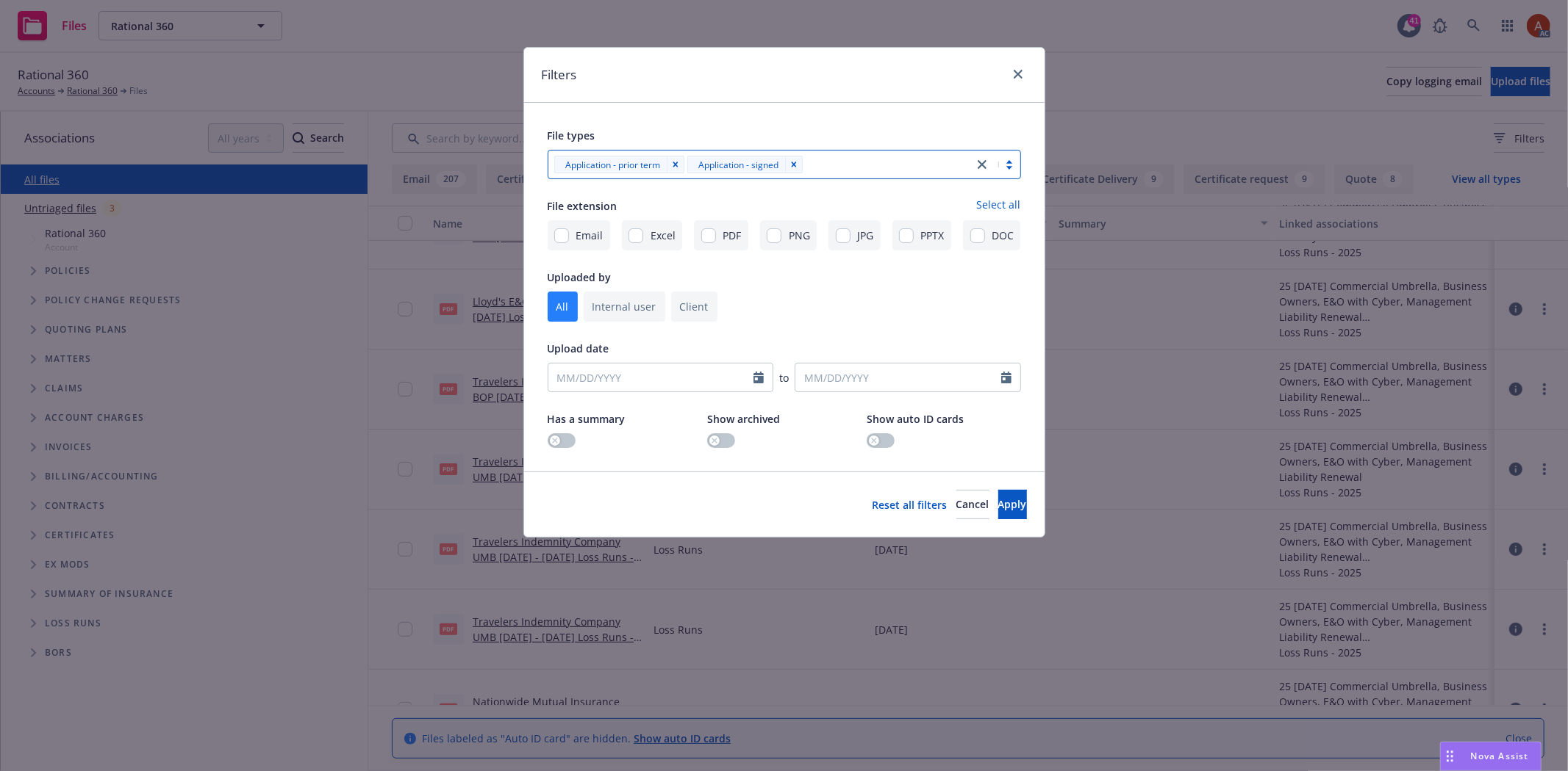
click at [879, 163] on div at bounding box center [887, 164] width 159 height 18
click at [876, 163] on div at bounding box center [887, 164] width 159 height 18
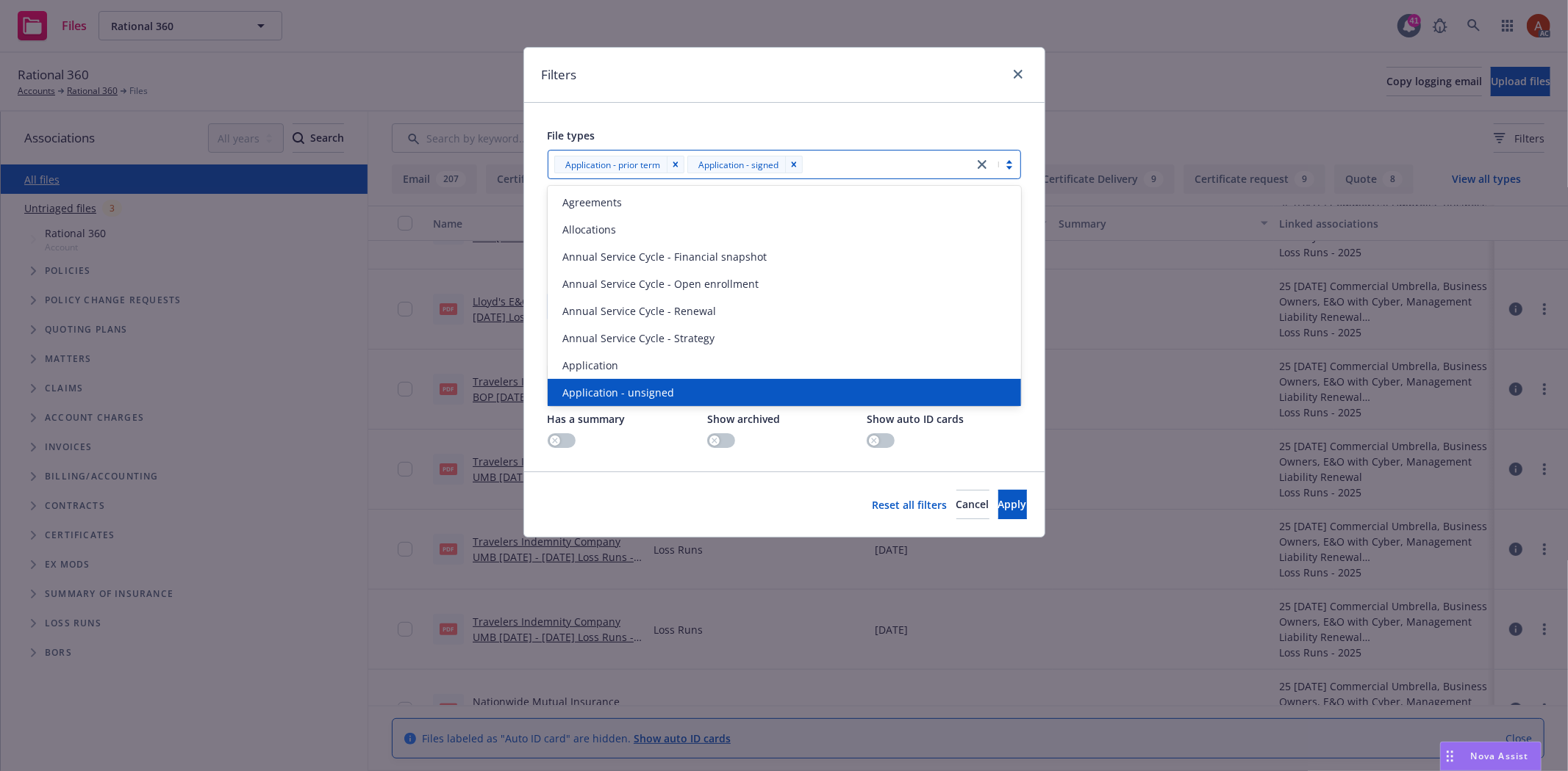
click at [687, 398] on div "Application - unsigned" at bounding box center [785, 392] width 456 height 15
click at [999, 504] on span "Apply" at bounding box center [1013, 505] width 29 height 14
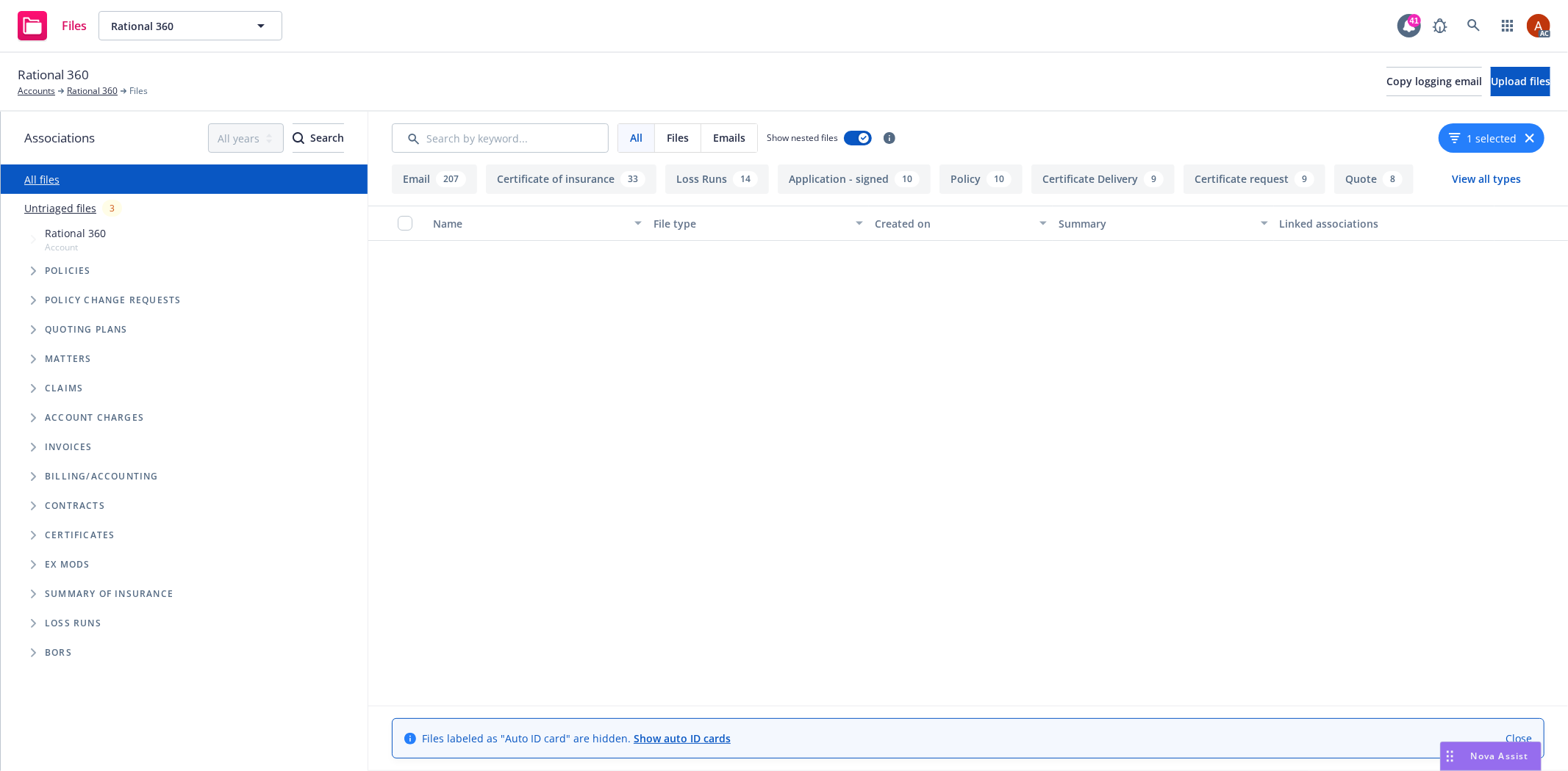
scroll to position [0, 0]
